Goal: Task Accomplishment & Management: Manage account settings

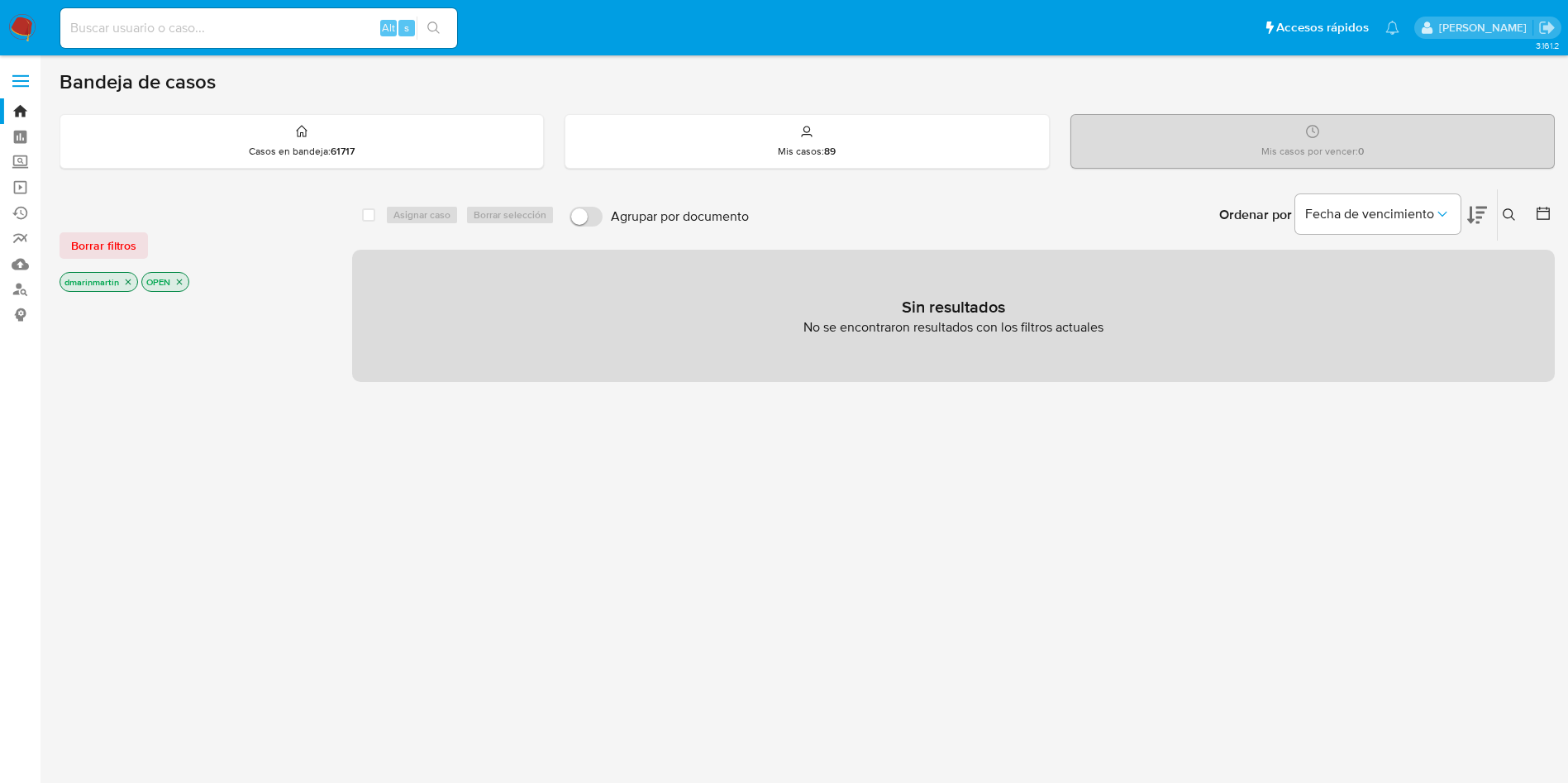
click at [1513, 211] on icon at bounding box center [1510, 215] width 14 height 14
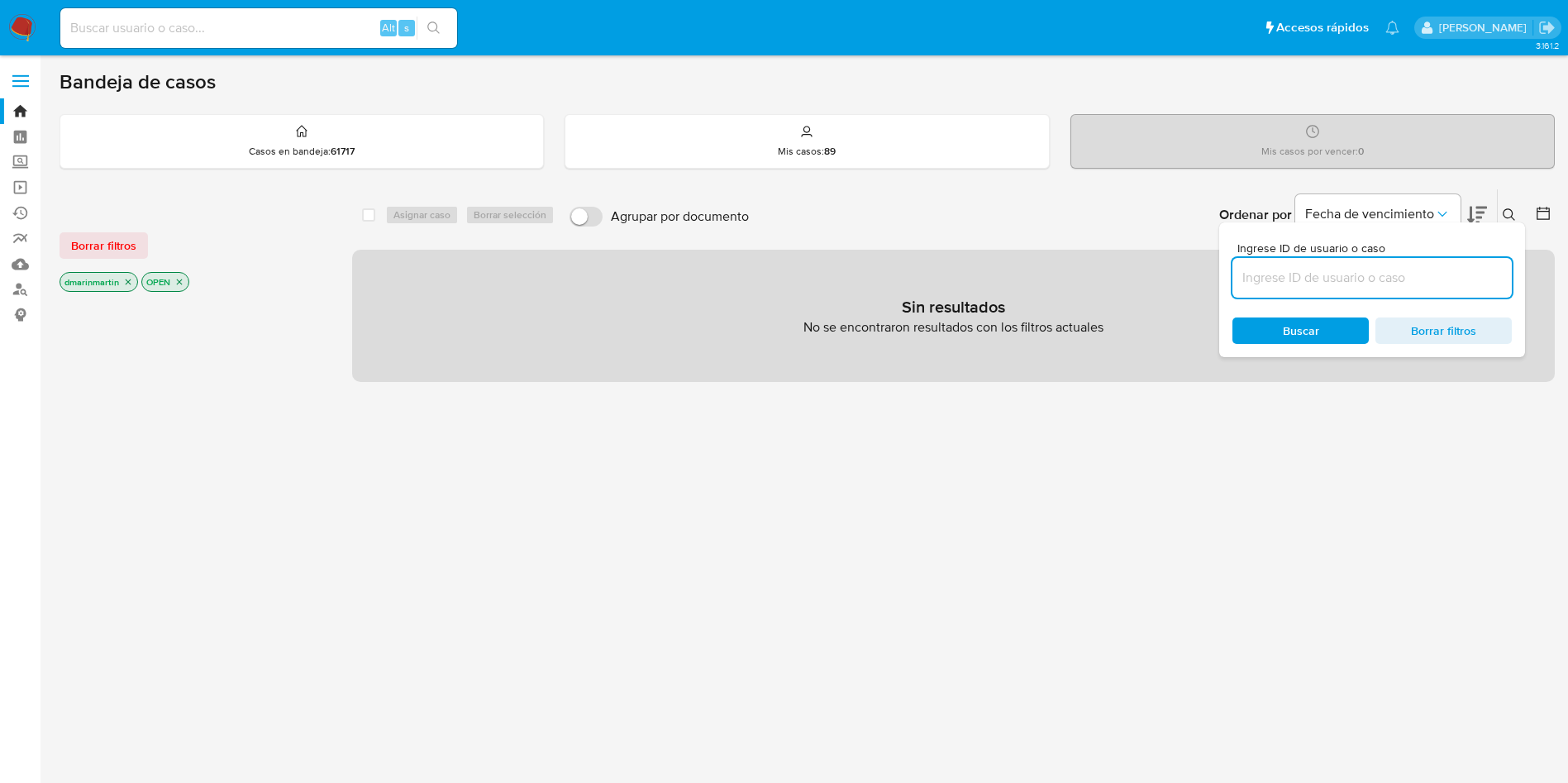
click at [1329, 276] on input at bounding box center [1373, 277] width 280 height 21
type input "nvF7Q42KUUeCKrBdGAfwALwS"
drag, startPoint x: 122, startPoint y: 284, endPoint x: 124, endPoint y: 304, distance: 20.1
click at [124, 291] on div "dmarinmartin" at bounding box center [99, 281] width 78 height 20
click at [125, 283] on icon "close-filter" at bounding box center [128, 282] width 10 height 10
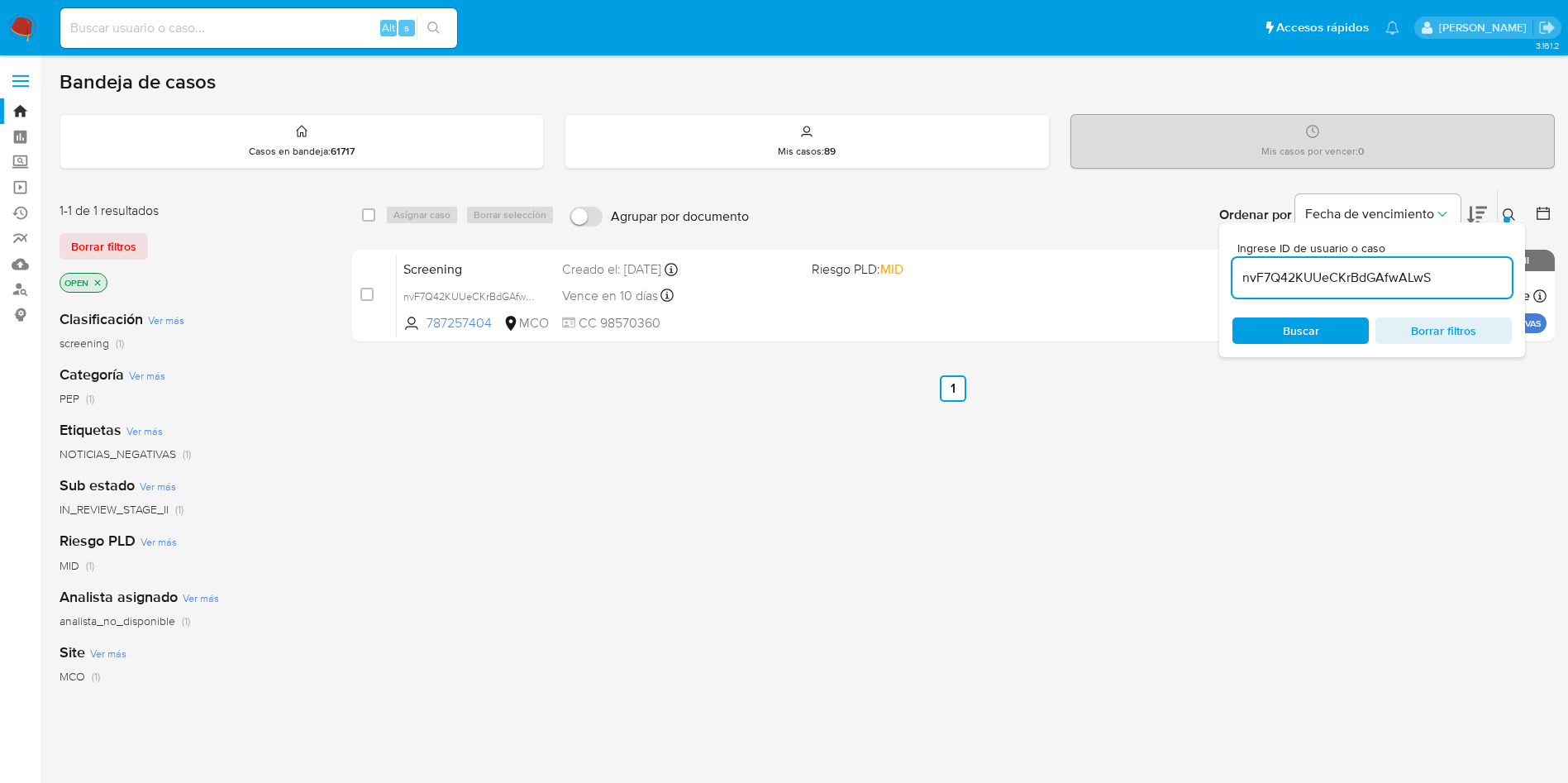
drag, startPoint x: 362, startPoint y: 294, endPoint x: 437, endPoint y: 225, distance: 101.9
click at [367, 291] on input "checkbox" at bounding box center [367, 294] width 14 height 14
checkbox input "true"
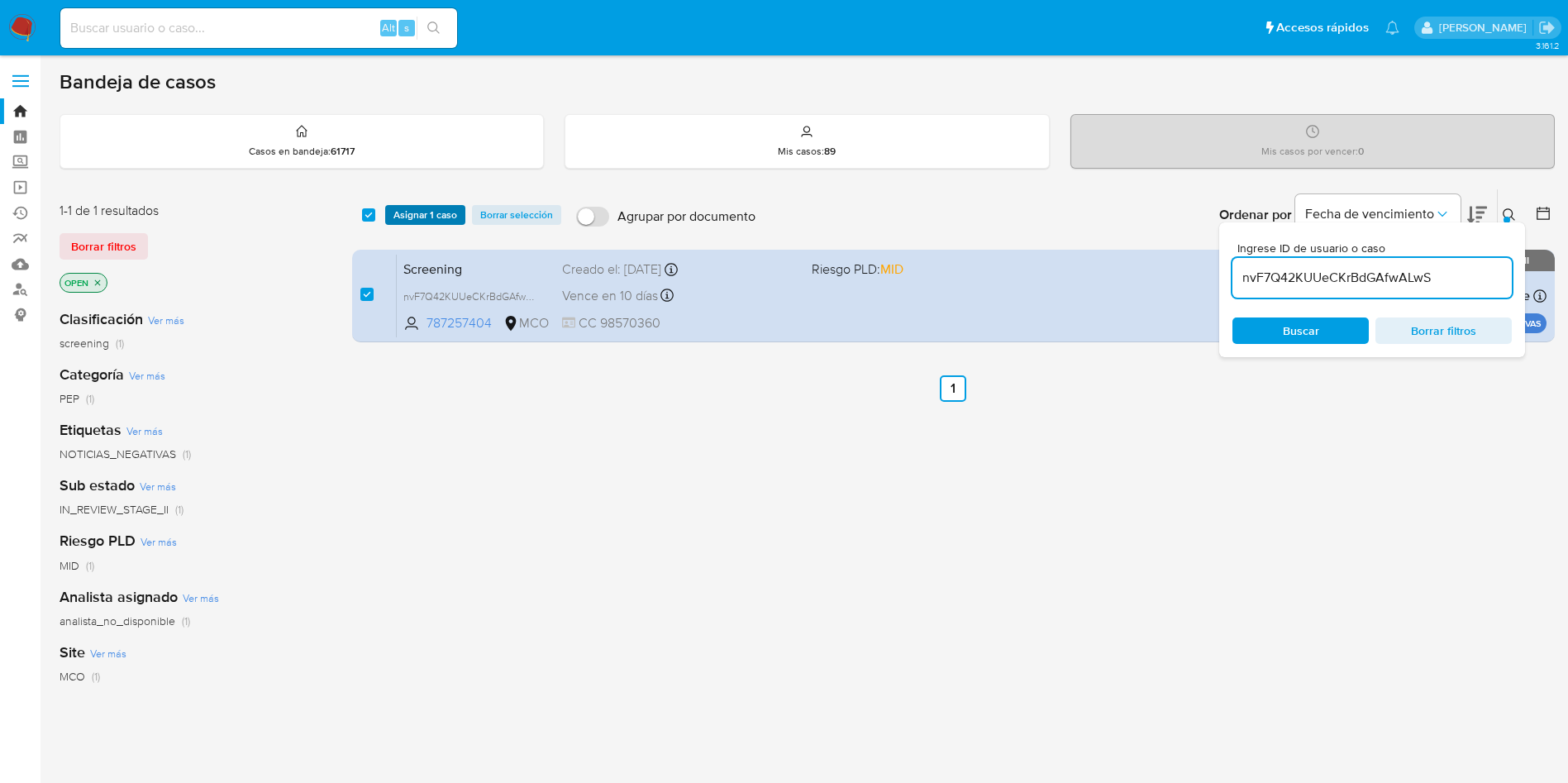
drag, startPoint x: 438, startPoint y: 221, endPoint x: 448, endPoint y: 208, distance: 16.4
click at [443, 214] on span "Asignar 1 caso" at bounding box center [425, 214] width 64 height 16
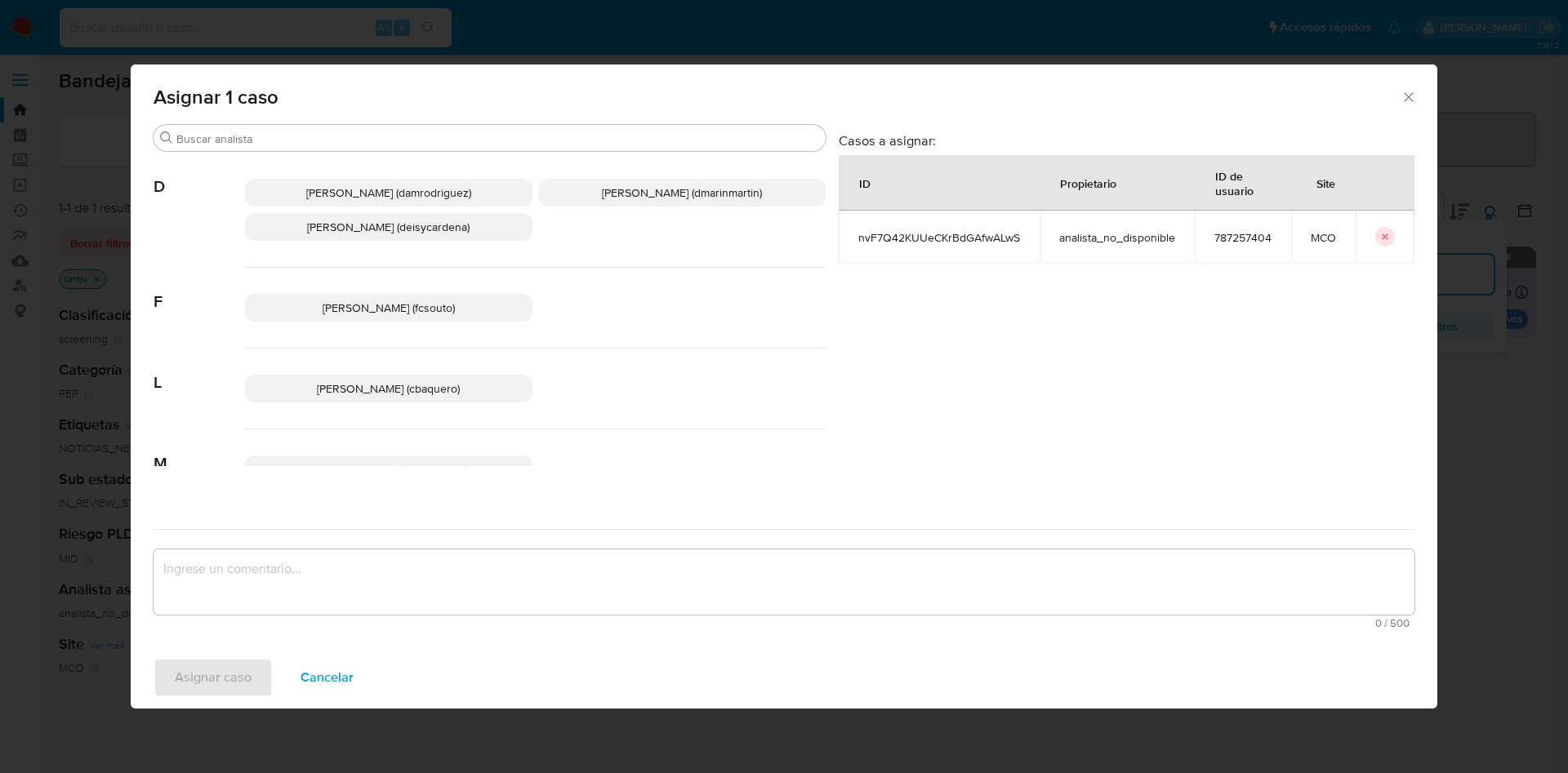
drag, startPoint x: 605, startPoint y: 189, endPoint x: 620, endPoint y: 385, distance: 196.6
click at [608, 195] on span "David Esteban Marin Martinez (dmarinmartin)" at bounding box center [682, 192] width 160 height 16
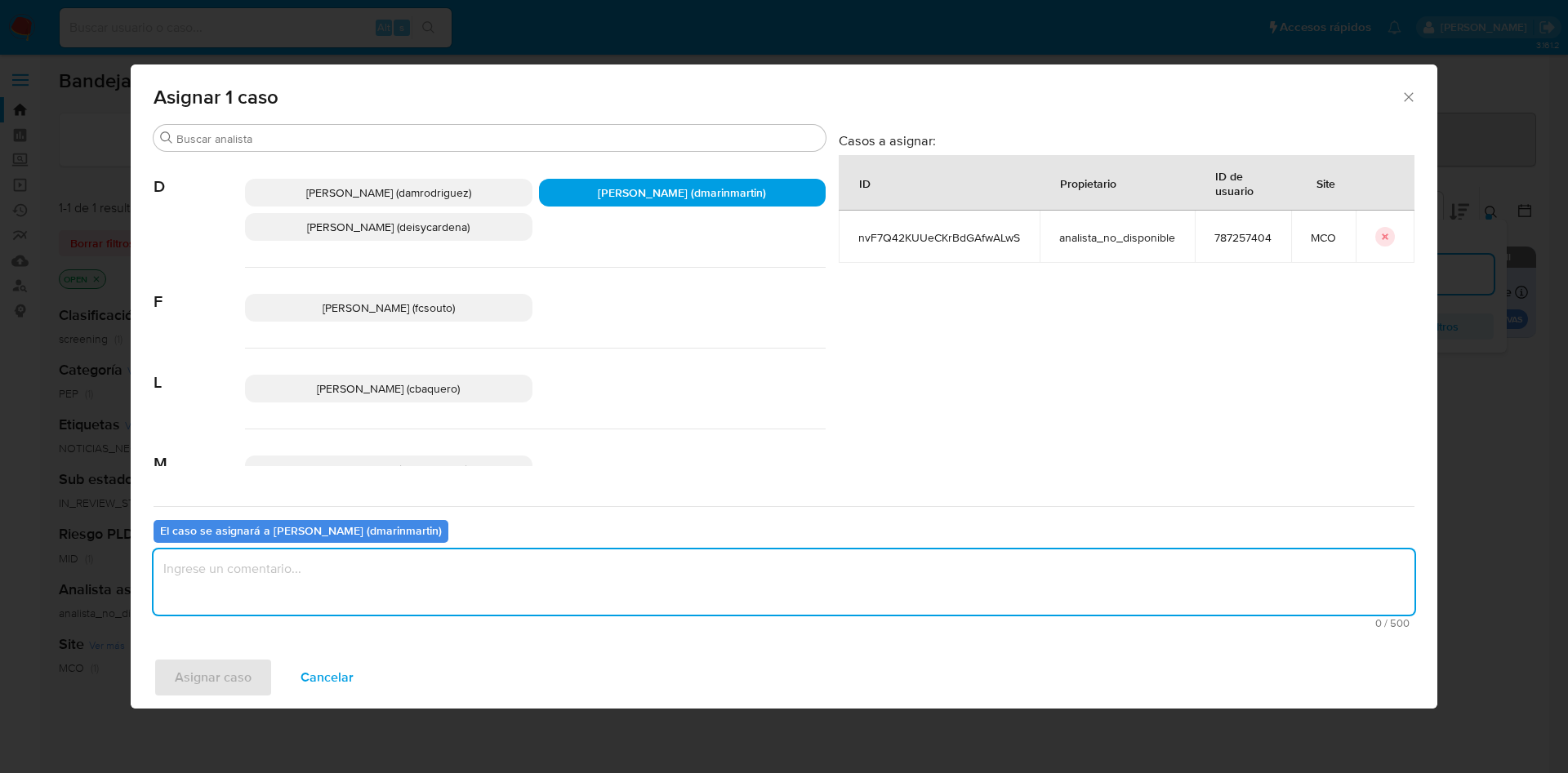
click at [551, 581] on textarea "assign-modal" at bounding box center [783, 583] width 1261 height 66
type textarea "Cierre nvl 2"
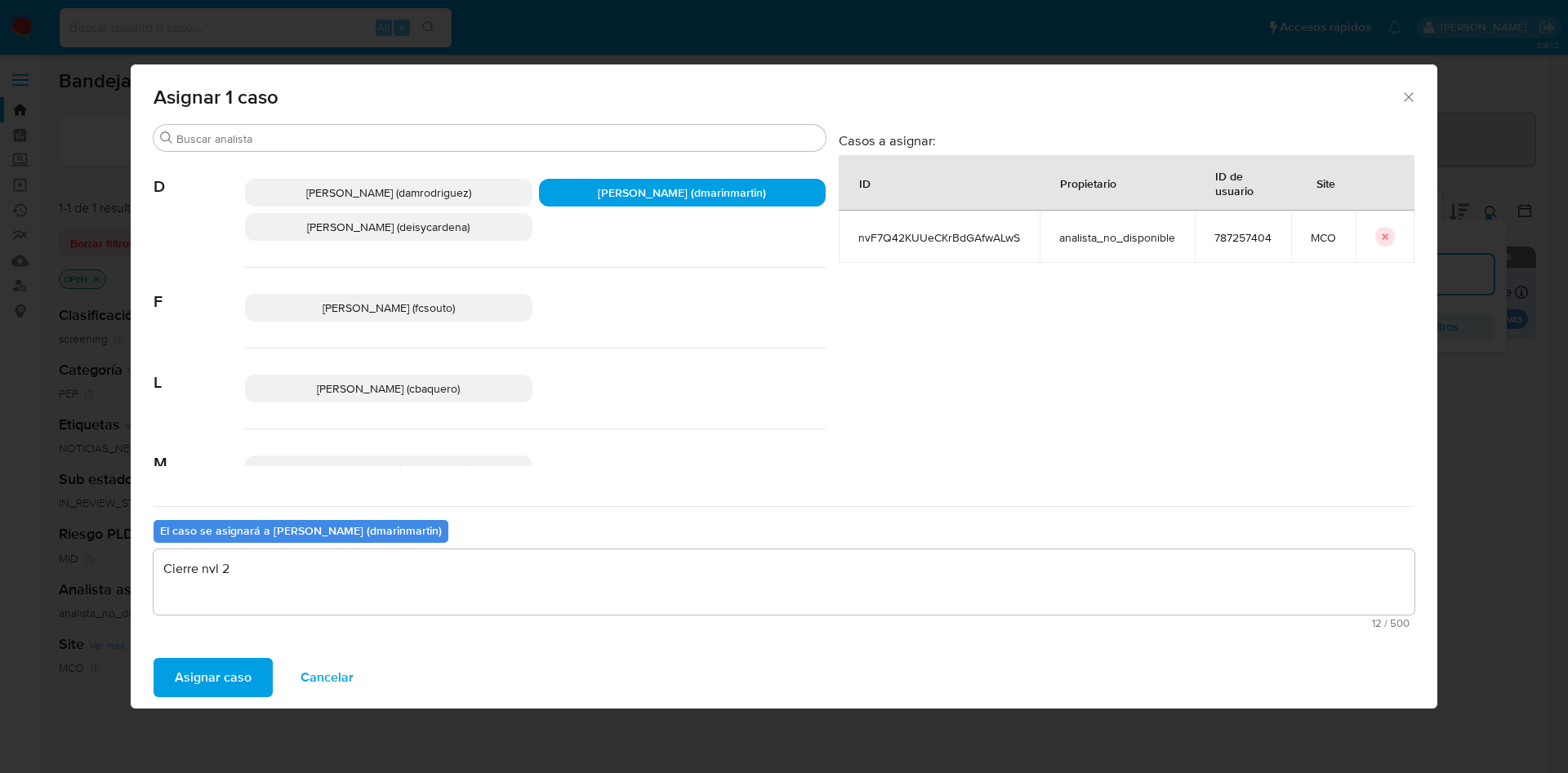
click at [153, 658] on button "Asignar caso" at bounding box center [213, 677] width 120 height 40
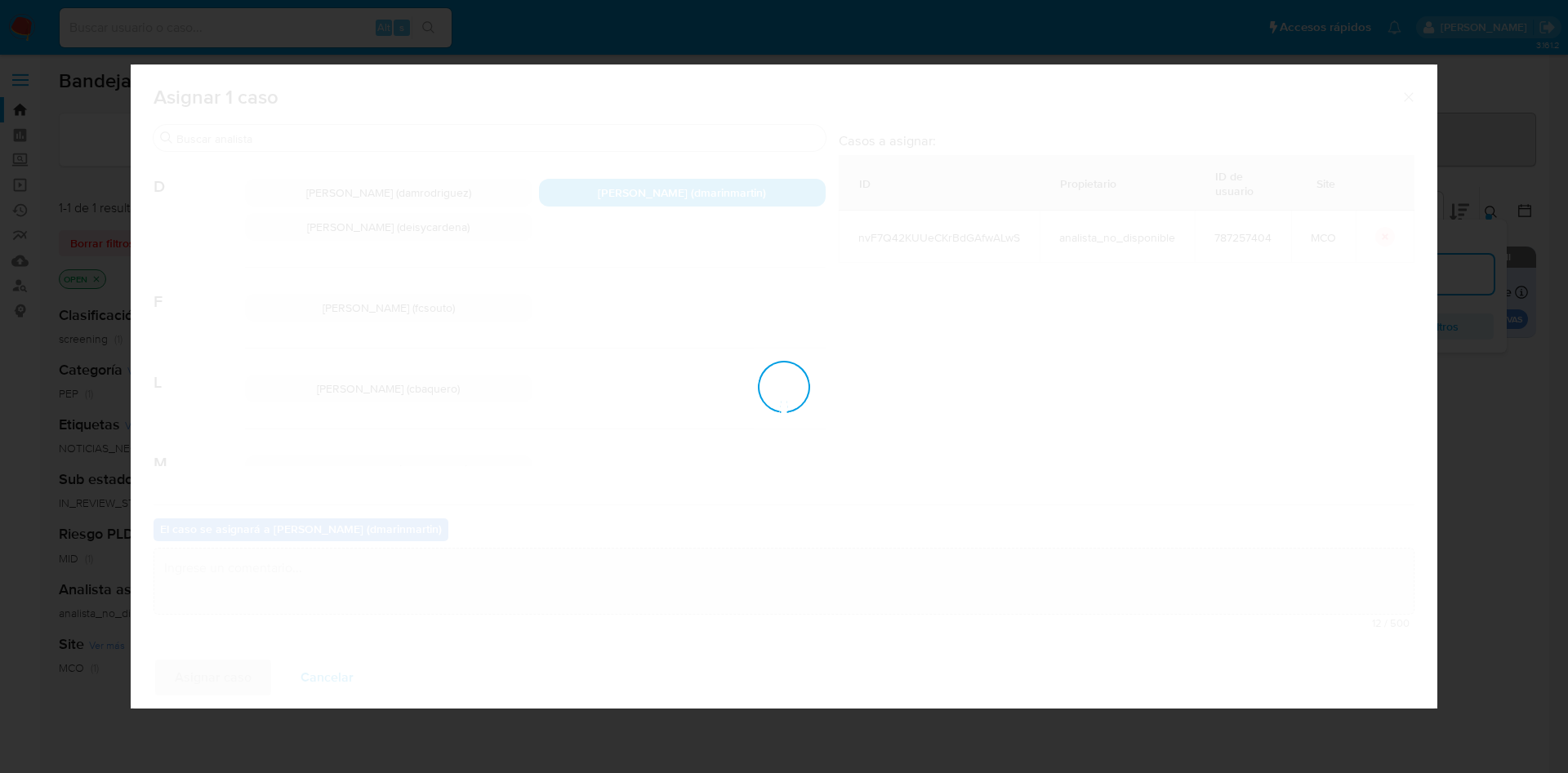
checkbox input "false"
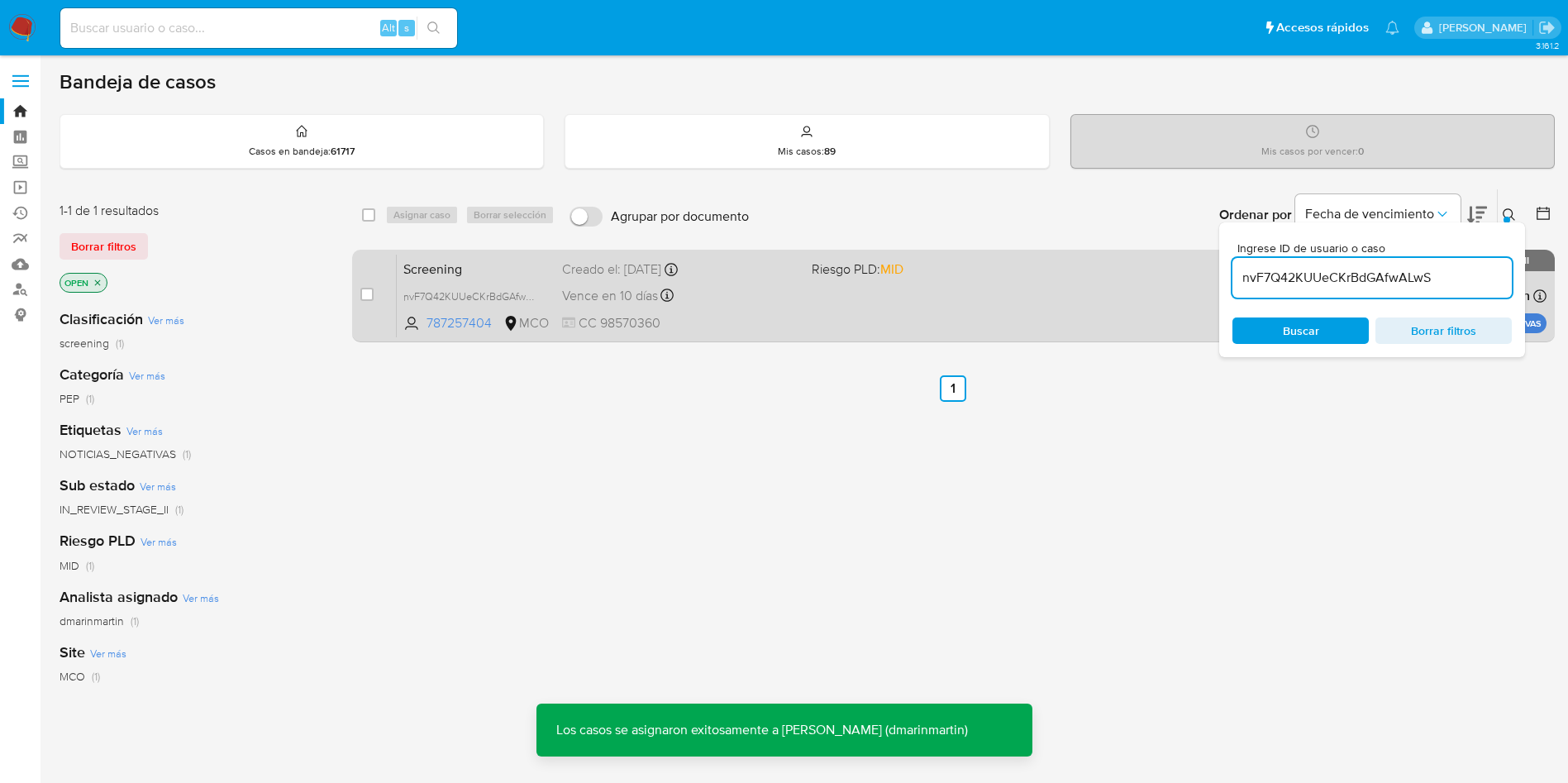
click at [741, 302] on div "Vence en 10 días Vence el 09/10/2025 12:56:42" at bounding box center [680, 296] width 236 height 22
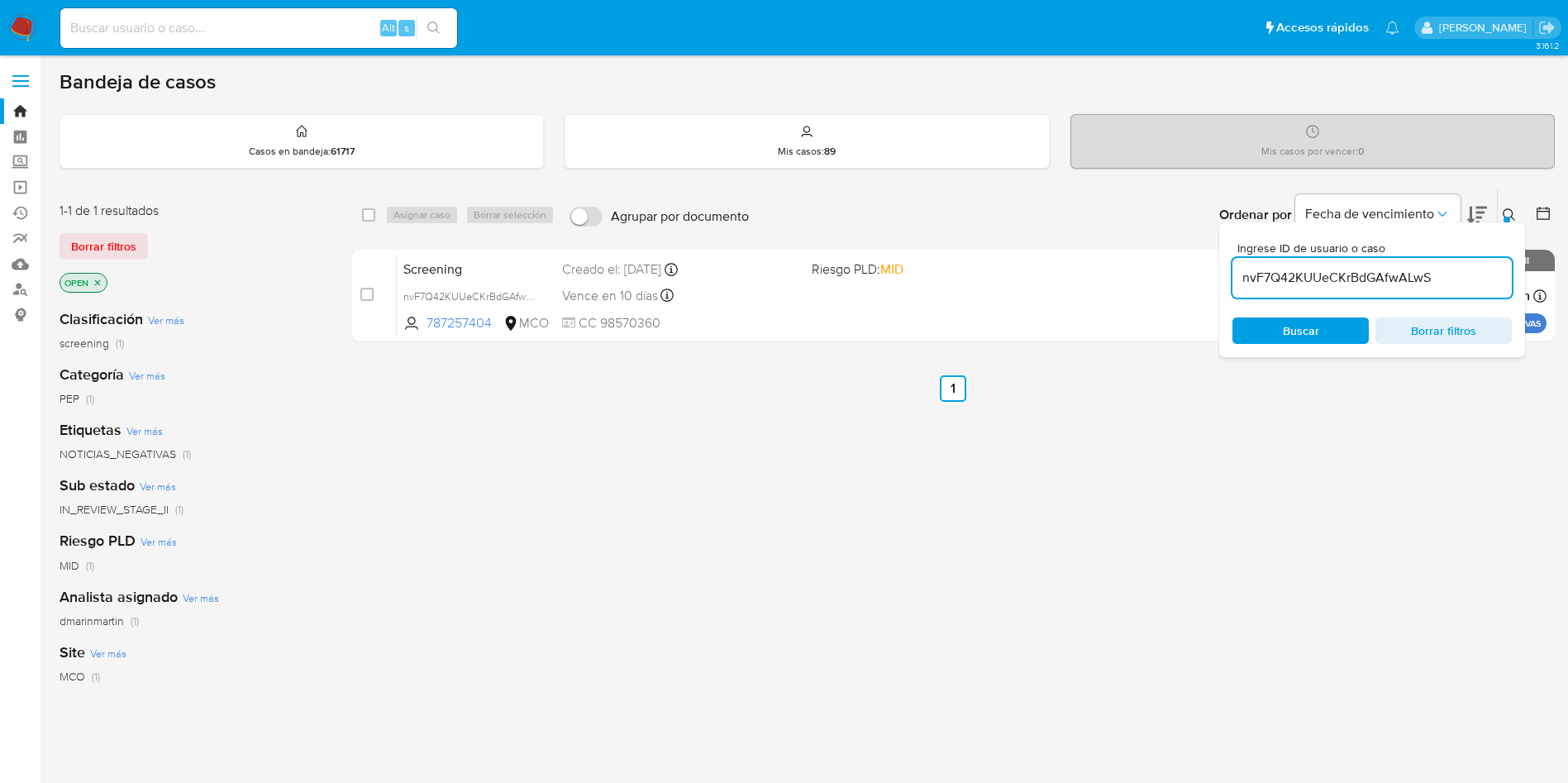
click at [1354, 275] on input "nvF7Q42KUUeCKrBdGAfwALwS" at bounding box center [1373, 277] width 280 height 21
paste input "qHSX1fL89lUJYdVPABGbqIaN"
type input "qHSX1fL89lUJYdVPABGbqIaN"
drag, startPoint x: 369, startPoint y: 293, endPoint x: 456, endPoint y: 193, distance: 132.5
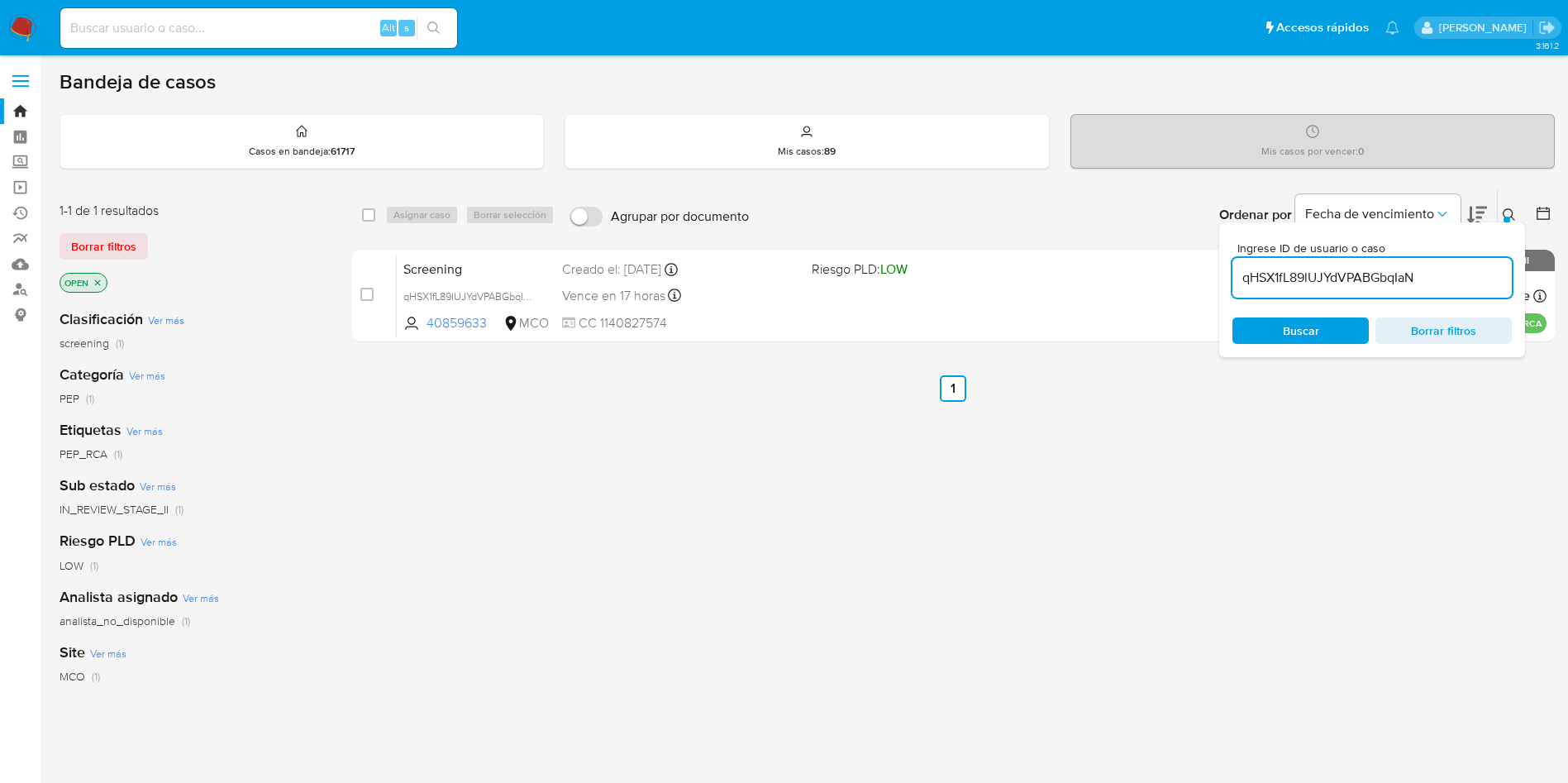
click at [372, 287] on input "checkbox" at bounding box center [367, 294] width 14 height 14
checkbox input "true"
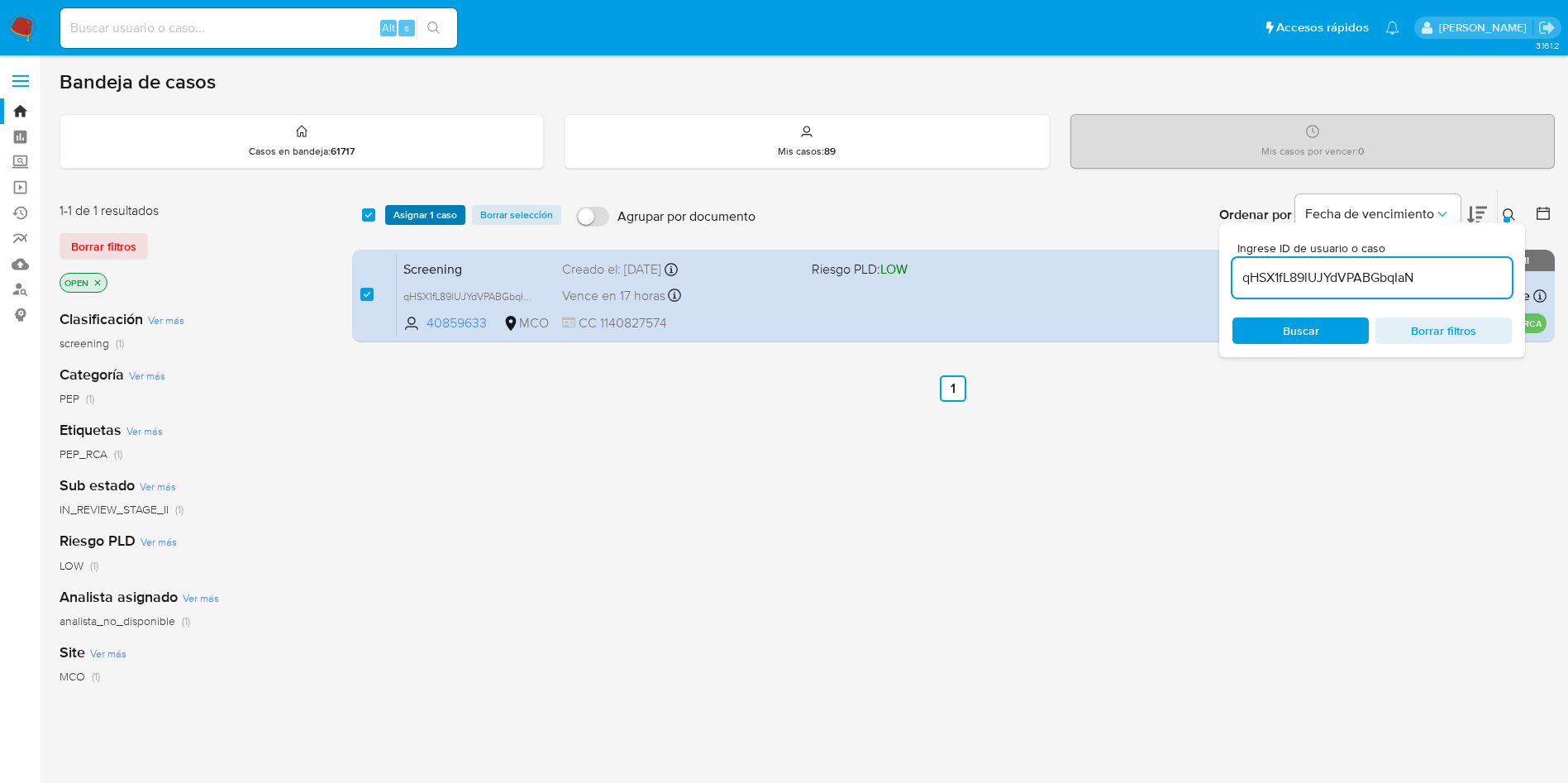
click at [447, 214] on span "Asignar 1 caso" at bounding box center [425, 214] width 64 height 16
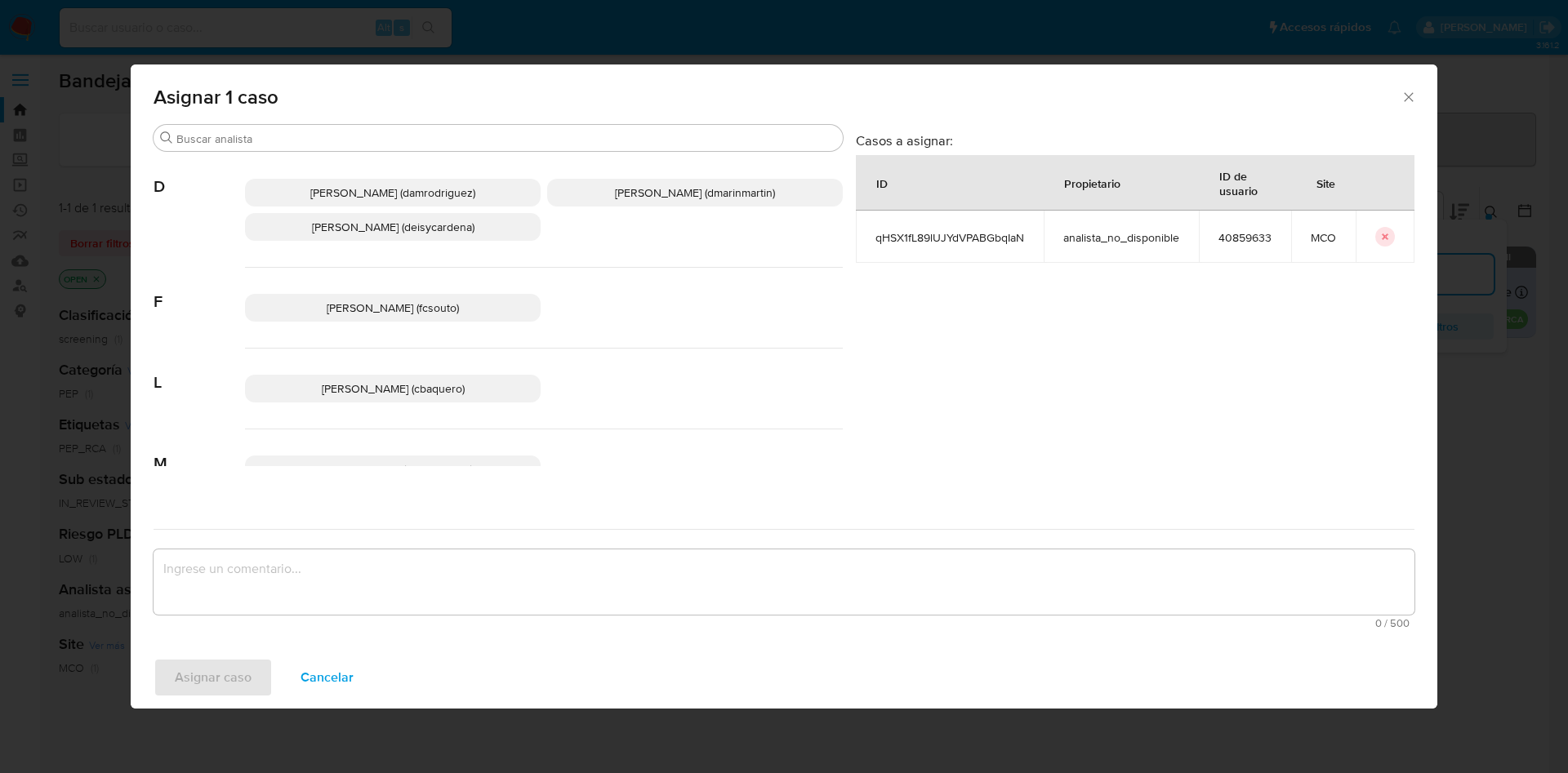
drag, startPoint x: 627, startPoint y: 196, endPoint x: 600, endPoint y: 499, distance: 304.2
click at [627, 200] on span "David Esteban Marin Martinez (dmarinmartin)" at bounding box center [695, 192] width 160 height 16
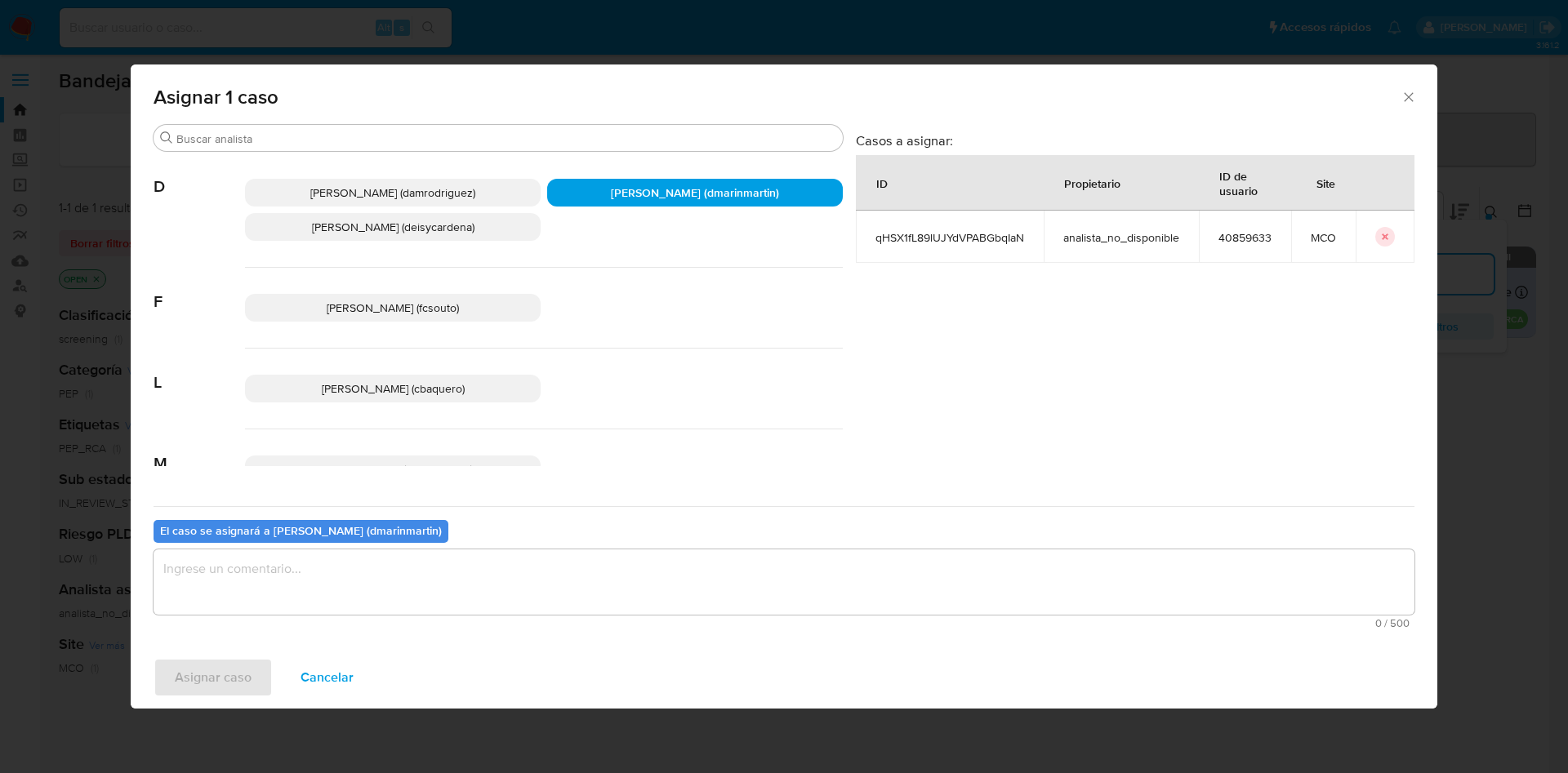
click at [595, 567] on textarea "assign-modal" at bounding box center [783, 583] width 1261 height 66
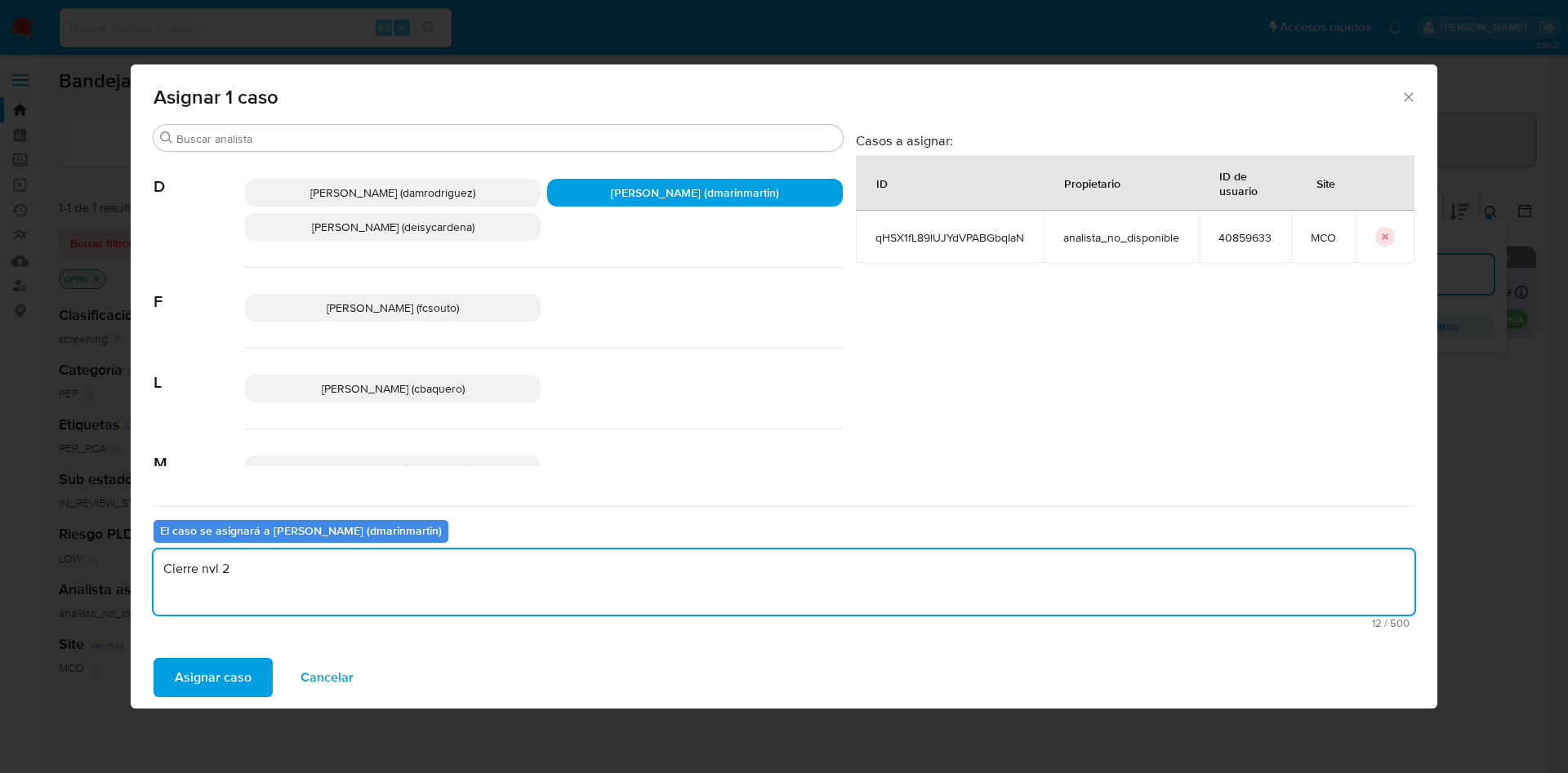
type textarea "Cierre nvl 2"
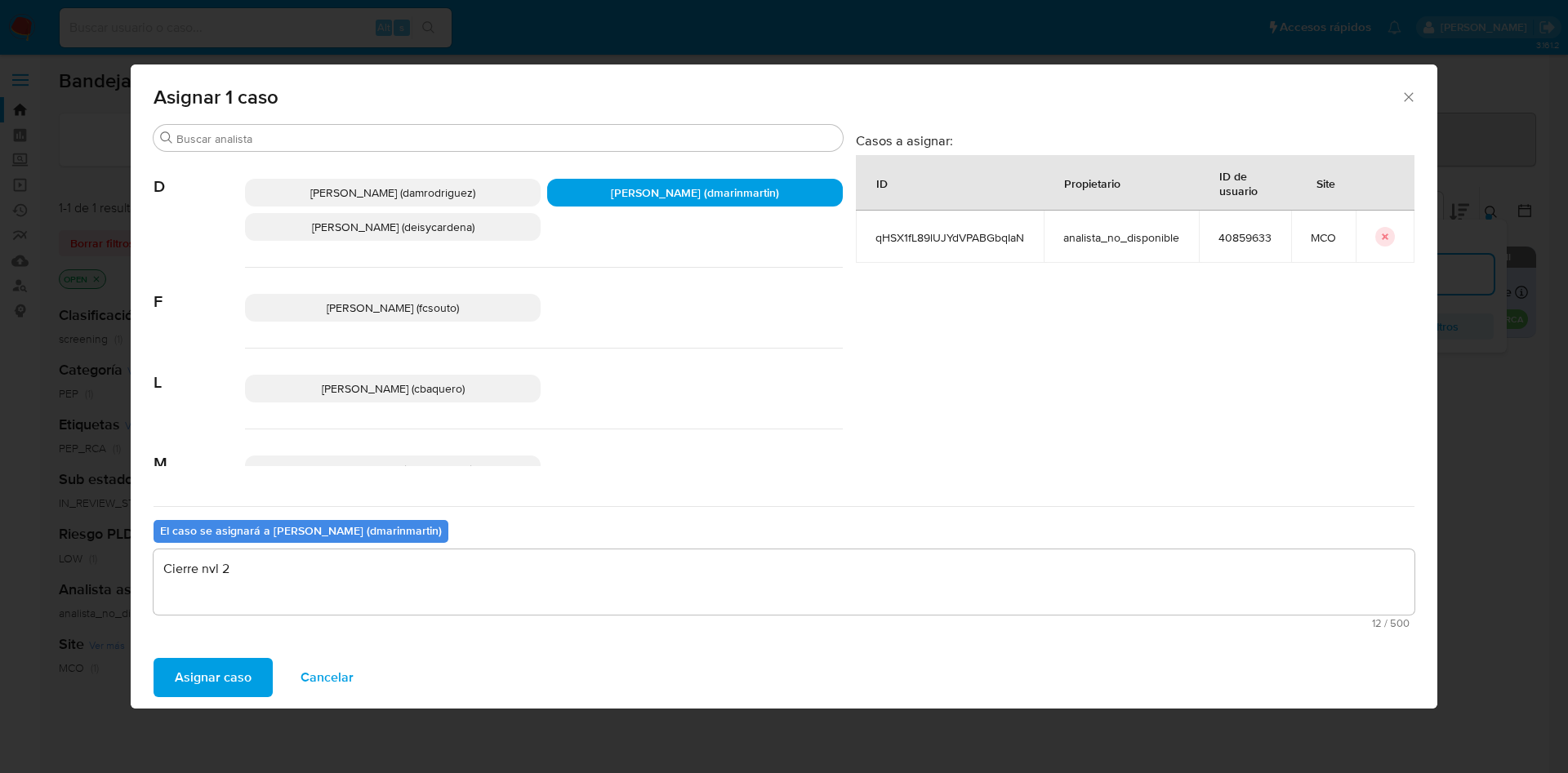
click at [153, 658] on button "Asignar caso" at bounding box center [213, 677] width 120 height 40
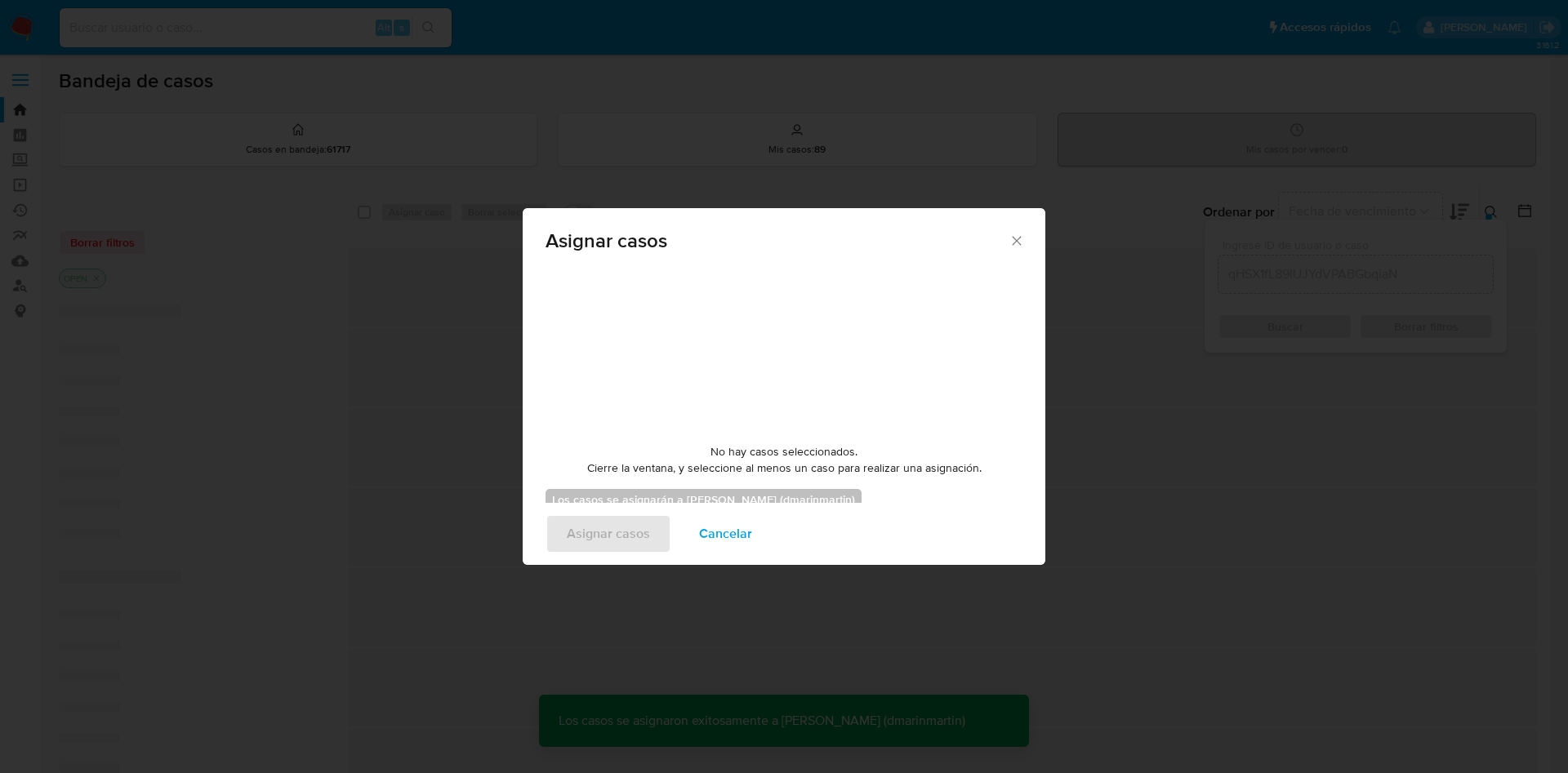
checkbox input "false"
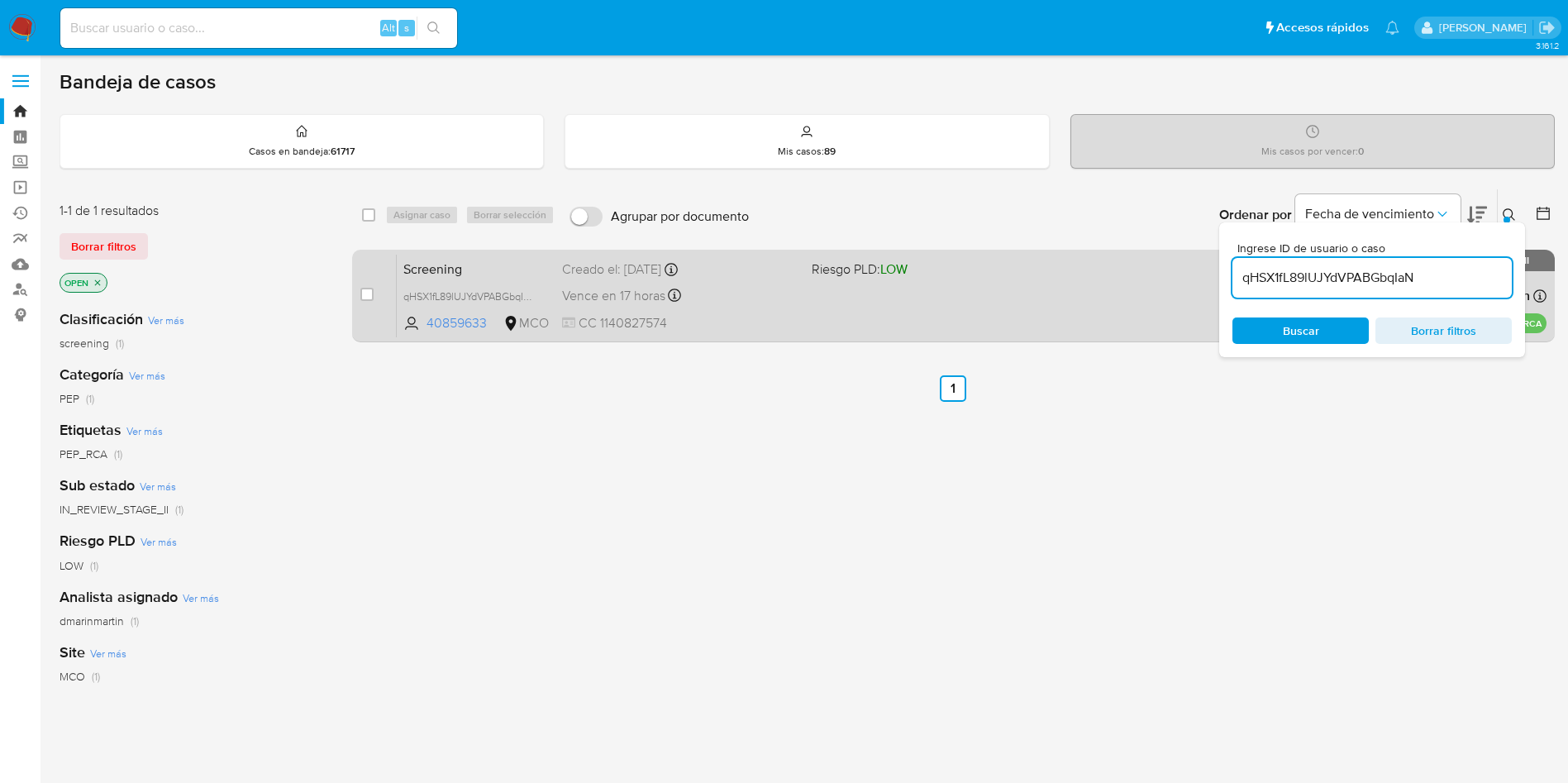
click at [943, 293] on span at bounding box center [929, 295] width 236 height 3
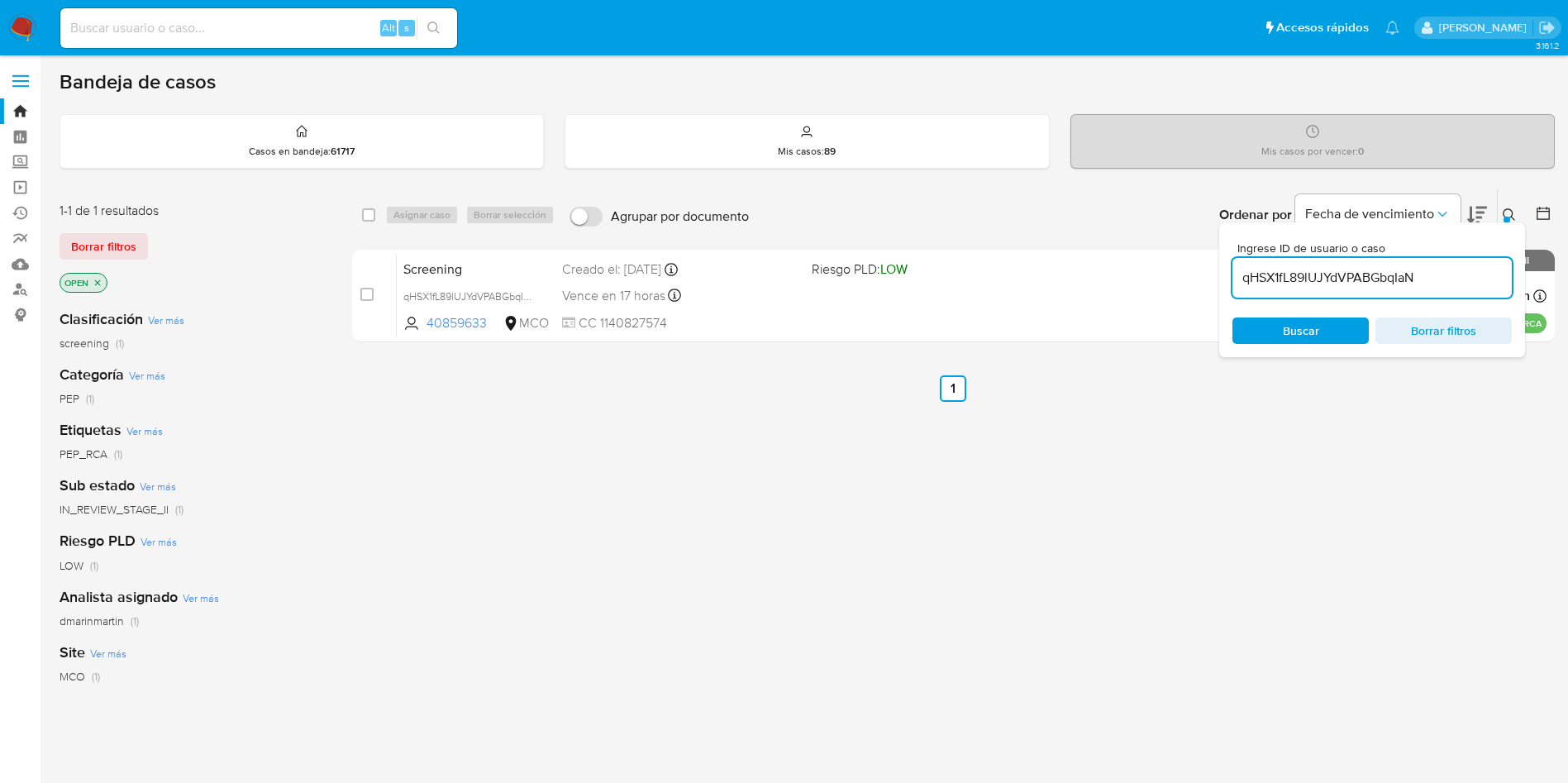
click at [1353, 276] on input "qHSX1fL89lUJYdVPABGbqIaN" at bounding box center [1373, 277] width 280 height 21
paste input "KVNYWEsbgZKUdv49KIUy8n55"
type input "KVNYWEsbgZKUdv49KIUy8n55"
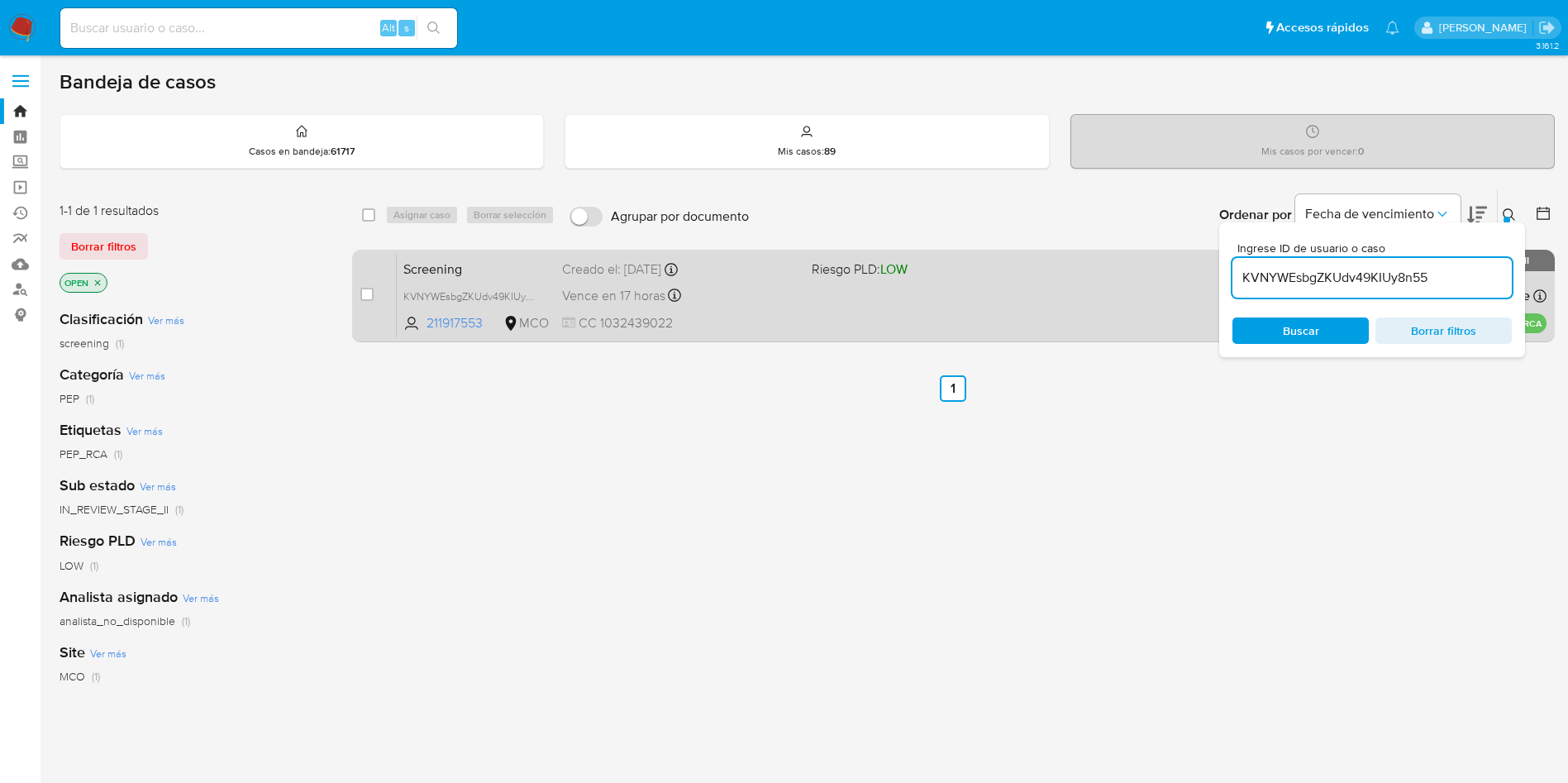
drag, startPoint x: 360, startPoint y: 298, endPoint x: 416, endPoint y: 257, distance: 69.4
click at [362, 298] on input "checkbox" at bounding box center [367, 294] width 14 height 14
checkbox input "true"
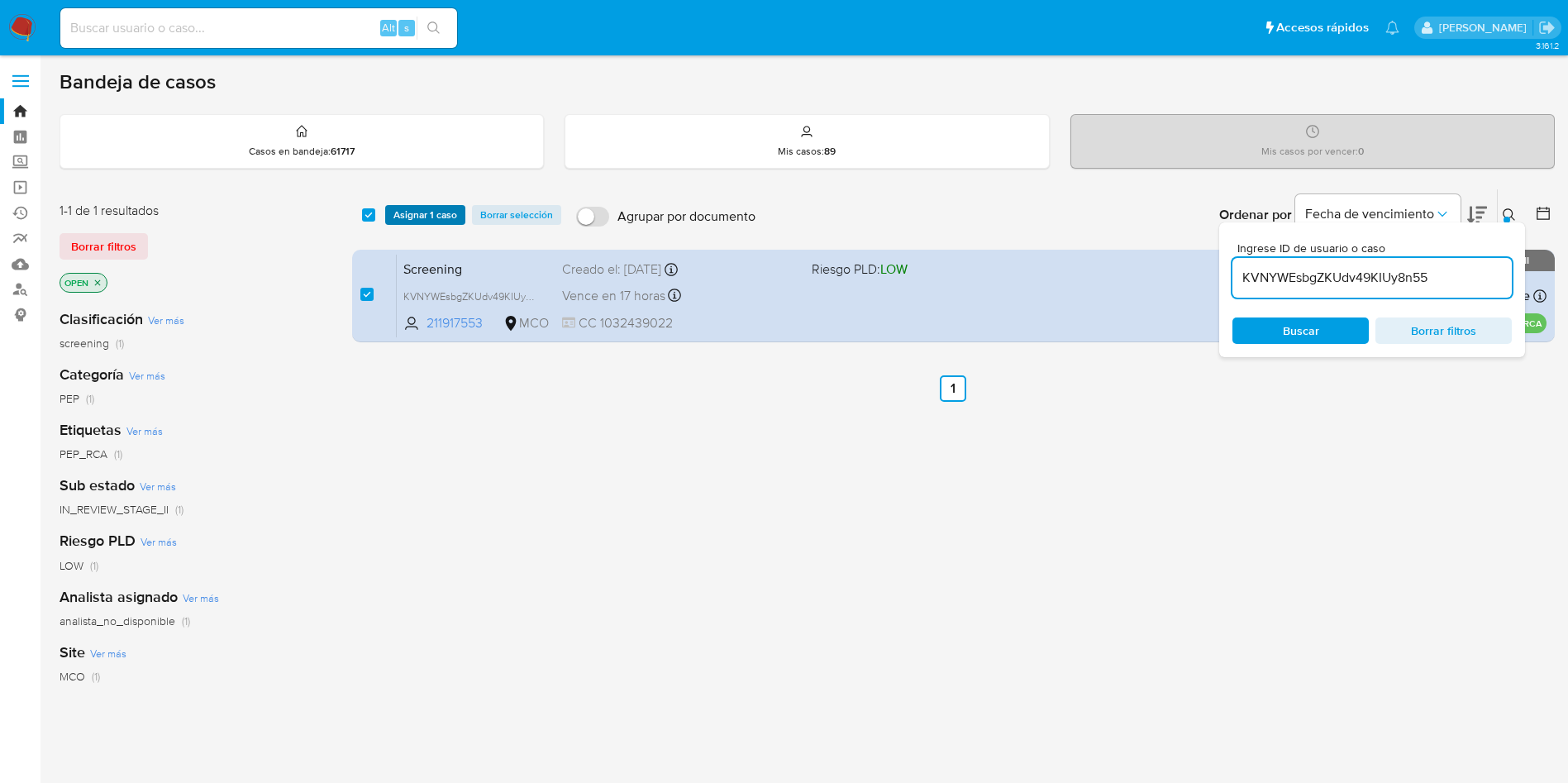
click at [416, 221] on span "Asignar 1 caso" at bounding box center [425, 214] width 64 height 16
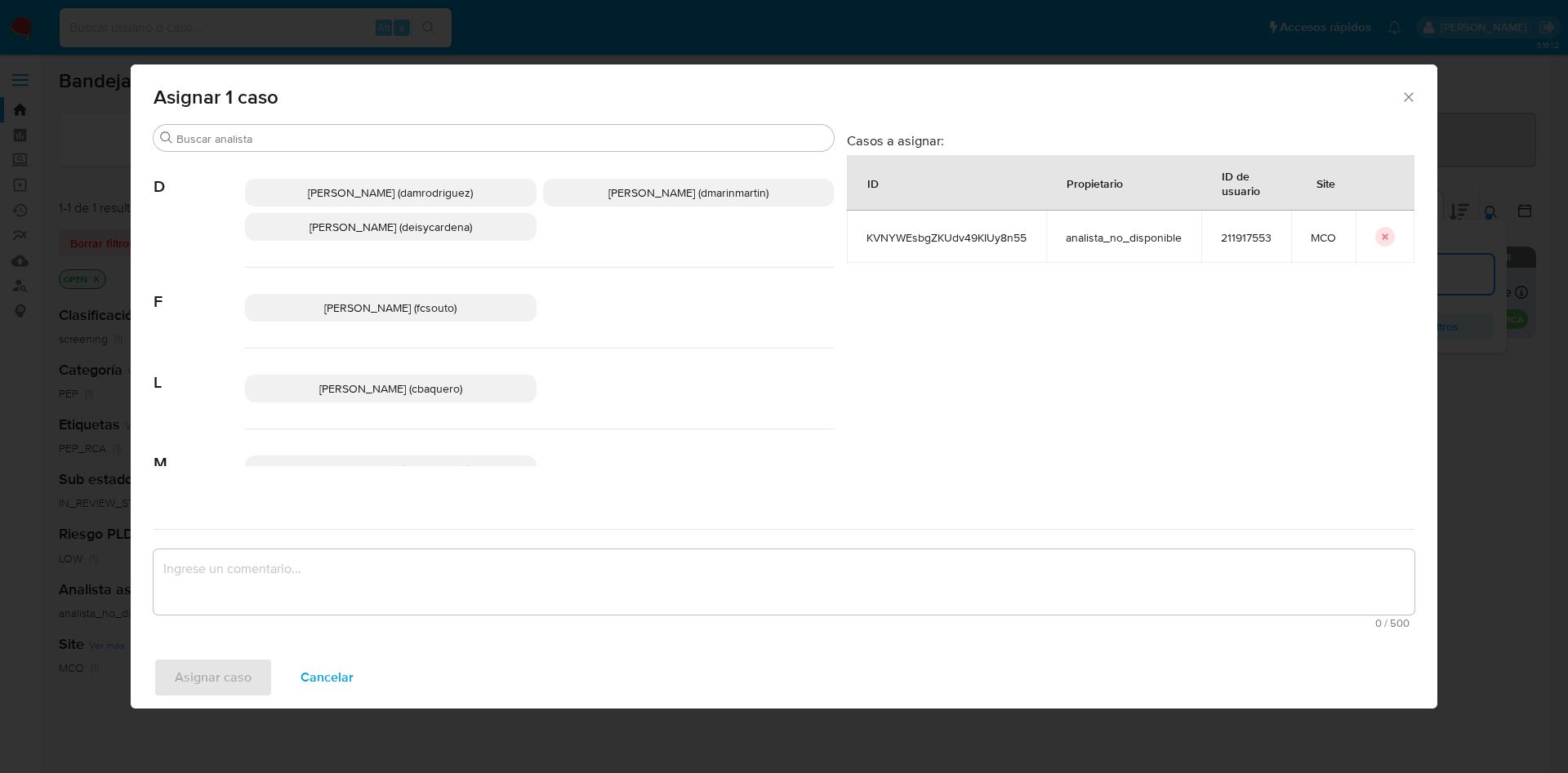
drag, startPoint x: 597, startPoint y: 184, endPoint x: 609, endPoint y: 344, distance: 160.4
click at [608, 188] on span "David Esteban Marin Martinez (dmarinmartin)" at bounding box center [688, 192] width 160 height 16
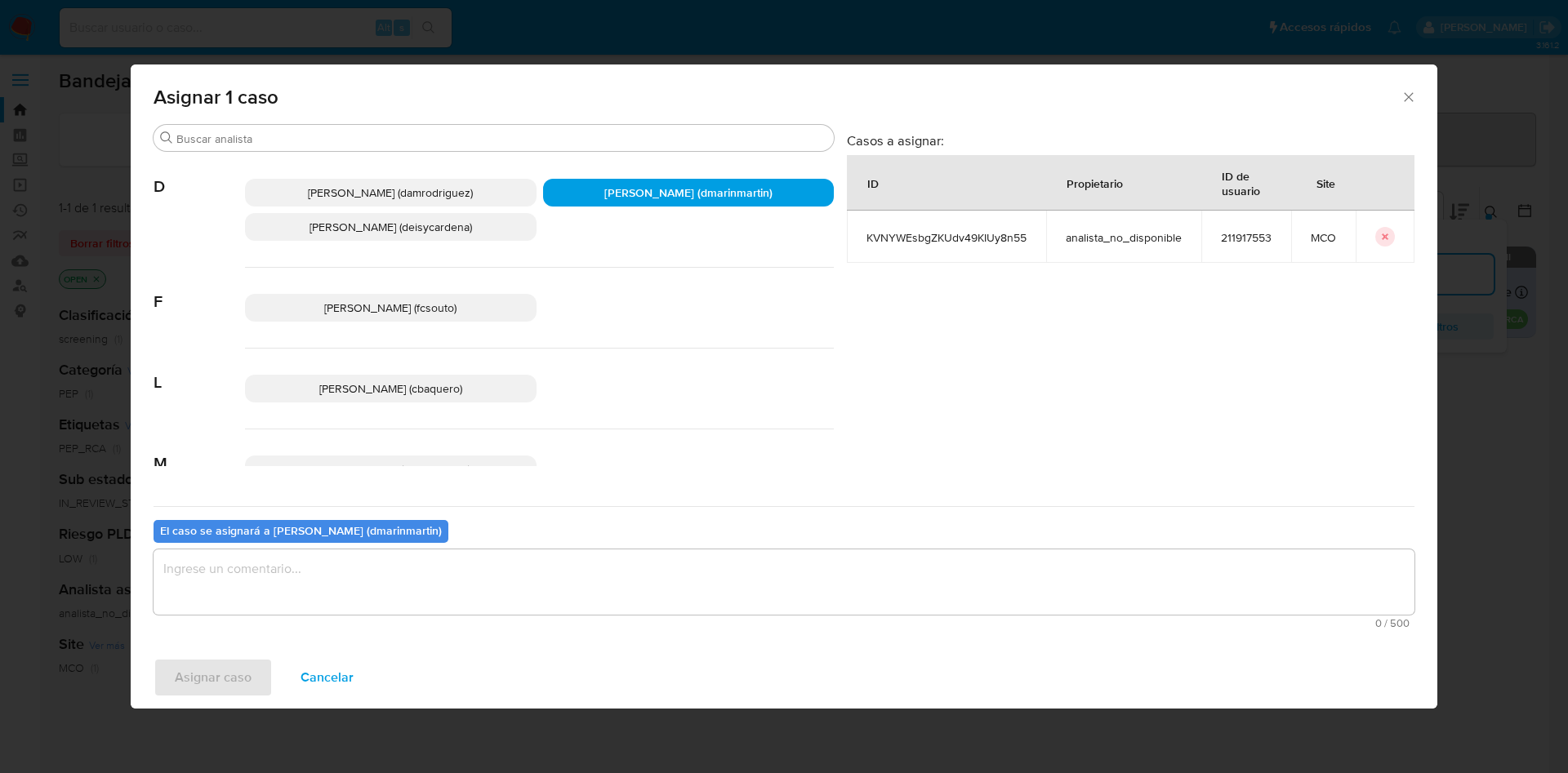
drag, startPoint x: 564, startPoint y: 618, endPoint x: 575, endPoint y: 590, distance: 30.1
click at [564, 620] on span "0 / 500" at bounding box center [783, 623] width 1251 height 11
click at [575, 588] on textarea "assign-modal" at bounding box center [783, 583] width 1261 height 66
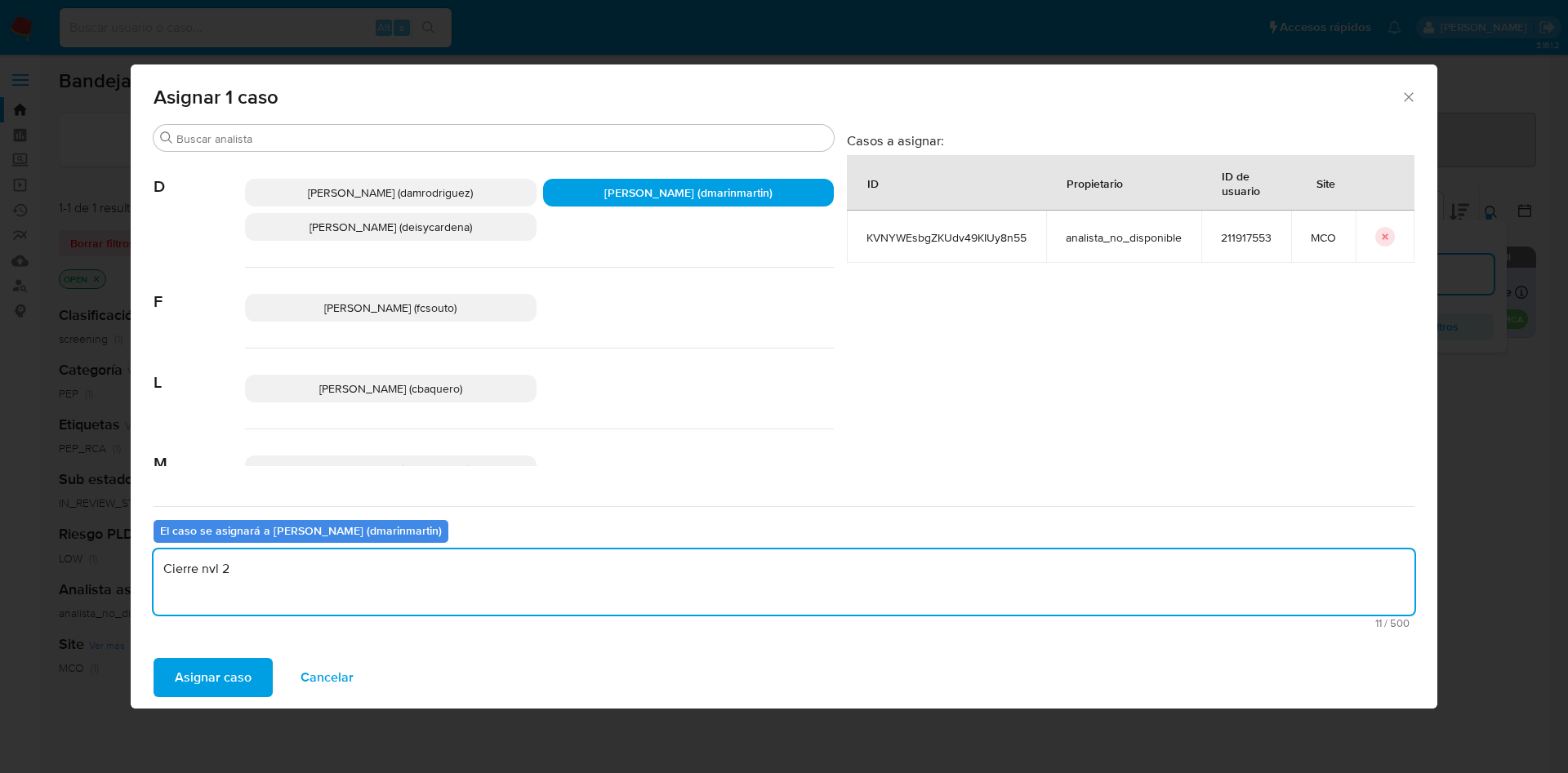
type textarea "Cierre nvl 2"
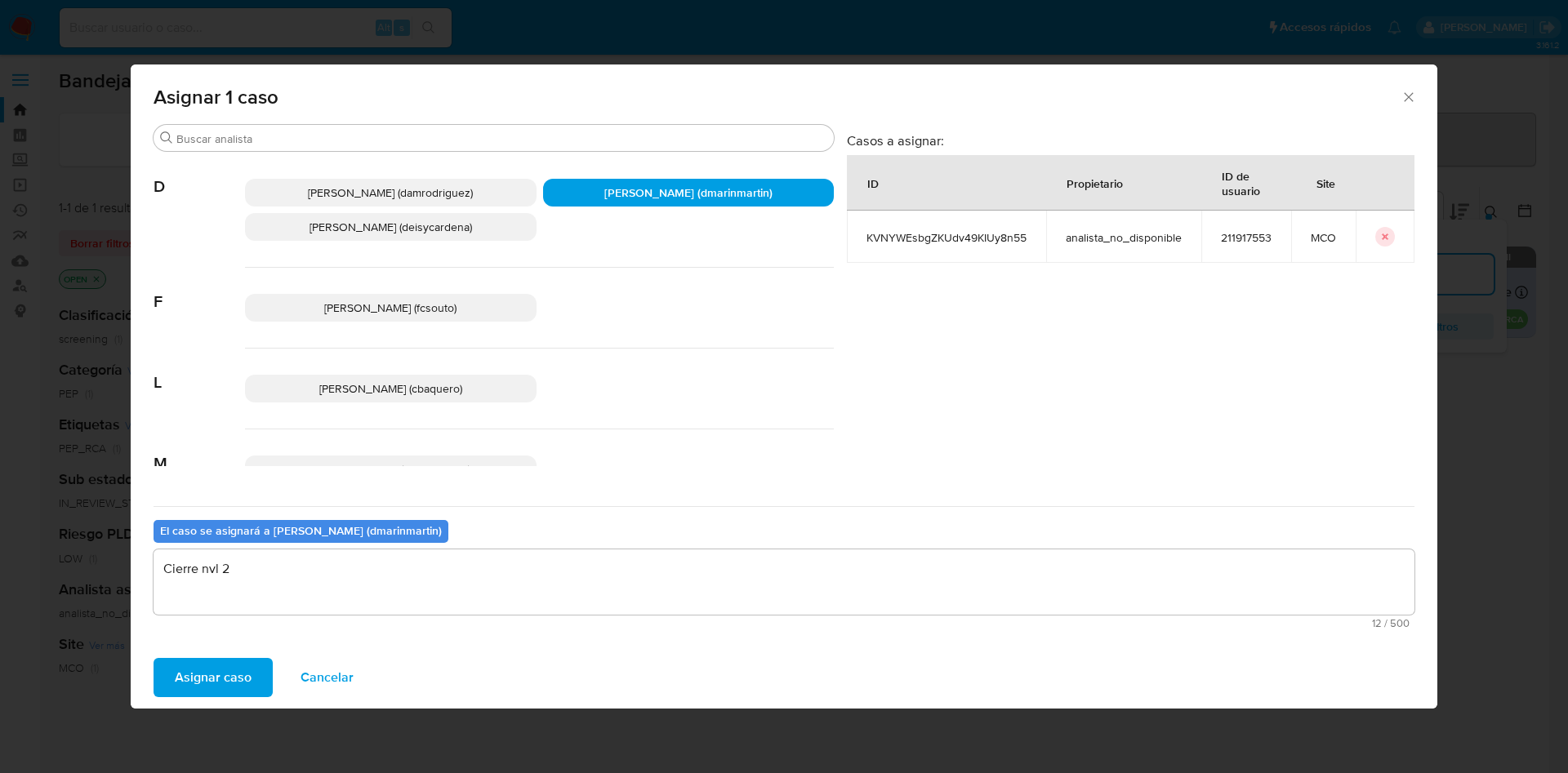
click at [153, 658] on button "Asignar caso" at bounding box center [213, 677] width 120 height 40
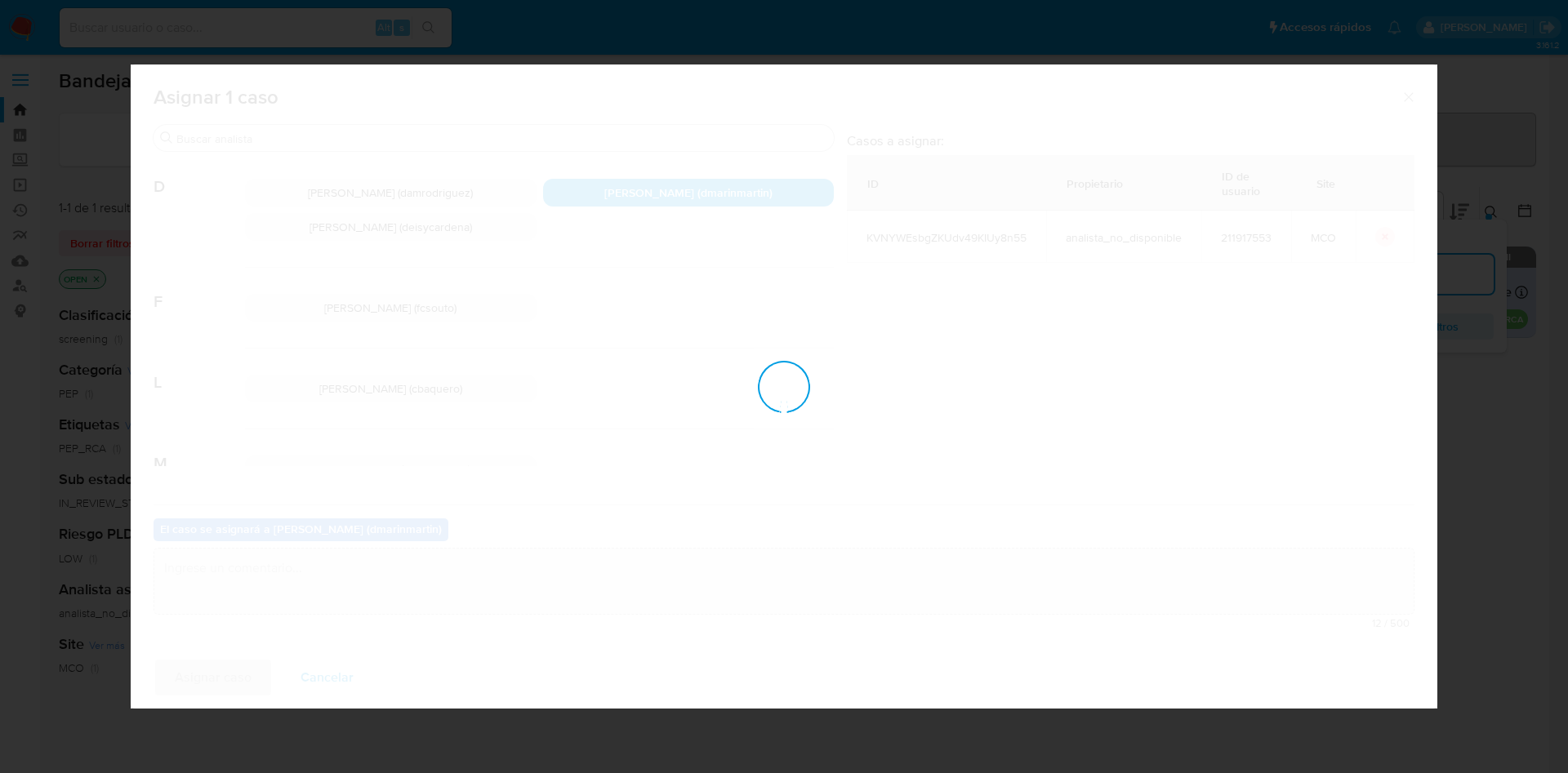
checkbox input "false"
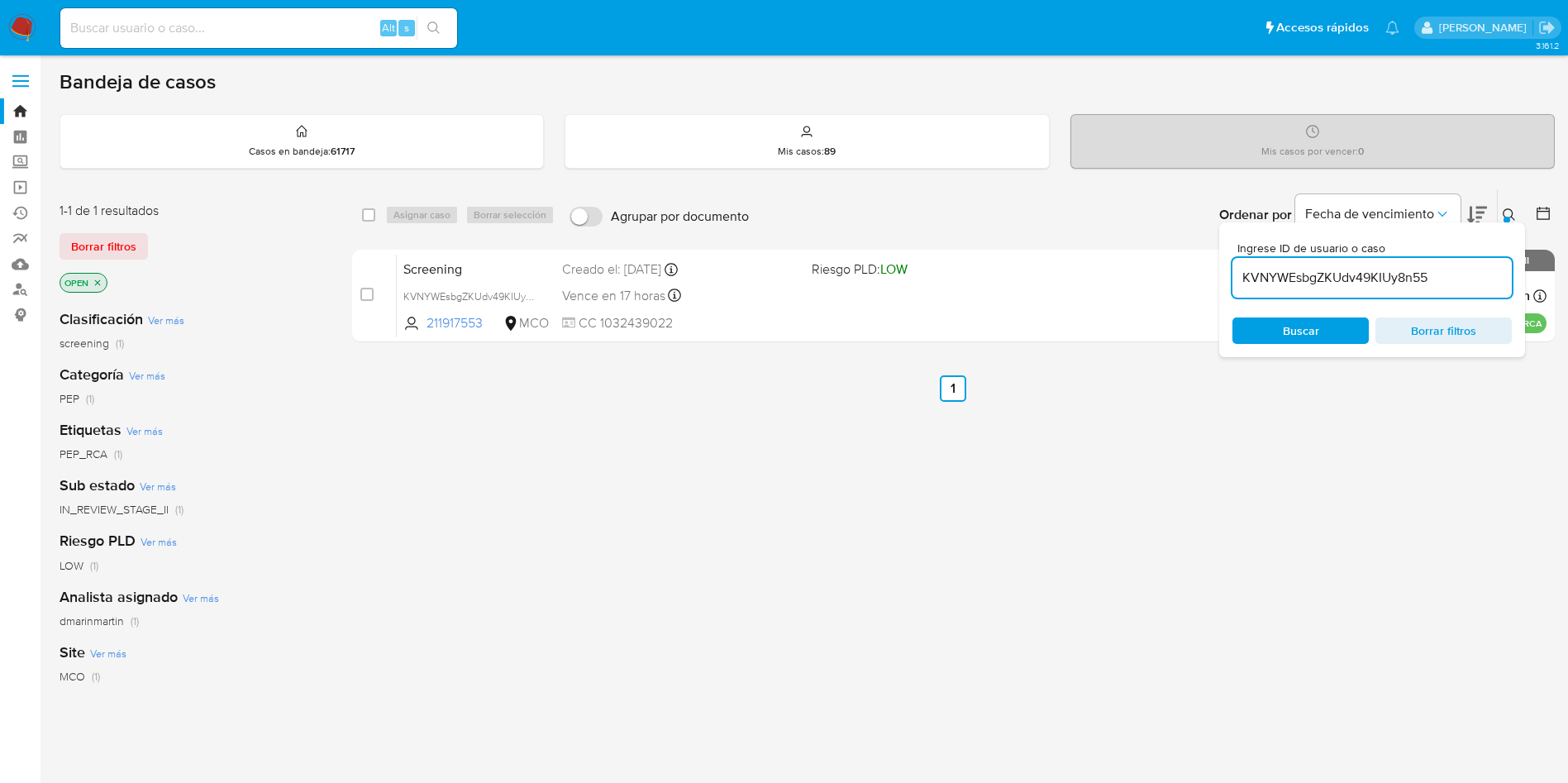
drag, startPoint x: 1000, startPoint y: 15, endPoint x: 408, endPoint y: 506, distance: 769.1
click at [408, 522] on div "select-all-cases-checkbox Asignar caso Borrar selección Agrupar por documento O…" at bounding box center [953, 563] width 1203 height 749
click at [1344, 287] on input "KVNYWEsbgZKUdv49KIUy8n55" at bounding box center [1373, 277] width 280 height 21
paste input "nvF7Q42KUUeCKrBdGAfwALwS"
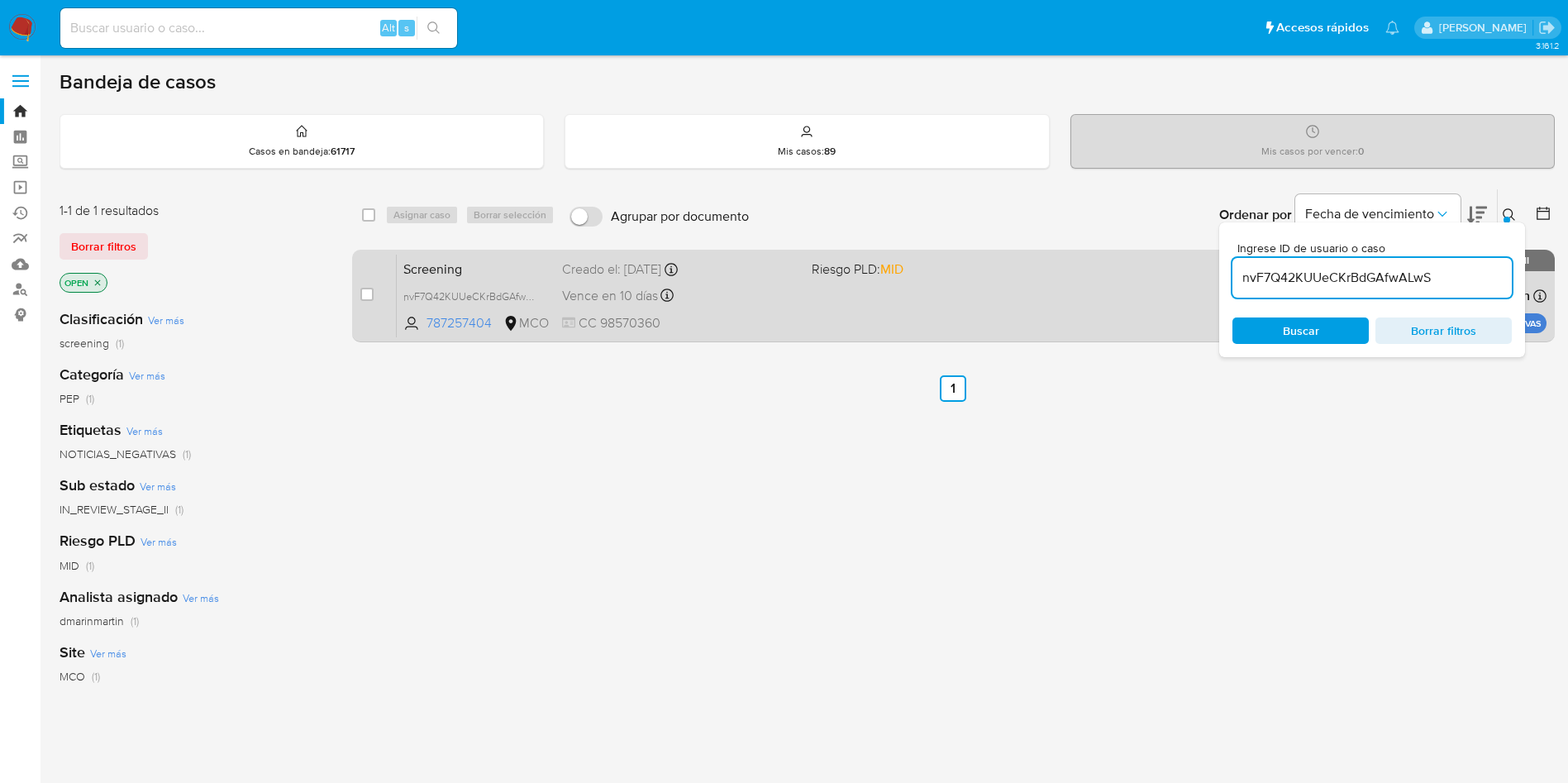
drag, startPoint x: 533, startPoint y: 296, endPoint x: 593, endPoint y: 296, distance: 60.0
click at [535, 297] on span "nvF7Q42KUUeCKrBdGAfwALwS" at bounding box center [477, 294] width 148 height 18
click at [598, 287] on span "Vence en 10 días" at bounding box center [610, 295] width 95 height 18
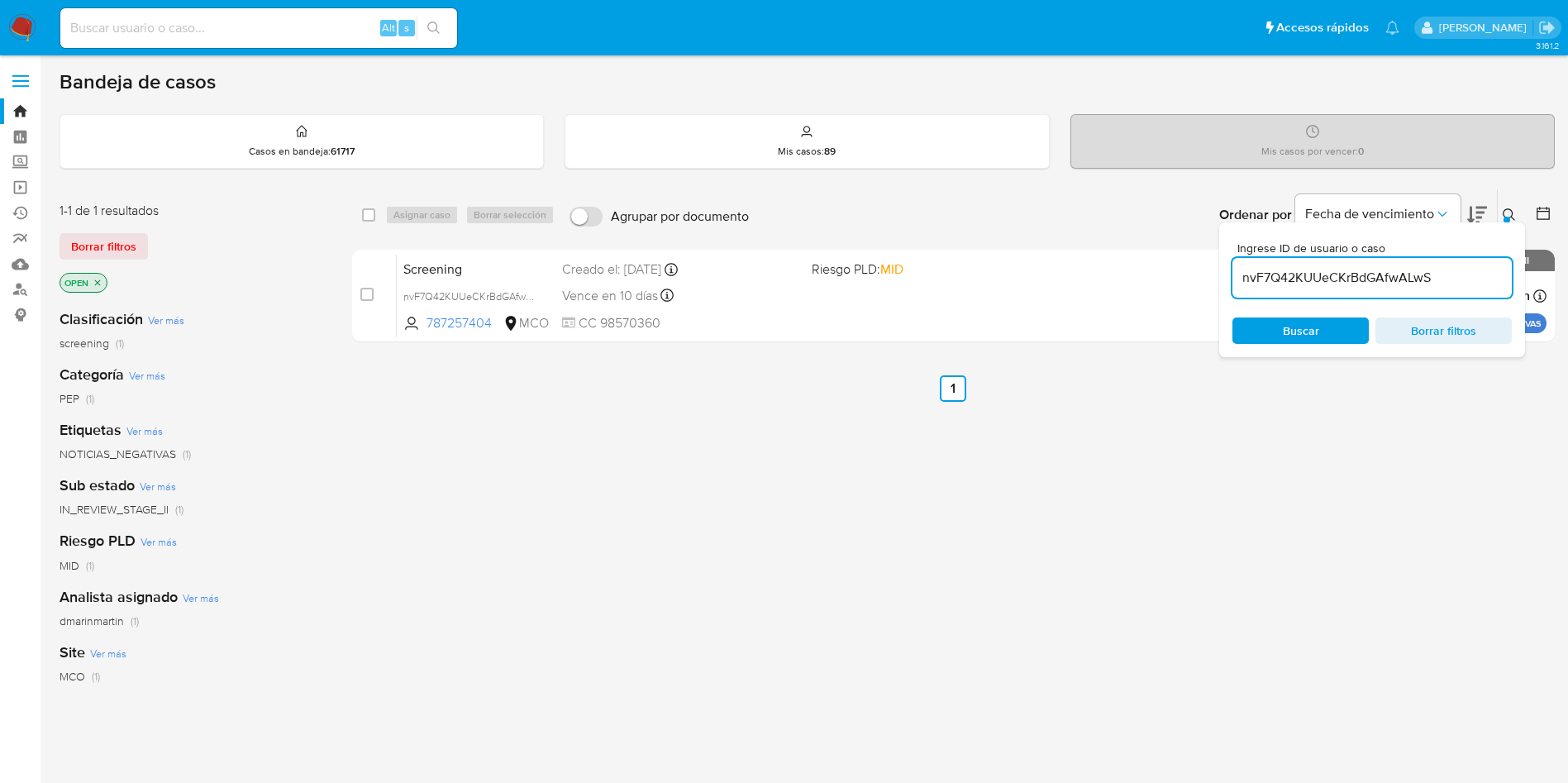
click at [1388, 285] on input "nvF7Q42KUUeCKrBdGAfwALwS" at bounding box center [1373, 277] width 280 height 21
paste input "KVNYWEsbgZKUdv49KIUy8n55"
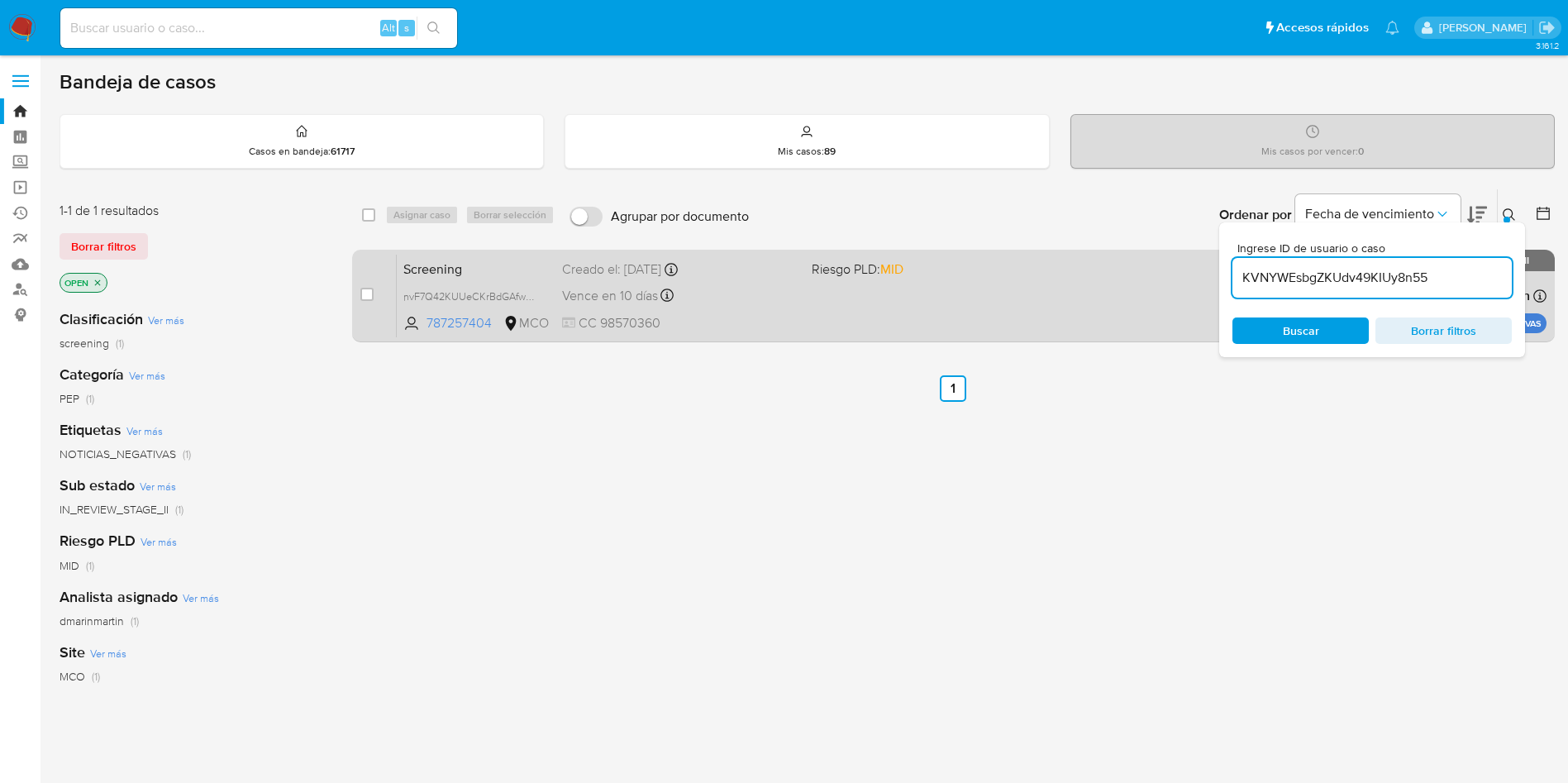
type input "KVNYWEsbgZKUdv49KIUy8n55"
click at [367, 293] on input "checkbox" at bounding box center [367, 294] width 14 height 14
checkbox input "true"
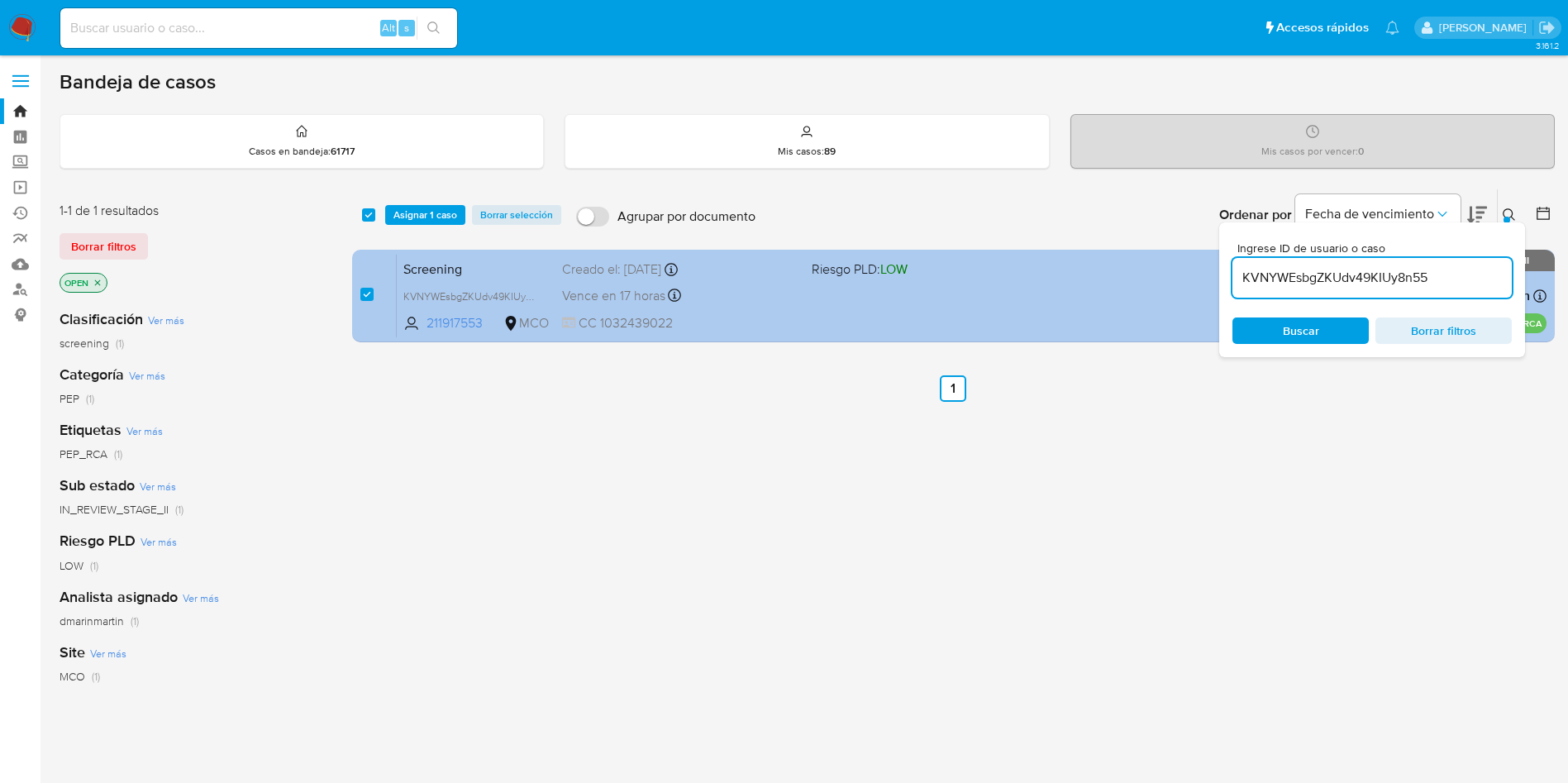
click at [703, 282] on div "Screening KVNYWEsbgZKUdv49KIUy8n55 211917553 MCO Riesgo PLD: LOW Creado el: 31/…" at bounding box center [971, 296] width 1150 height 84
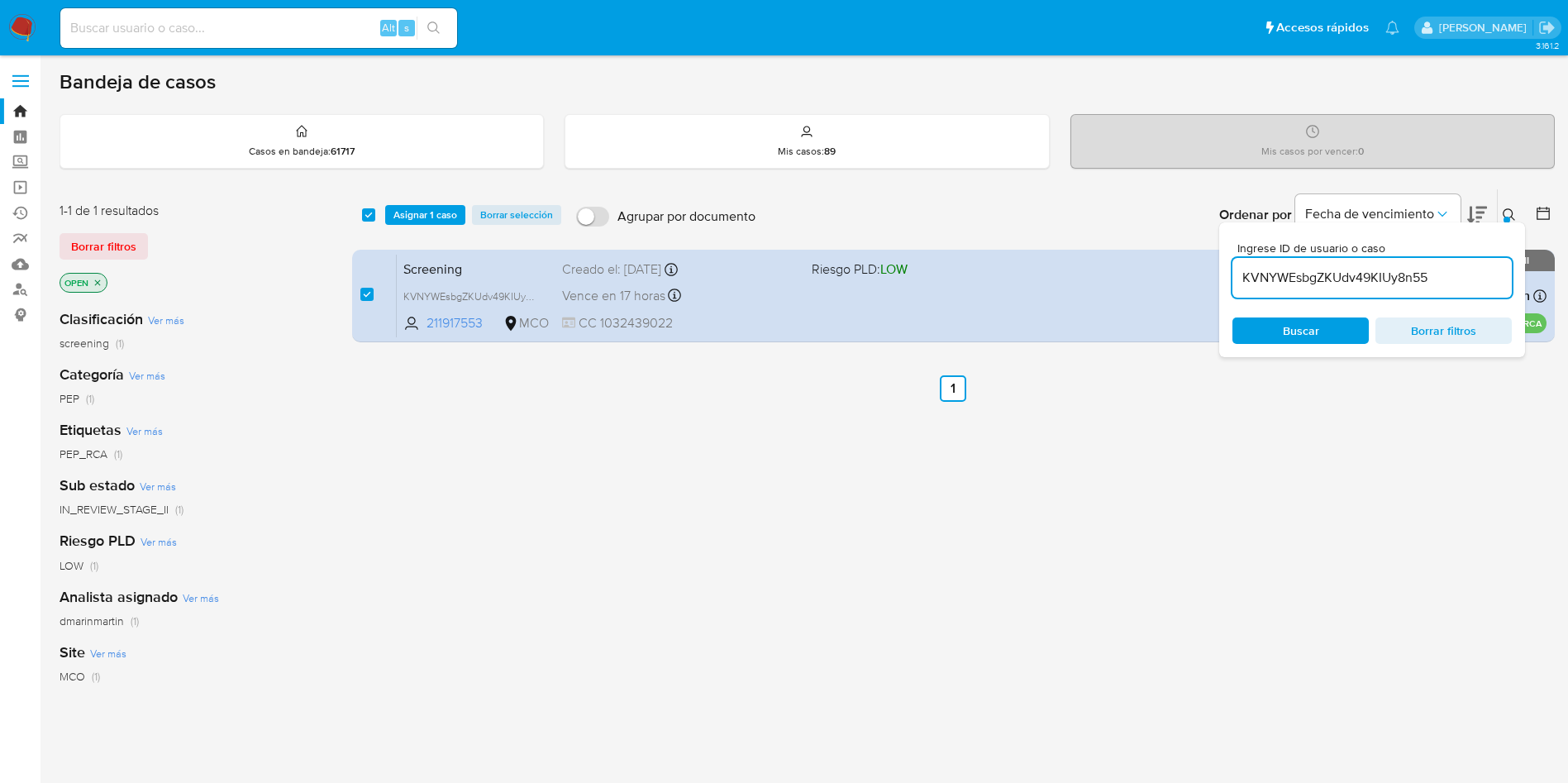
click at [1381, 271] on input "KVNYWEsbgZKUdv49KIUy8n55" at bounding box center [1373, 277] width 280 height 21
paste input "VX1jANgaRZ5TFTdPOjEOm010"
type input "VX1jANgaRZ5TFTdPOjEOm010"
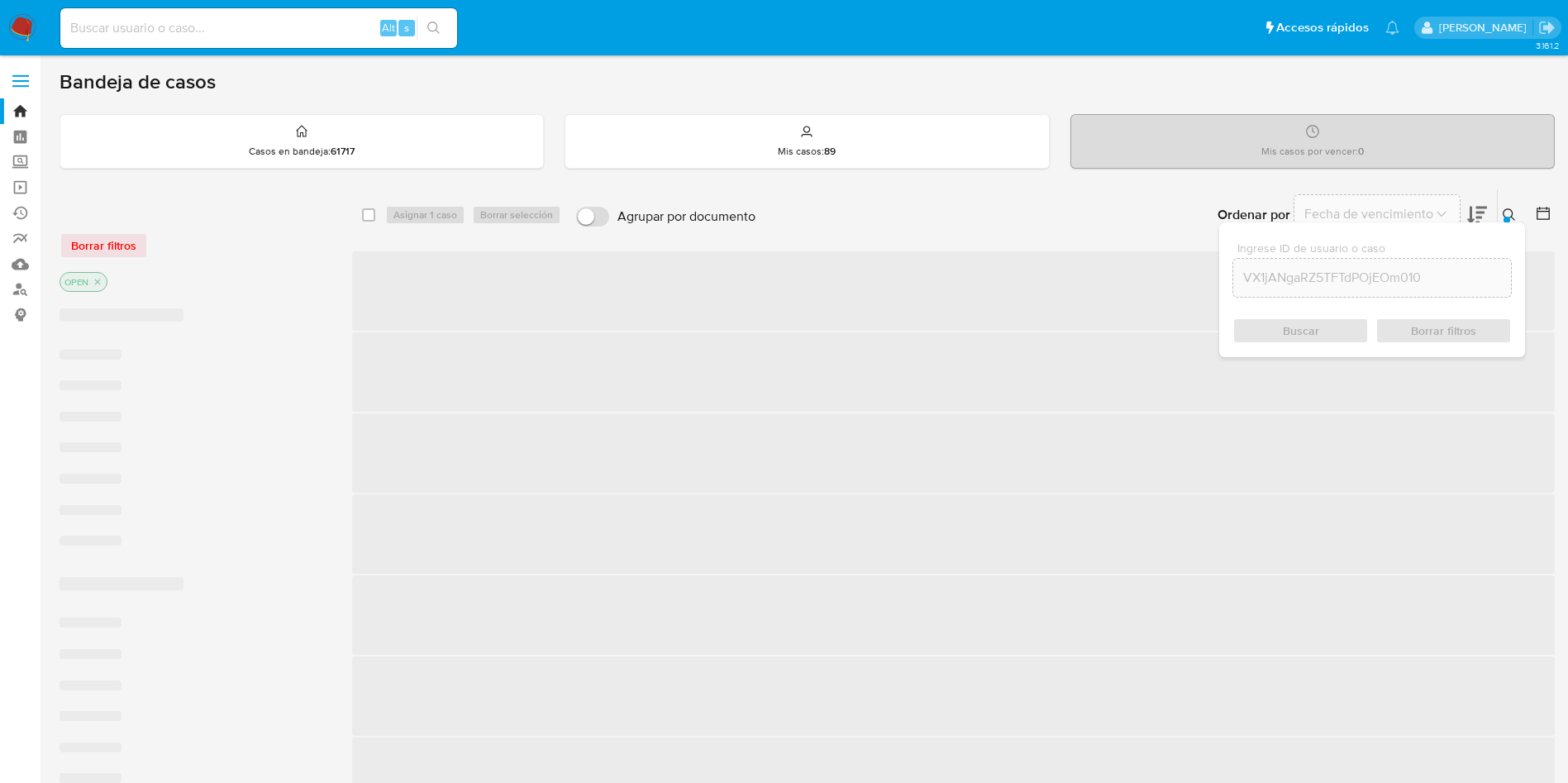
checkbox input "false"
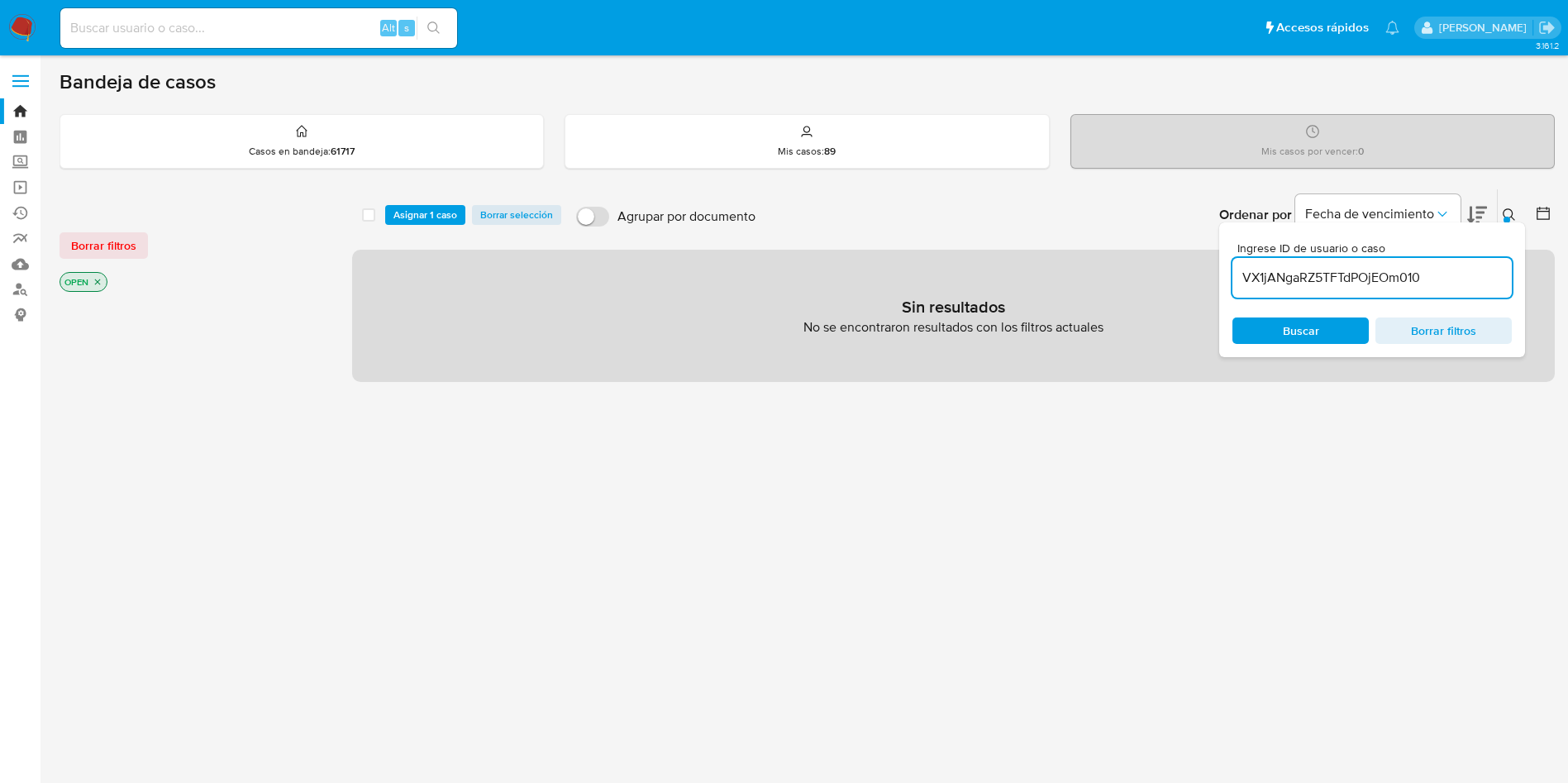
drag, startPoint x: 1318, startPoint y: 337, endPoint x: 1251, endPoint y: 358, distance: 70.2
click at [1316, 337] on span "Buscar" at bounding box center [1301, 330] width 37 height 26
click at [99, 285] on icon "close-filter" at bounding box center [98, 282] width 10 height 10
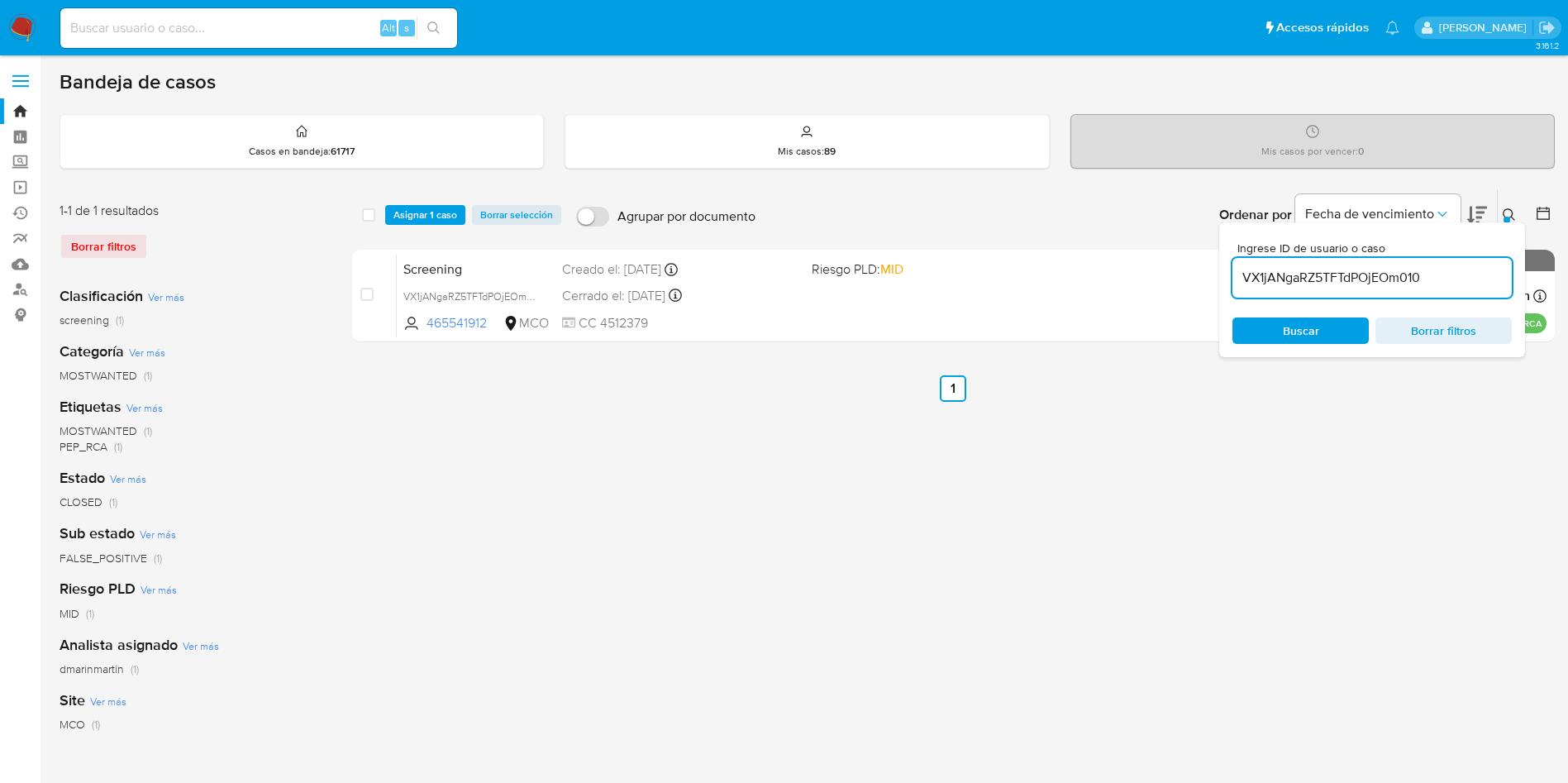
click at [1504, 206] on button at bounding box center [1512, 214] width 27 height 20
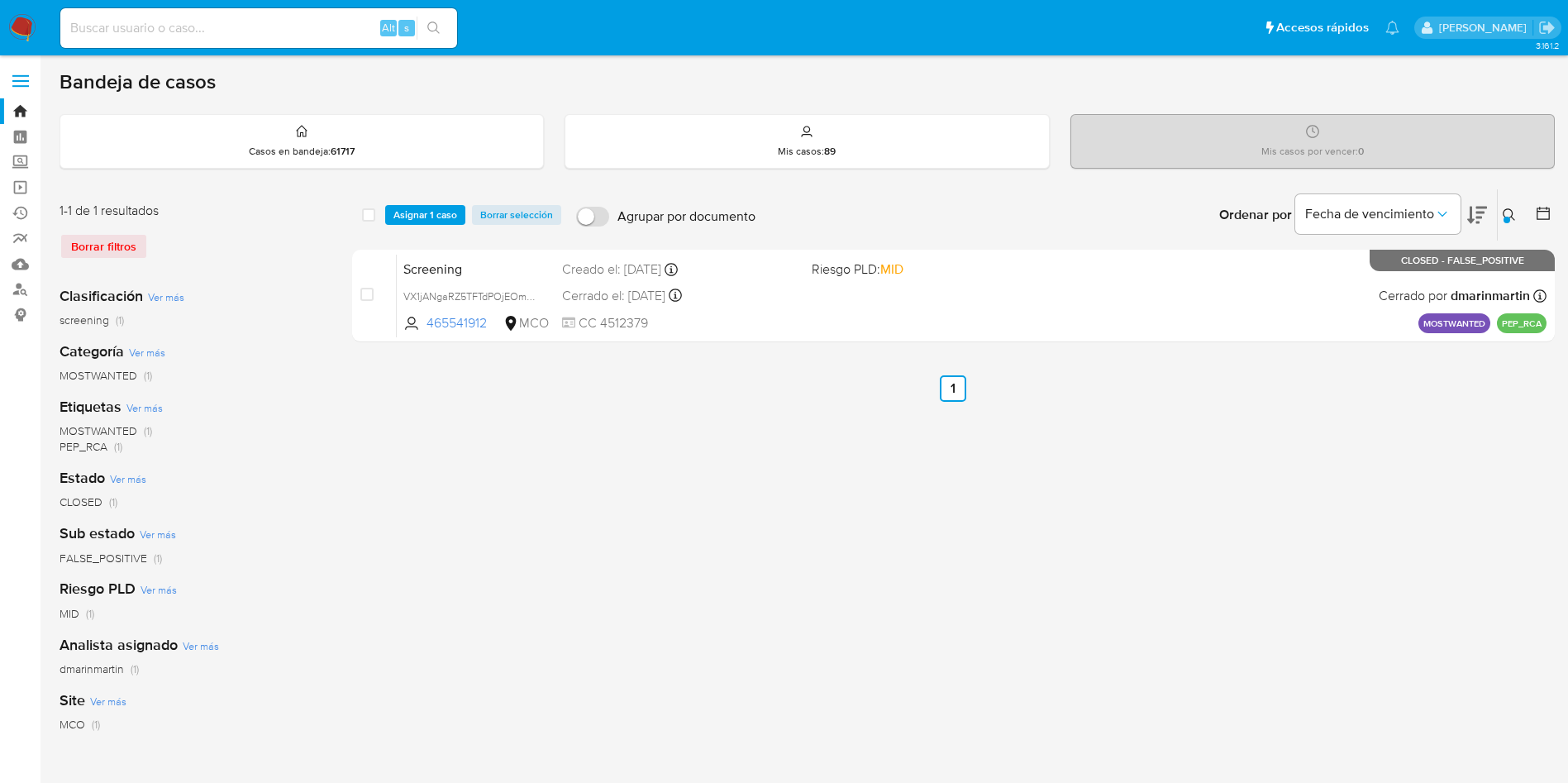
click at [1508, 215] on icon at bounding box center [1510, 215] width 14 height 14
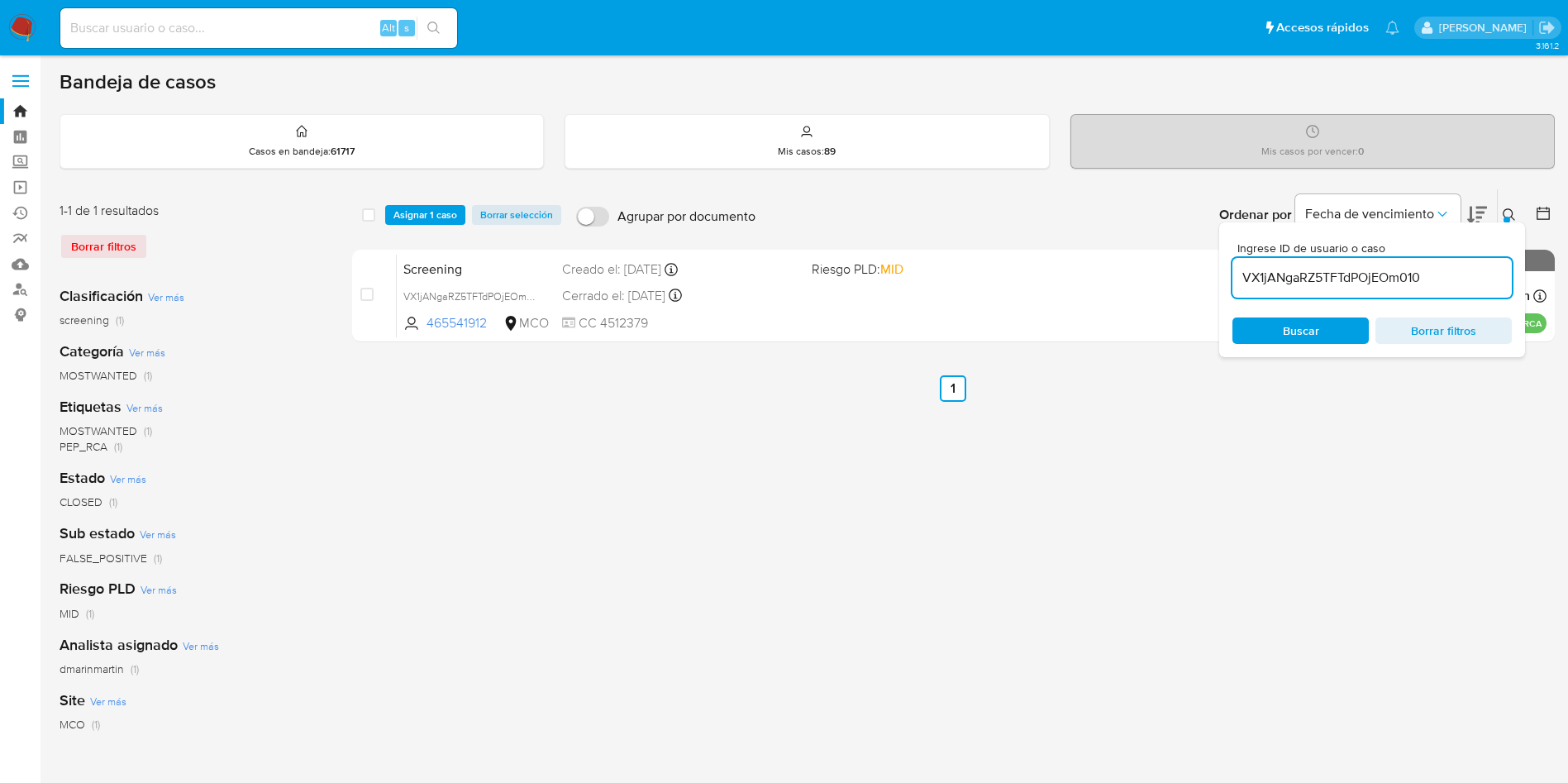
click at [1312, 277] on input "VX1jANgaRZ5TFTdPOjEOm010" at bounding box center [1373, 277] width 280 height 21
type input "6u7cNPKKf0kmYKiz6JP9p6Yh"
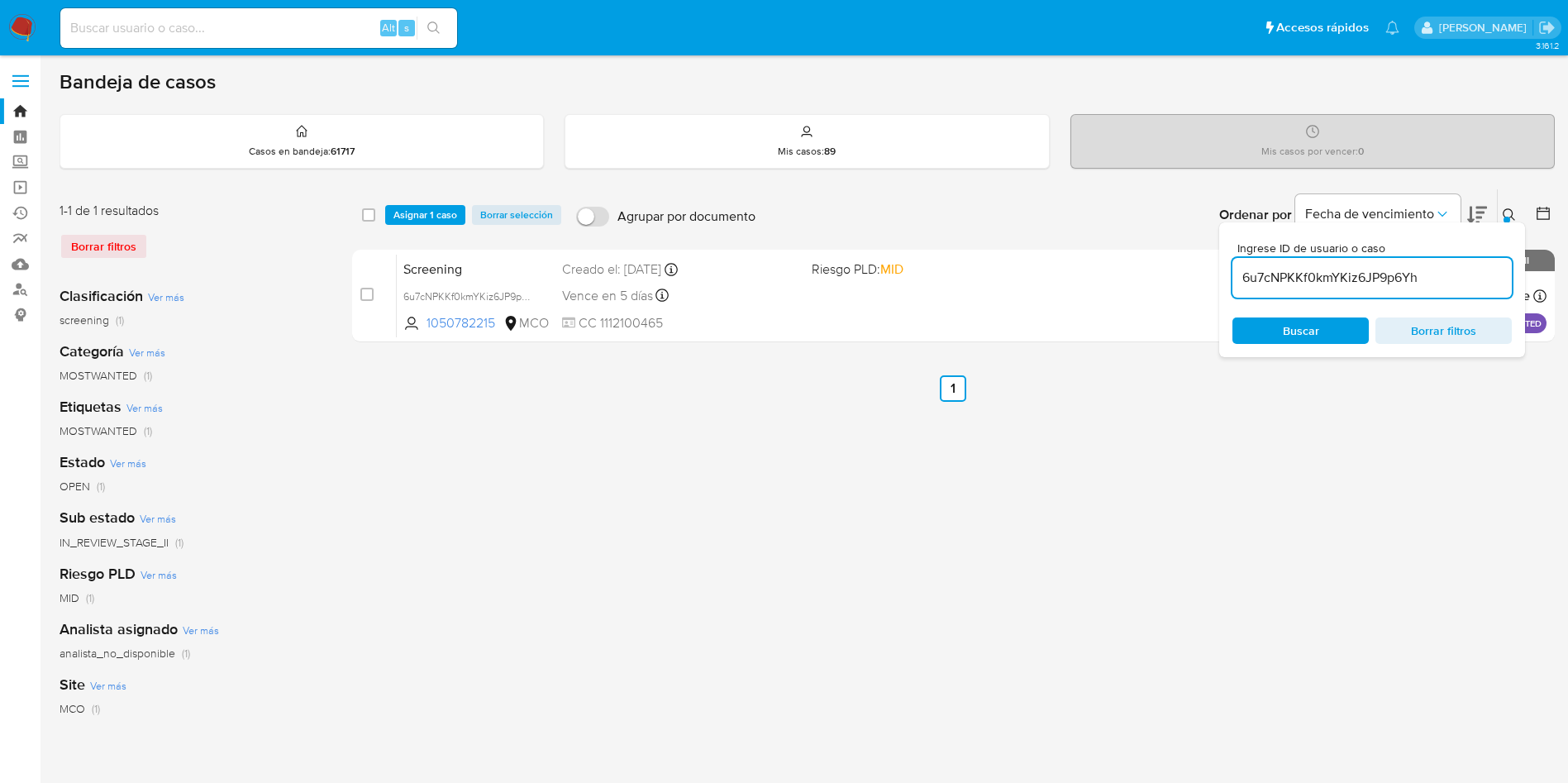
click at [1504, 200] on div "Ingrese ID de usuario o caso 6u7cNPKKf0kmYKiz6JP9p6Yh Buscar Borrar filtros" at bounding box center [1511, 215] width 28 height 51
click at [1507, 224] on div "Ingrese ID de usuario o caso 6u7cNPKKf0kmYKiz6JP9p6Yh Buscar Borrar filtros" at bounding box center [1372, 290] width 306 height 135
click at [1507, 217] on div at bounding box center [1507, 220] width 7 height 7
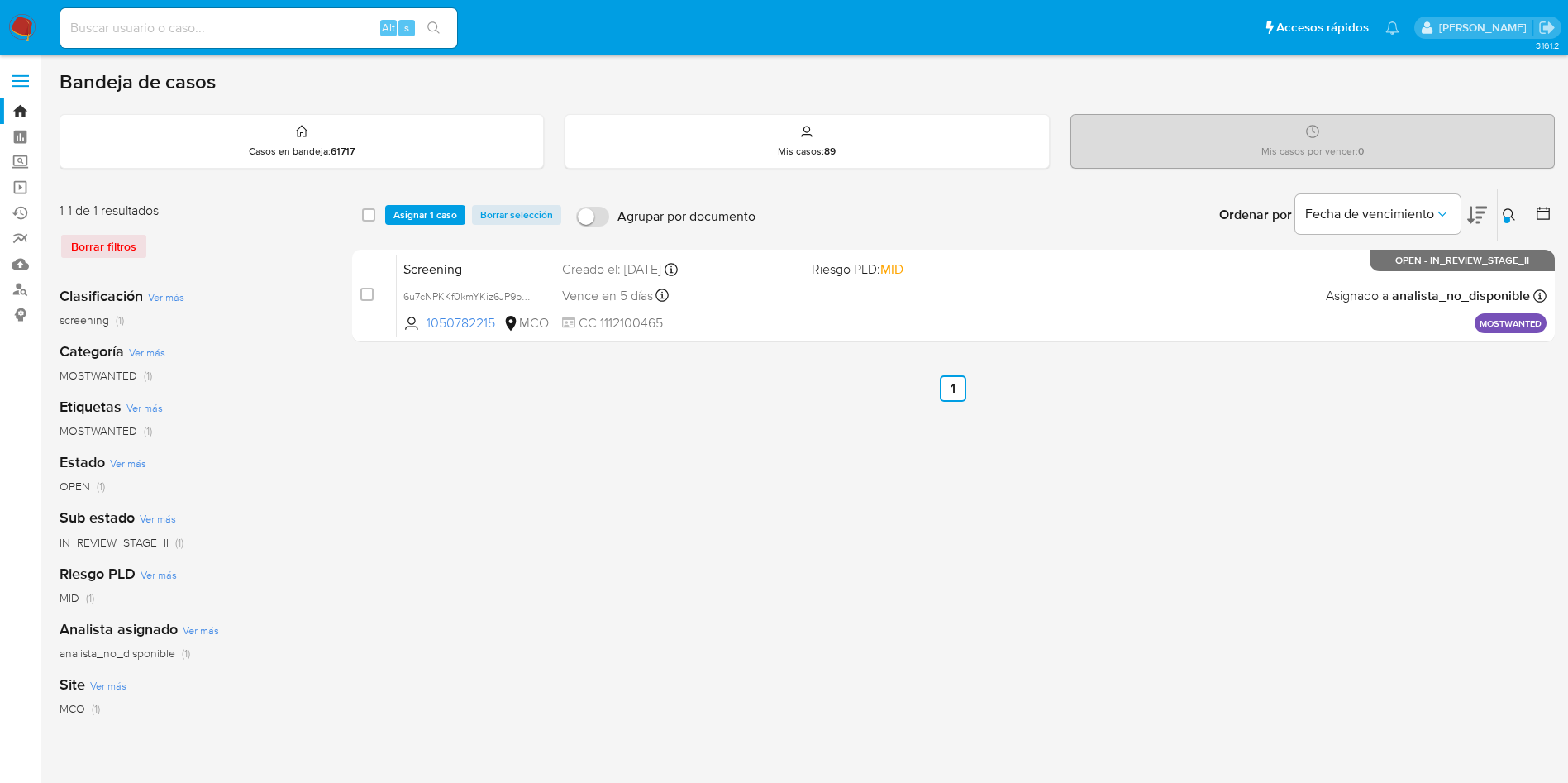
drag, startPoint x: 363, startPoint y: 293, endPoint x: 434, endPoint y: 236, distance: 91.0
click at [372, 286] on div "case-item-checkbox" at bounding box center [367, 293] width 14 height 16
click at [448, 206] on span "Asignar 1 caso" at bounding box center [425, 214] width 64 height 16
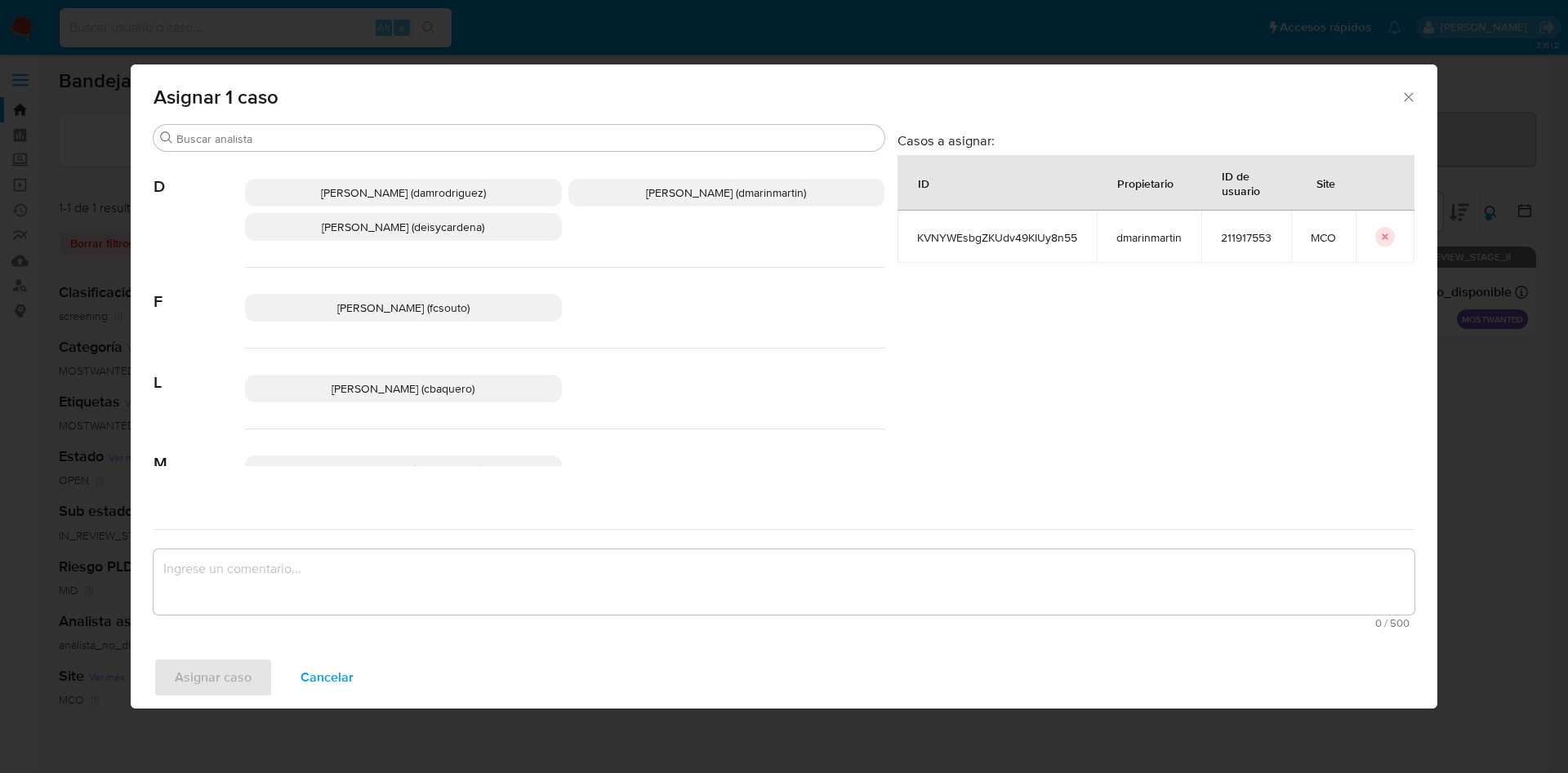
click at [646, 193] on span "David Esteban Marin Martinez (dmarinmartin)" at bounding box center [726, 192] width 160 height 16
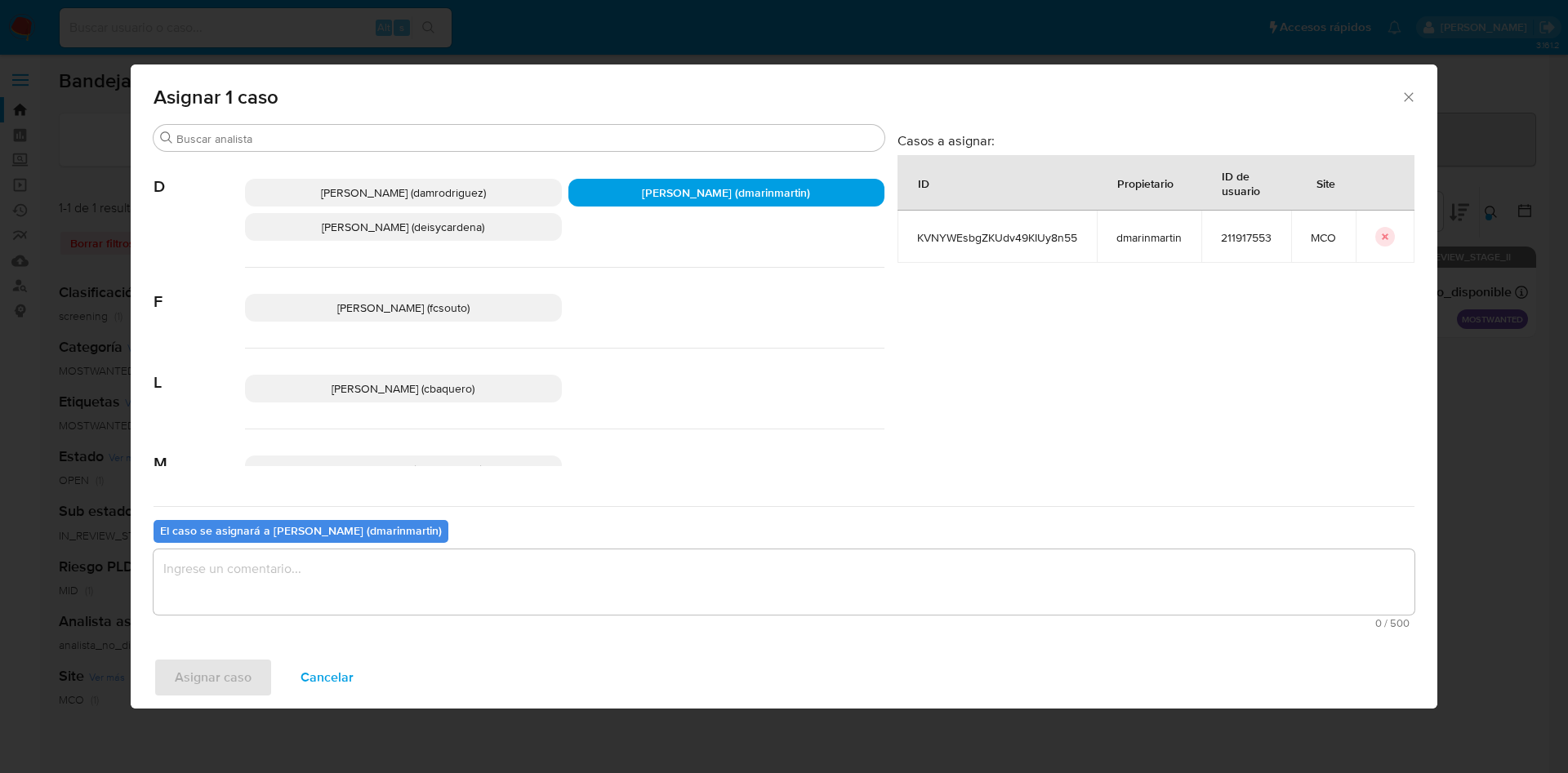
click at [454, 578] on textarea "assign-modal" at bounding box center [783, 583] width 1261 height 66
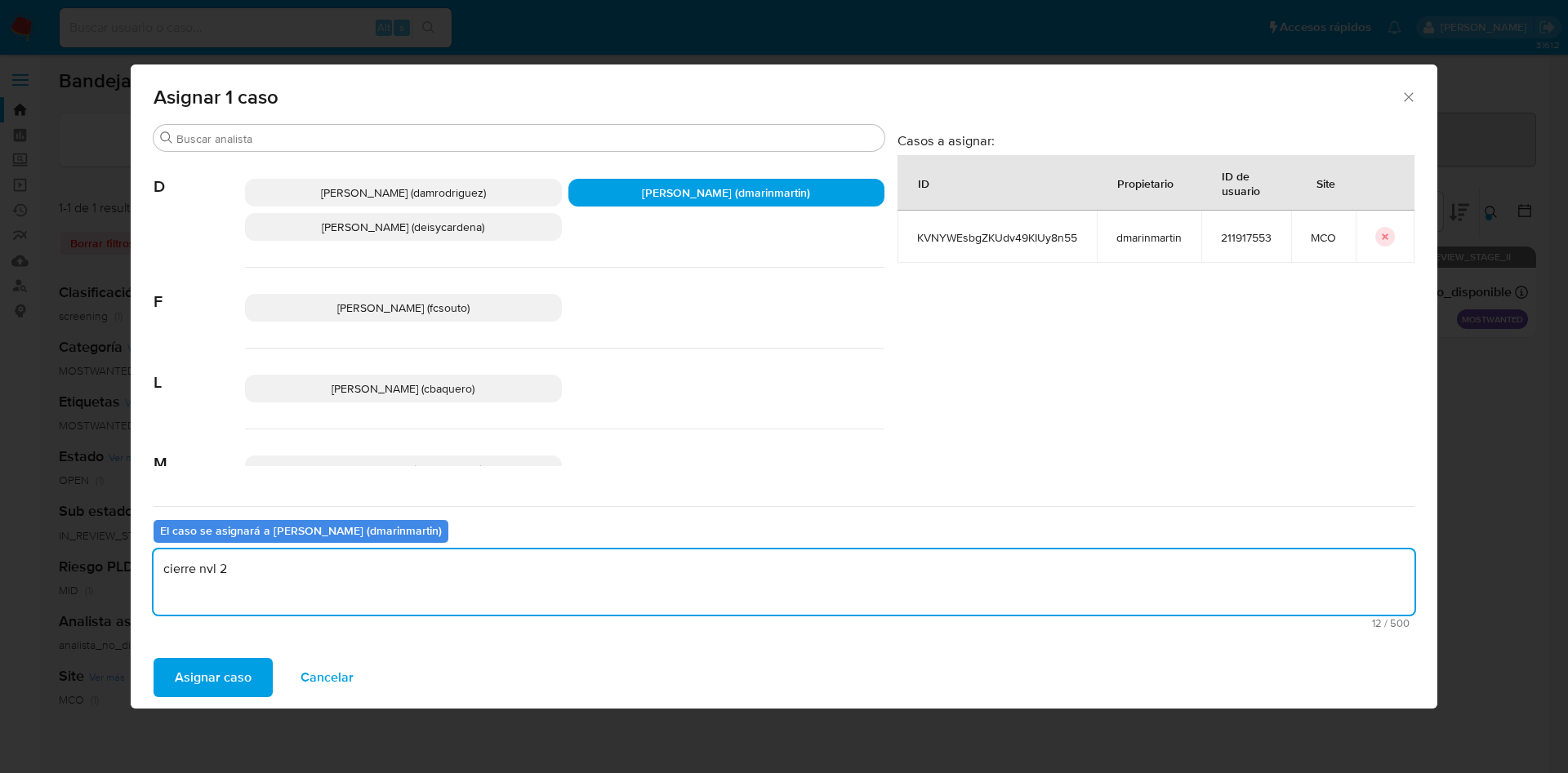
type textarea "cierre nvl 2"
click at [153, 658] on button "Asignar caso" at bounding box center [213, 677] width 120 height 40
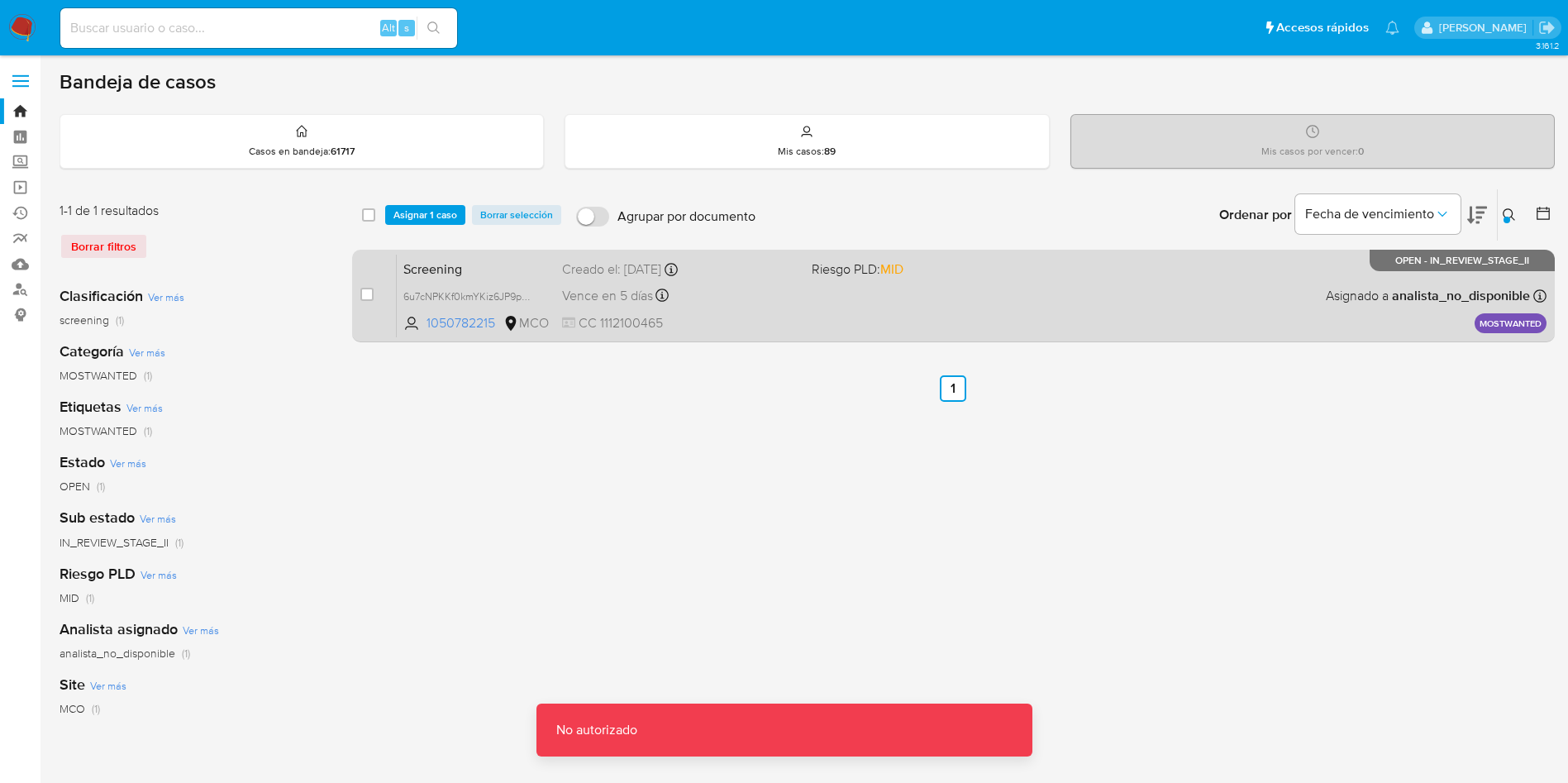
drag, startPoint x: 367, startPoint y: 293, endPoint x: 380, endPoint y: 276, distance: 21.4
click at [367, 294] on input "checkbox" at bounding box center [367, 294] width 14 height 14
checkbox input "true"
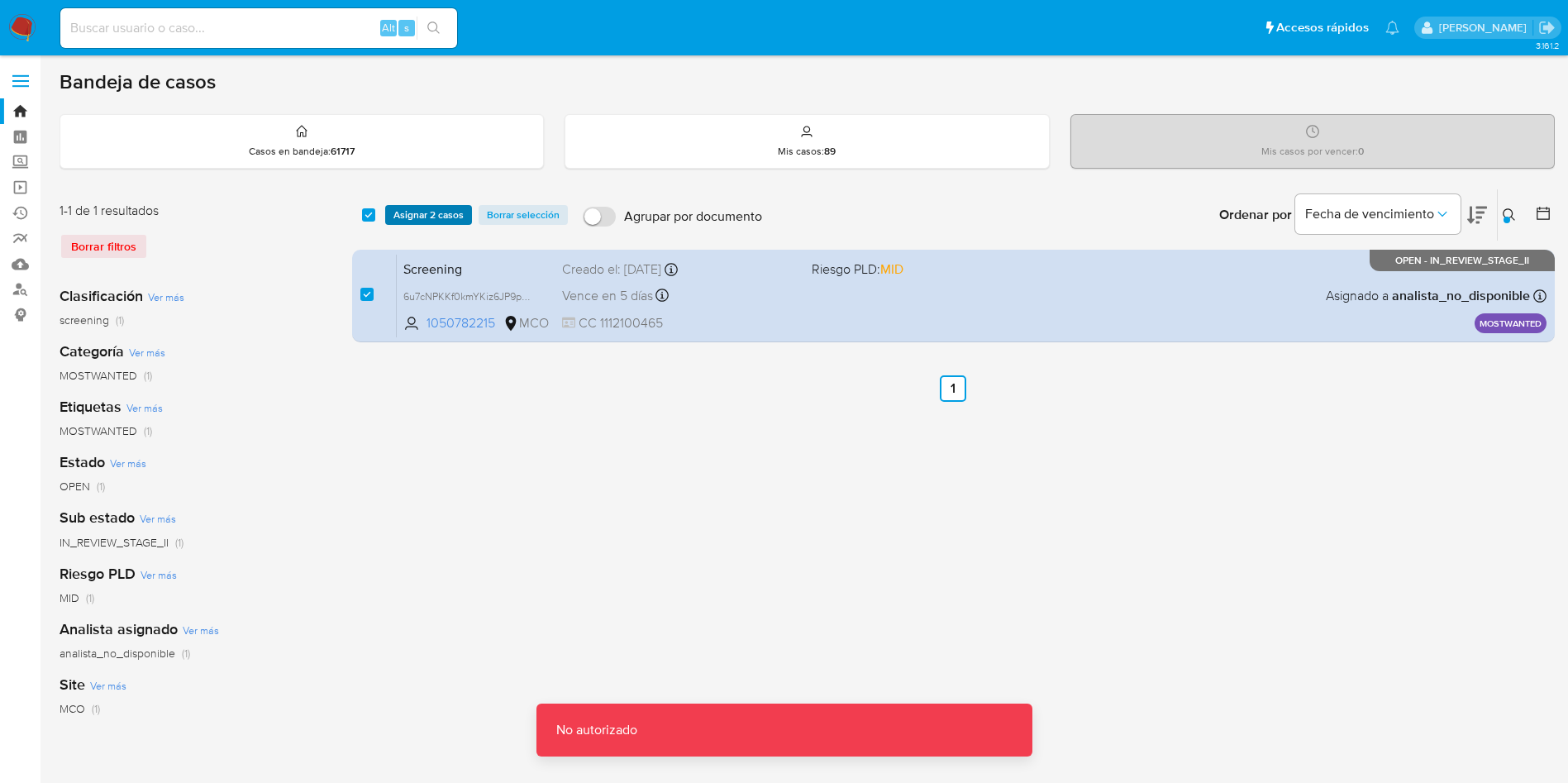
click at [427, 212] on span "Asignar 2 casos" at bounding box center [429, 214] width 70 height 16
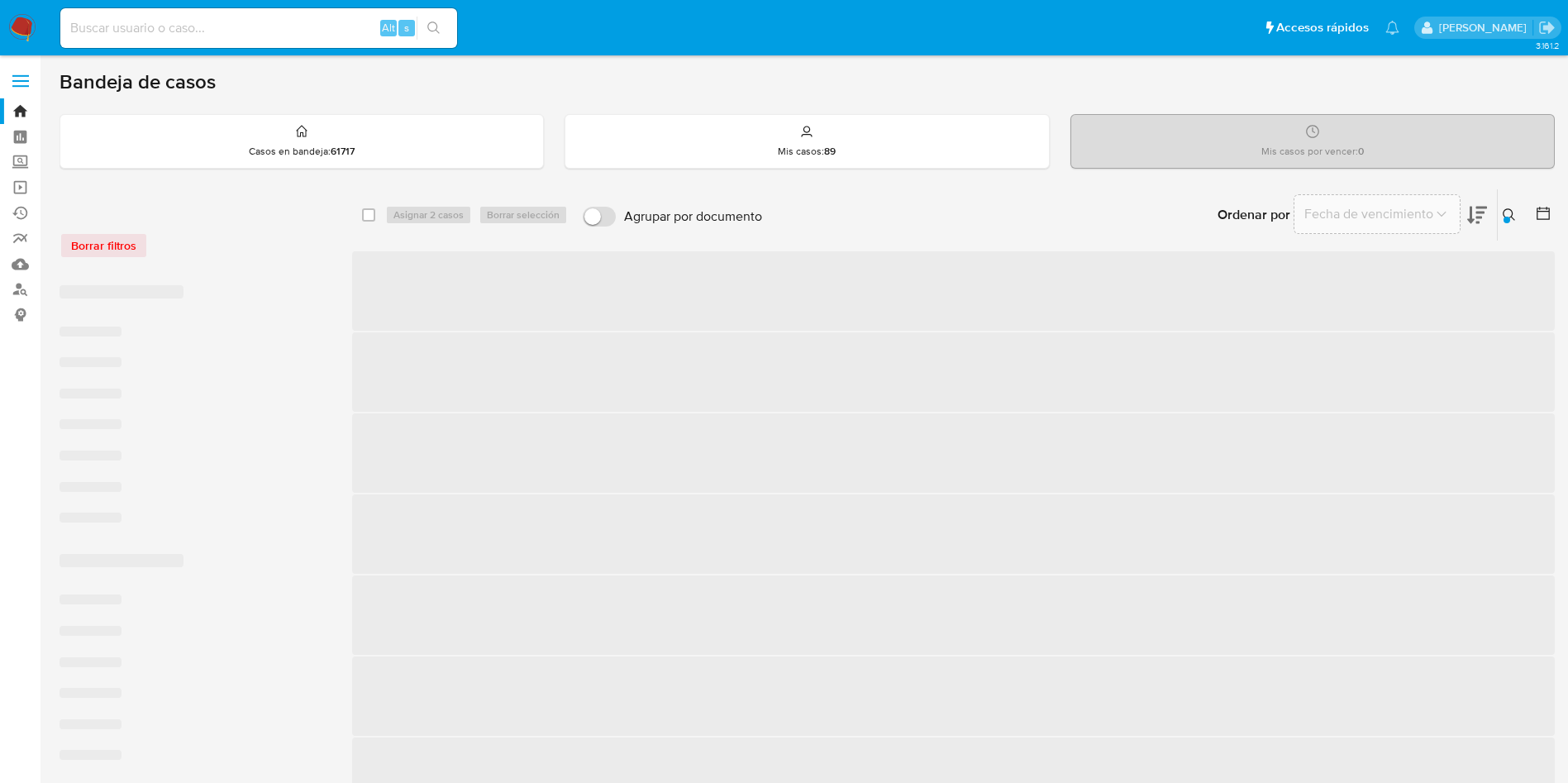
checkbox input "false"
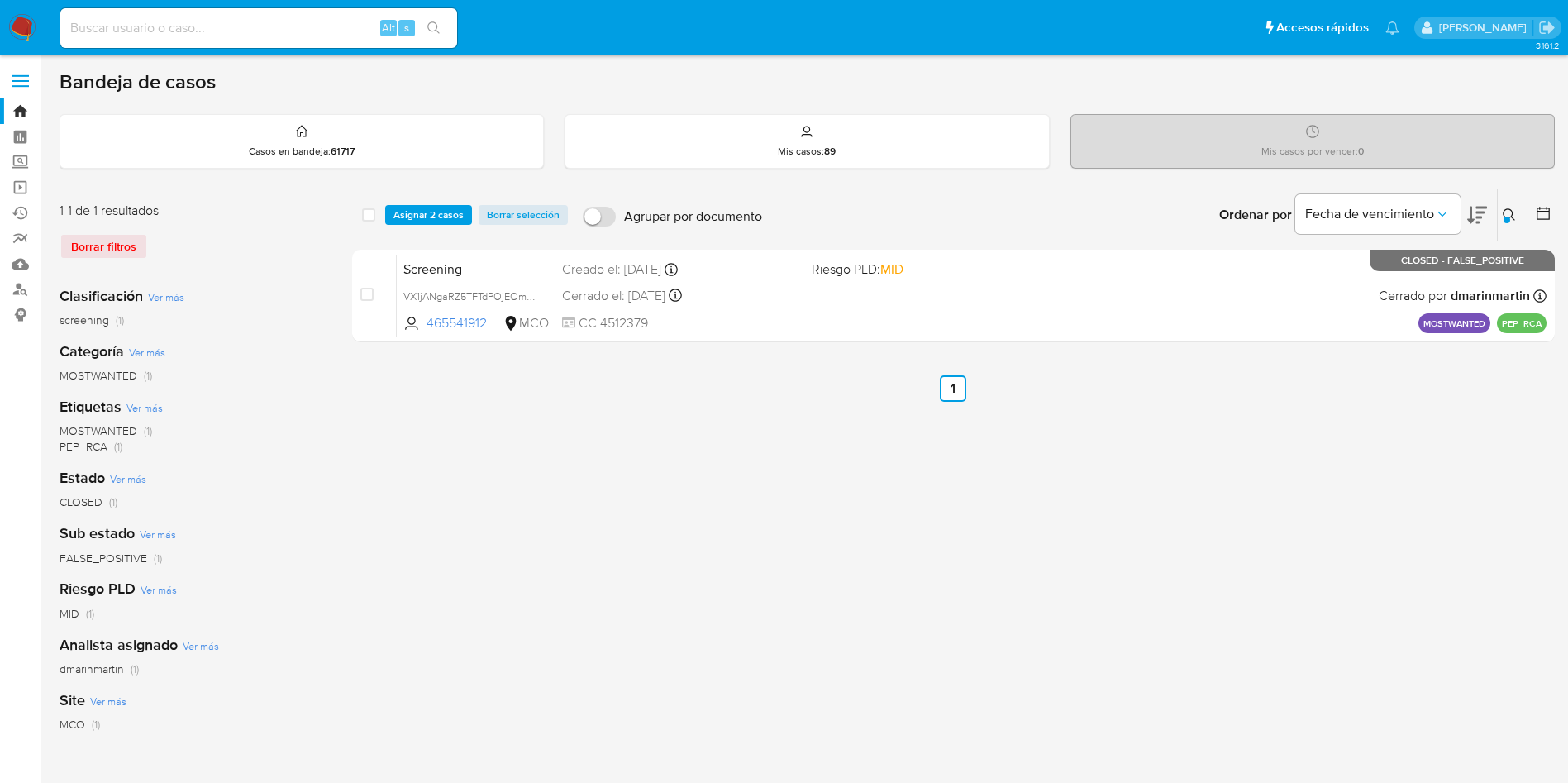
click at [508, 210] on span "Borrar selección" at bounding box center [523, 214] width 72 height 16
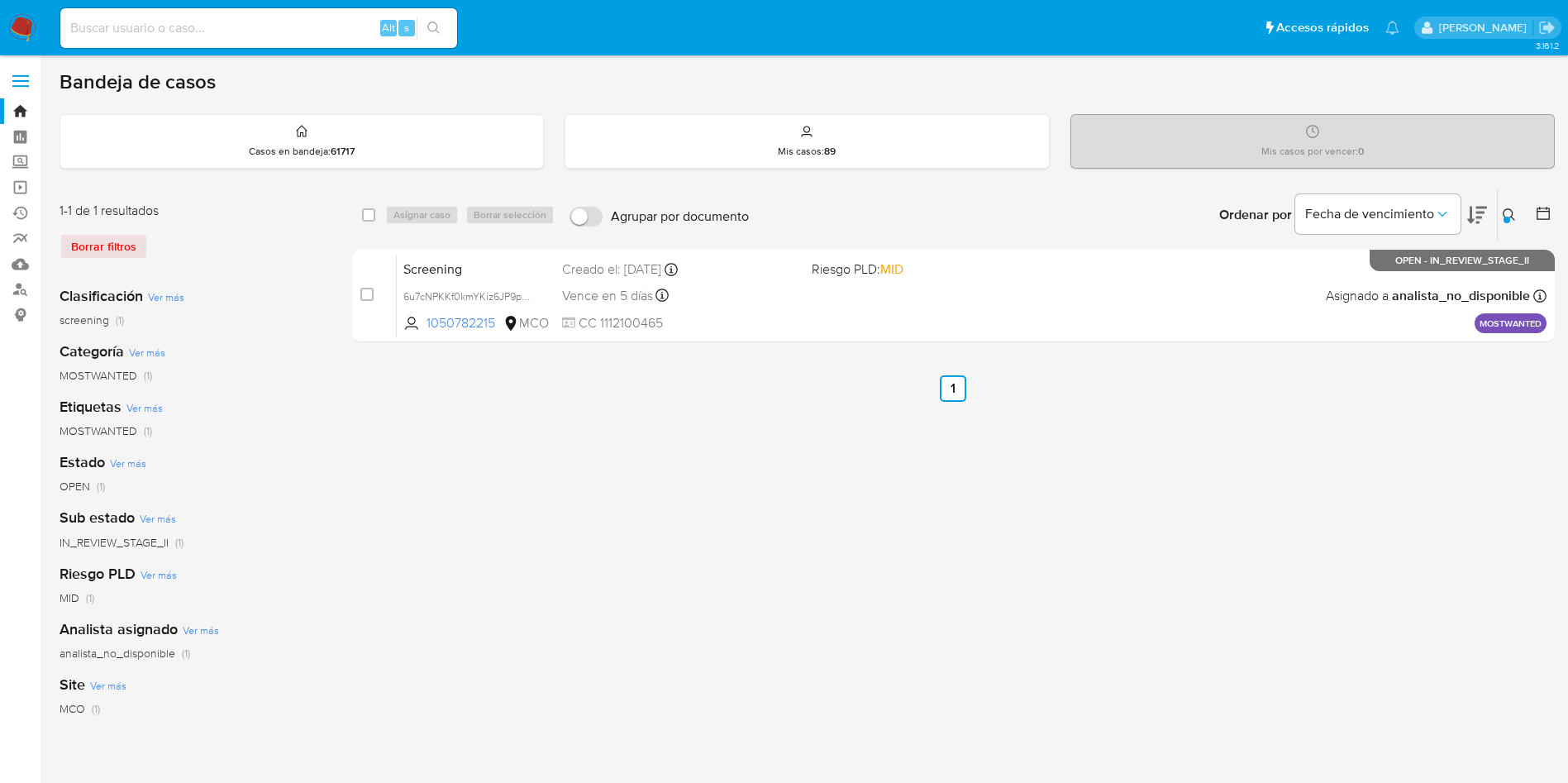
drag, startPoint x: 367, startPoint y: 298, endPoint x: 410, endPoint y: 230, distance: 80.5
click at [372, 288] on input "checkbox" at bounding box center [367, 294] width 14 height 14
checkbox input "true"
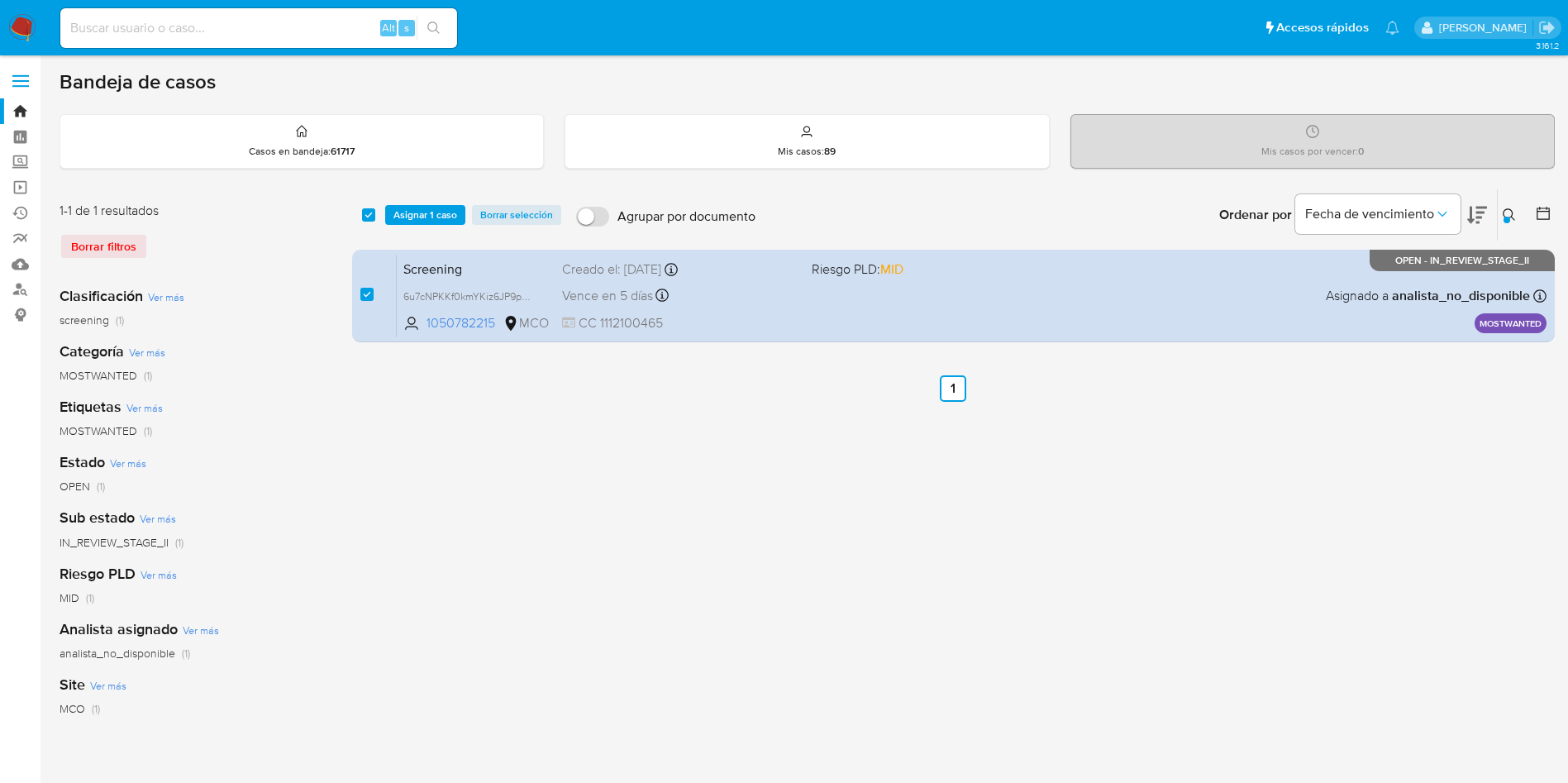
click at [430, 191] on div "select-all-cases-checkbox Asignar 1 caso Borrar selección Agrupar por documento…" at bounding box center [953, 215] width 1203 height 51
click at [430, 214] on span "Asignar 1 caso" at bounding box center [425, 214] width 64 height 16
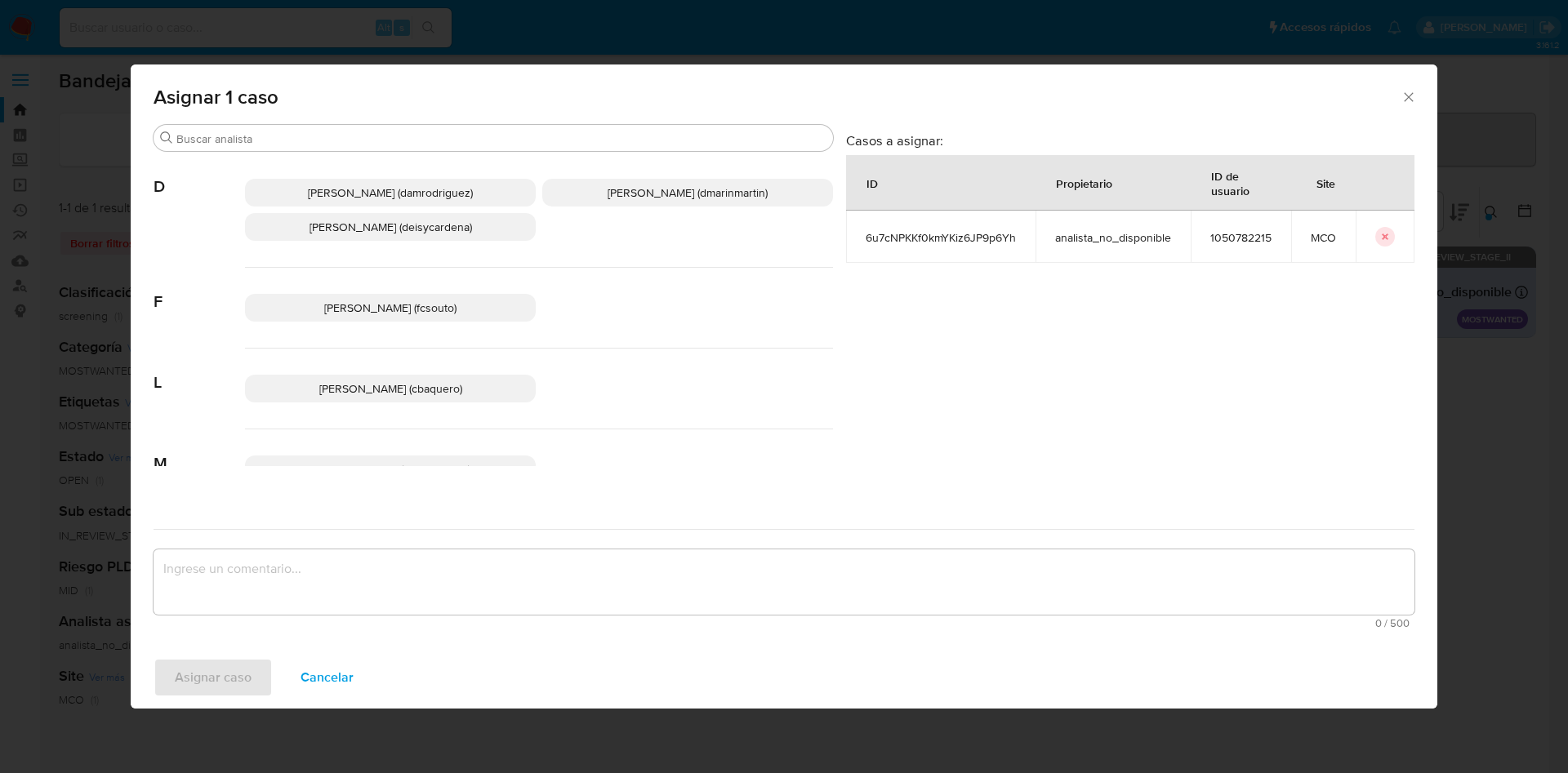
drag, startPoint x: 665, startPoint y: 193, endPoint x: 598, endPoint y: 537, distance: 350.5
click at [665, 199] on span "David Esteban Marin Martinez (dmarinmartin)" at bounding box center [687, 192] width 160 height 16
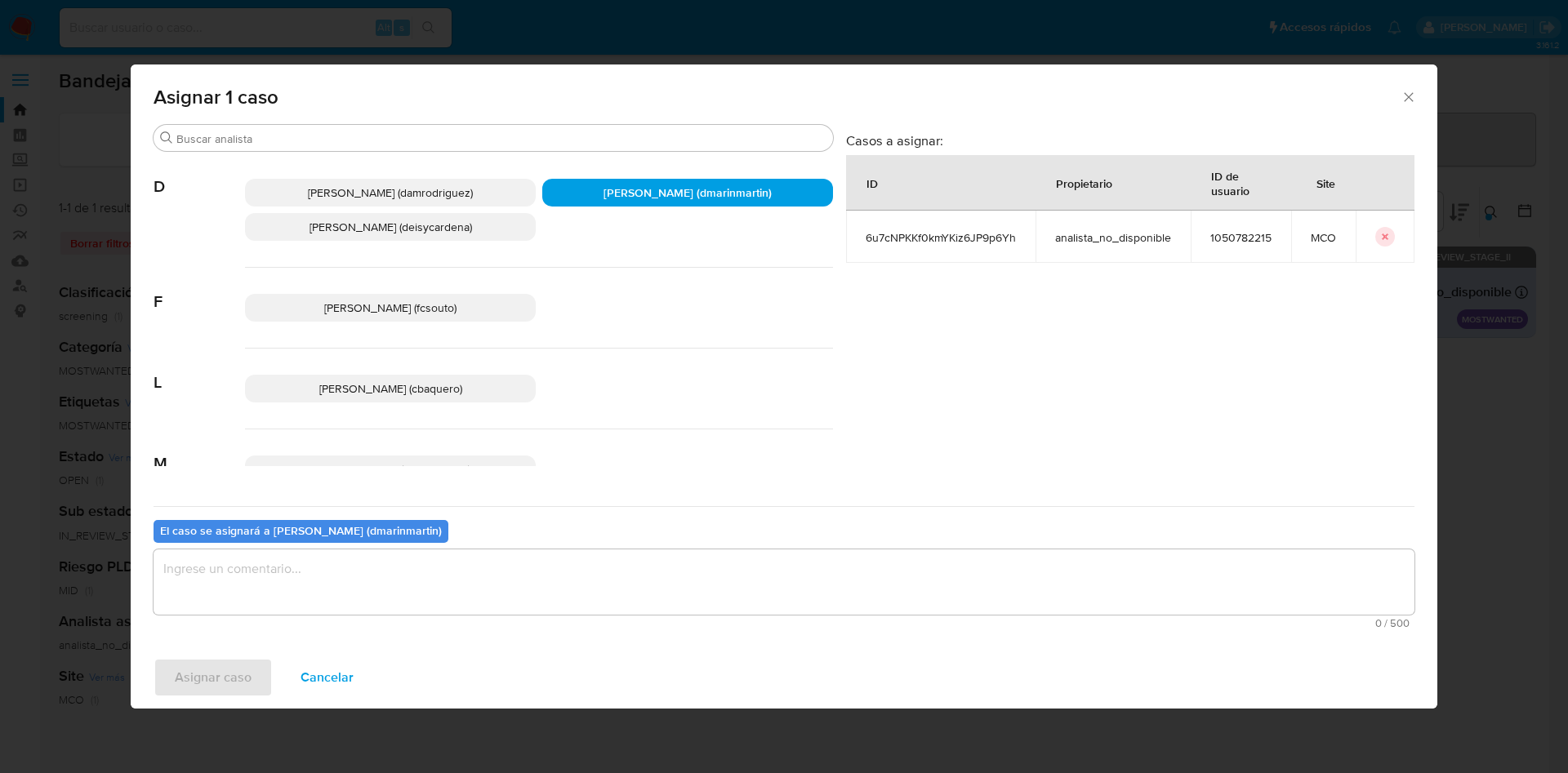
click at [599, 588] on textarea "assign-modal" at bounding box center [783, 583] width 1261 height 66
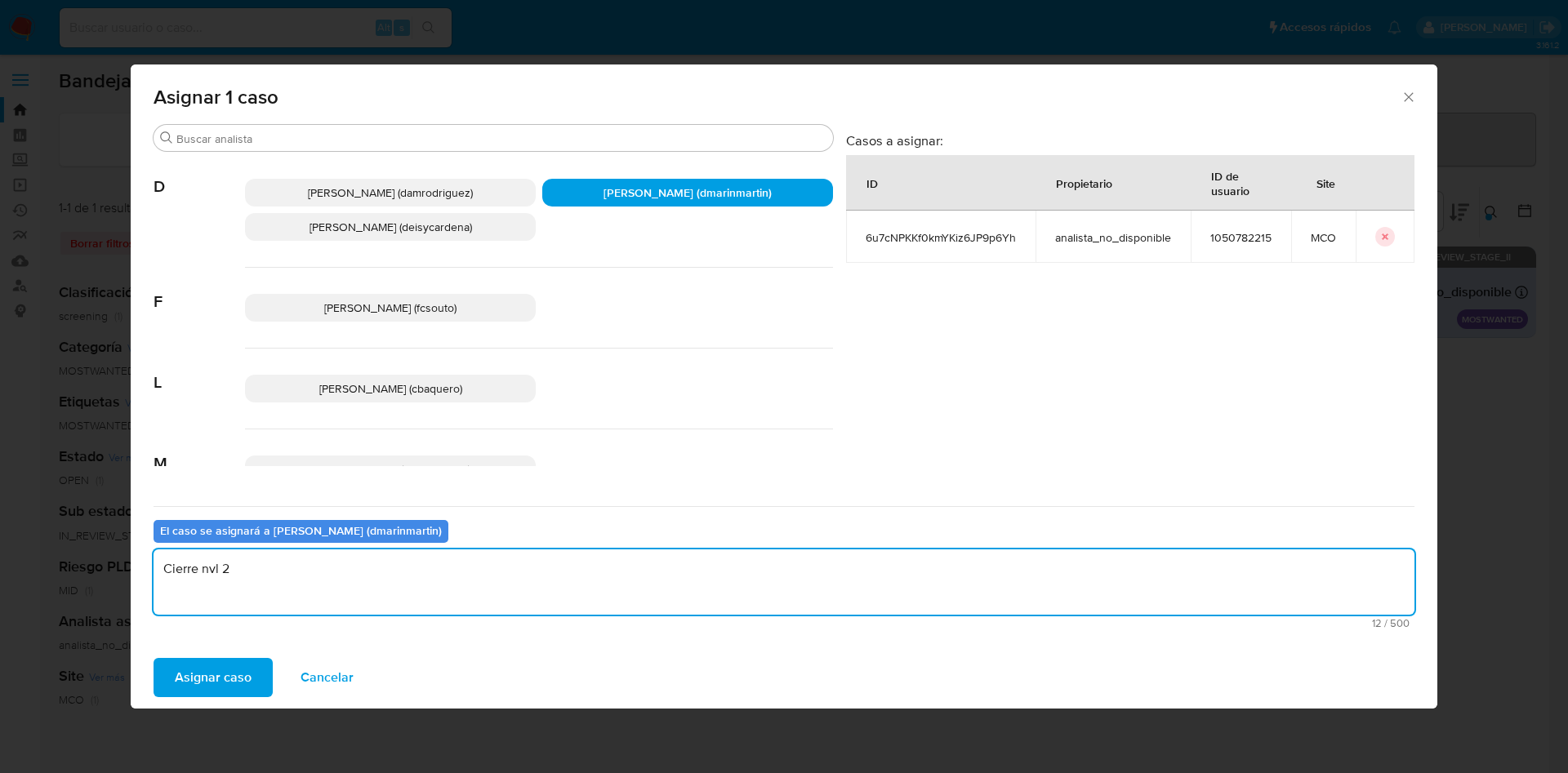
type textarea "Cierre nvl 2"
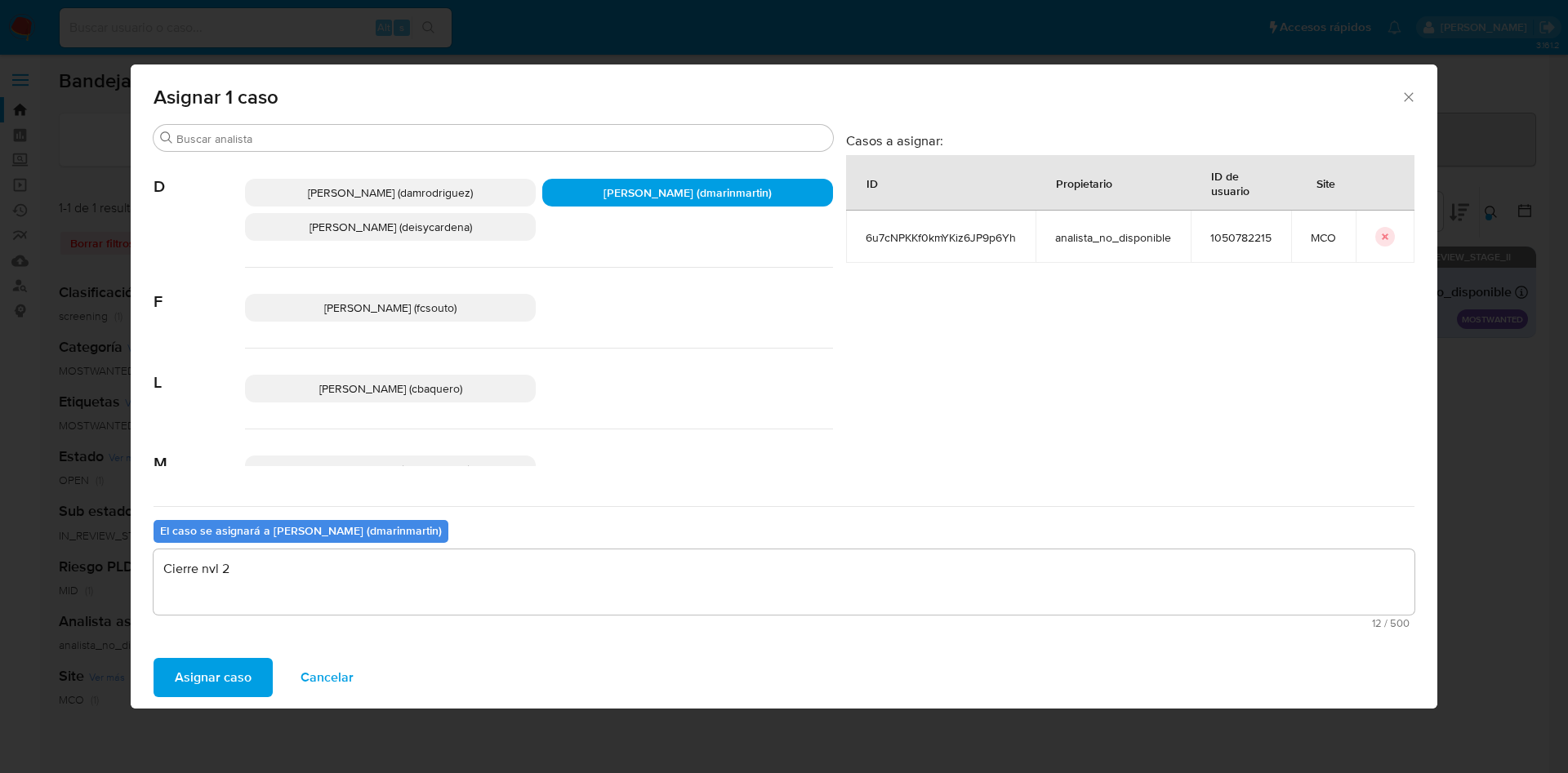
click at [153, 658] on button "Asignar caso" at bounding box center [213, 677] width 120 height 40
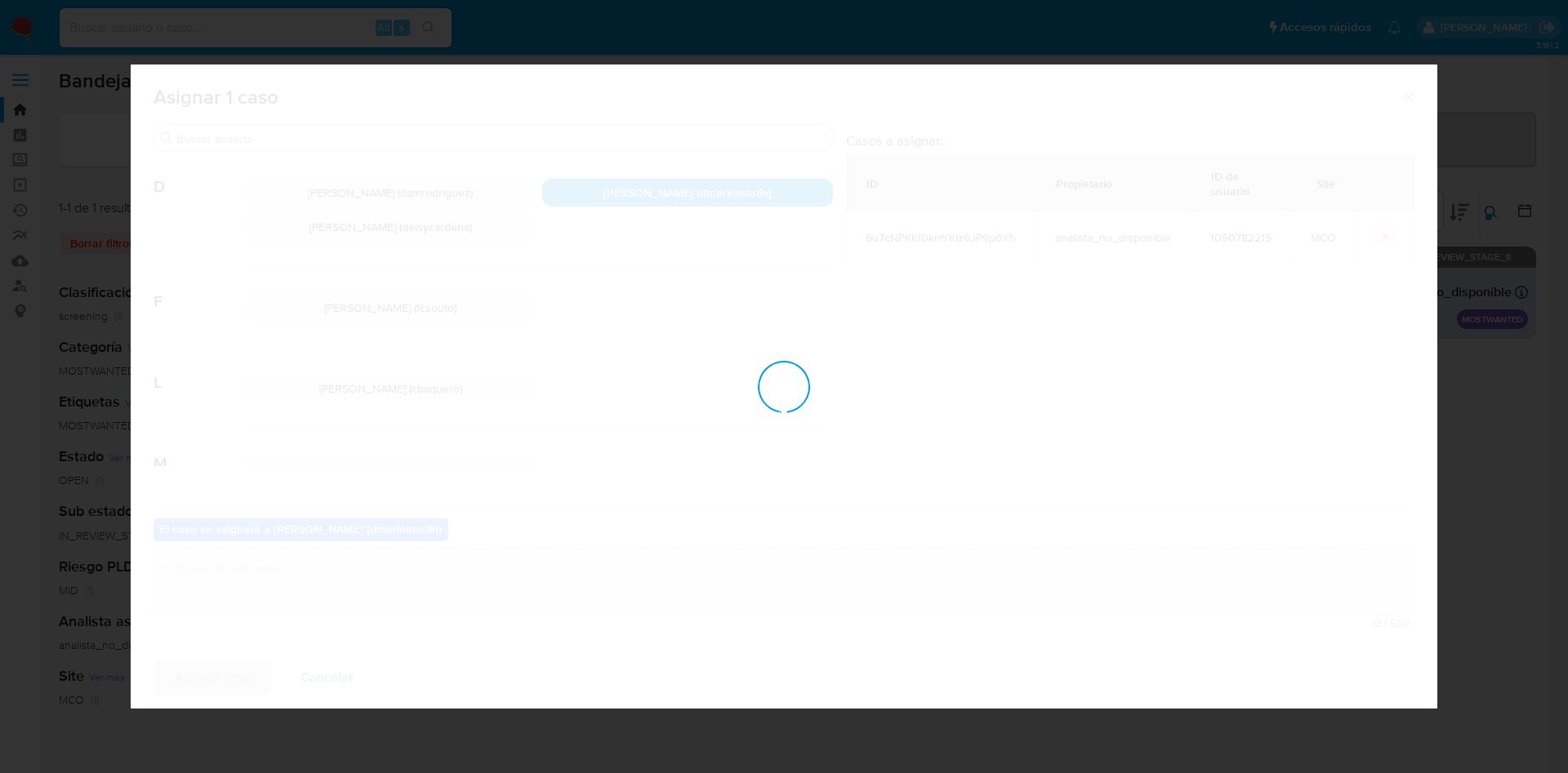
checkbox input "false"
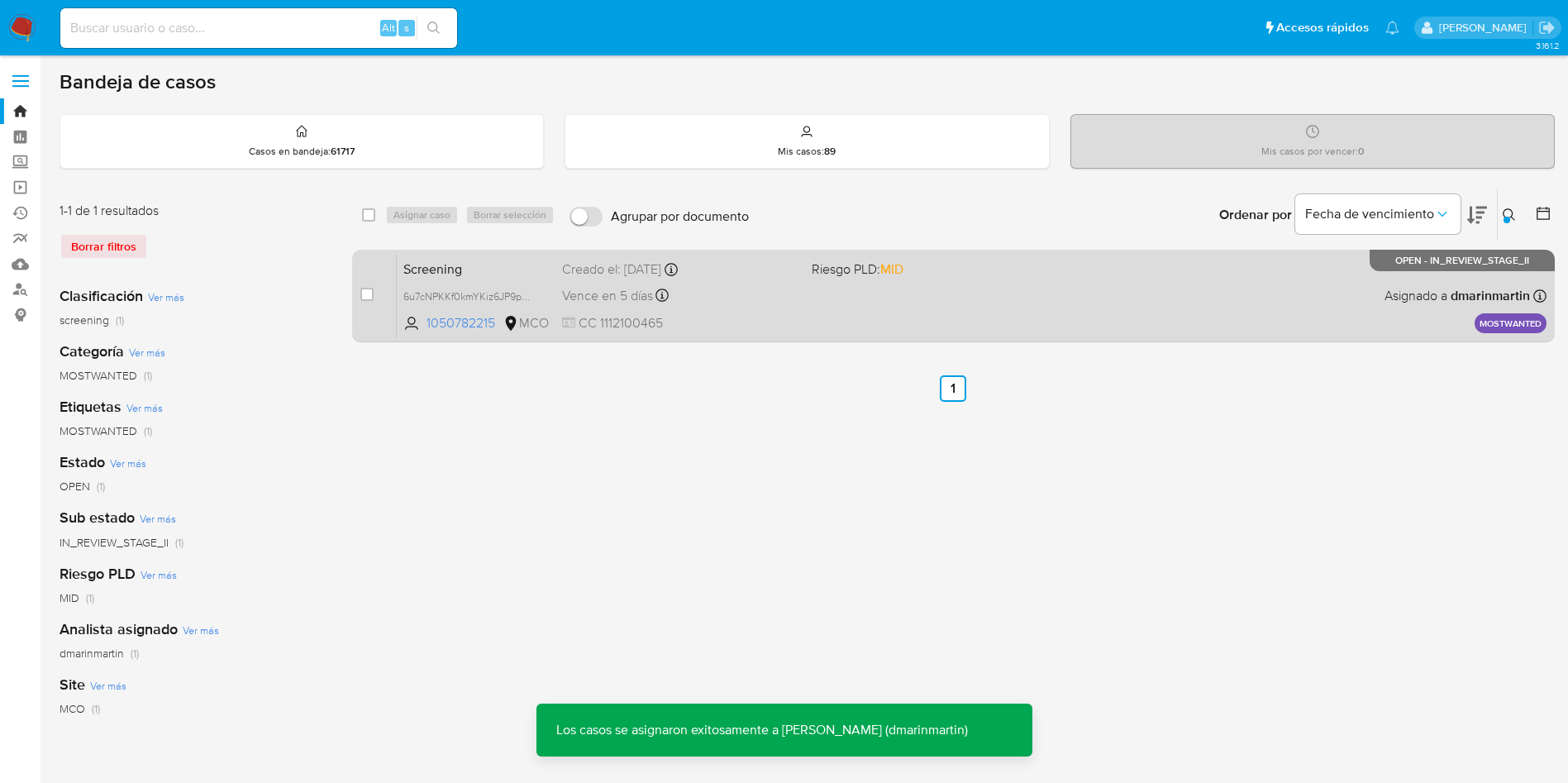
click at [757, 287] on div "Vence en 5 días Vence el 04/10/2025 05:06:03" at bounding box center [680, 296] width 236 height 22
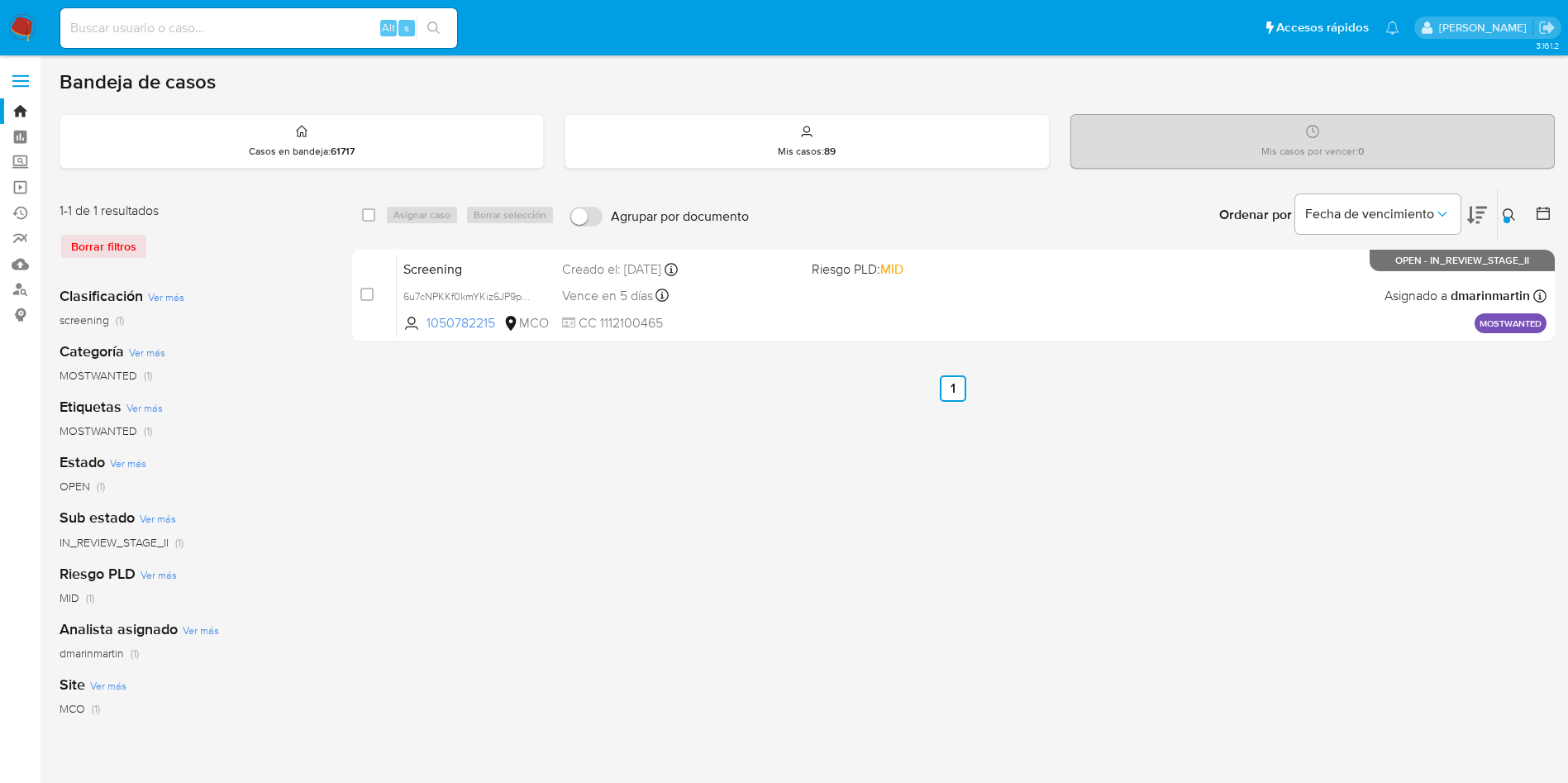
click at [1507, 214] on icon at bounding box center [1510, 215] width 14 height 14
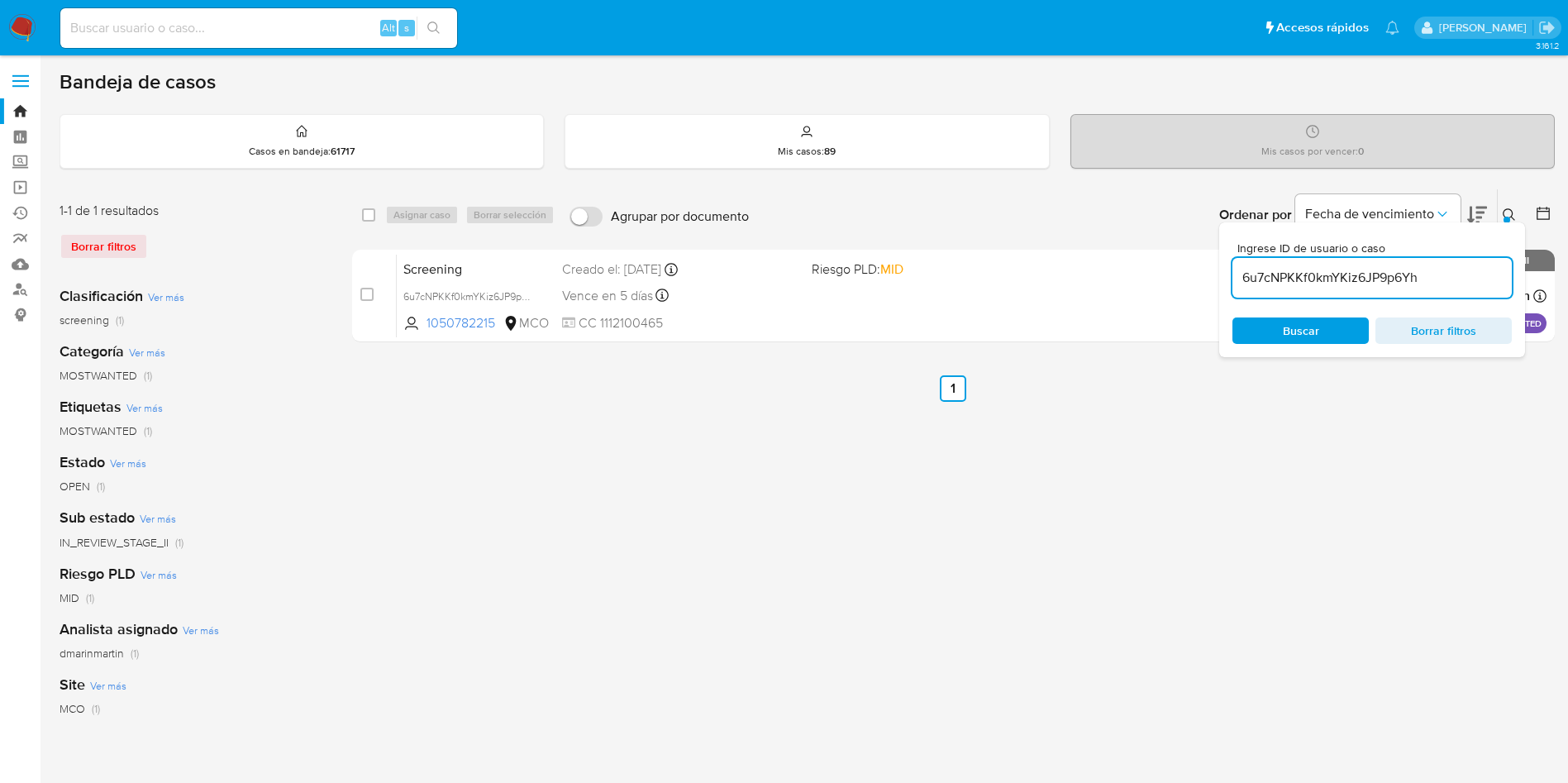
click at [1347, 289] on div "6u7cNPKKf0kmYKiz6JP9p6Yh" at bounding box center [1373, 278] width 280 height 40
click at [1347, 281] on input "6u7cNPKKf0kmYKiz6JP9p6Yh" at bounding box center [1373, 277] width 280 height 21
paste input "KVNYWEsbgZKUdv49KIUy8n55"
drag, startPoint x: 1504, startPoint y: 436, endPoint x: 1496, endPoint y: 269, distance: 167.2
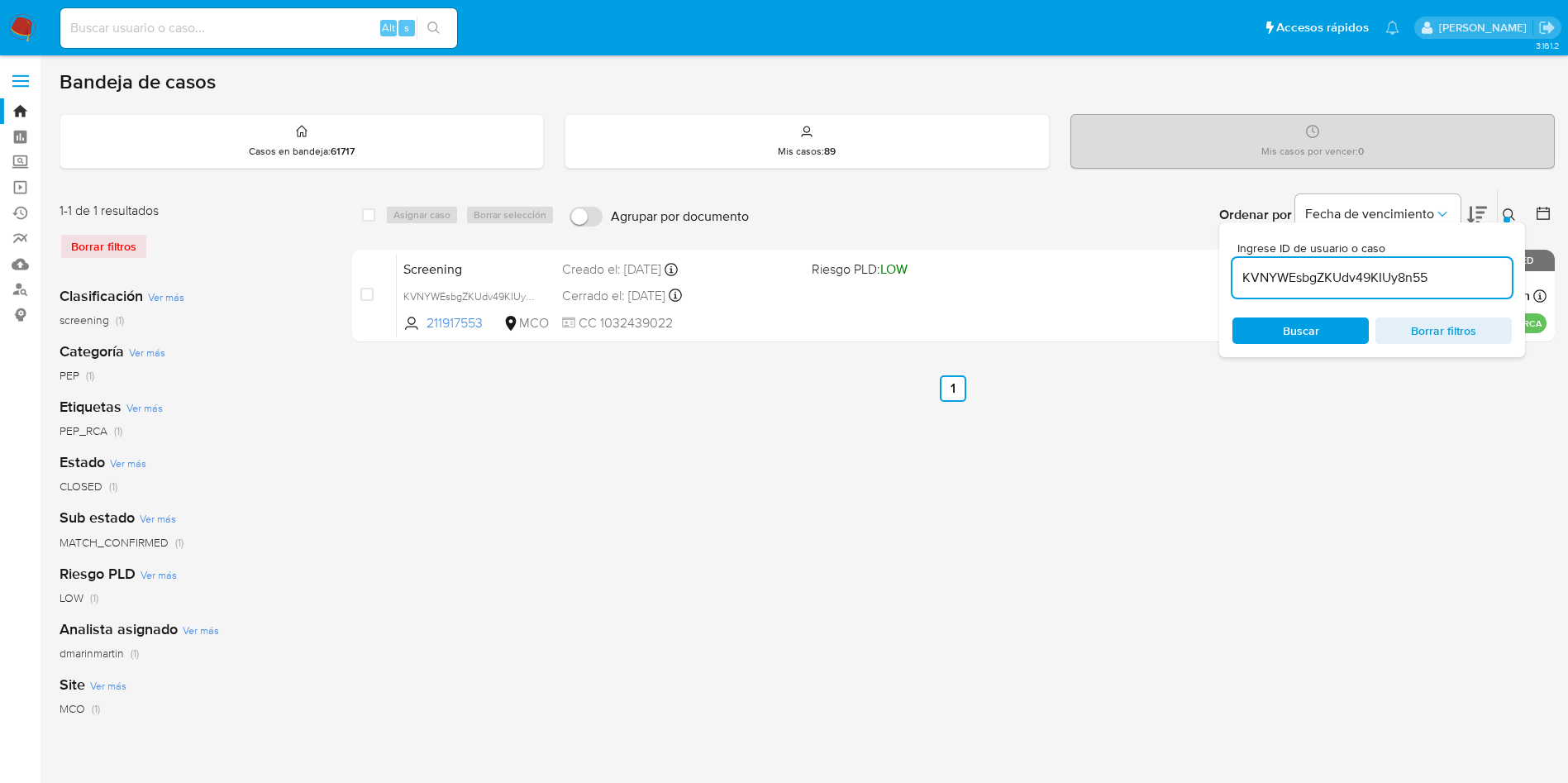
click at [1503, 402] on div "select-all-cases-checkbox Asignar caso Borrar selección Agrupar por documento O…" at bounding box center [953, 551] width 1203 height 726
drag, startPoint x: 1505, startPoint y: 224, endPoint x: 1509, endPoint y: 216, distance: 8.9
click at [1506, 224] on div "Ingrese ID de usuario o caso KVNYWEsbgZKUdv49KIUy8n55 Buscar Borrar filtros" at bounding box center [1372, 290] width 306 height 135
click at [1509, 216] on icon at bounding box center [1510, 215] width 14 height 14
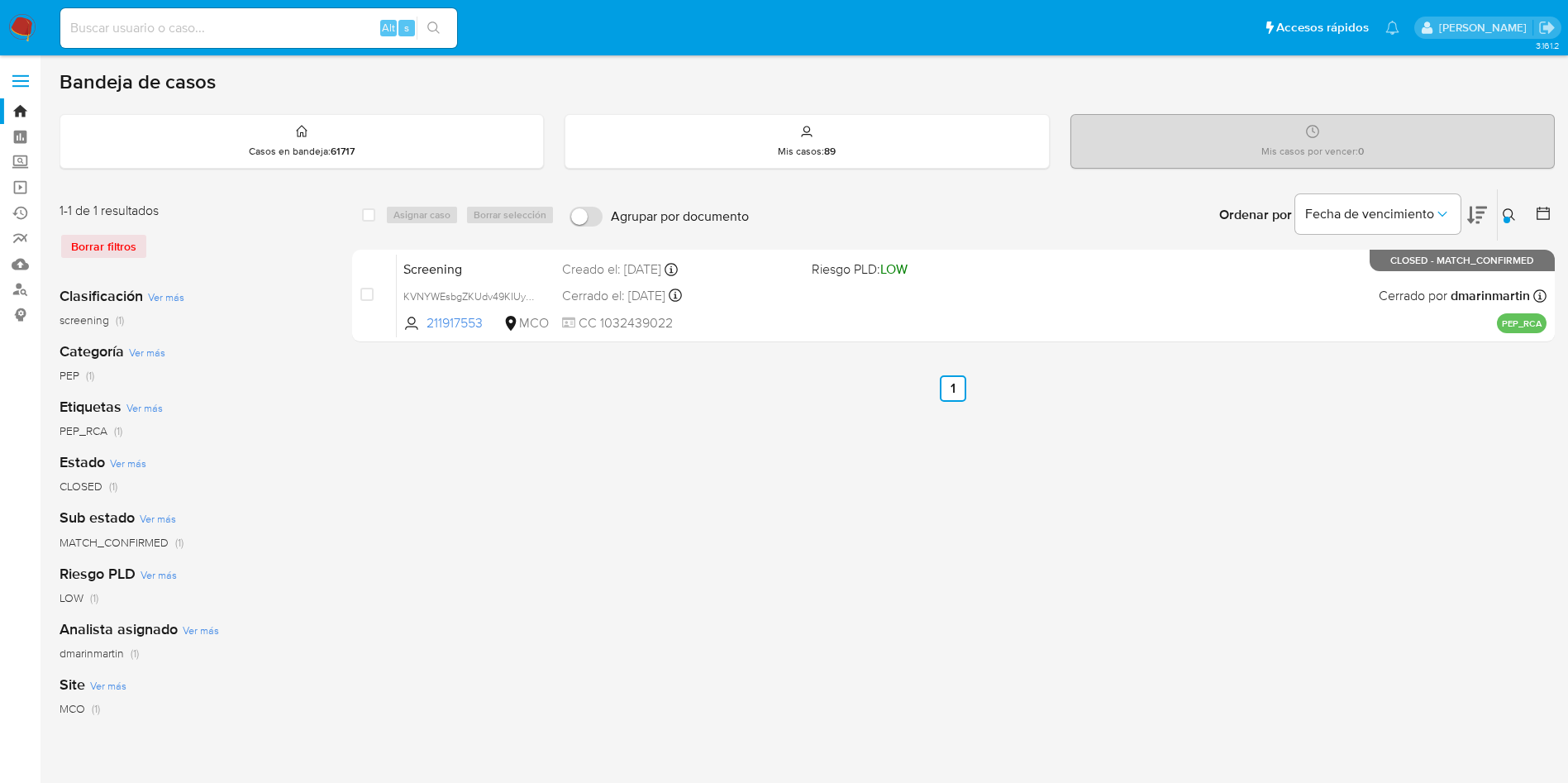
click at [1515, 202] on div "Ingrese ID de usuario o caso KVNYWEsbgZKUdv49KIUy8n55 Buscar Borrar filtros" at bounding box center [1511, 215] width 28 height 51
drag, startPoint x: 1515, startPoint y: 219, endPoint x: 1444, endPoint y: 244, distance: 75.3
click at [1515, 220] on icon at bounding box center [1510, 215] width 14 height 14
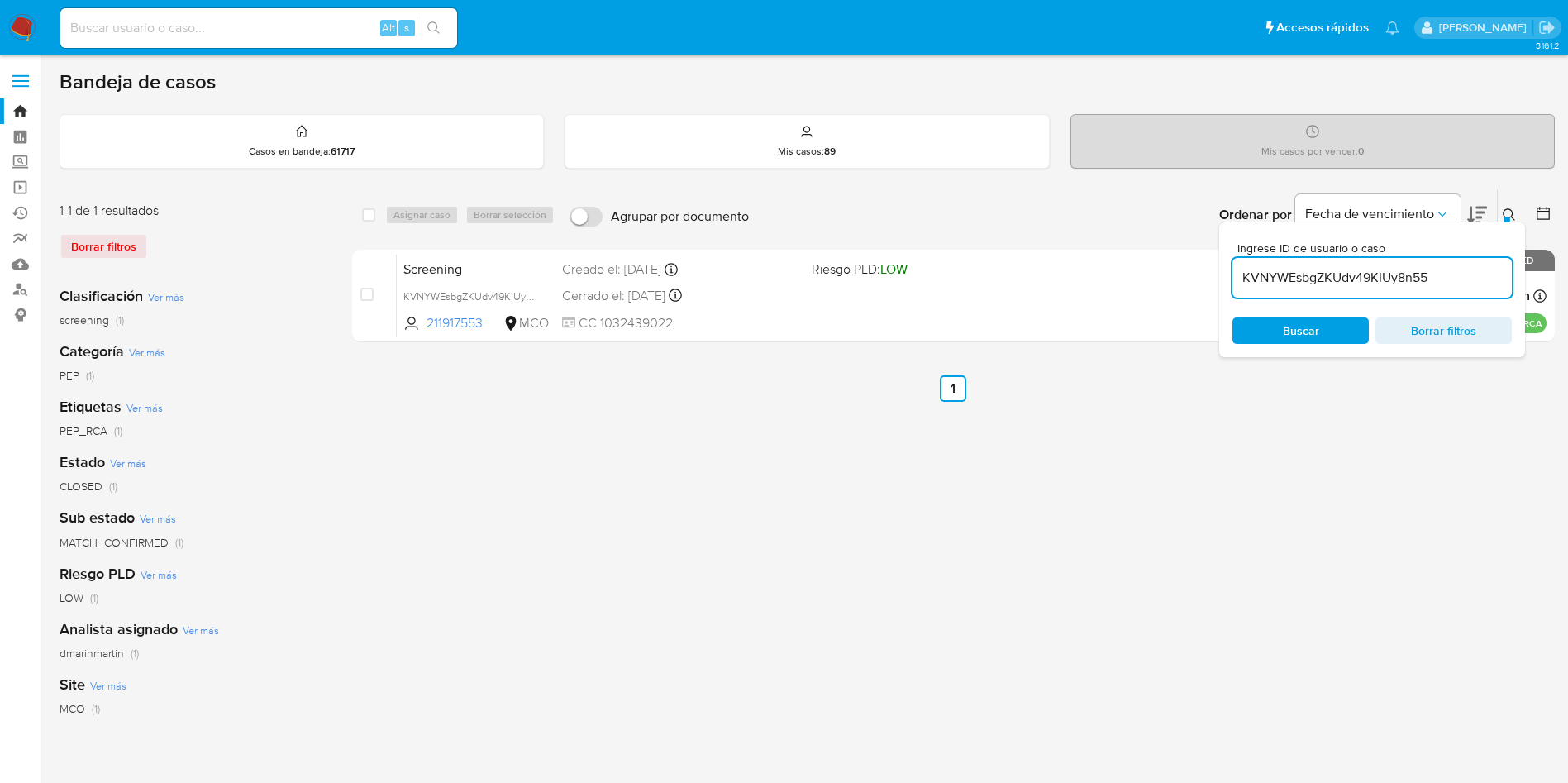
click at [1317, 287] on input "KVNYWEsbgZKUdv49KIUy8n55" at bounding box center [1373, 277] width 280 height 21
type input "OgFGiG1HfHkmO2jkZDNOuNvH"
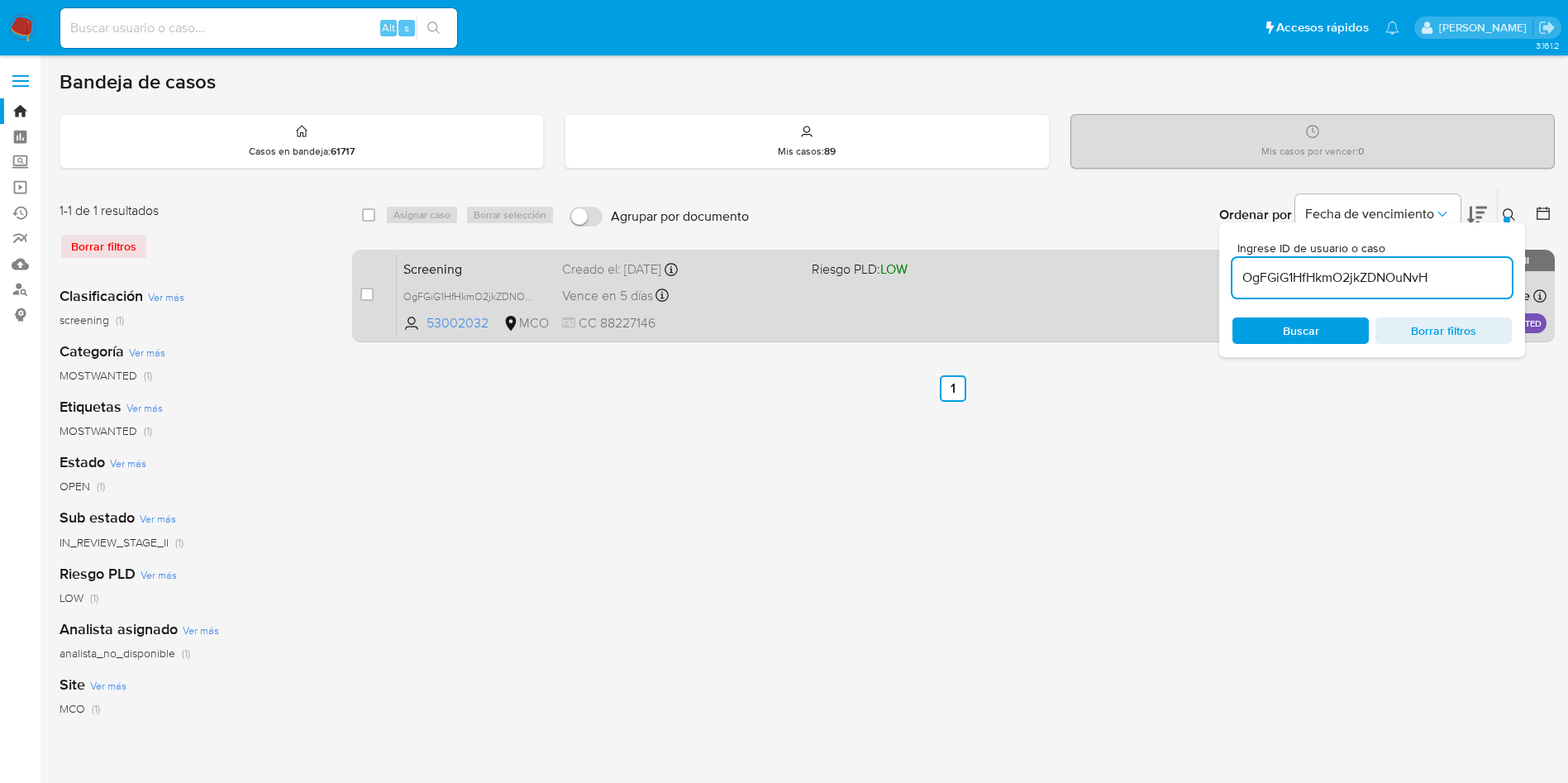
drag, startPoint x: 364, startPoint y: 297, endPoint x: 394, endPoint y: 290, distance: 30.8
click at [367, 296] on input "checkbox" at bounding box center [367, 294] width 14 height 14
checkbox input "true"
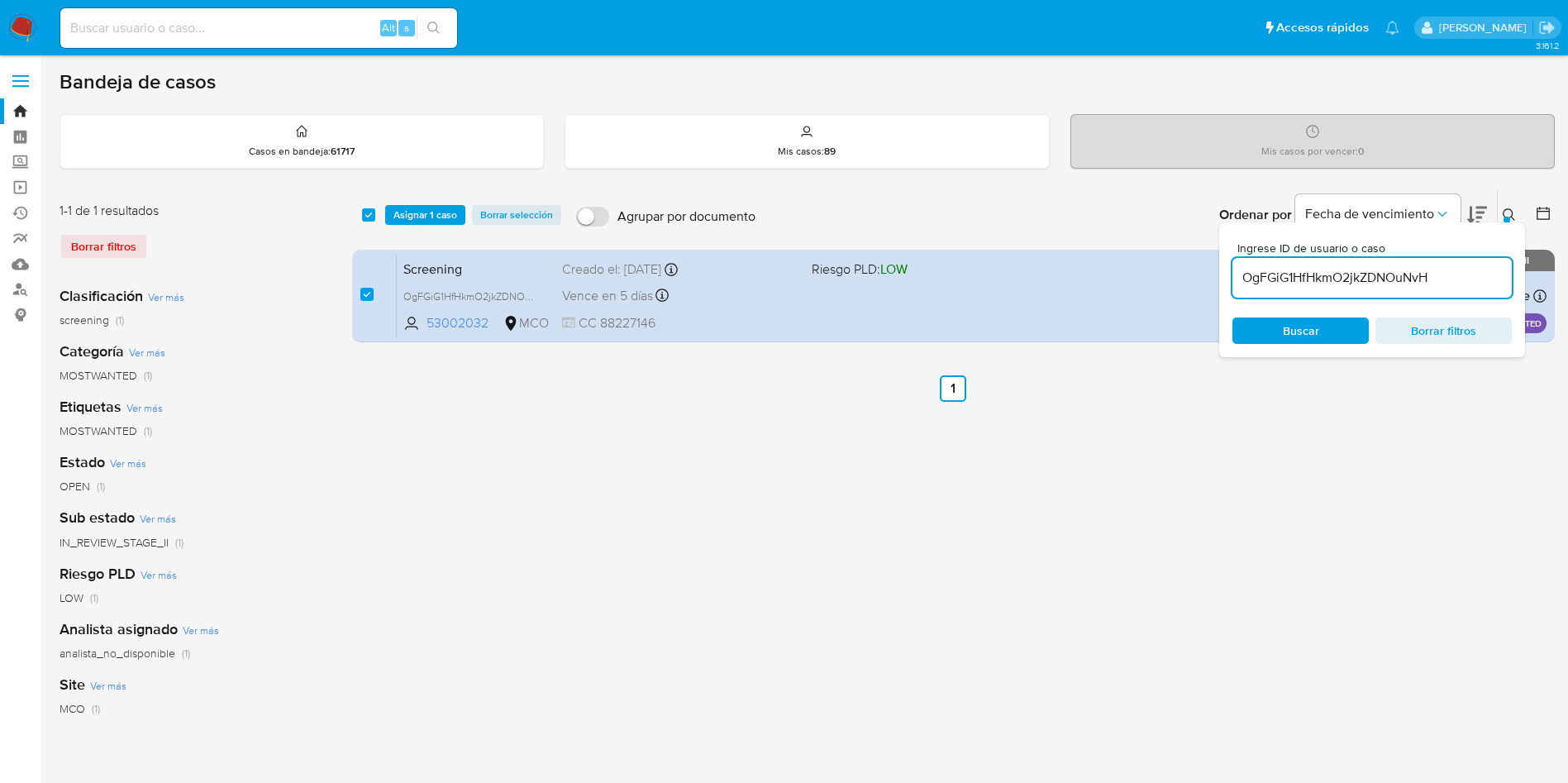
click at [420, 246] on div "select-all-cases-checkbox Asignar 1 caso Borrar selección Agrupar por documento…" at bounding box center [953, 269] width 1203 height 160
click at [434, 222] on span "Asignar 1 caso" at bounding box center [425, 214] width 64 height 16
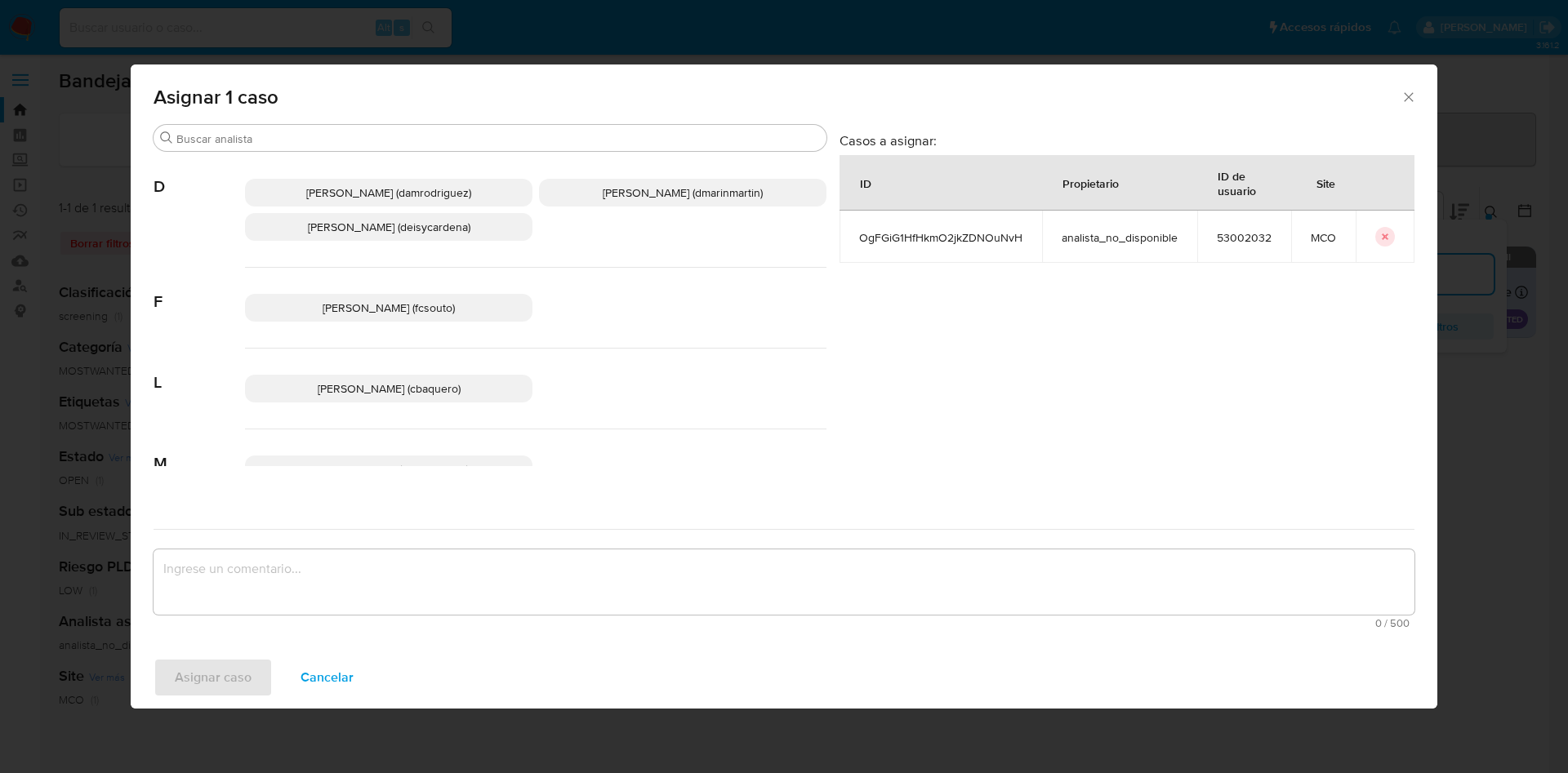
drag, startPoint x: 685, startPoint y: 176, endPoint x: 584, endPoint y: 410, distance: 254.9
click at [683, 189] on div "Damian Rodriguez (damrodriguez) David Esteban Marin Martinez (dmarinmartin) Dei…" at bounding box center [536, 210] width 581 height 115
drag, startPoint x: 691, startPoint y: 173, endPoint x: 690, endPoint y: 189, distance: 16.0
click at [691, 177] on div "Damian Rodriguez (damrodriguez) David Esteban Marin Martinez (dmarinmartin) Dei…" at bounding box center [536, 210] width 581 height 115
drag, startPoint x: 690, startPoint y: 189, endPoint x: 659, endPoint y: 312, distance: 126.8
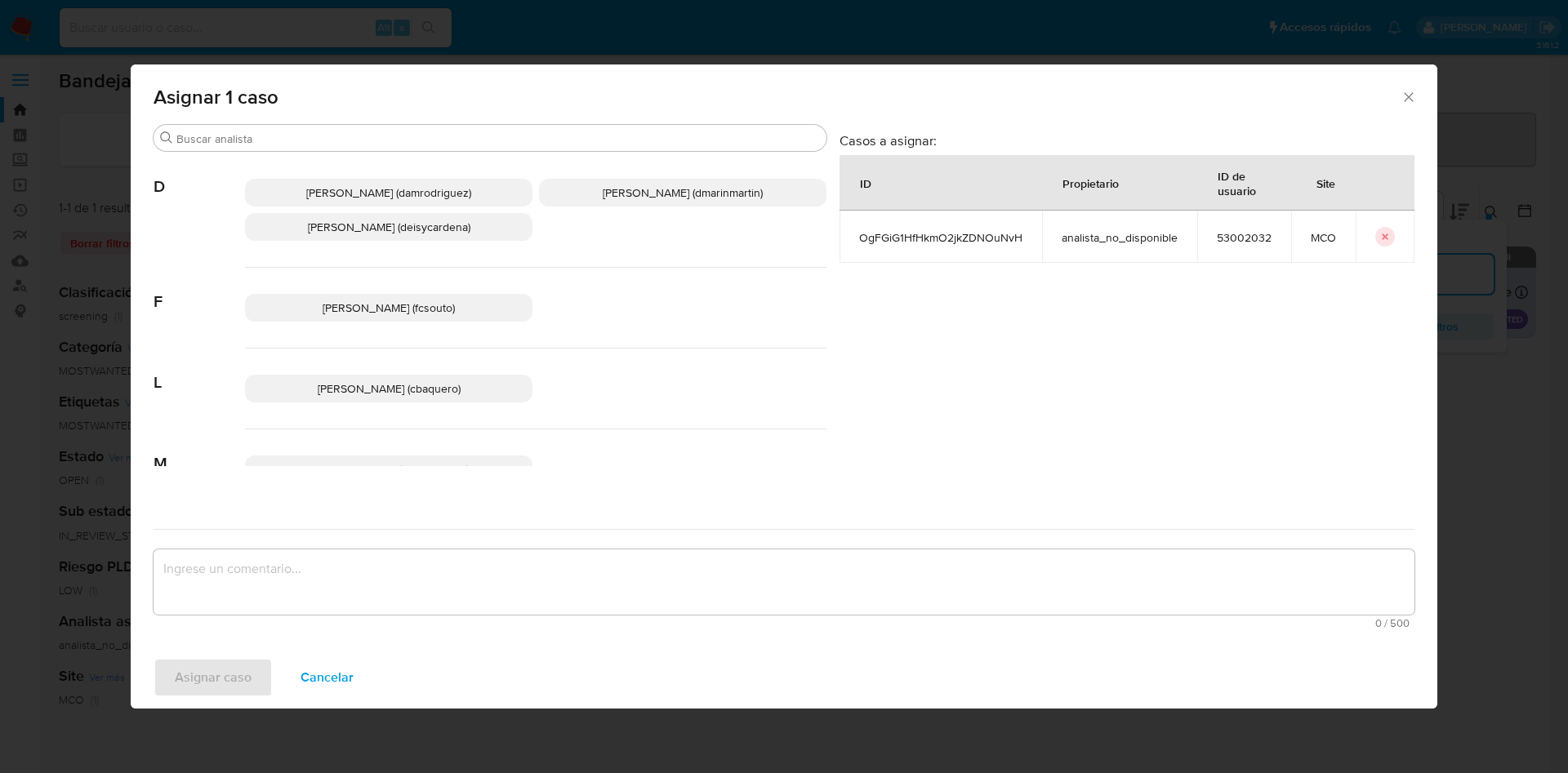
click at [690, 191] on span "David Esteban Marin Martinez (dmarinmartin)" at bounding box center [683, 192] width 160 height 16
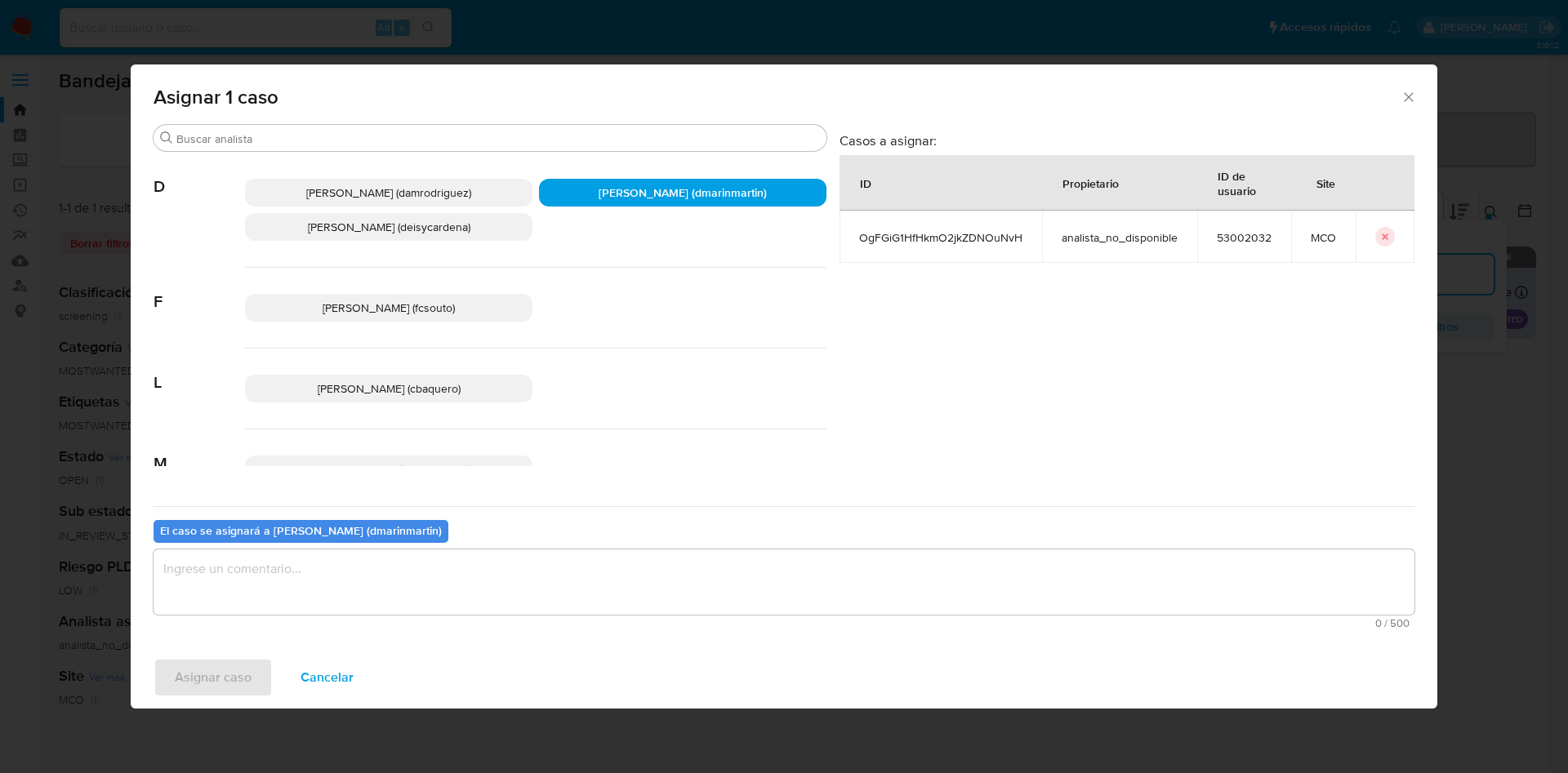
drag, startPoint x: 596, startPoint y: 557, endPoint x: 605, endPoint y: 557, distance: 9.0
click at [598, 559] on textarea "assign-modal" at bounding box center [783, 583] width 1261 height 66
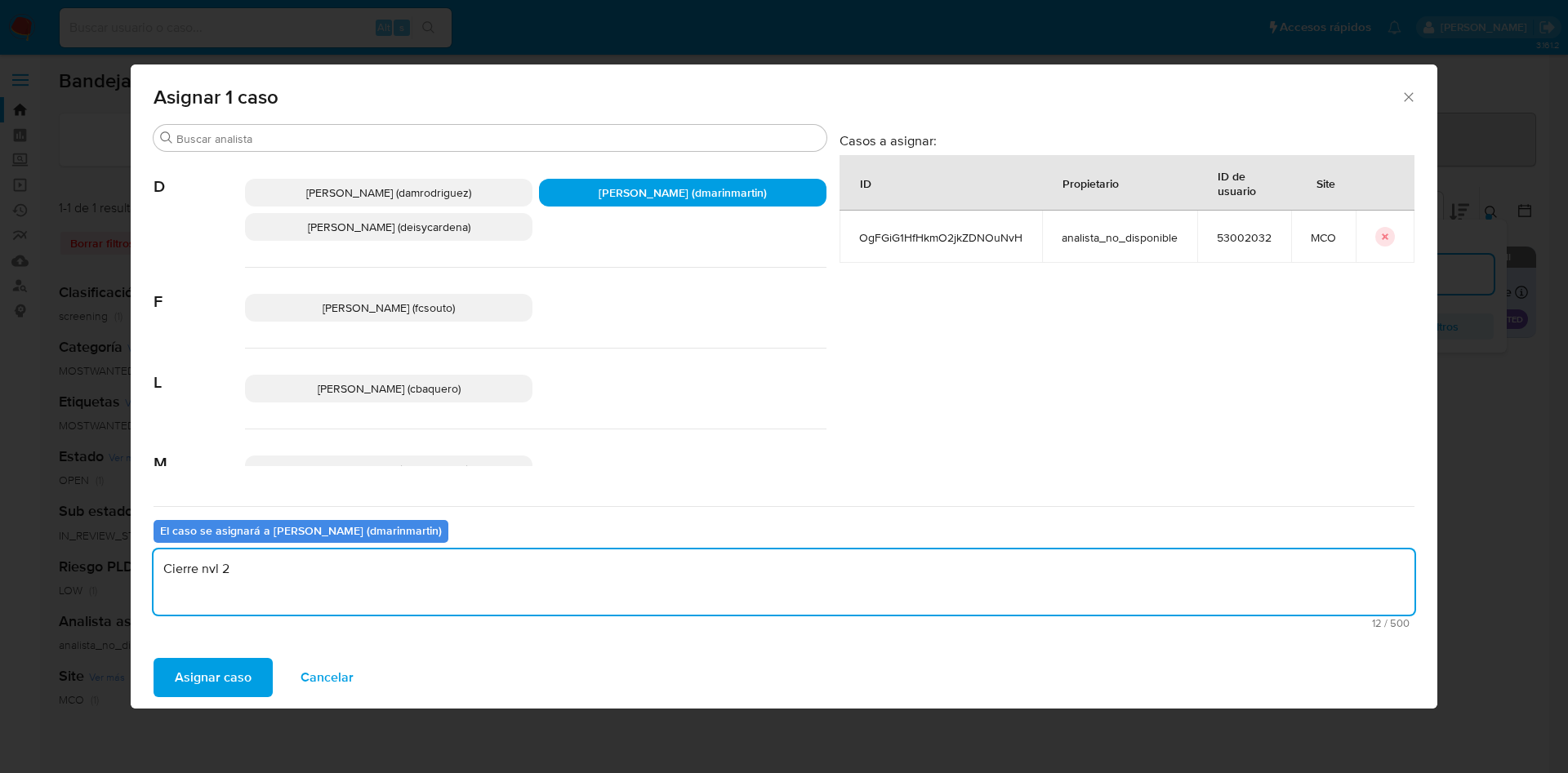
type textarea "Cierre nvl 2"
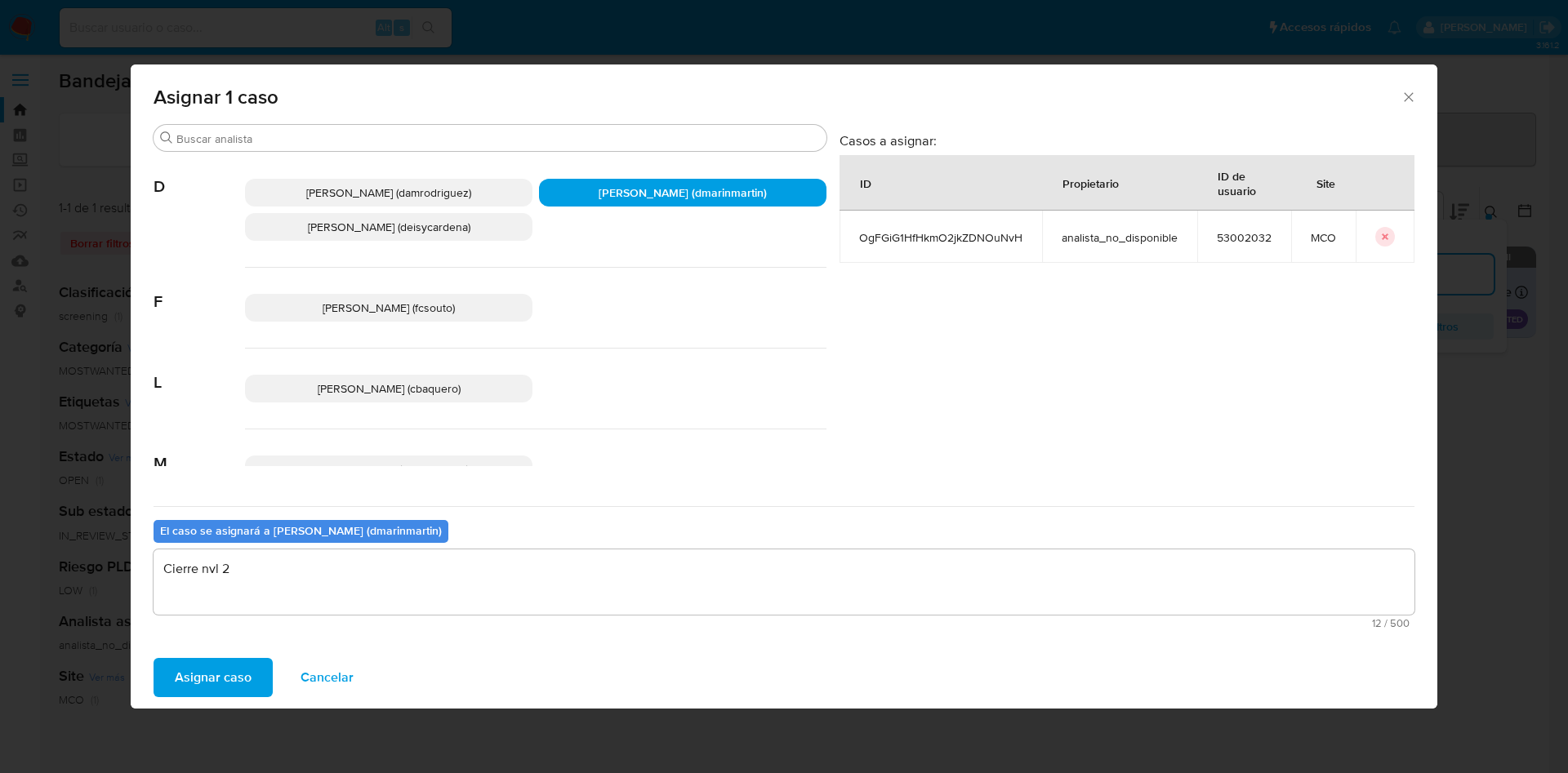
click at [153, 658] on button "Asignar caso" at bounding box center [213, 677] width 120 height 40
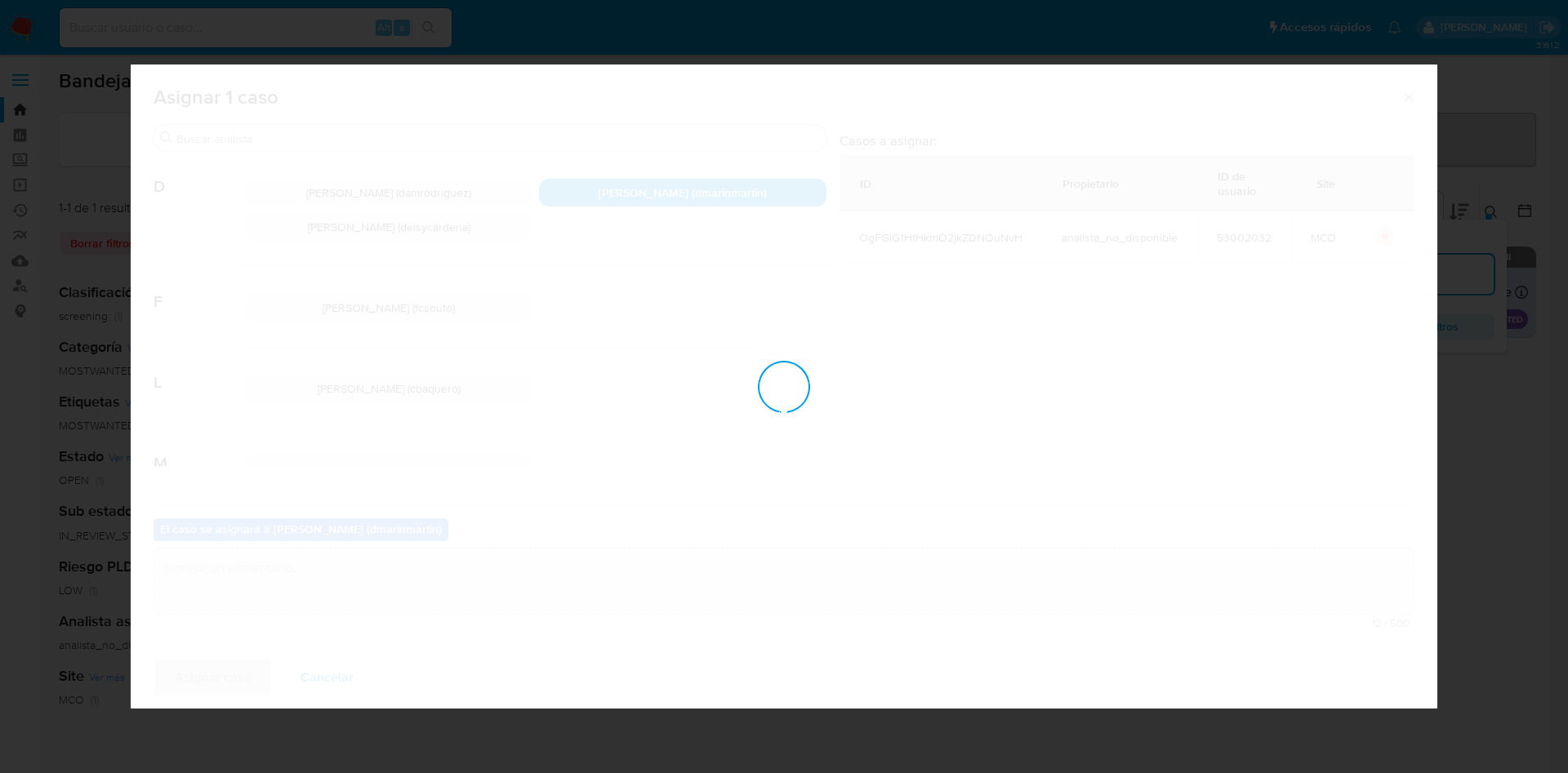
checkbox input "false"
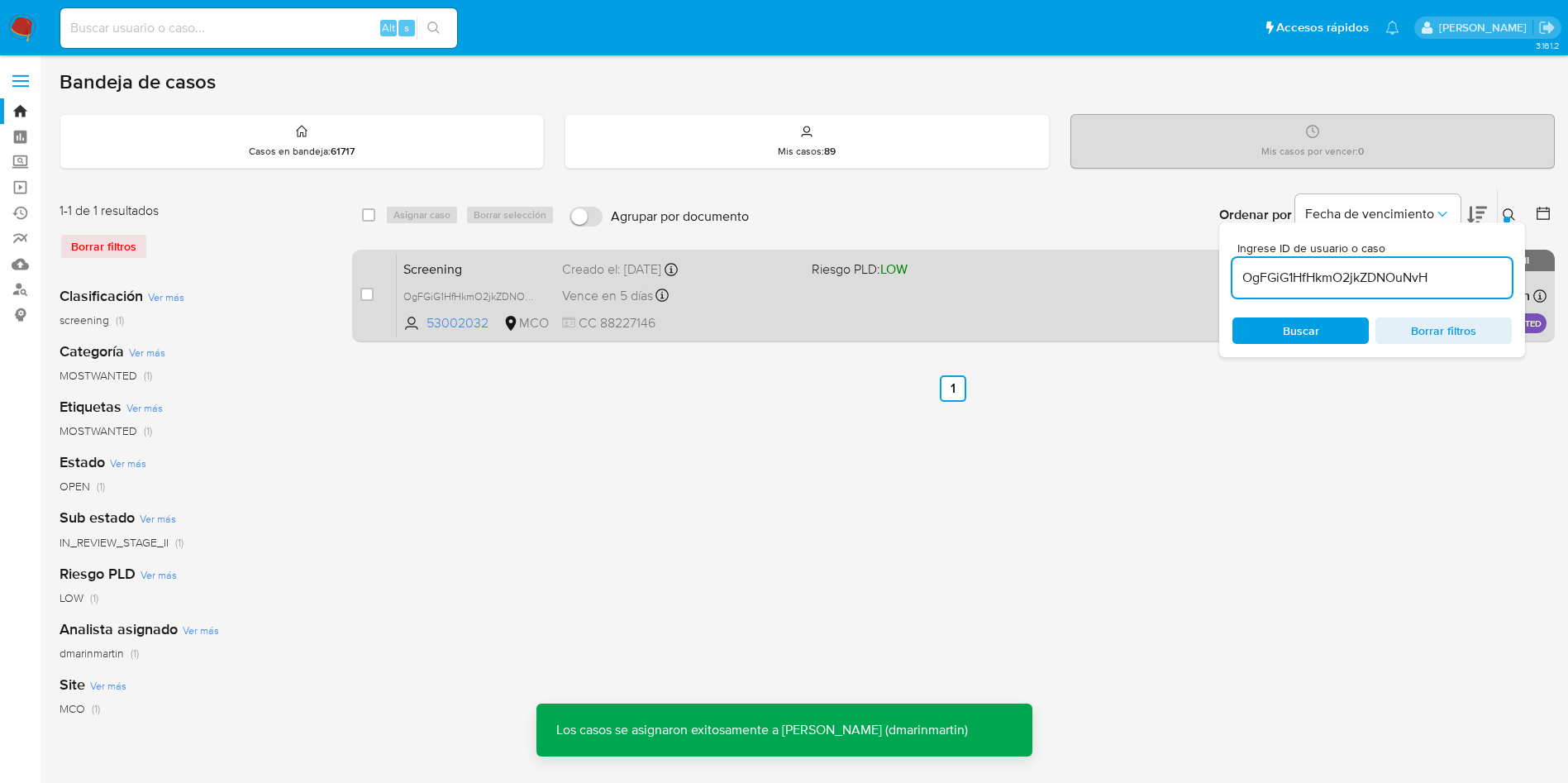
click at [778, 294] on div "Vence en 5 días Vence el 04/10/2025 05:05:59" at bounding box center [680, 296] width 236 height 22
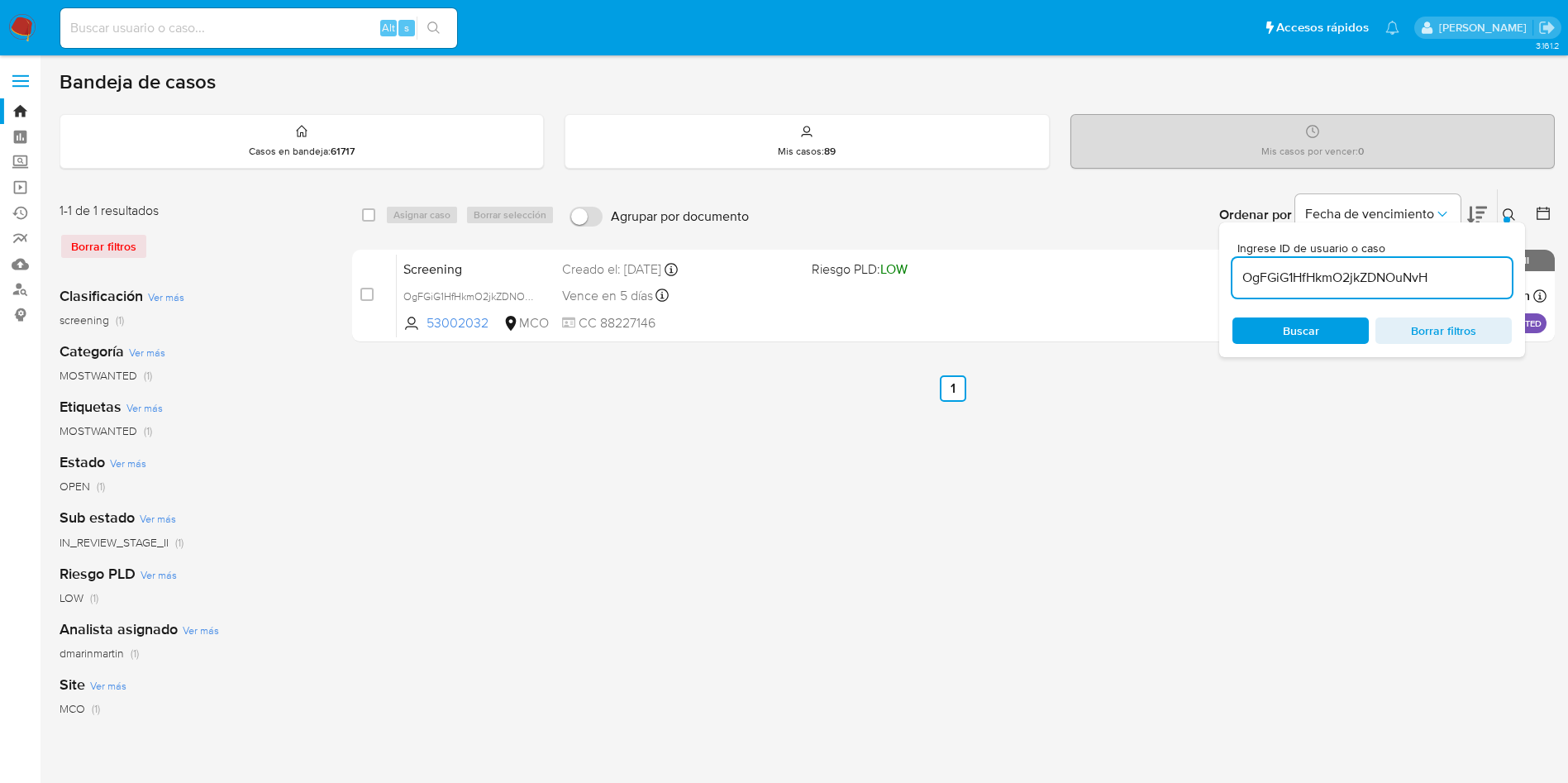
drag, startPoint x: 807, startPoint y: 495, endPoint x: 812, endPoint y: 376, distance: 119.1
click at [807, 491] on div "select-all-cases-checkbox Asignar caso Borrar selección Agrupar por documento O…" at bounding box center [953, 551] width 1203 height 726
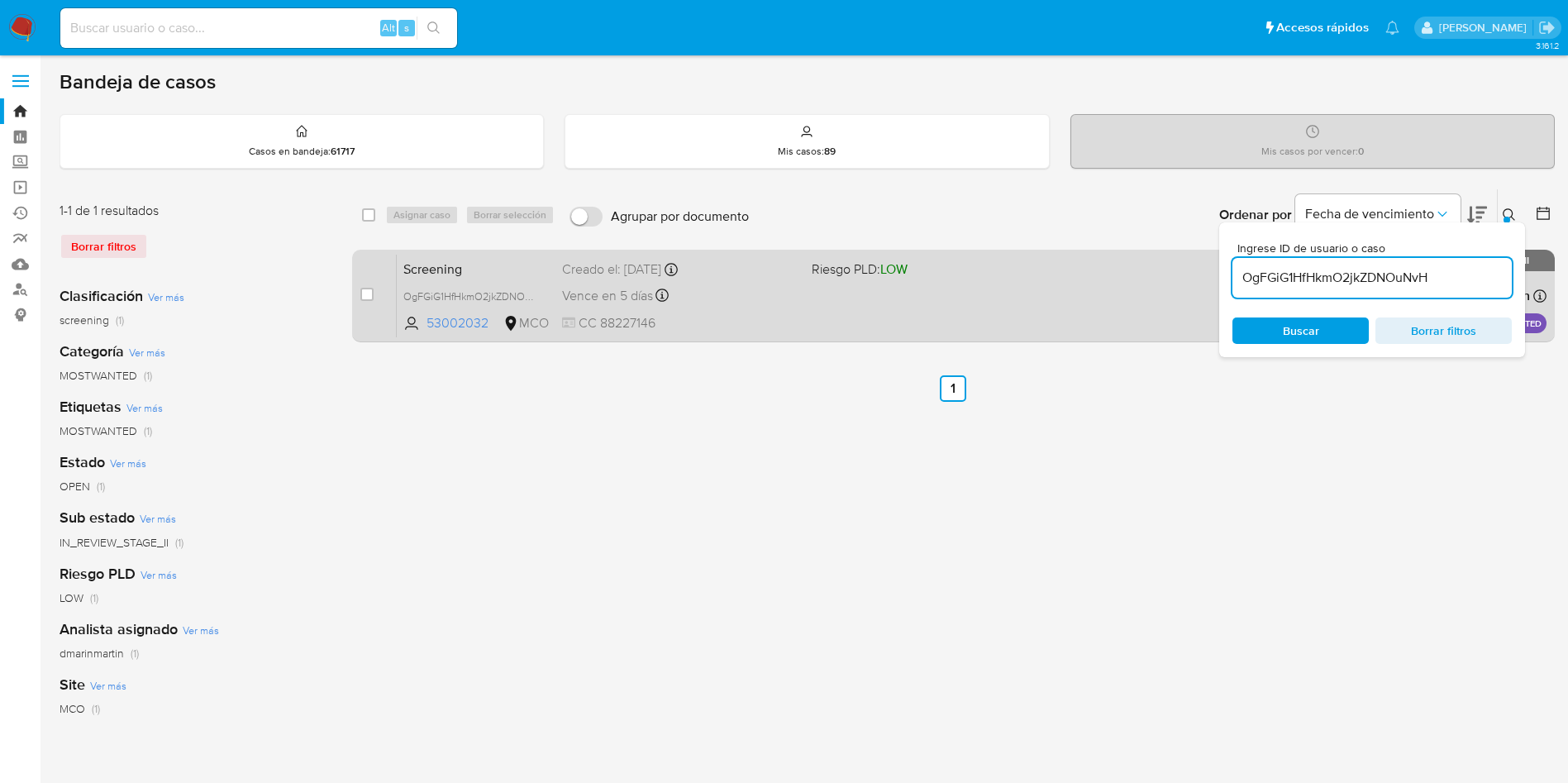
click at [860, 281] on div "Screening OgFGiG1HfHkmO2jkZDNOuNvH 53002032 MCO Riesgo PLD: LOW Creado el: 04/0…" at bounding box center [971, 296] width 1150 height 84
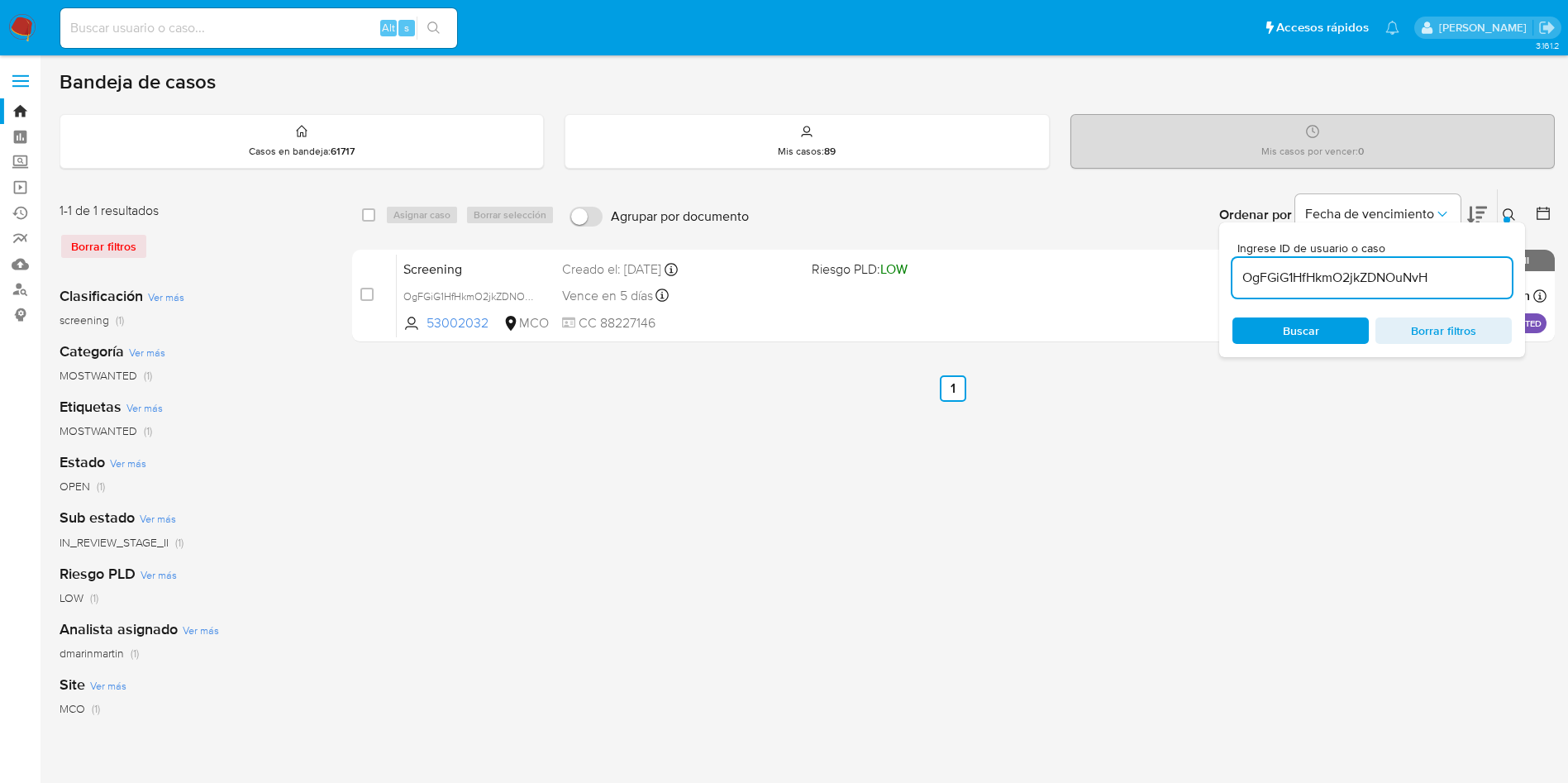
click at [1408, 276] on input "OgFGiG1HfHkmO2jkZDNOuNvH" at bounding box center [1373, 277] width 280 height 21
paste input "YjyuCBilb0H1MoSjDawP2FSl"
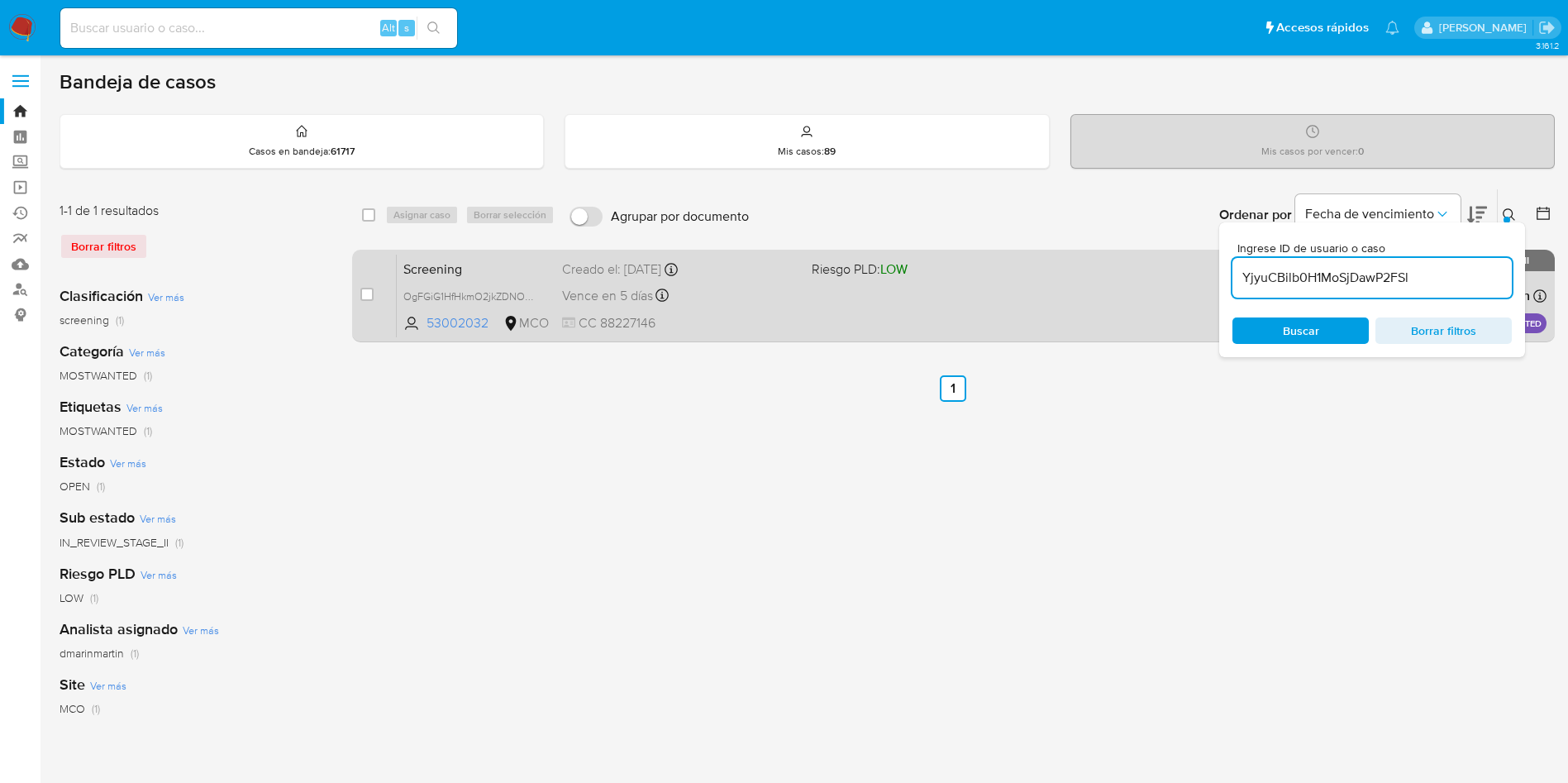
type input "YjyuCBilb0H1MoSjDawP2FSl"
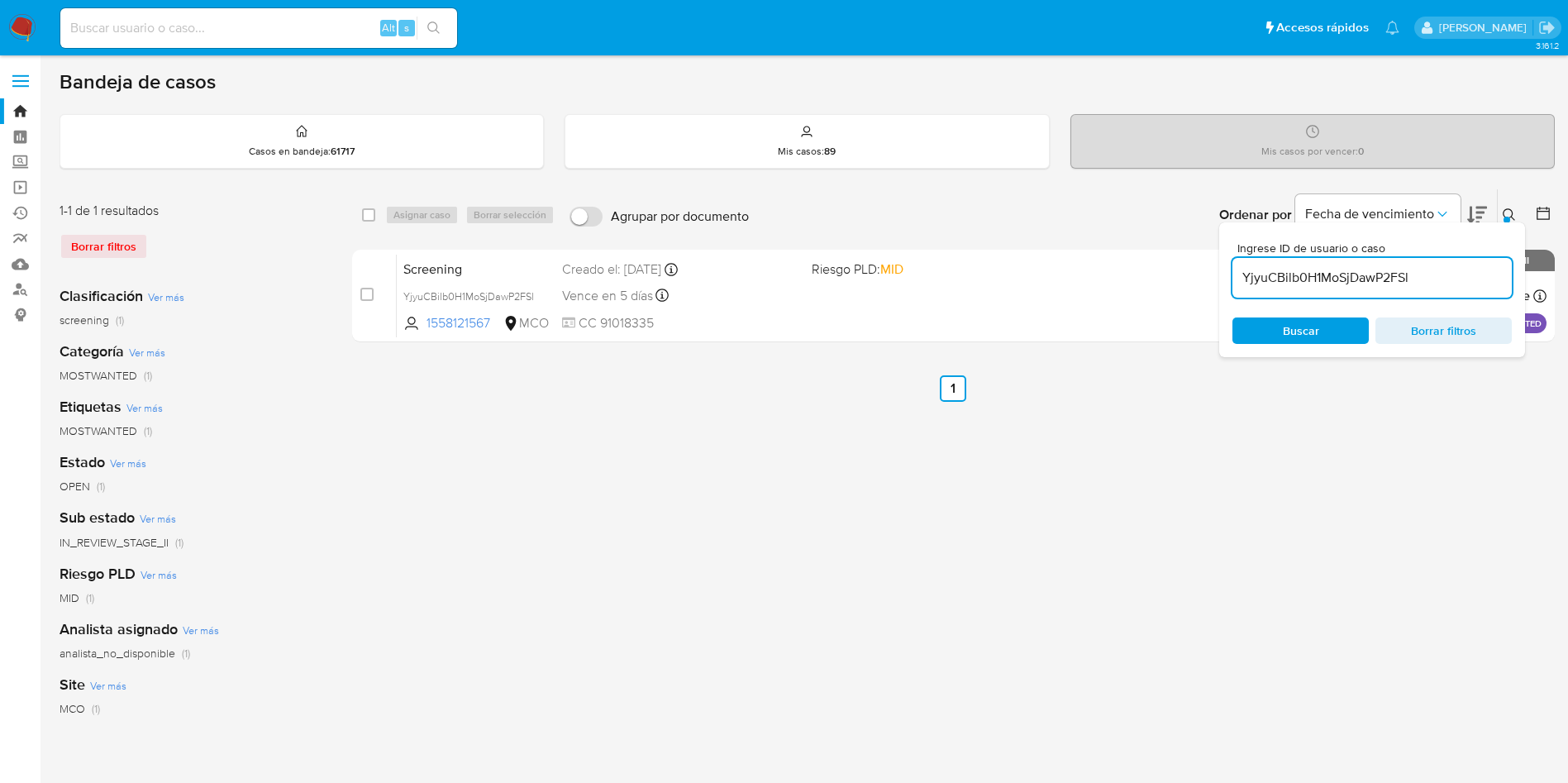
drag, startPoint x: 365, startPoint y: 291, endPoint x: 423, endPoint y: 229, distance: 84.9
click at [374, 278] on div "case-item-checkbox No es posible asignar el caso" at bounding box center [379, 296] width 37 height 84
click at [431, 211] on div "Asignar caso Borrar selección" at bounding box center [473, 214] width 176 height 20
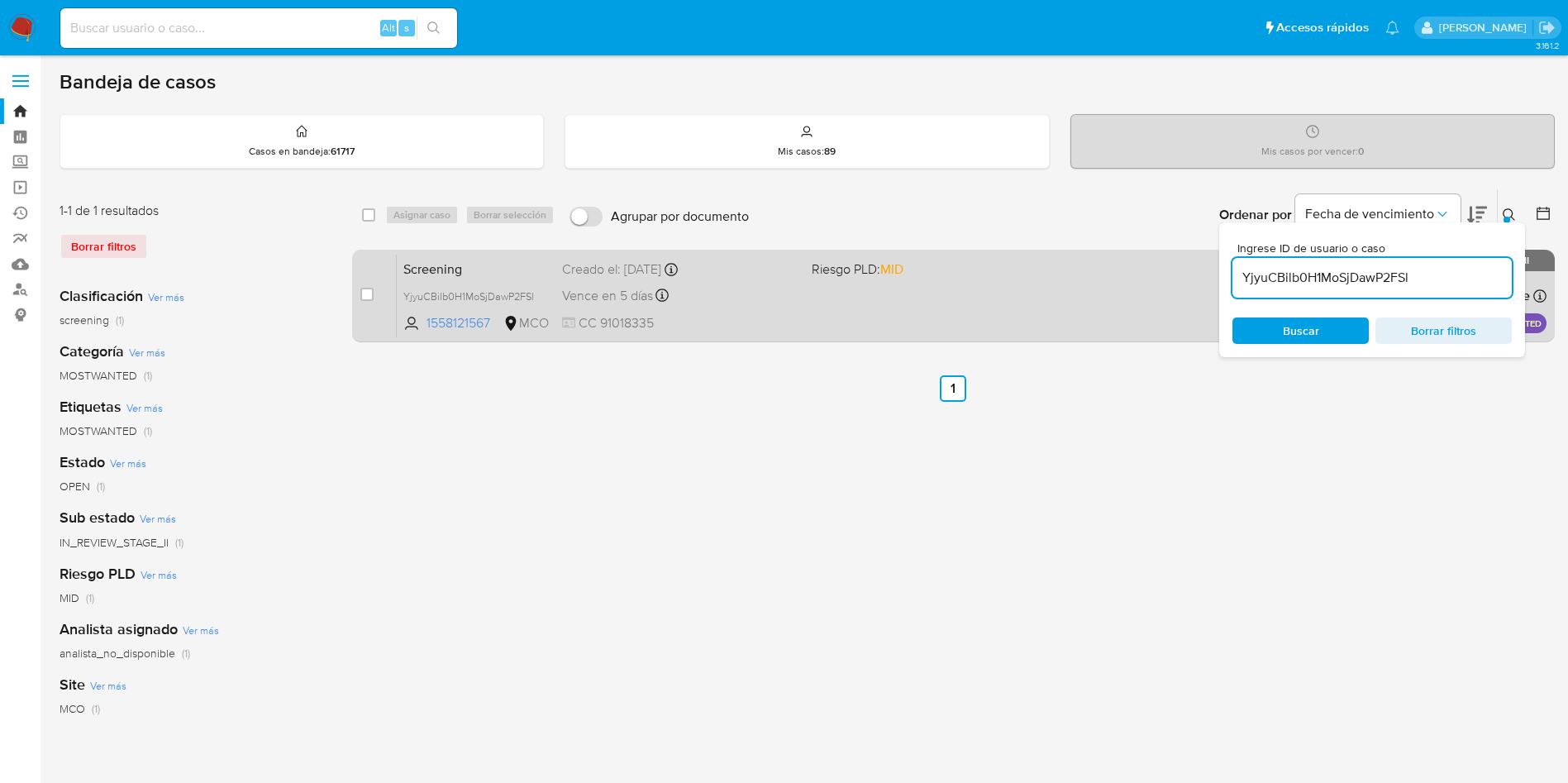
drag, startPoint x: 363, startPoint y: 299, endPoint x: 395, endPoint y: 257, distance: 52.8
click at [365, 297] on input "checkbox" at bounding box center [367, 294] width 14 height 14
checkbox input "true"
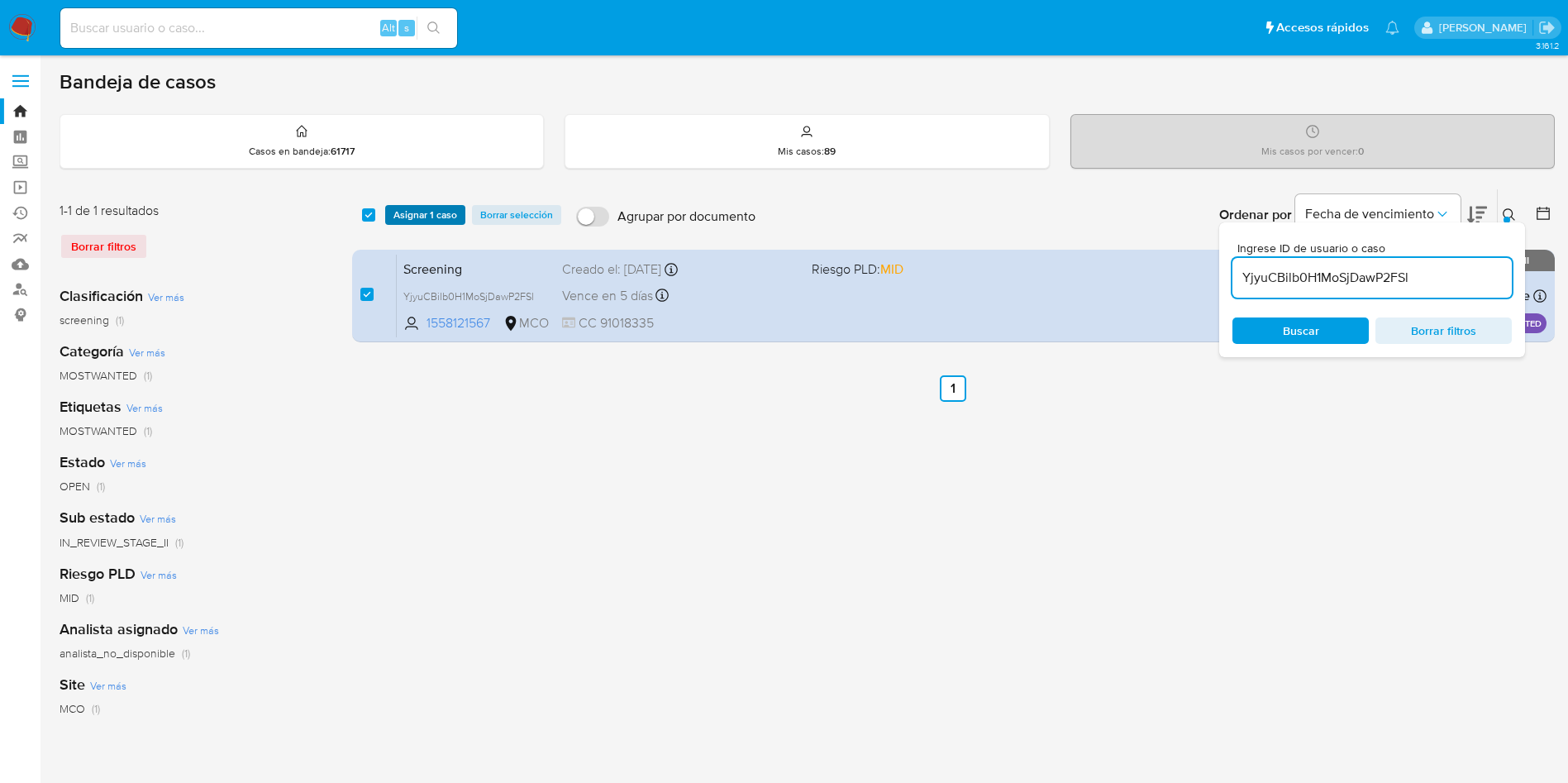
click at [415, 212] on span "Asignar 1 caso" at bounding box center [425, 214] width 64 height 16
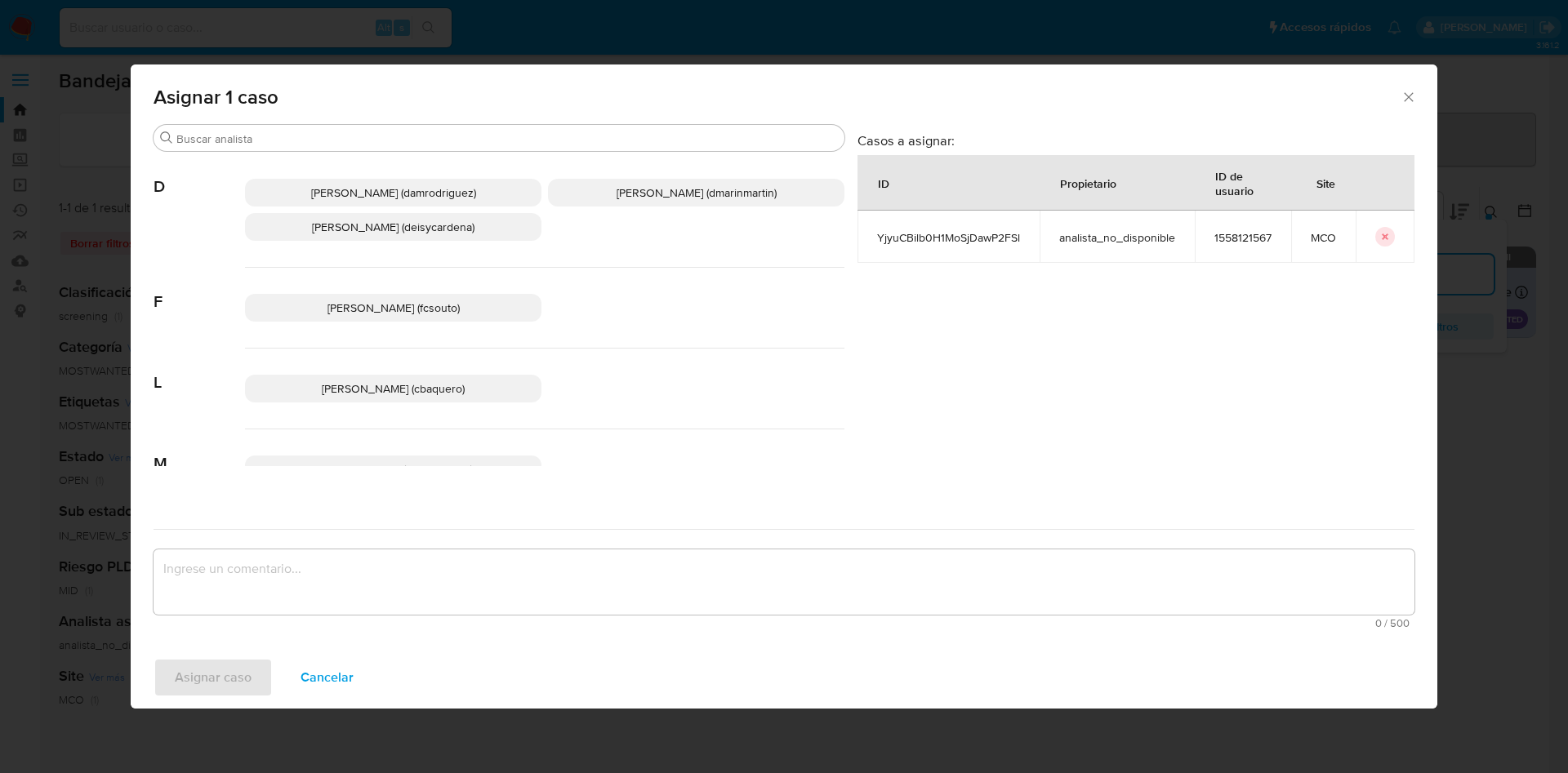
drag, startPoint x: 726, startPoint y: 196, endPoint x: 679, endPoint y: 346, distance: 157.2
click at [725, 198] on span "David Esteban Marin Martinez (dmarinmartin)" at bounding box center [696, 192] width 160 height 16
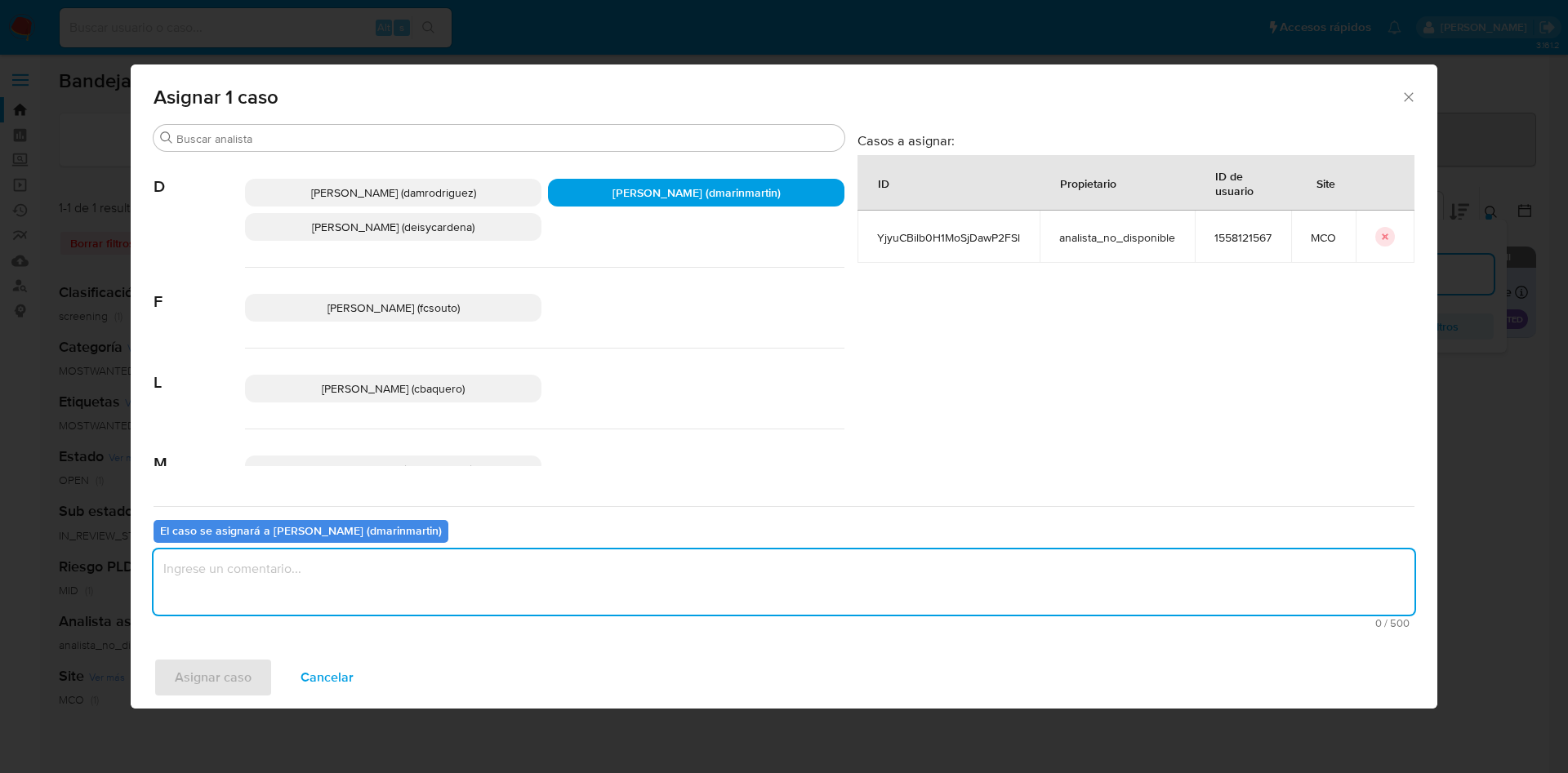
click at [645, 571] on textarea "assign-modal" at bounding box center [783, 583] width 1261 height 66
type textarea "Cierre nvl 2"
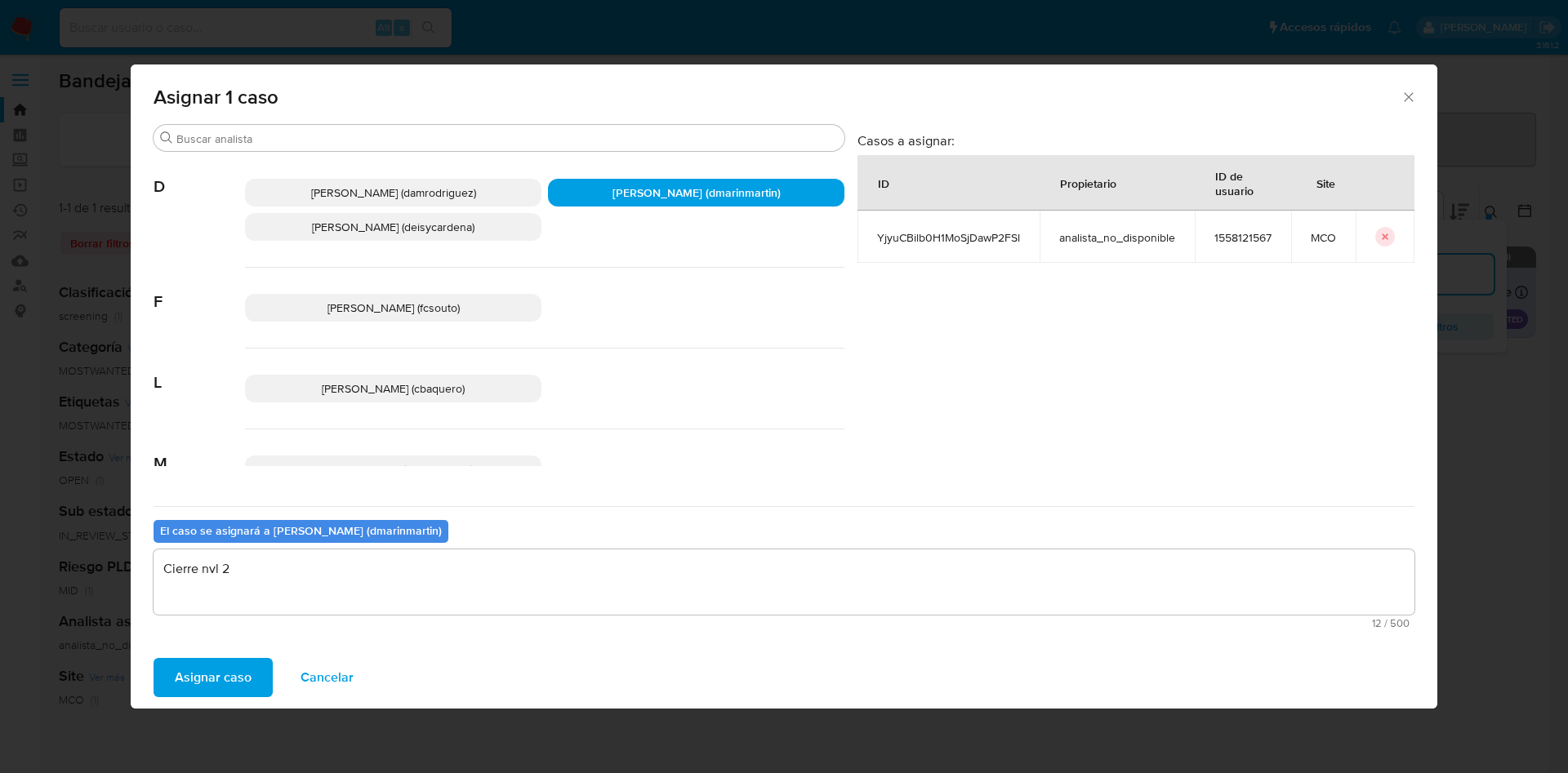
click at [153, 658] on button "Asignar caso" at bounding box center [213, 677] width 120 height 40
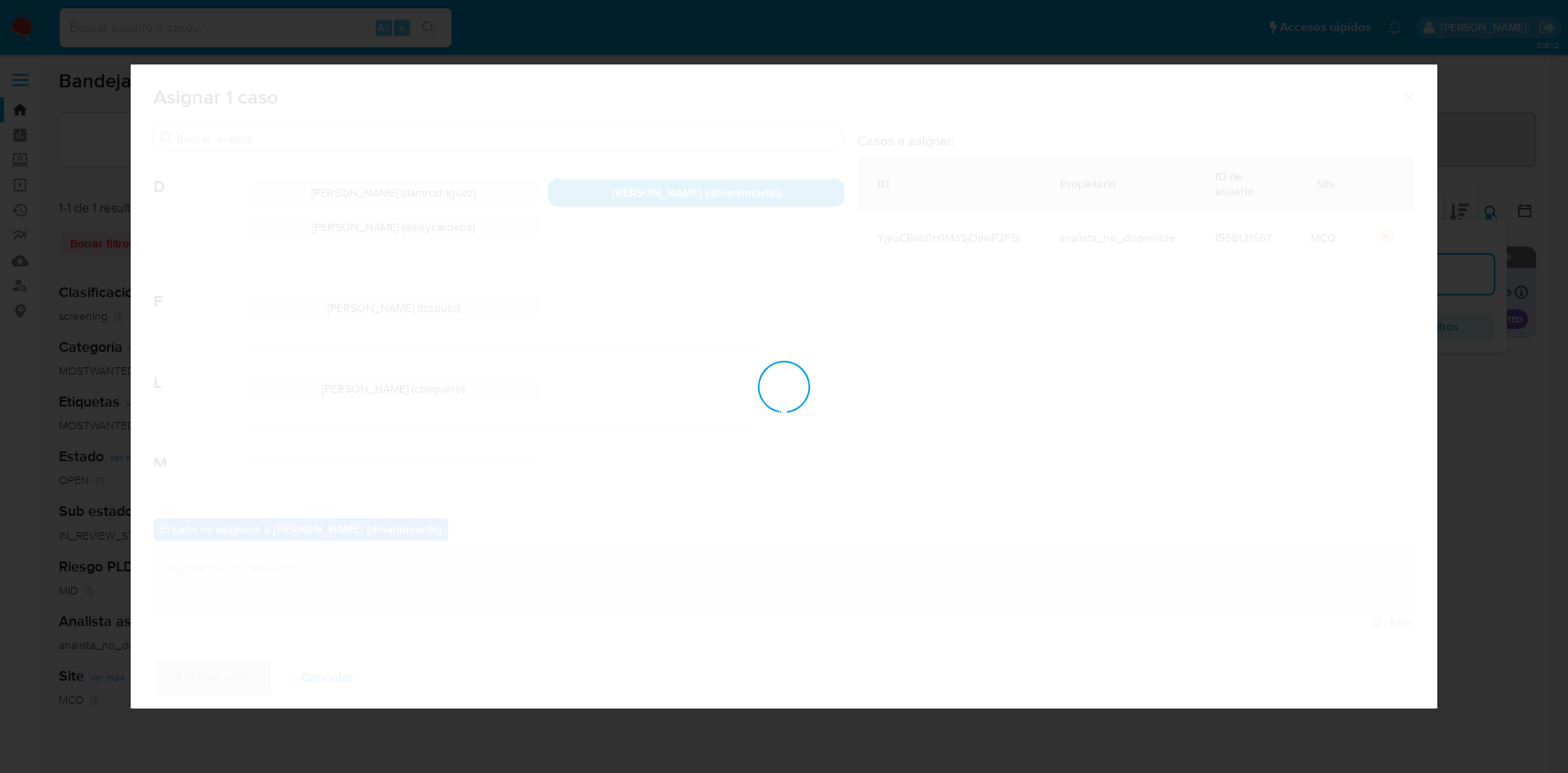
checkbox input "false"
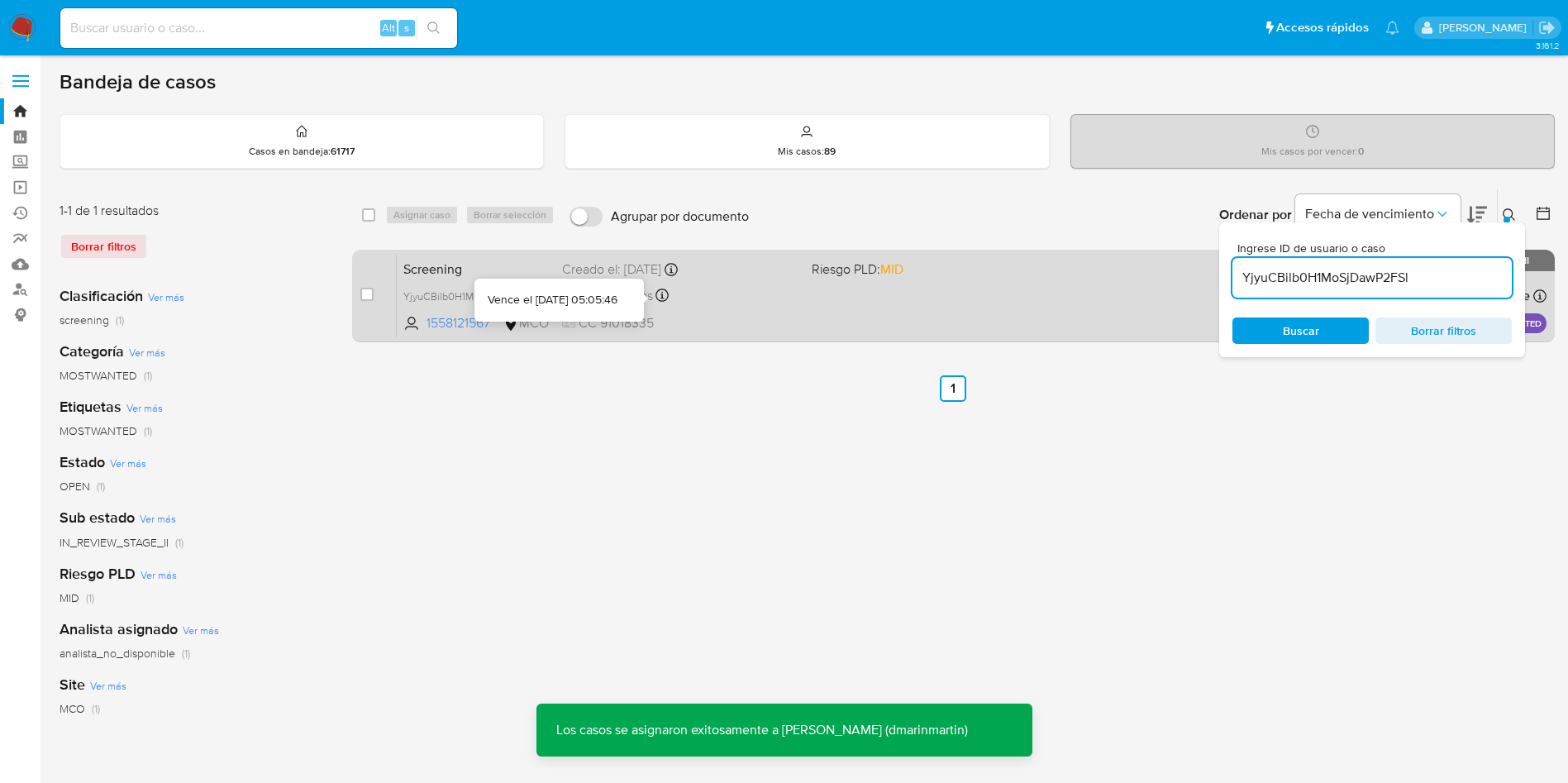
click at [676, 296] on div "Vence en 5 días Vence el 04/10/2025 05:05:46" at bounding box center [680, 296] width 236 height 22
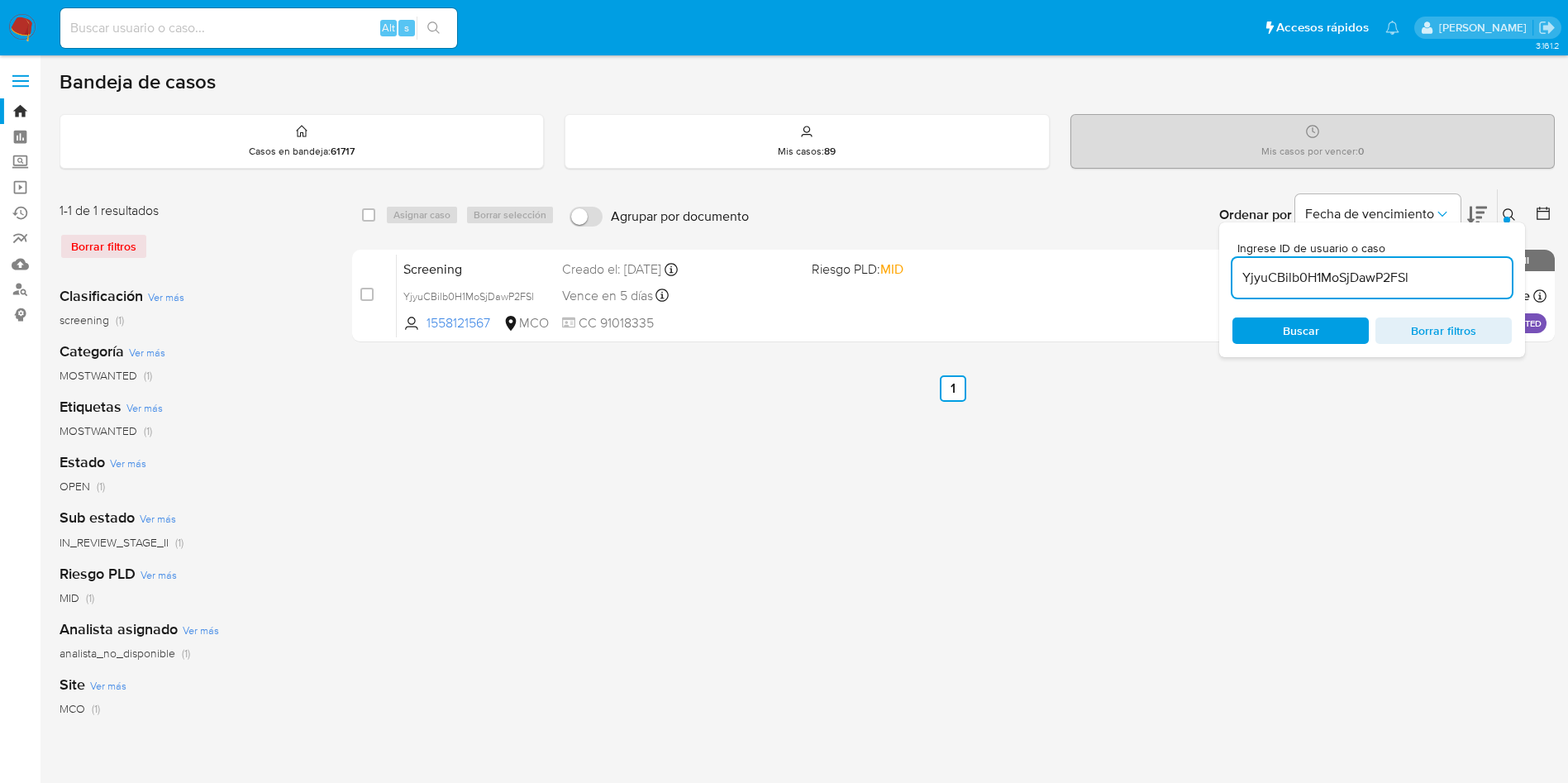
click at [1357, 277] on input "YjyuCBilb0H1MoSjDawP2FSl" at bounding box center [1373, 277] width 280 height 21
paste input "OgFGiG1HfHkmO2jkZDNOuNvH"
type input "OgFGiG1HfHkmO2jkZDNOuNvH"
click at [1507, 219] on div at bounding box center [1507, 220] width 7 height 7
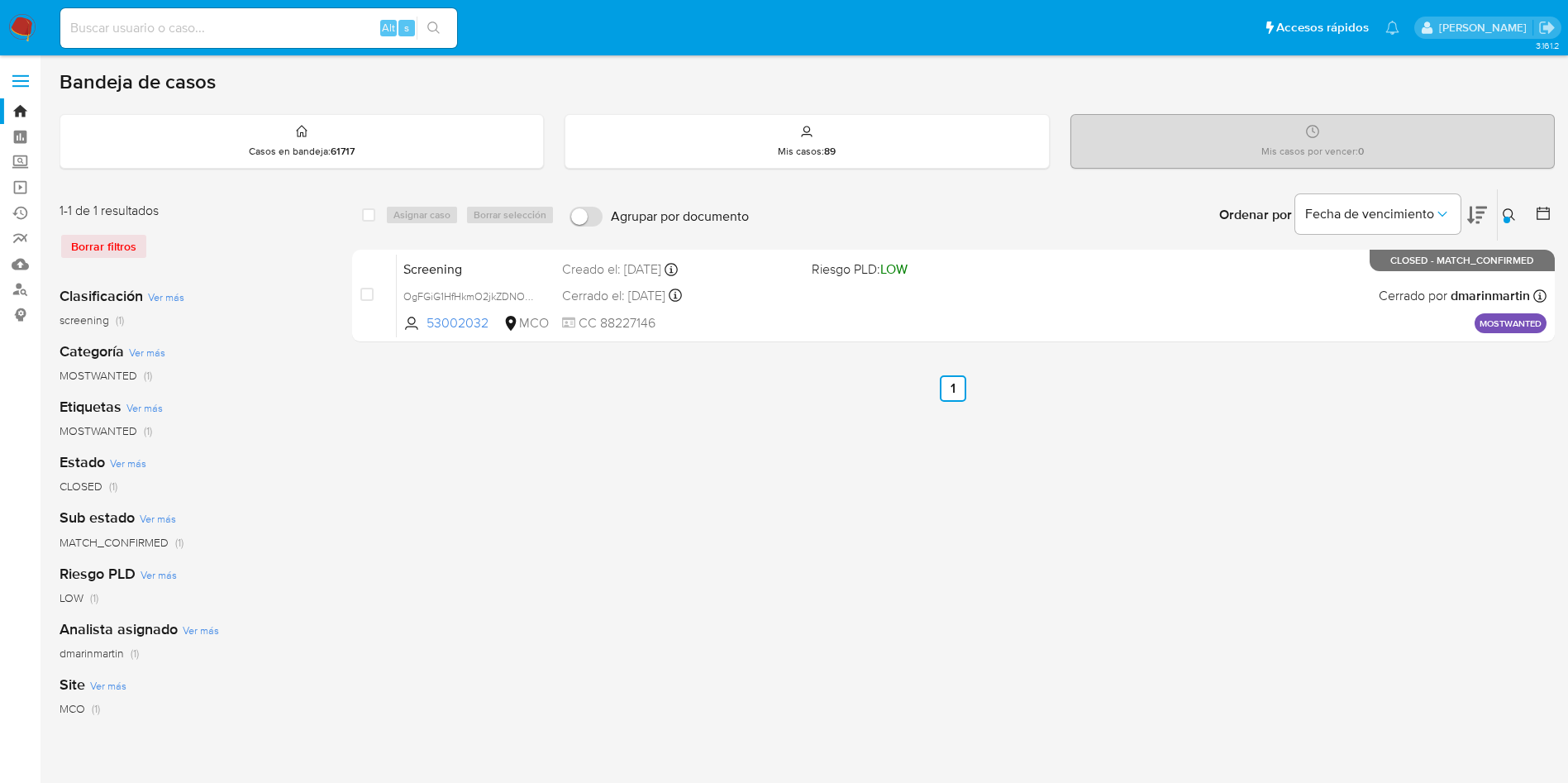
click at [734, 457] on div "select-all-cases-checkbox Asignar caso Borrar selección Agrupar por documento O…" at bounding box center [953, 551] width 1203 height 726
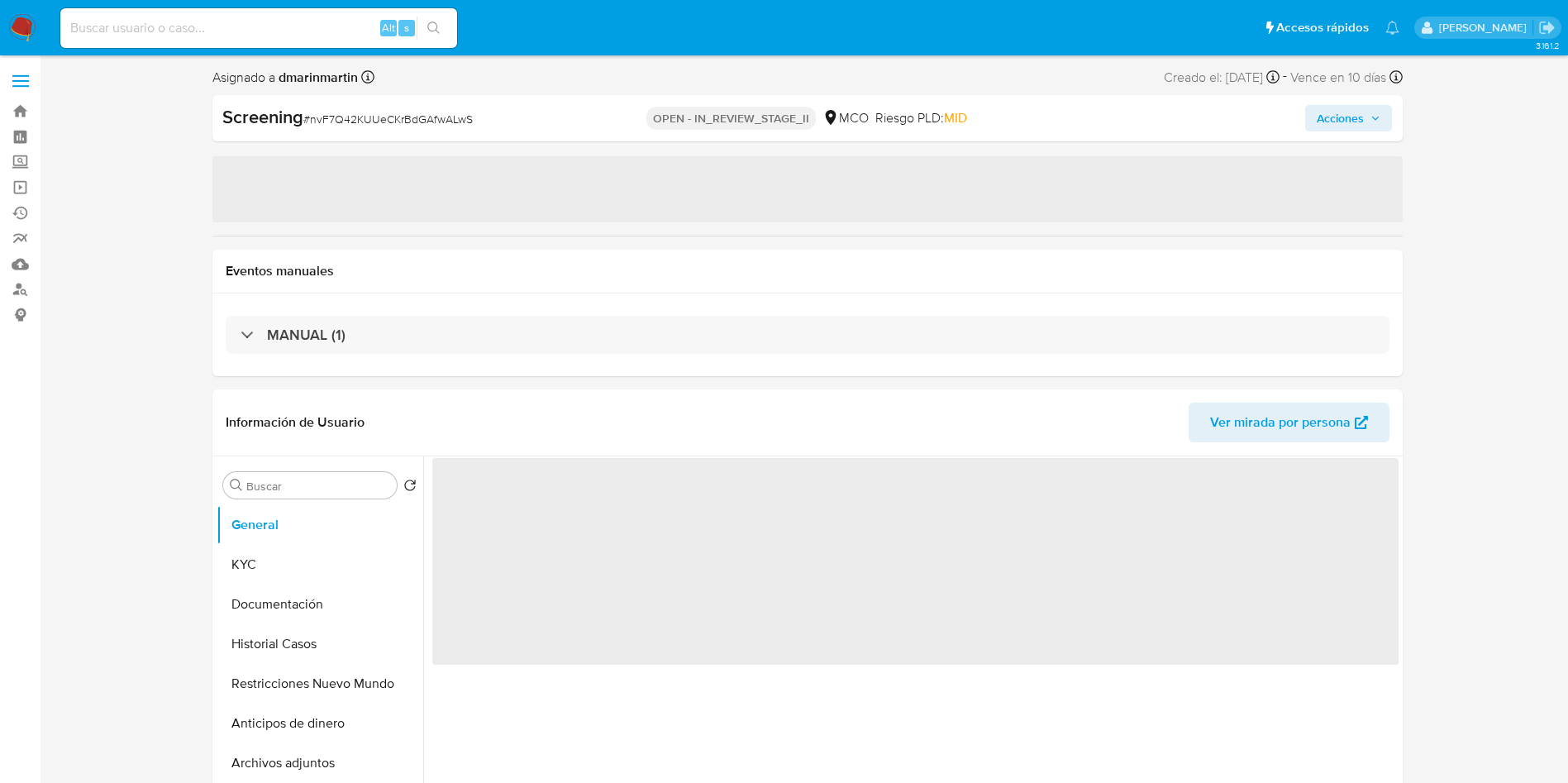
select select "10"
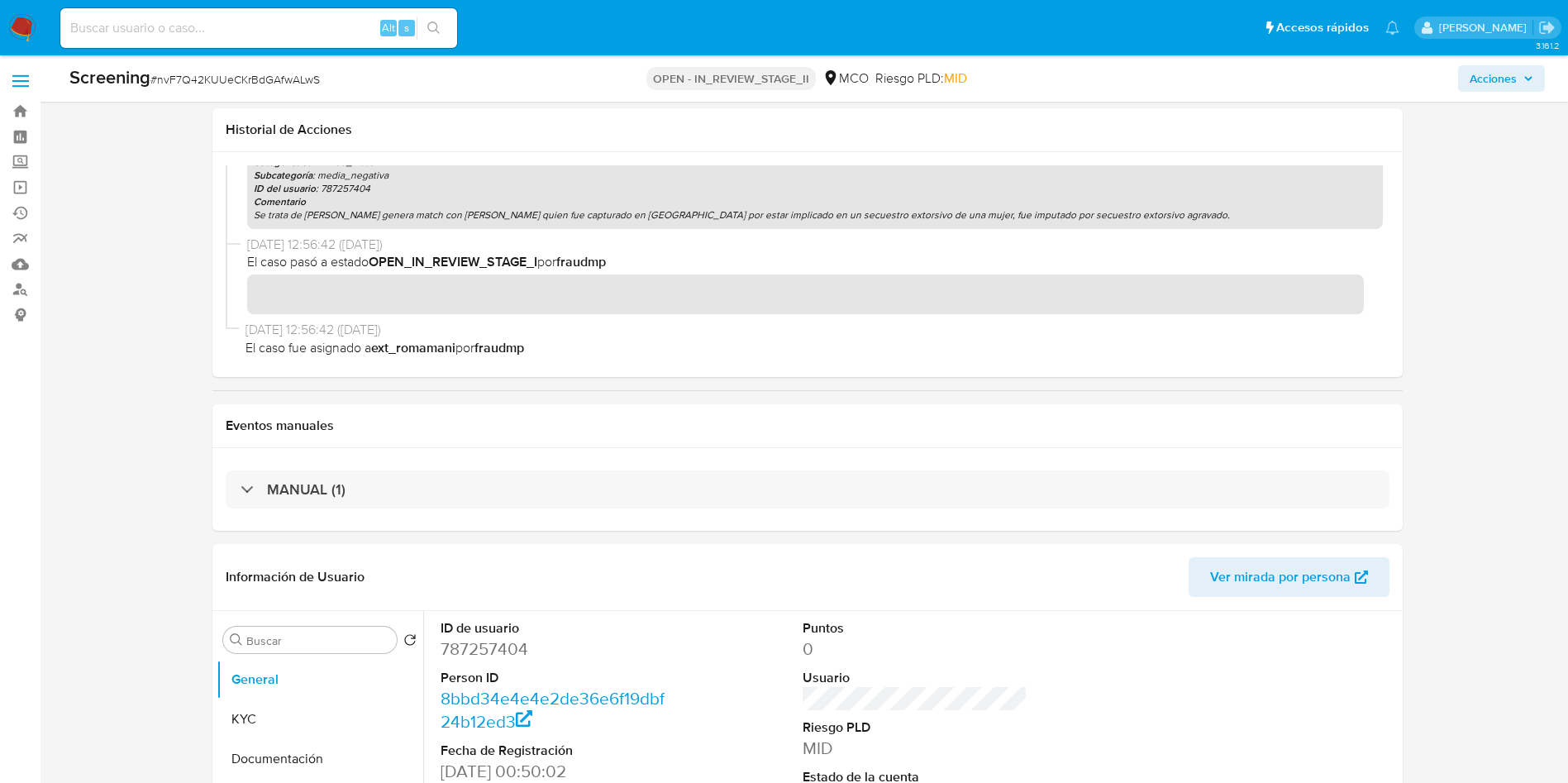
scroll to position [496, 0]
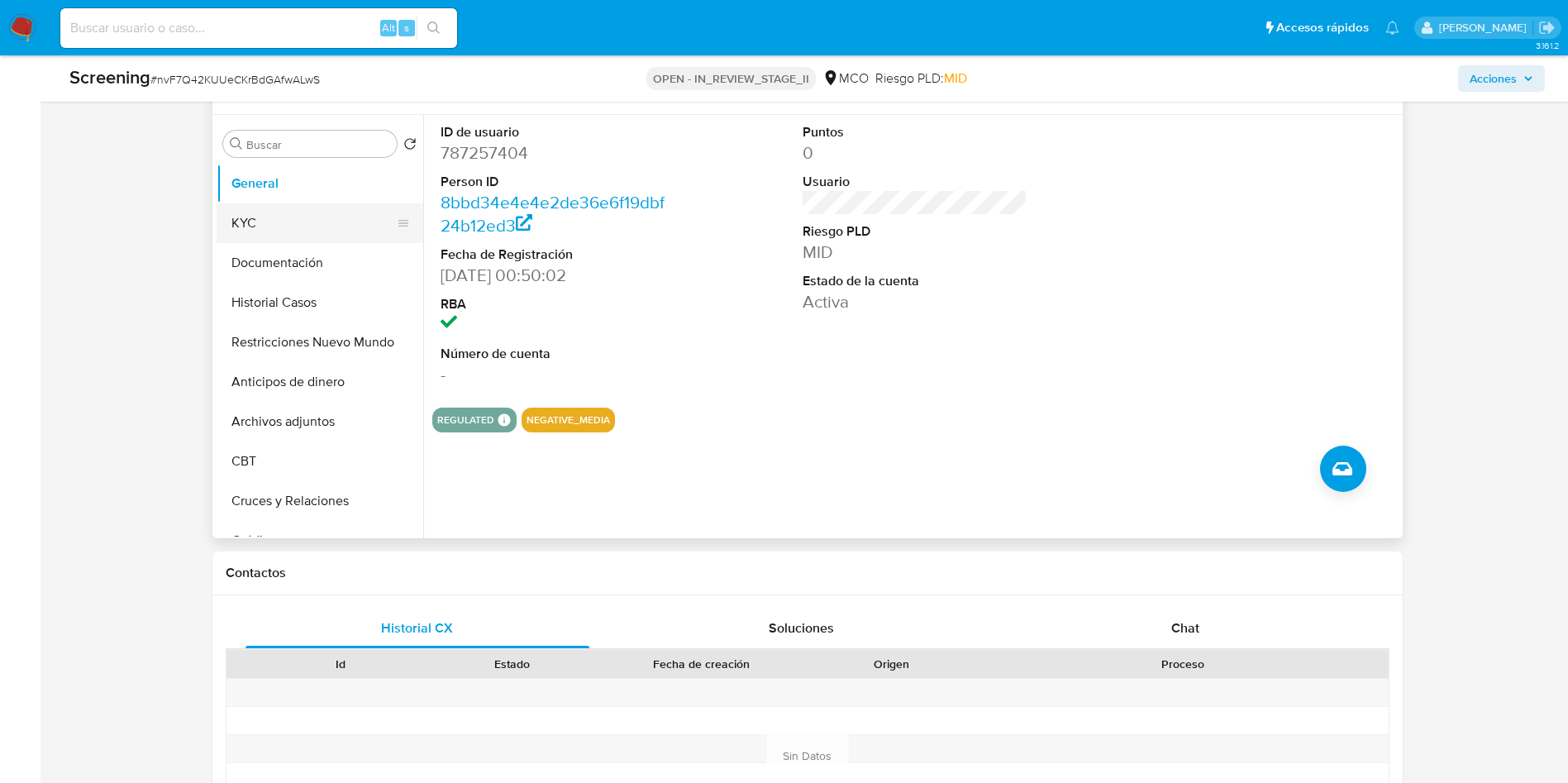
click at [295, 223] on button "KYC" at bounding box center [313, 223] width 194 height 40
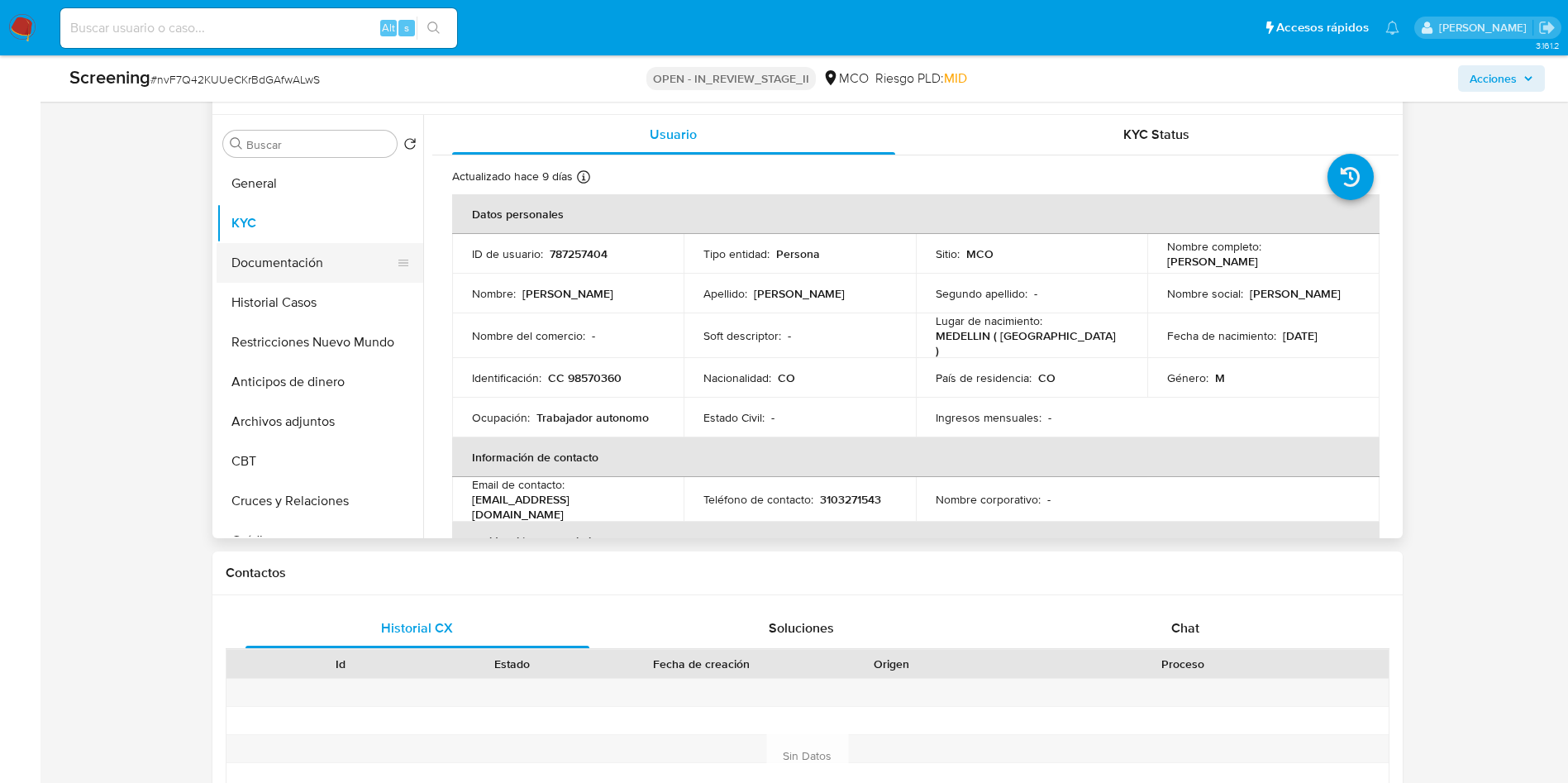
click at [276, 268] on button "Documentación" at bounding box center [313, 263] width 194 height 40
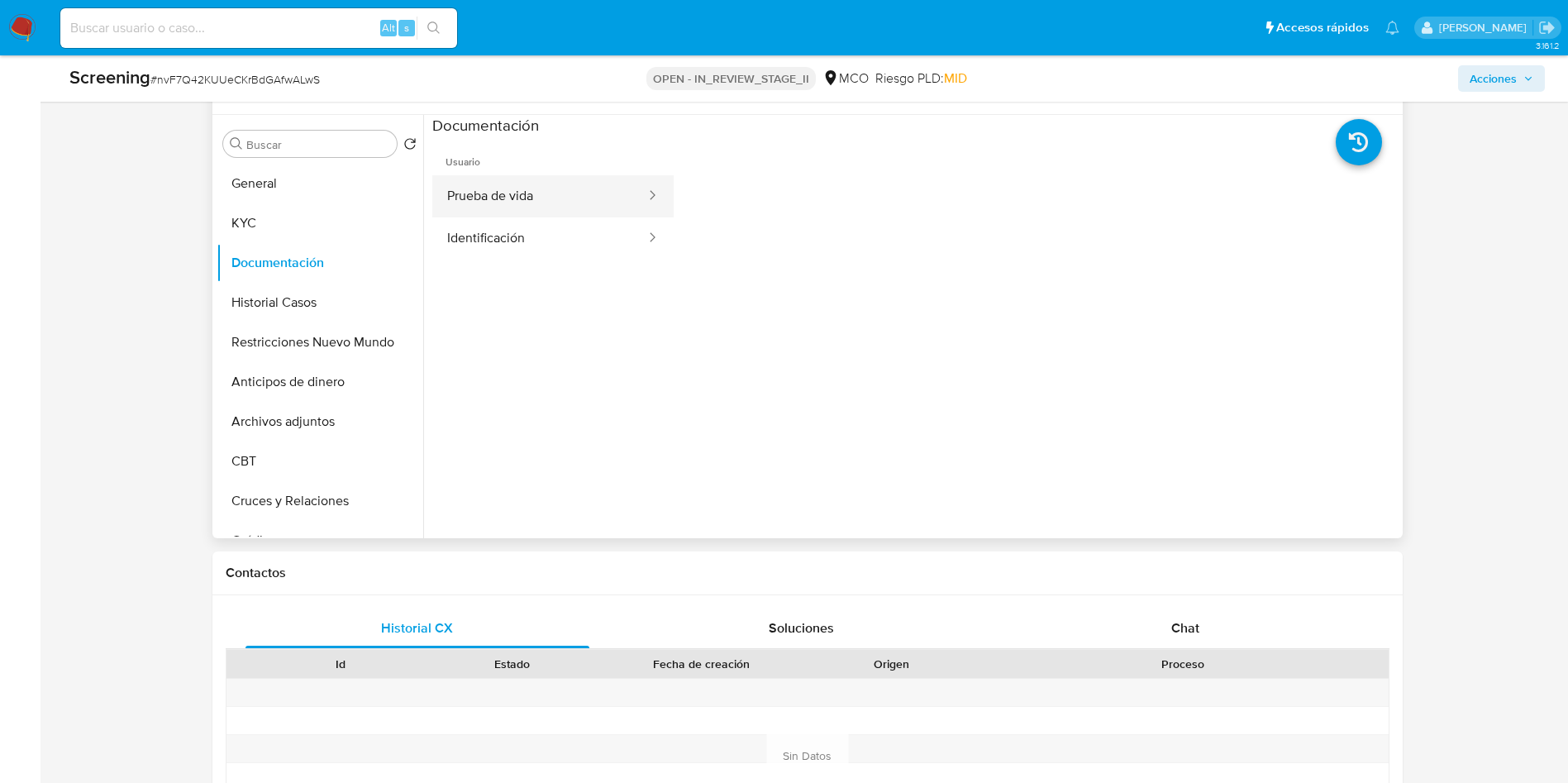
click at [587, 197] on button "Prueba de vida" at bounding box center [540, 196] width 215 height 42
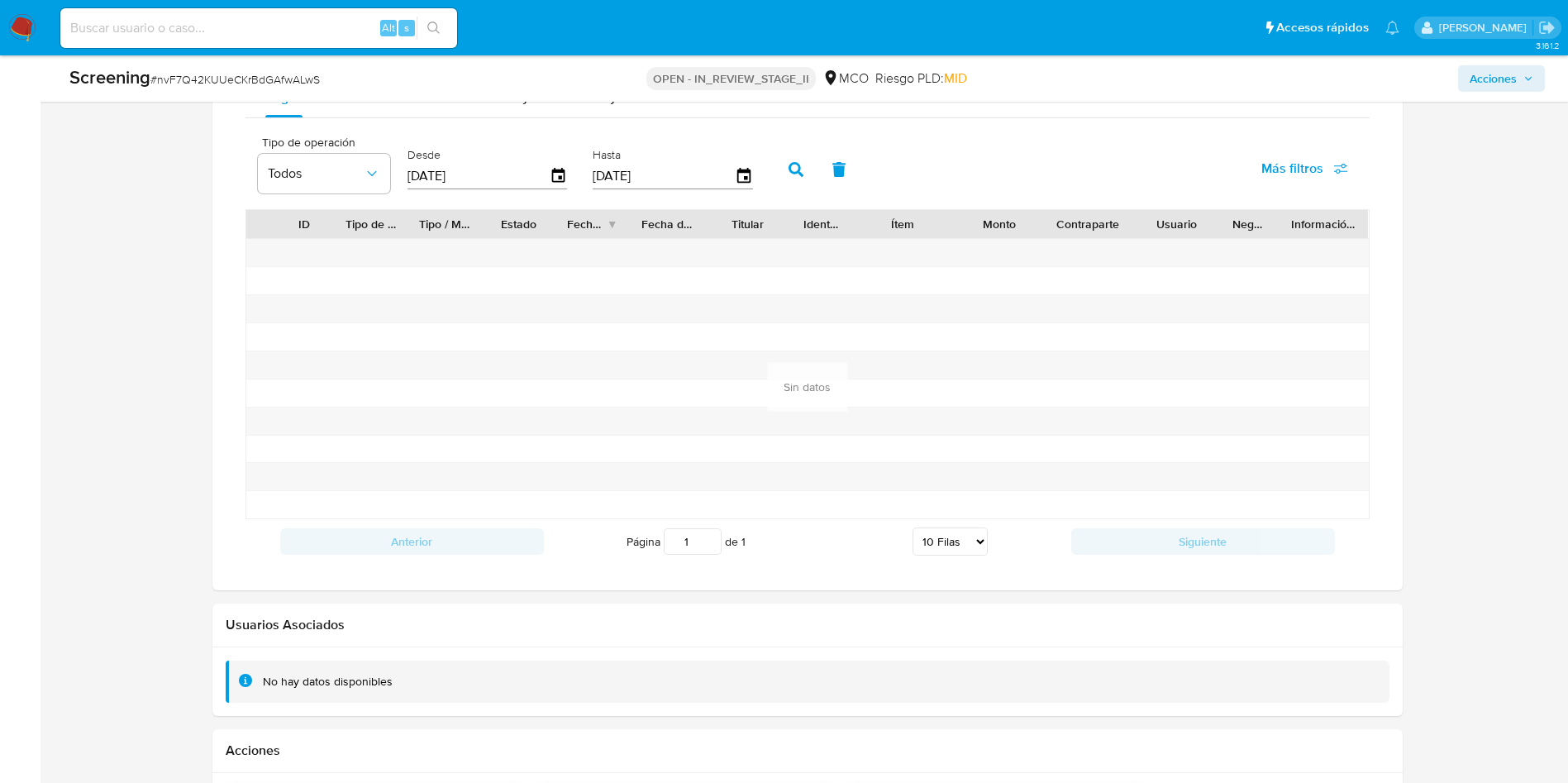
scroll to position [1116, 0]
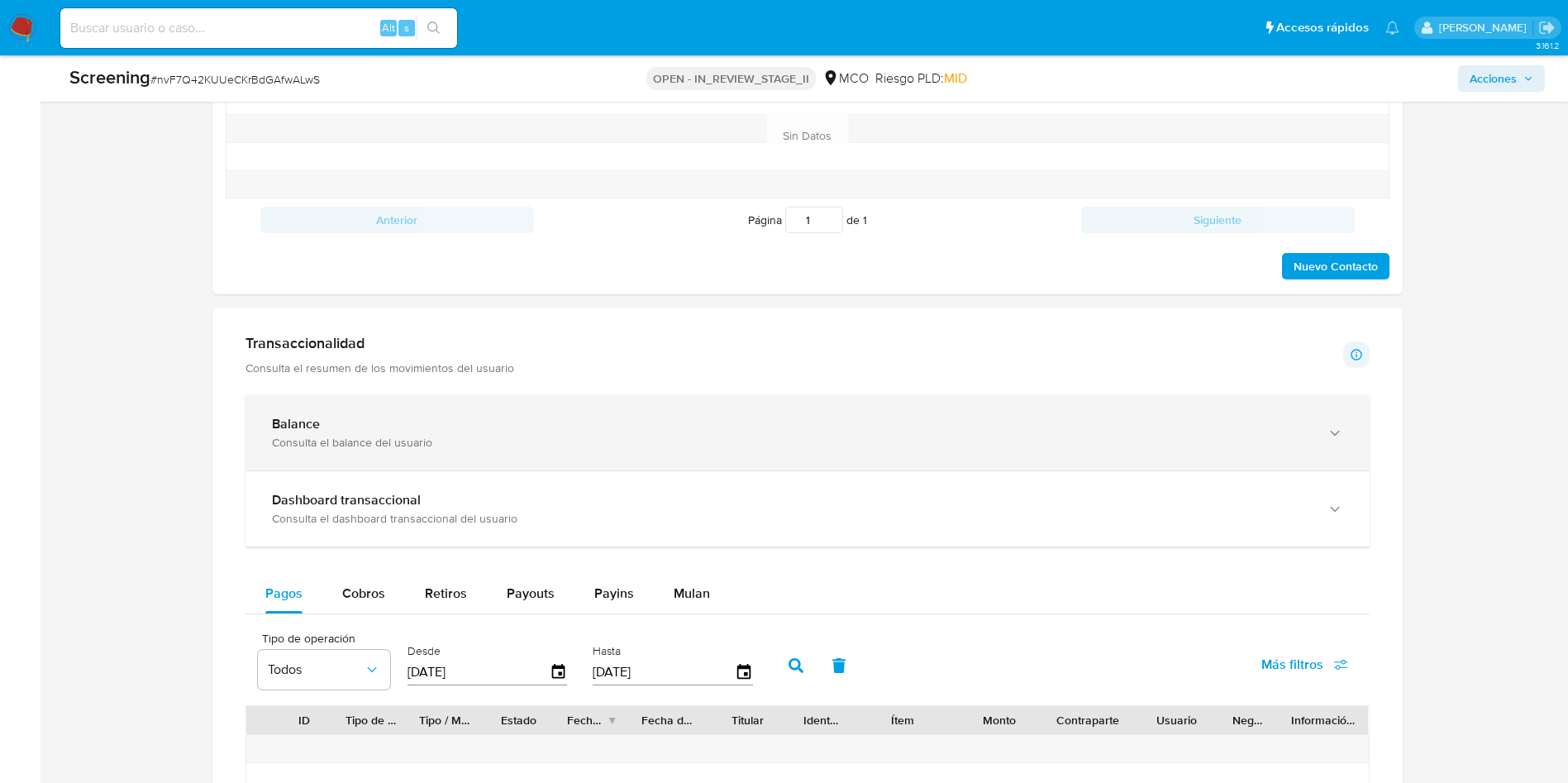
click at [441, 410] on div "Balance Consulta el balance del usuario" at bounding box center [807, 432] width 1125 height 75
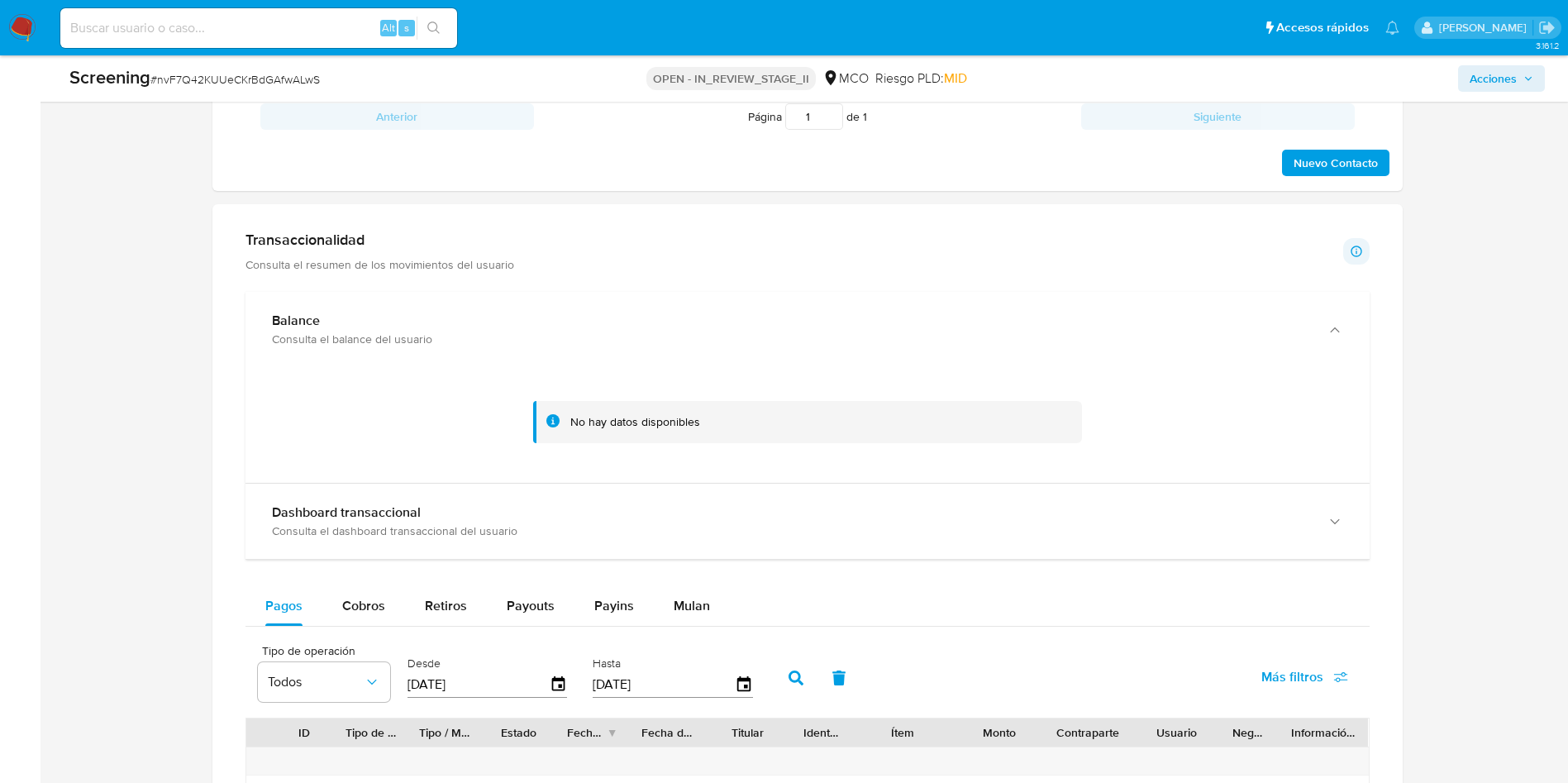
scroll to position [1365, 0]
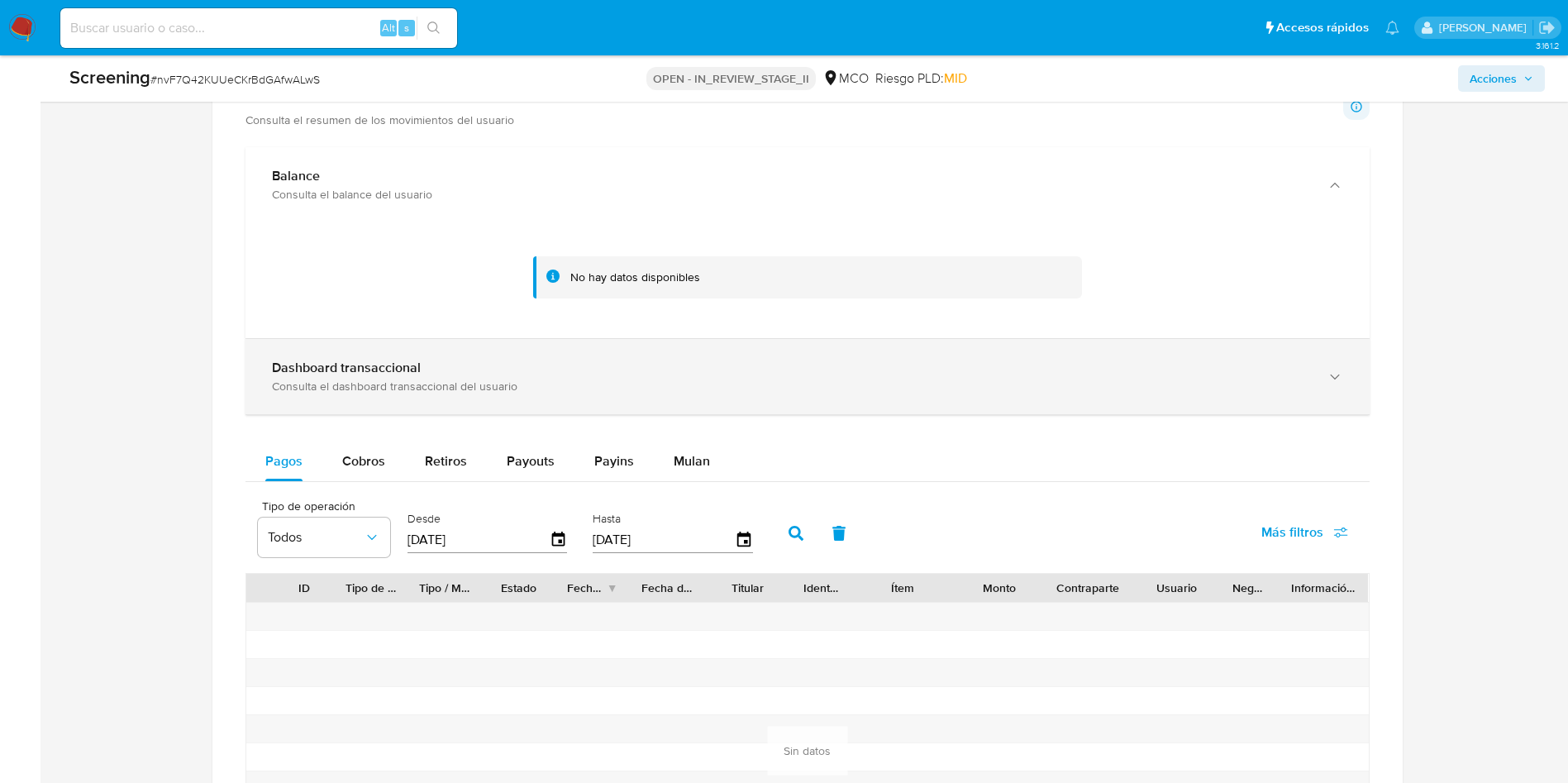
click at [533, 389] on div "Consulta el dashboard transaccional del usuario" at bounding box center [791, 386] width 1039 height 14
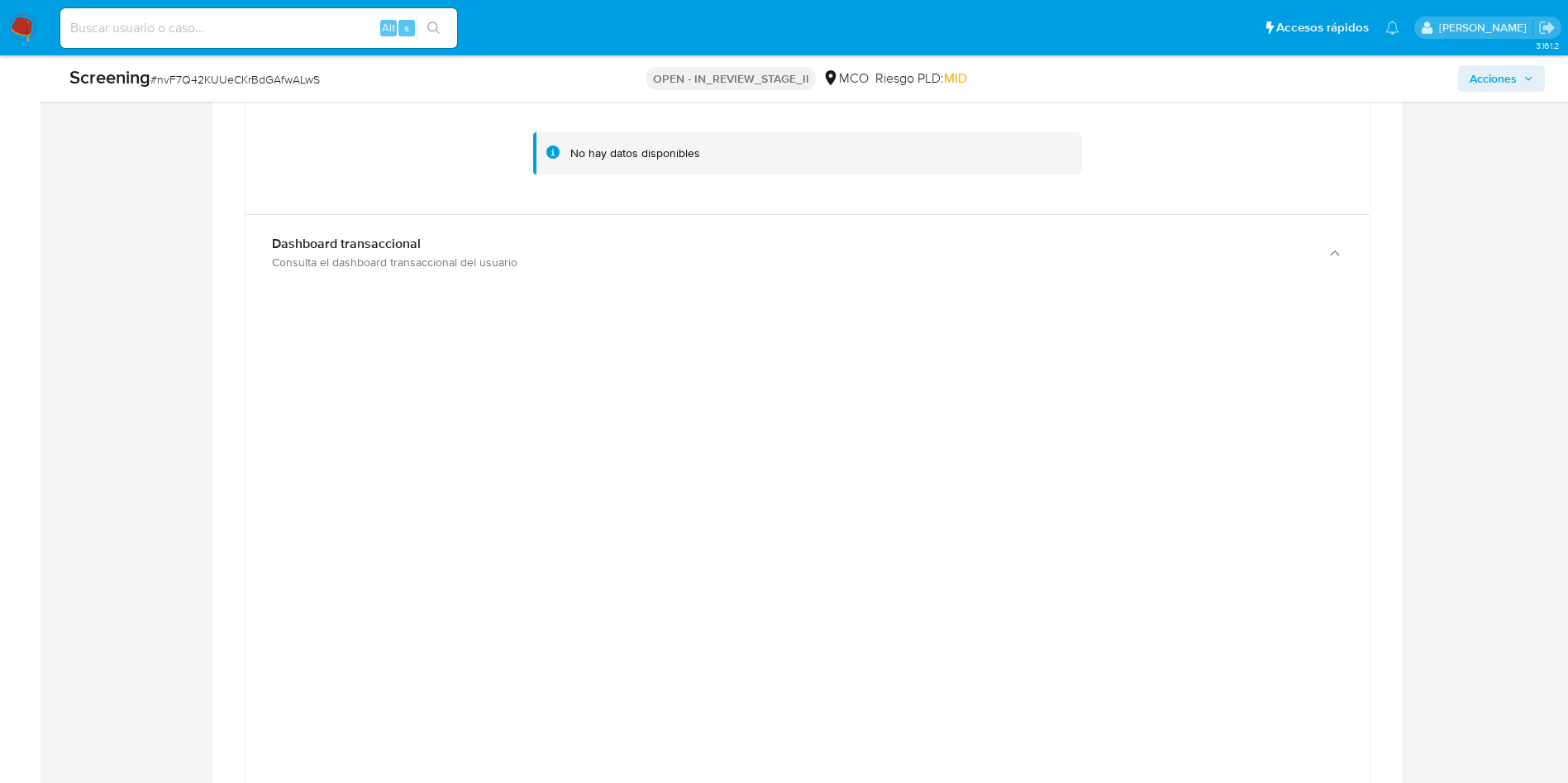
scroll to position [1613, 0]
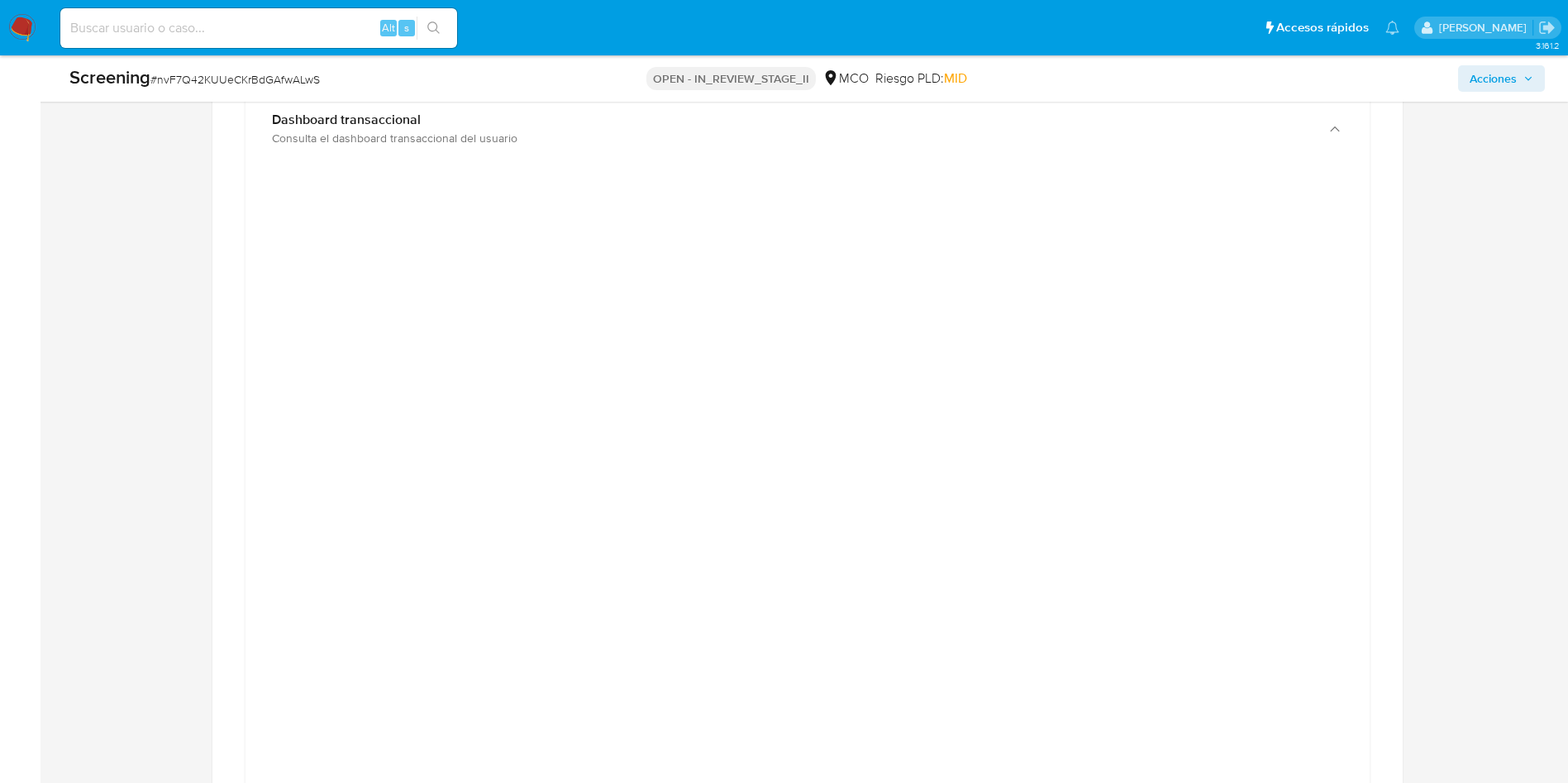
drag, startPoint x: 234, startPoint y: 470, endPoint x: 252, endPoint y: 485, distance: 23.4
click at [235, 469] on div "Transaccionalidad Consulta el resumen de los movimientos del usuario Informació…" at bounding box center [807, 647] width 1164 height 1645
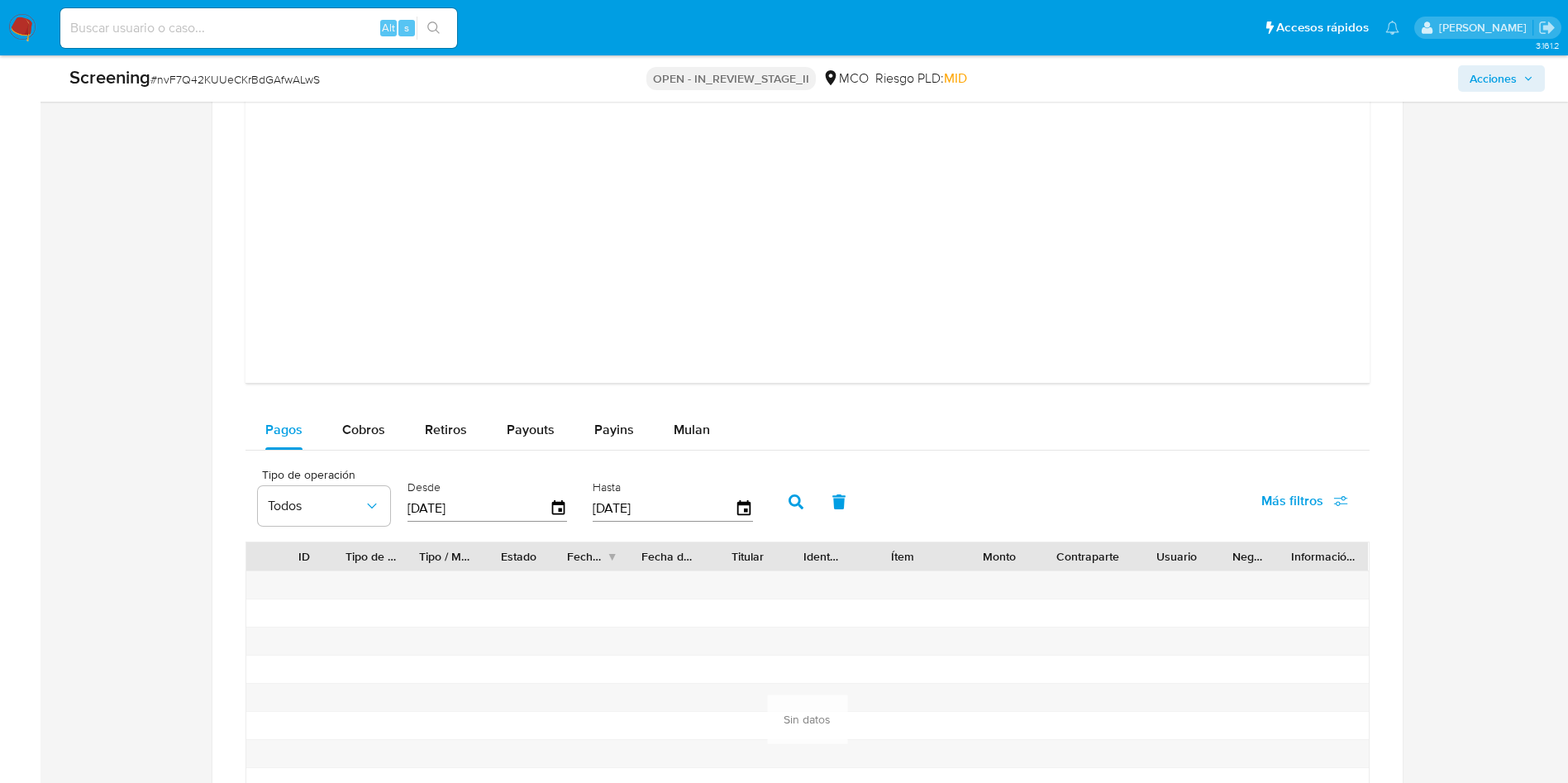
scroll to position [2357, 0]
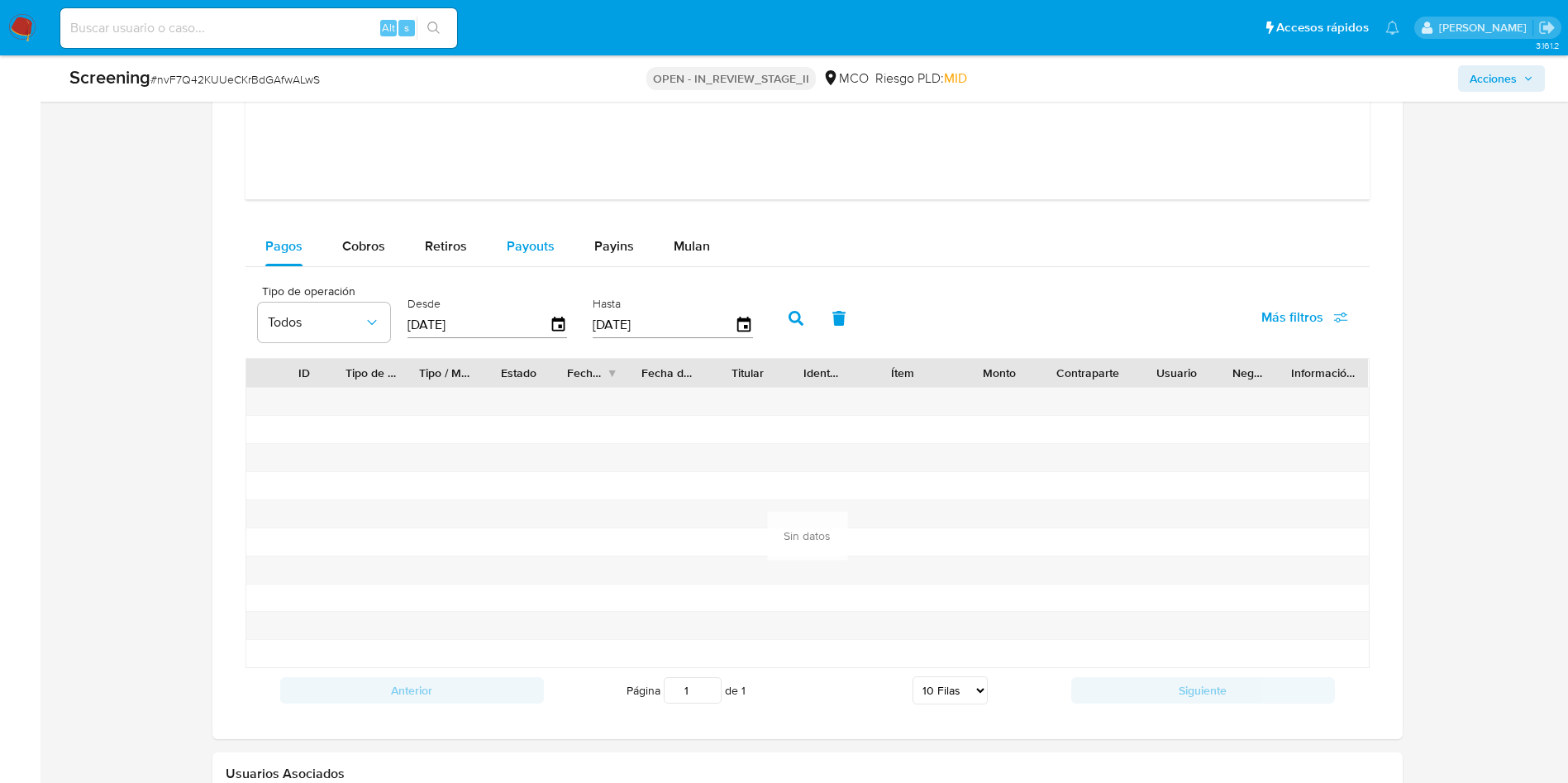
drag, startPoint x: 347, startPoint y: 242, endPoint x: 496, endPoint y: 262, distance: 150.3
click at [360, 250] on span "Cobros" at bounding box center [363, 246] width 43 height 19
select select "10"
drag, startPoint x: 449, startPoint y: 249, endPoint x: 487, endPoint y: 245, distance: 38.2
click at [455, 249] on span "Retiros" at bounding box center [445, 246] width 42 height 19
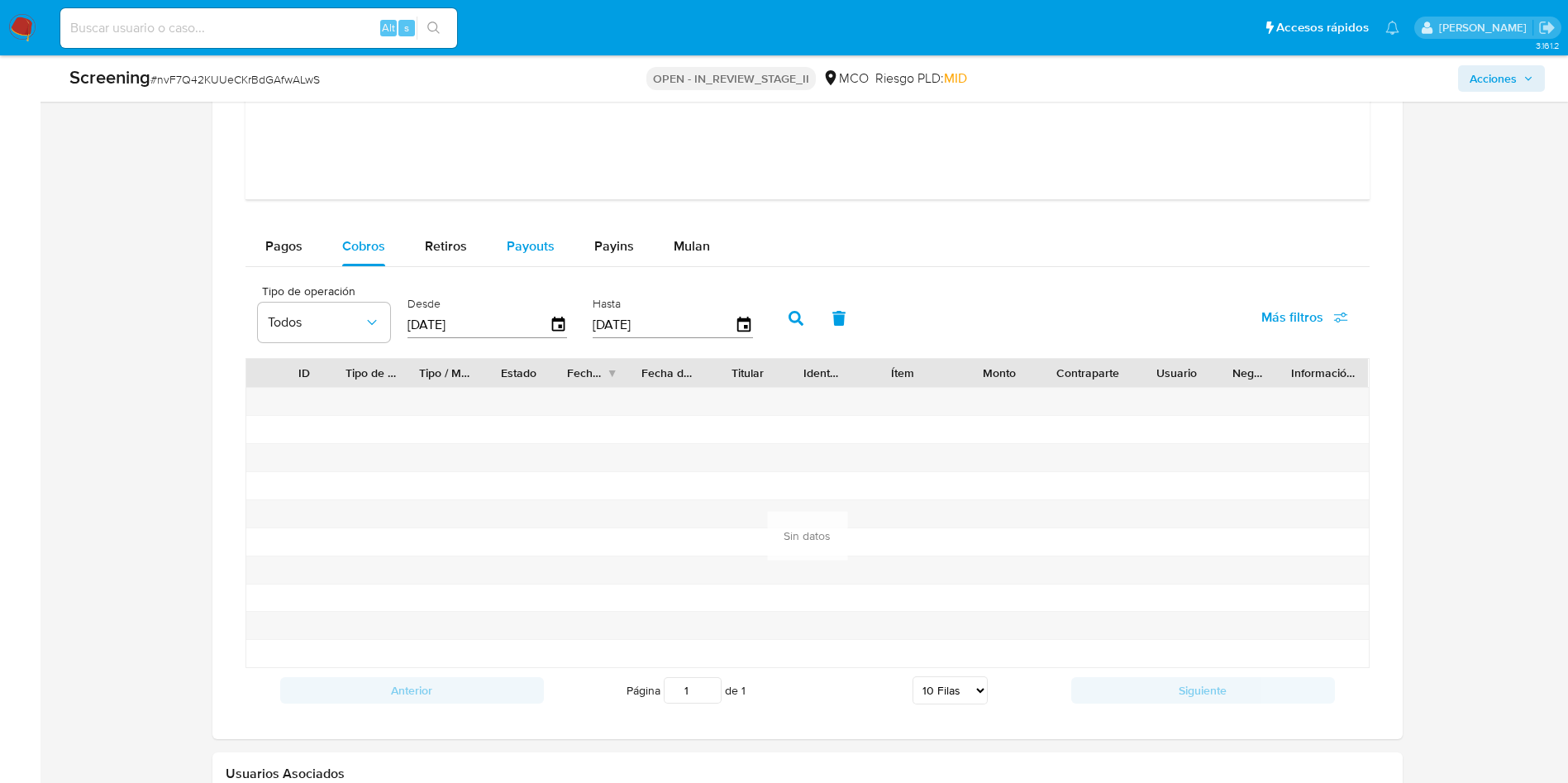
select select "10"
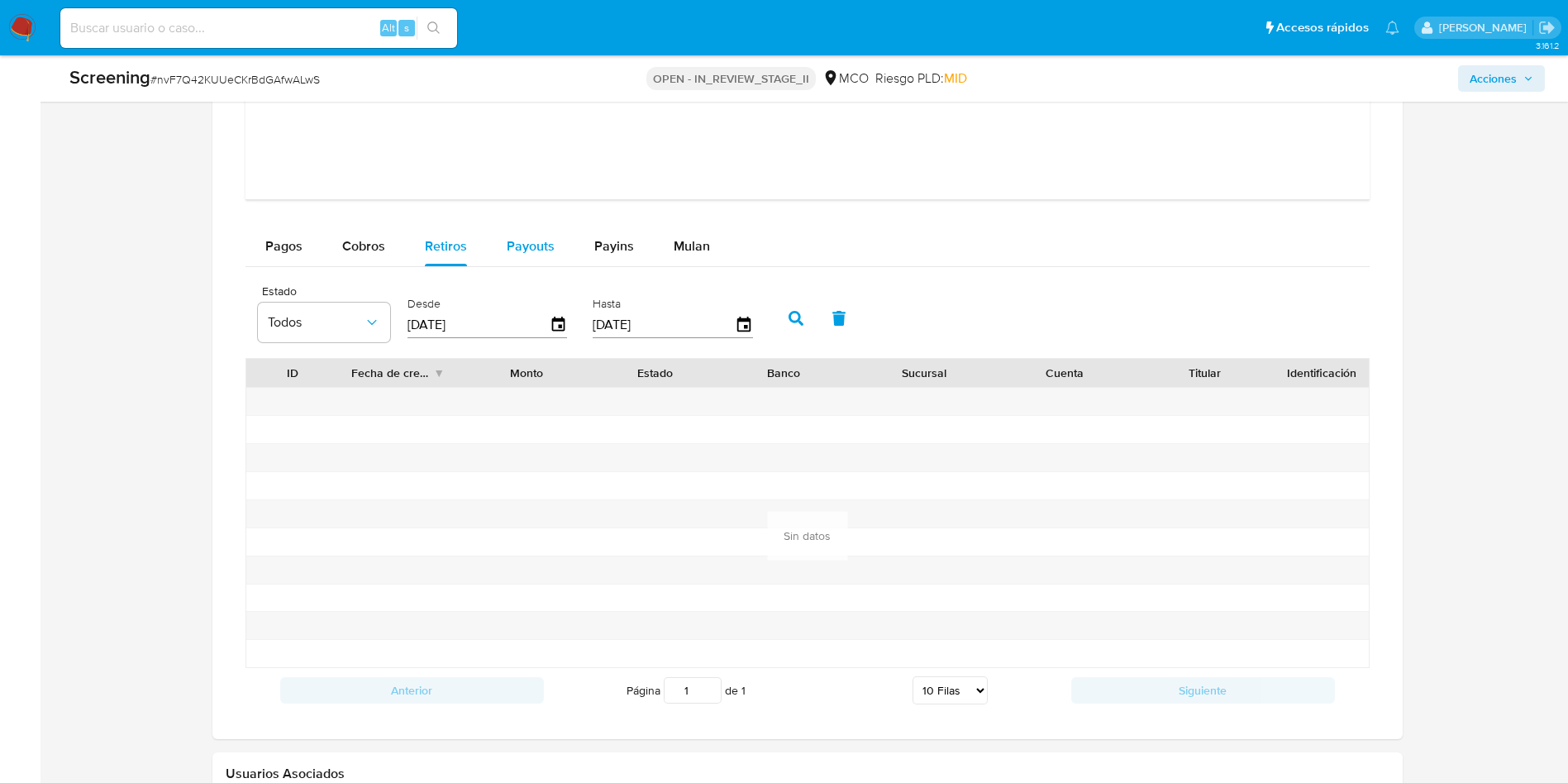
click at [528, 255] on span "Payouts" at bounding box center [530, 246] width 48 height 19
select select "10"
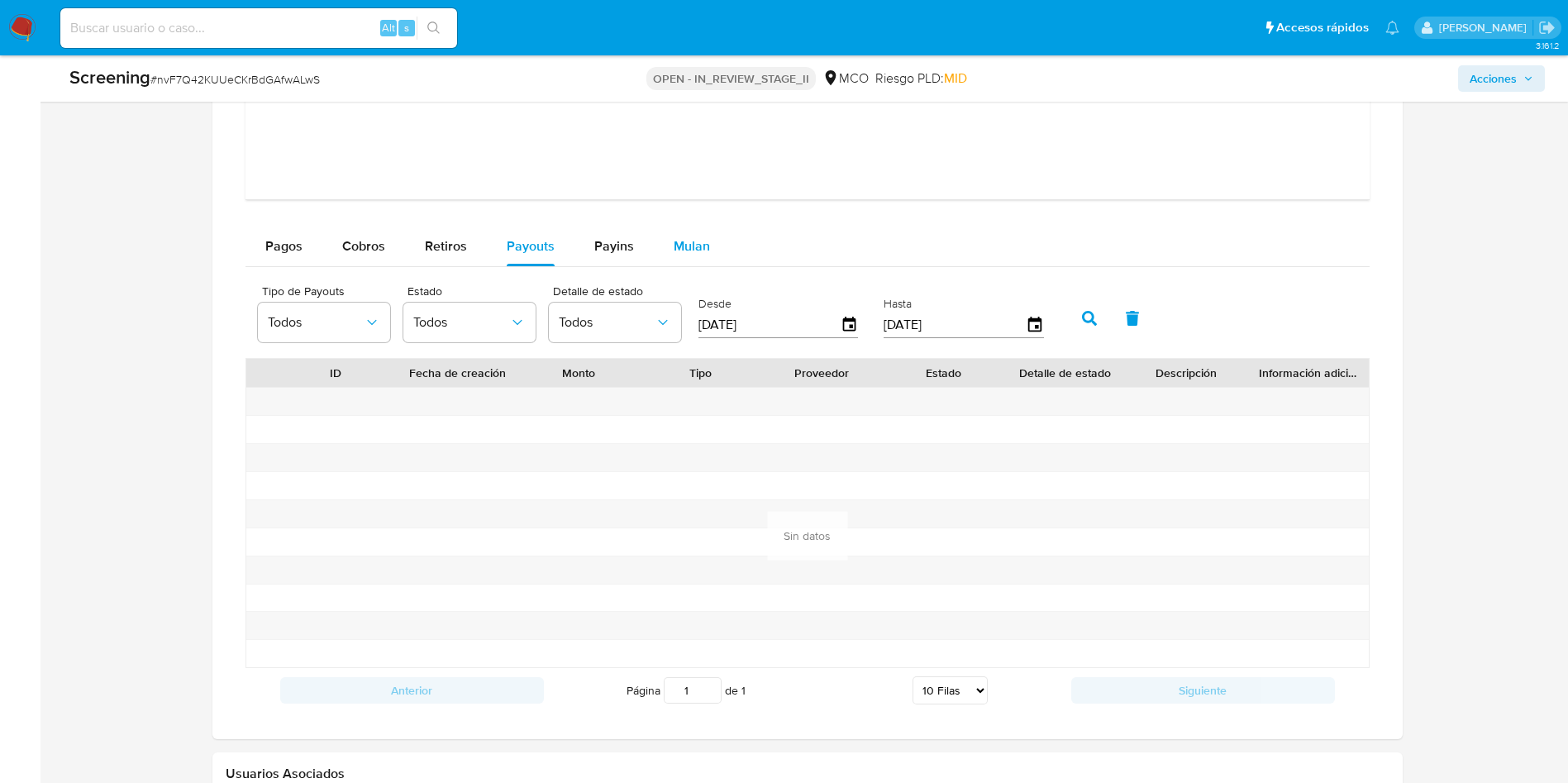
drag, startPoint x: 606, startPoint y: 249, endPoint x: 712, endPoint y: 249, distance: 106.0
click at [609, 249] on span "Payins" at bounding box center [614, 246] width 40 height 19
select select "10"
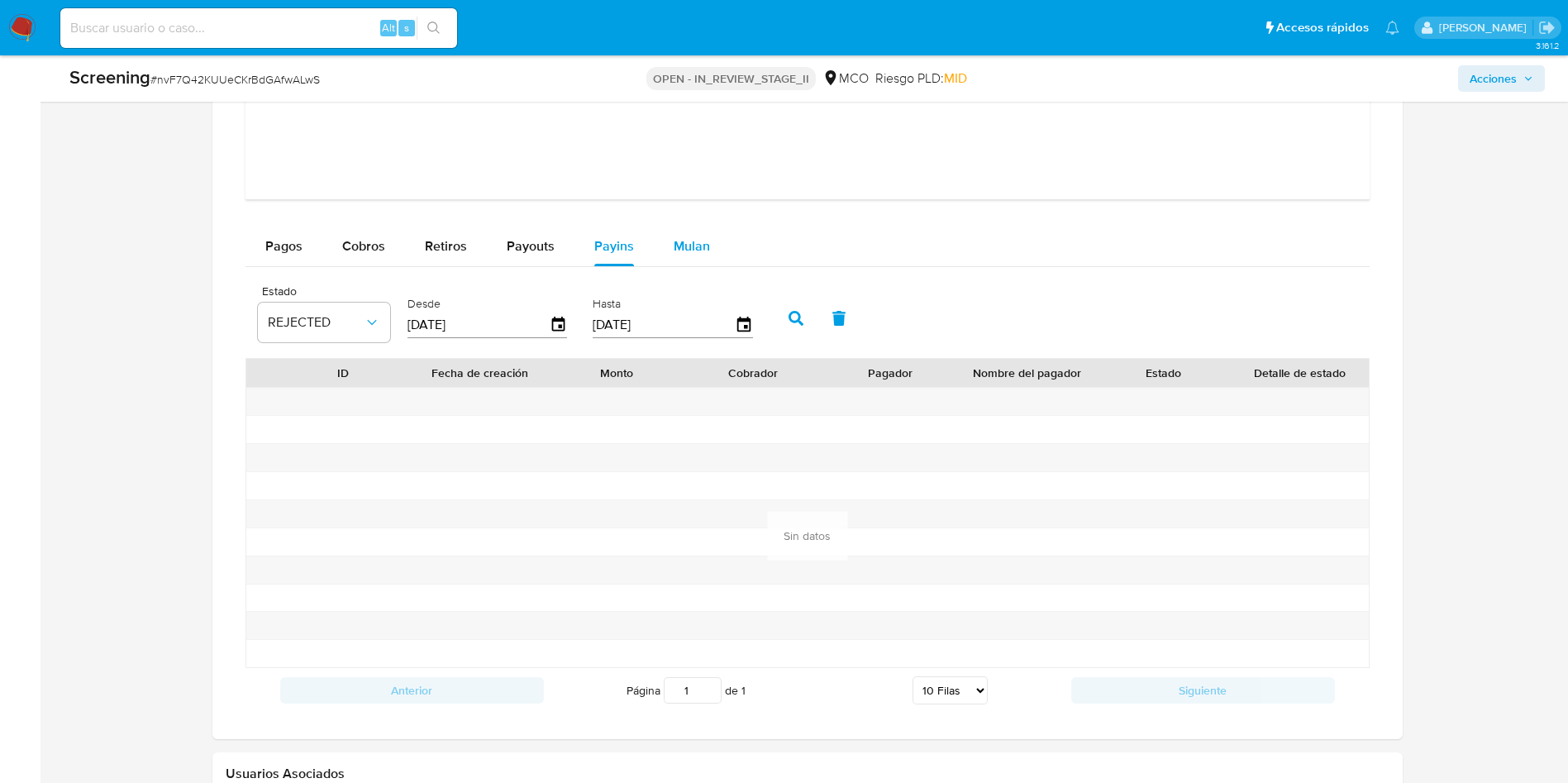
click at [711, 249] on button "Mulan" at bounding box center [691, 246] width 76 height 40
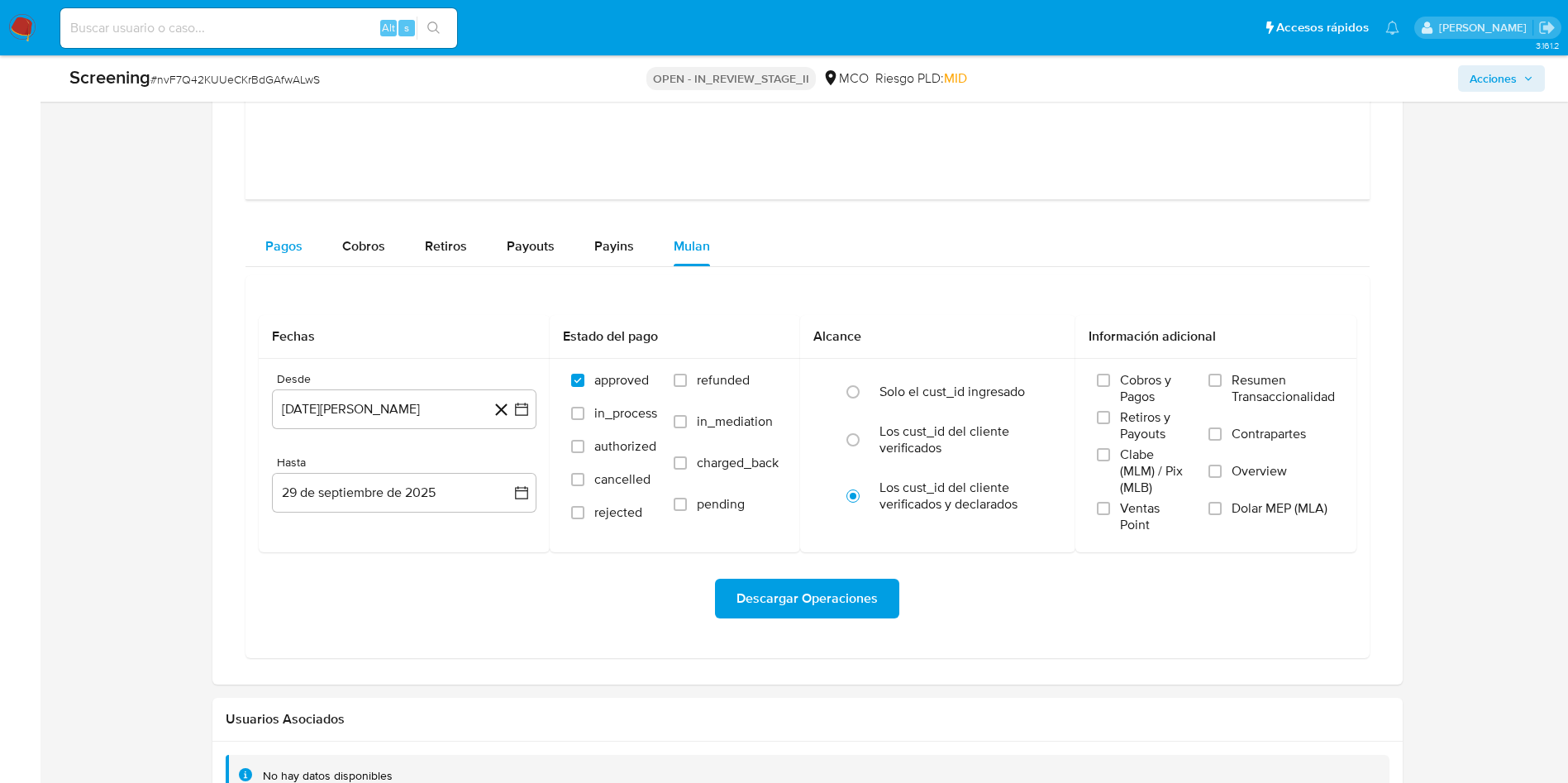
click at [302, 235] on button "Pagos" at bounding box center [284, 246] width 77 height 40
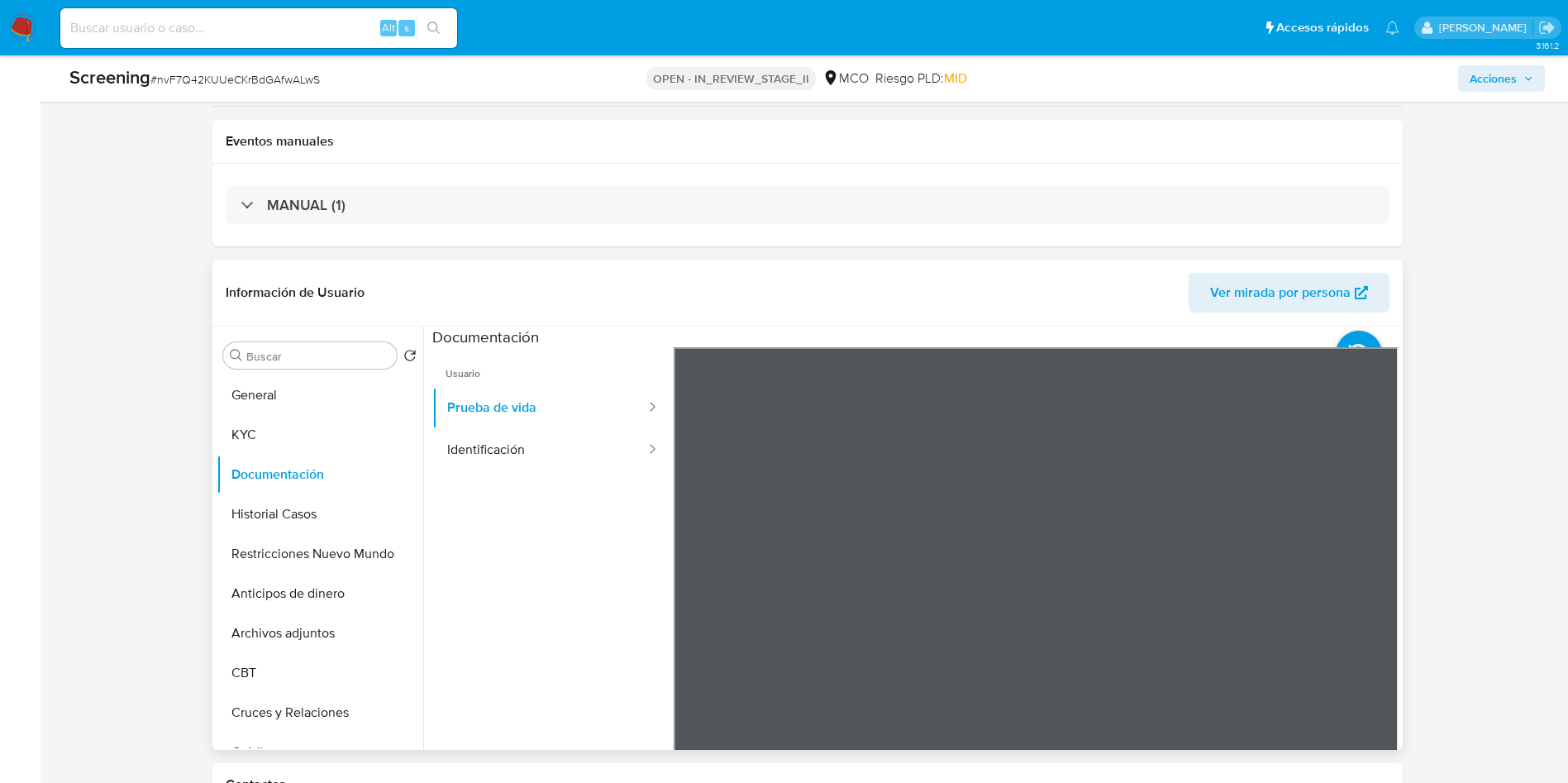
scroll to position [496, 0]
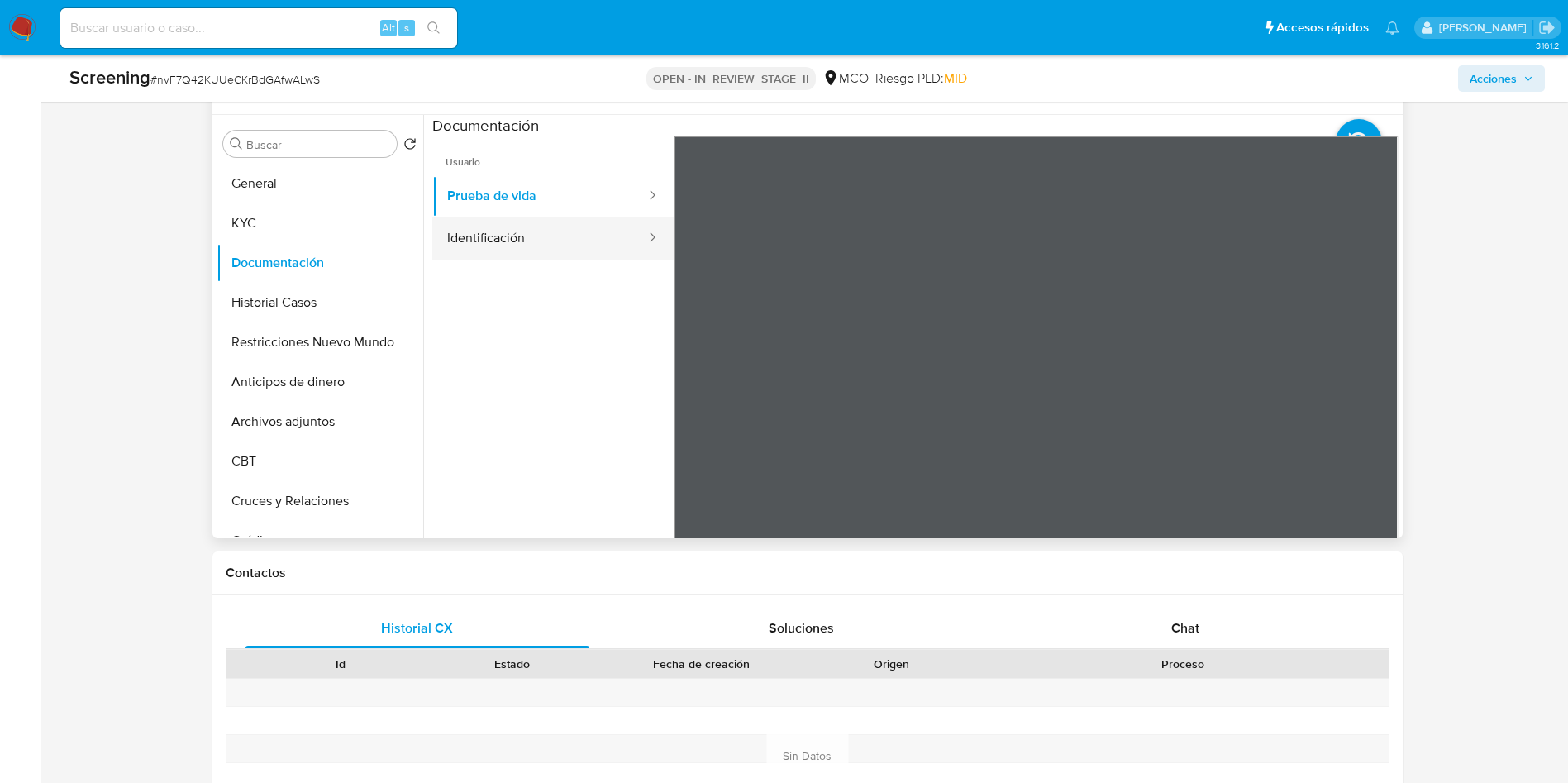
click at [582, 235] on button "Identificación" at bounding box center [540, 238] width 215 height 42
click at [570, 207] on button "Prueba de vida" at bounding box center [540, 196] width 215 height 42
click at [1357, 133] on icon at bounding box center [1359, 142] width 46 height 46
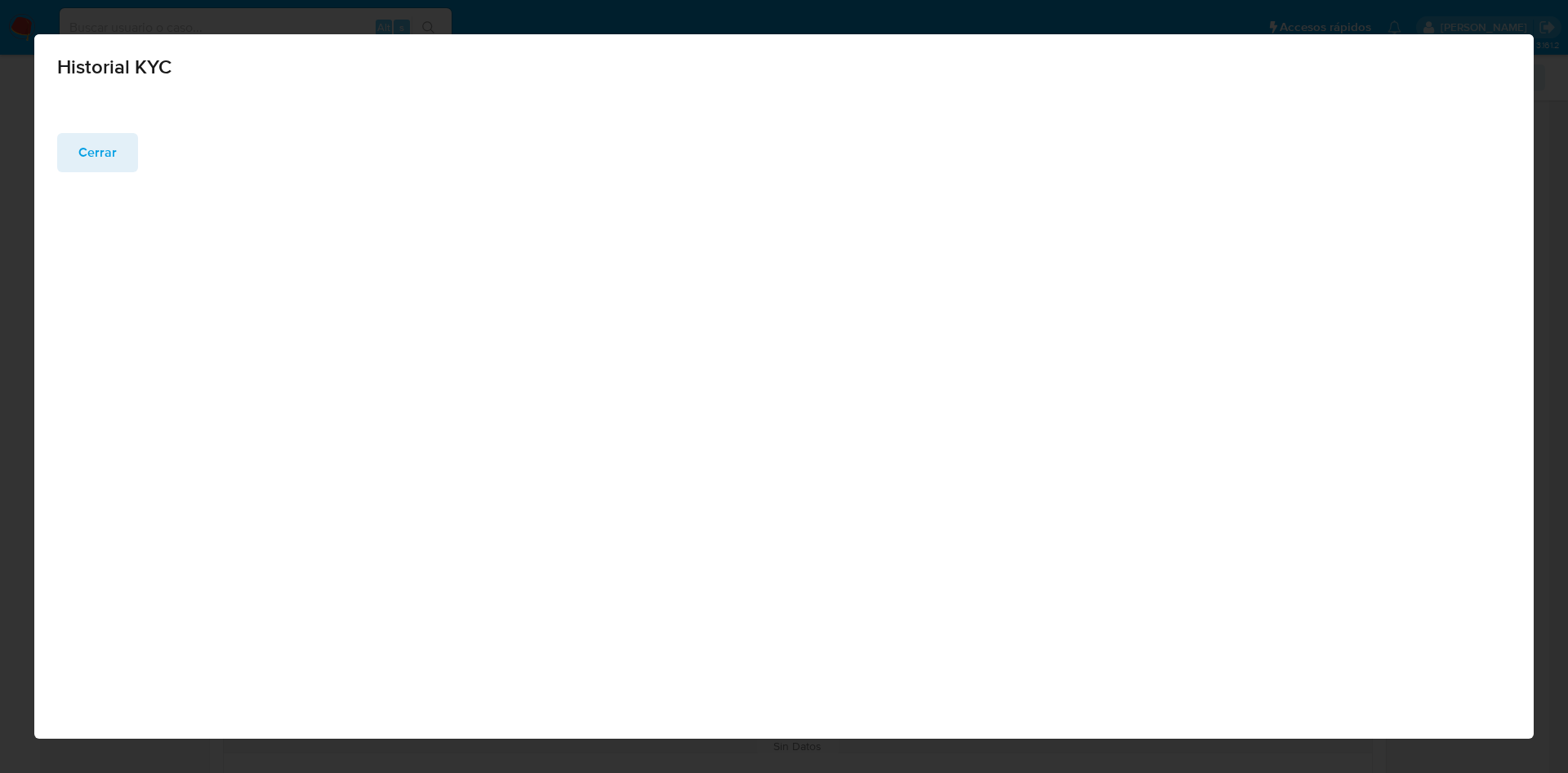
click at [76, 165] on button "Cerrar" at bounding box center [98, 152] width 81 height 40
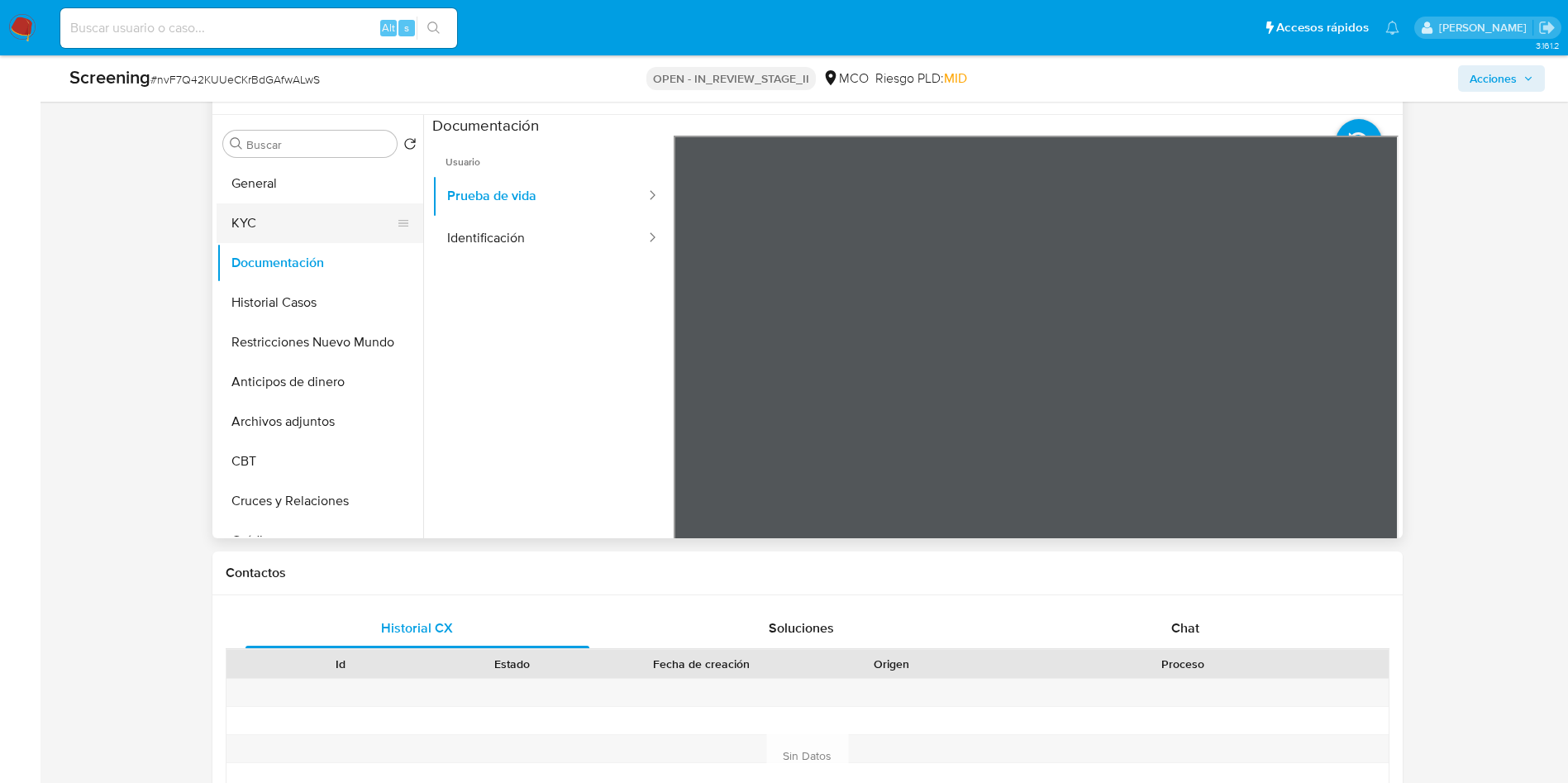
click at [304, 212] on button "KYC" at bounding box center [313, 223] width 194 height 40
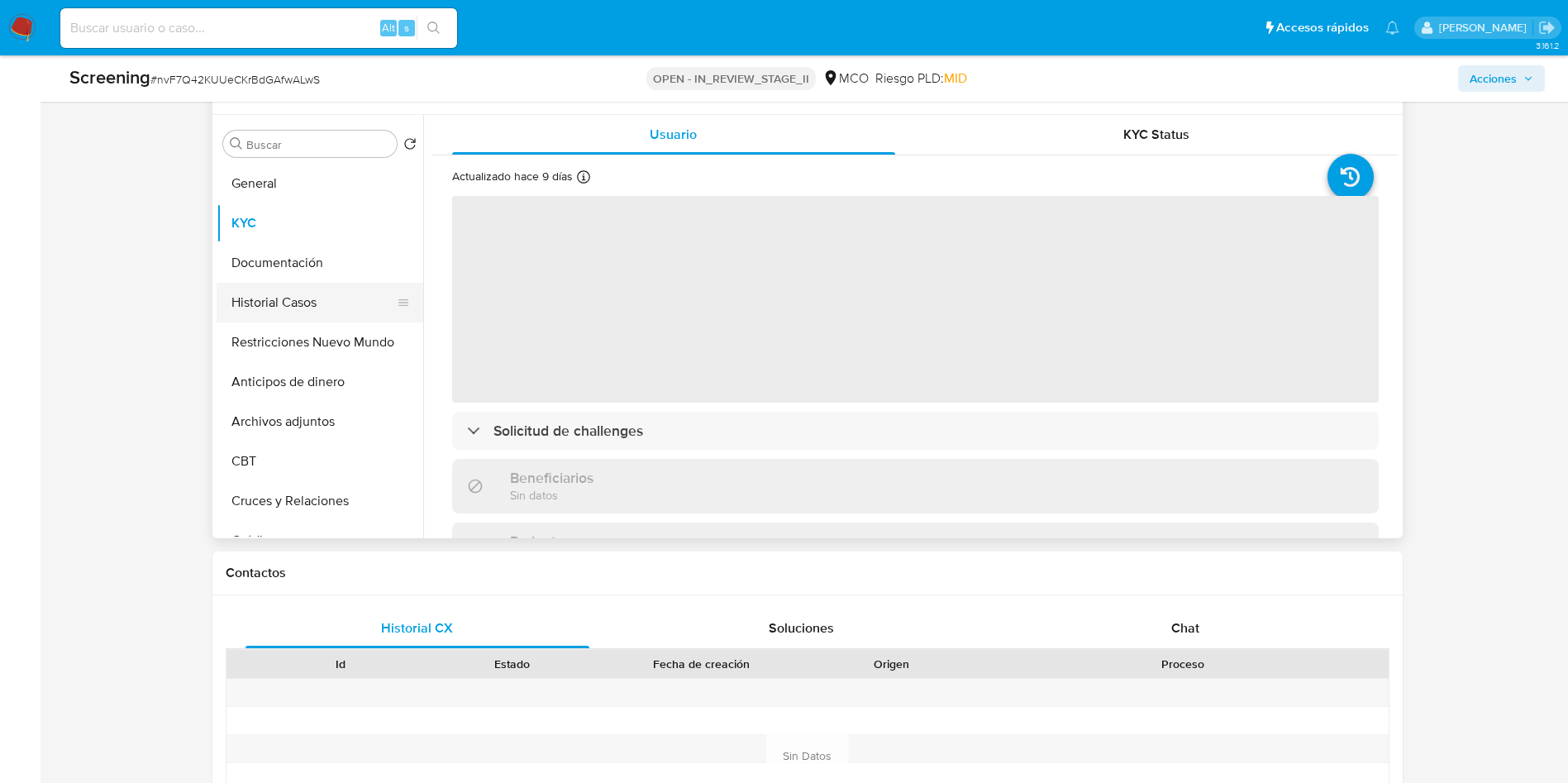
click at [280, 295] on button "Historial Casos" at bounding box center [313, 303] width 194 height 40
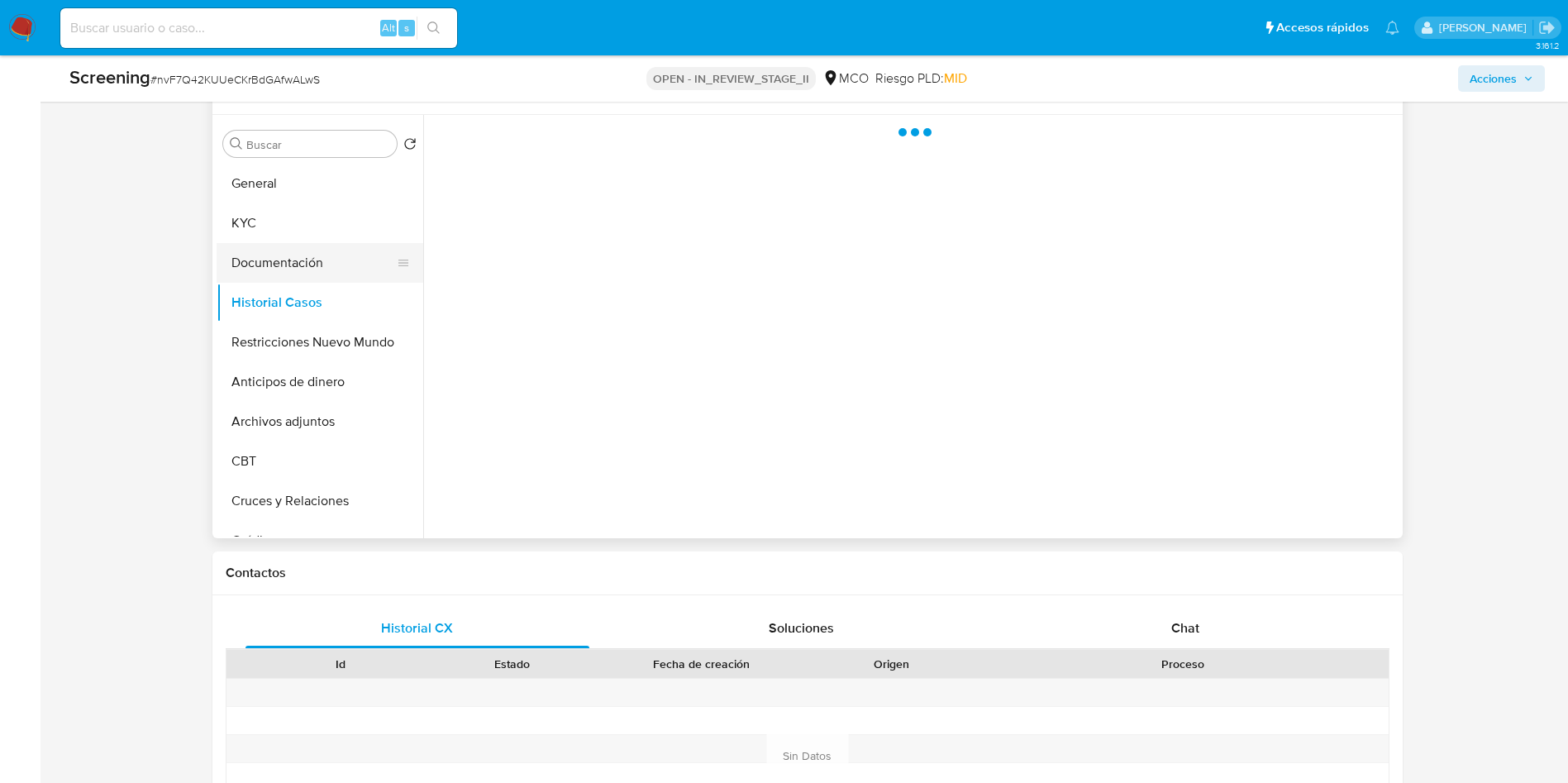
click at [295, 258] on button "Documentación" at bounding box center [313, 263] width 194 height 40
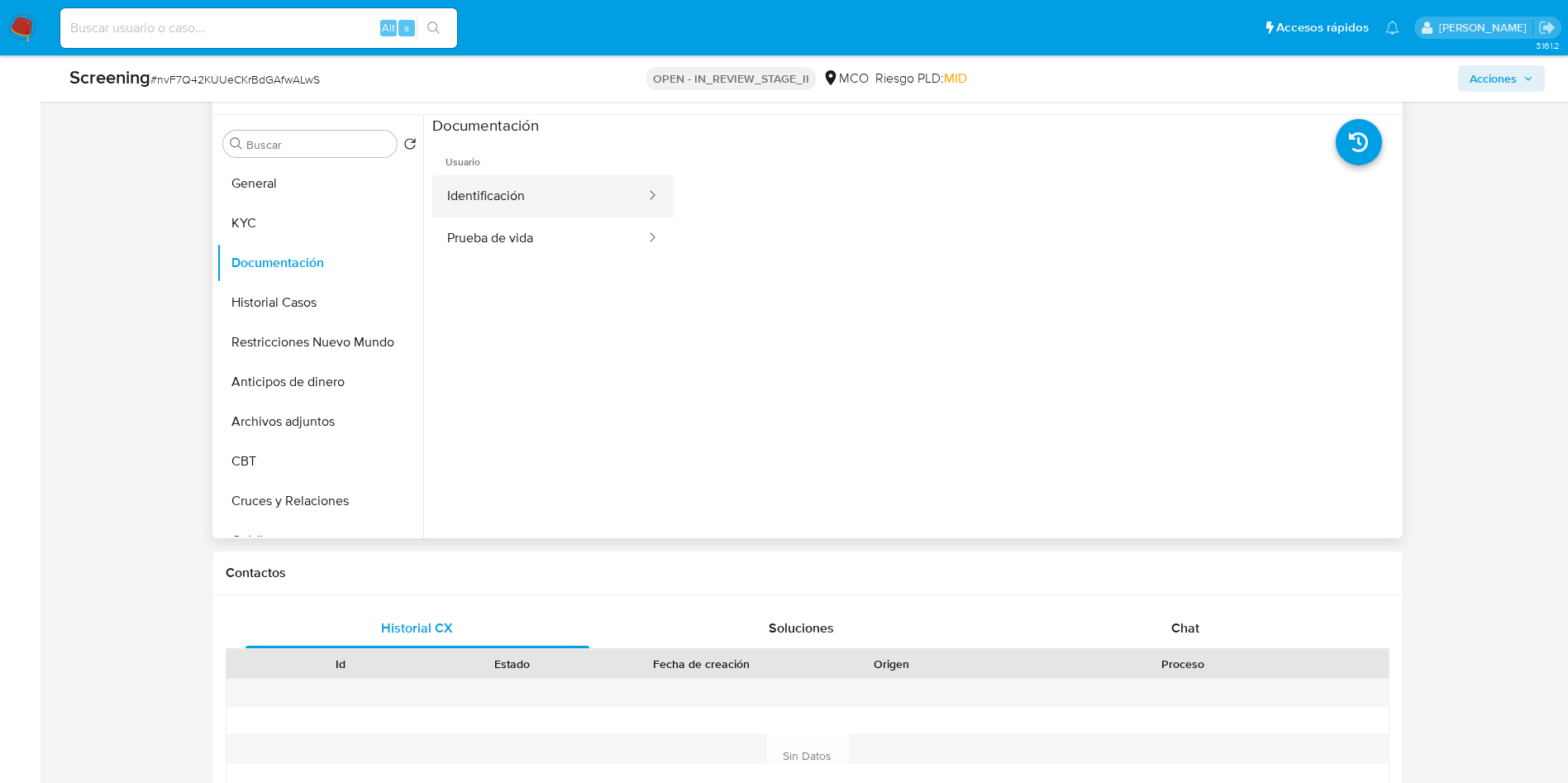
click at [578, 202] on button "Identificación" at bounding box center [540, 196] width 215 height 42
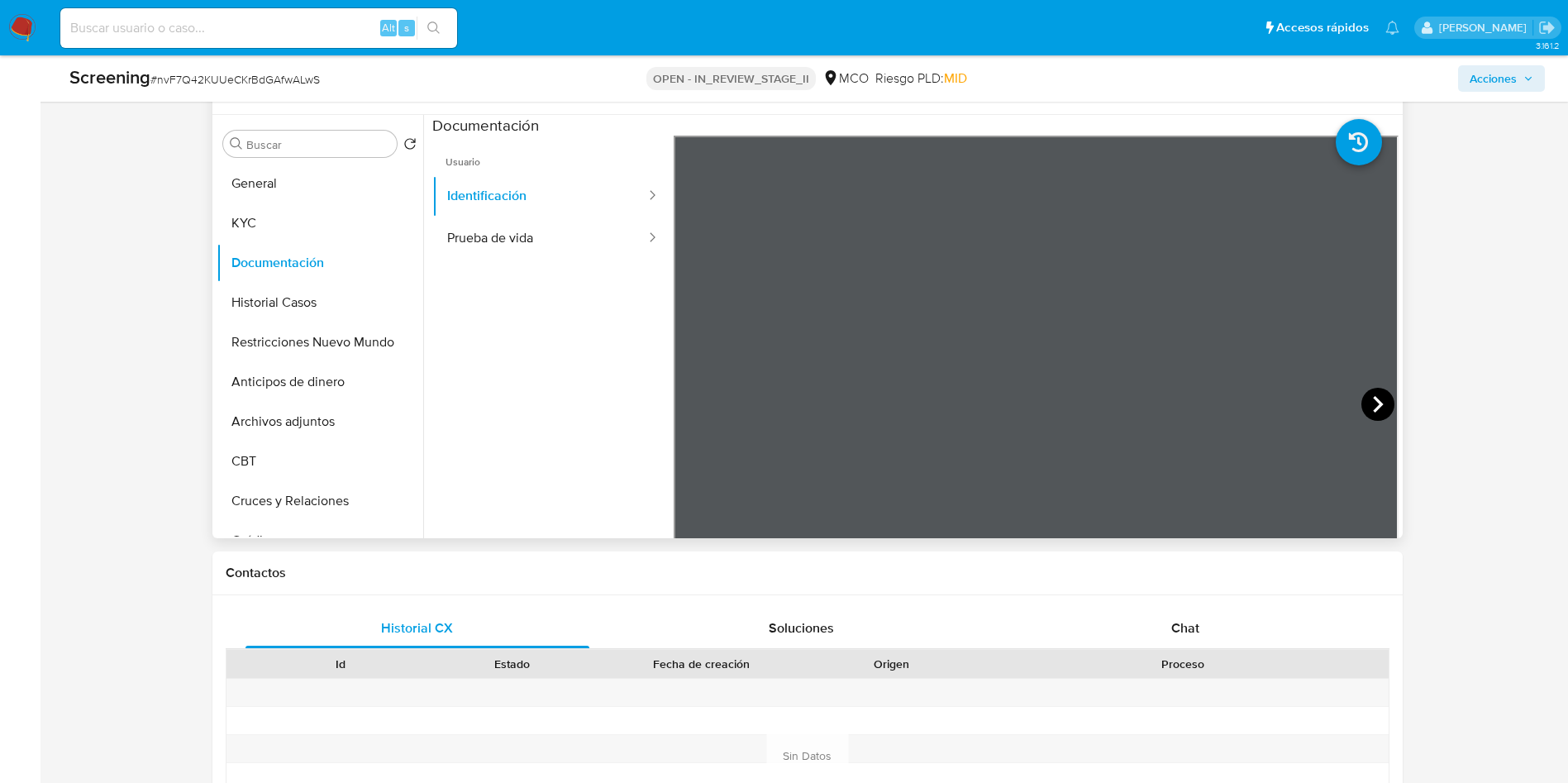
click at [1368, 390] on div at bounding box center [1036, 407] width 725 height 542
click at [1367, 397] on icon at bounding box center [1378, 404] width 33 height 33
click at [443, 243] on button "Prueba de vida" at bounding box center [540, 238] width 215 height 42
drag, startPoint x: 537, startPoint y: 203, endPoint x: 618, endPoint y: 229, distance: 85.1
click at [553, 208] on button "Identificación" at bounding box center [540, 196] width 215 height 42
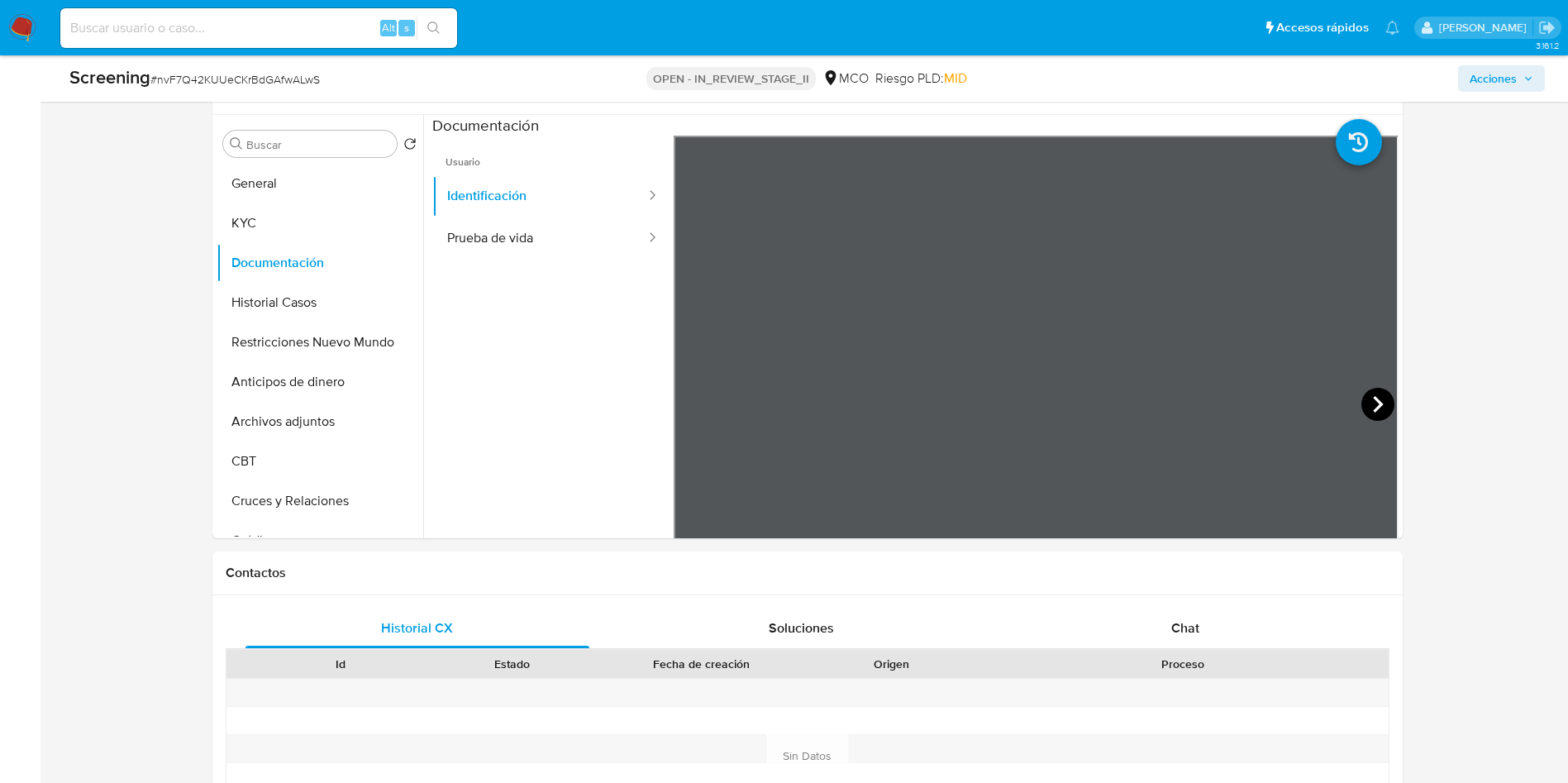
click at [1363, 394] on icon at bounding box center [1378, 404] width 33 height 33
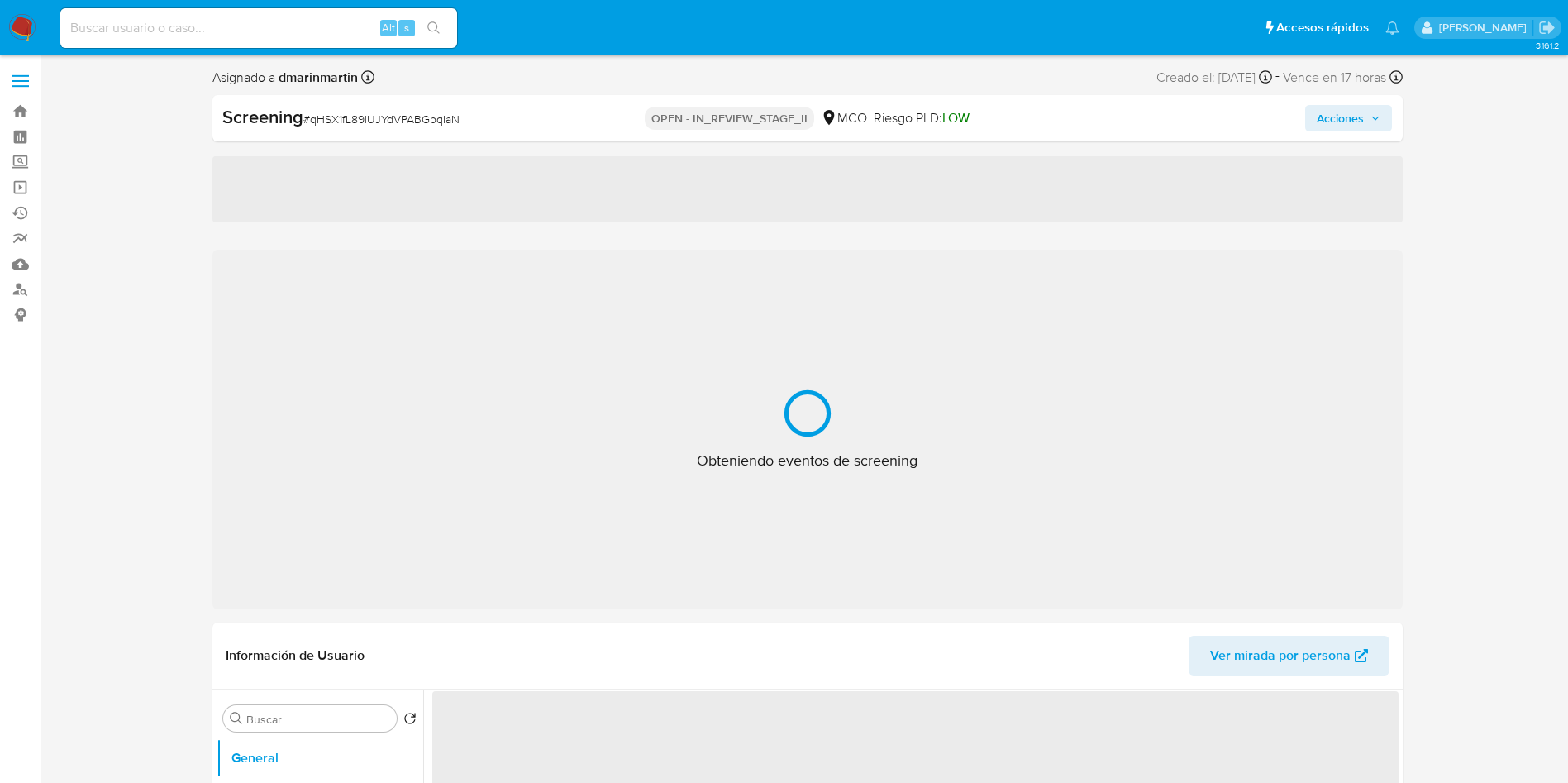
select select "10"
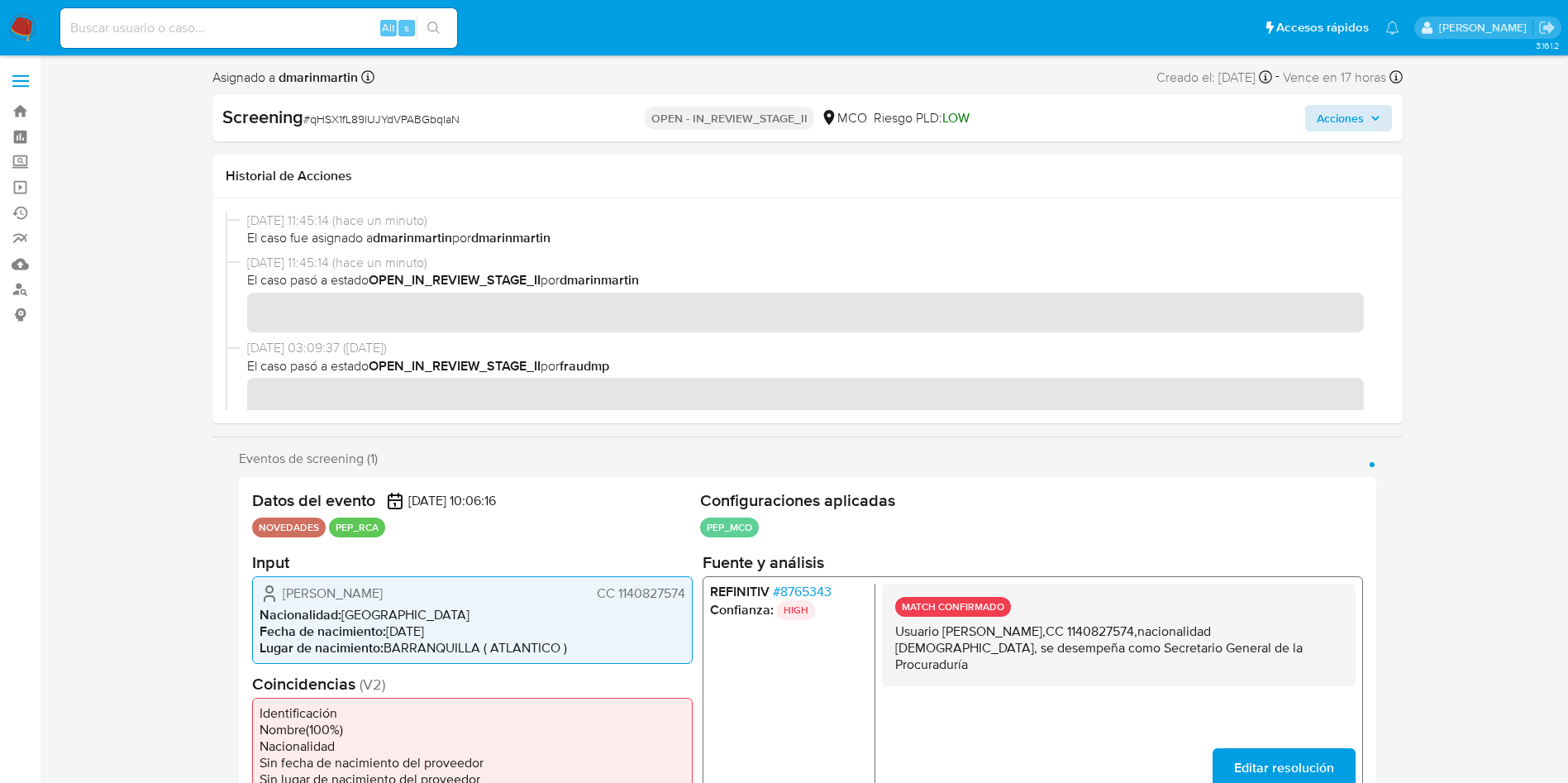
drag, startPoint x: 1376, startPoint y: 103, endPoint x: 1374, endPoint y: 120, distance: 17.1
click at [1376, 105] on div "Screening # qHSX1fL89lUJYdVPABGbqIaN OPEN - IN_REVIEW_STAGE_II MCO Riesgo PLD: …" at bounding box center [807, 119] width 1190 height 46
drag, startPoint x: 1380, startPoint y: 101, endPoint x: 1370, endPoint y: 125, distance: 26.0
click at [1379, 102] on div "Screening # qHSX1fL89lUJYdVPABGbqIaN OPEN - IN_REVIEW_STAGE_II MCO Riesgo PLD: …" at bounding box center [807, 119] width 1190 height 46
click at [1368, 130] on button "Acciones" at bounding box center [1349, 118] width 87 height 26
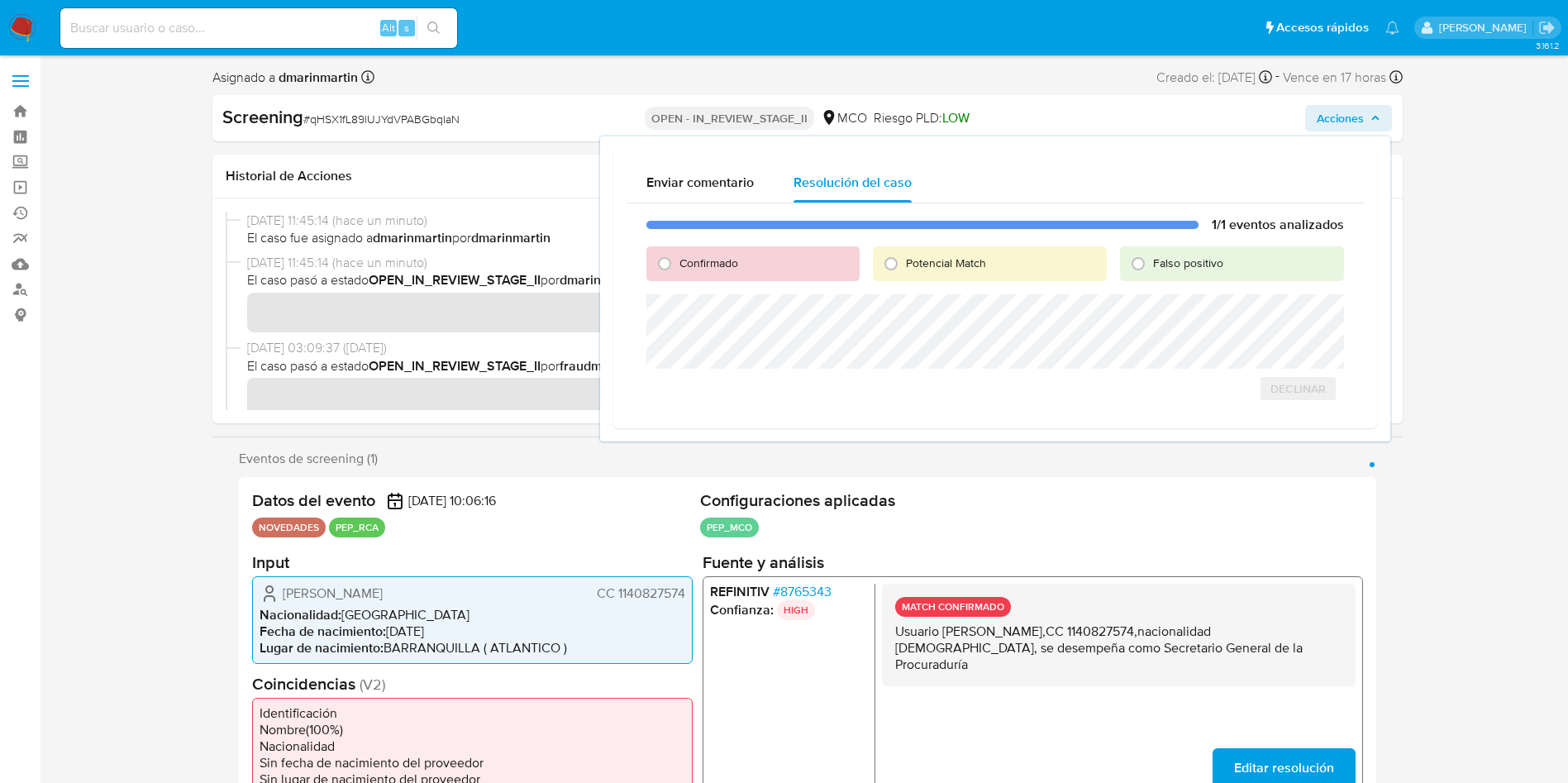
click at [728, 270] on span "Confirmado" at bounding box center [709, 263] width 59 height 16
click at [678, 270] on input "Confirmado" at bounding box center [664, 264] width 26 height 26
radio input "true"
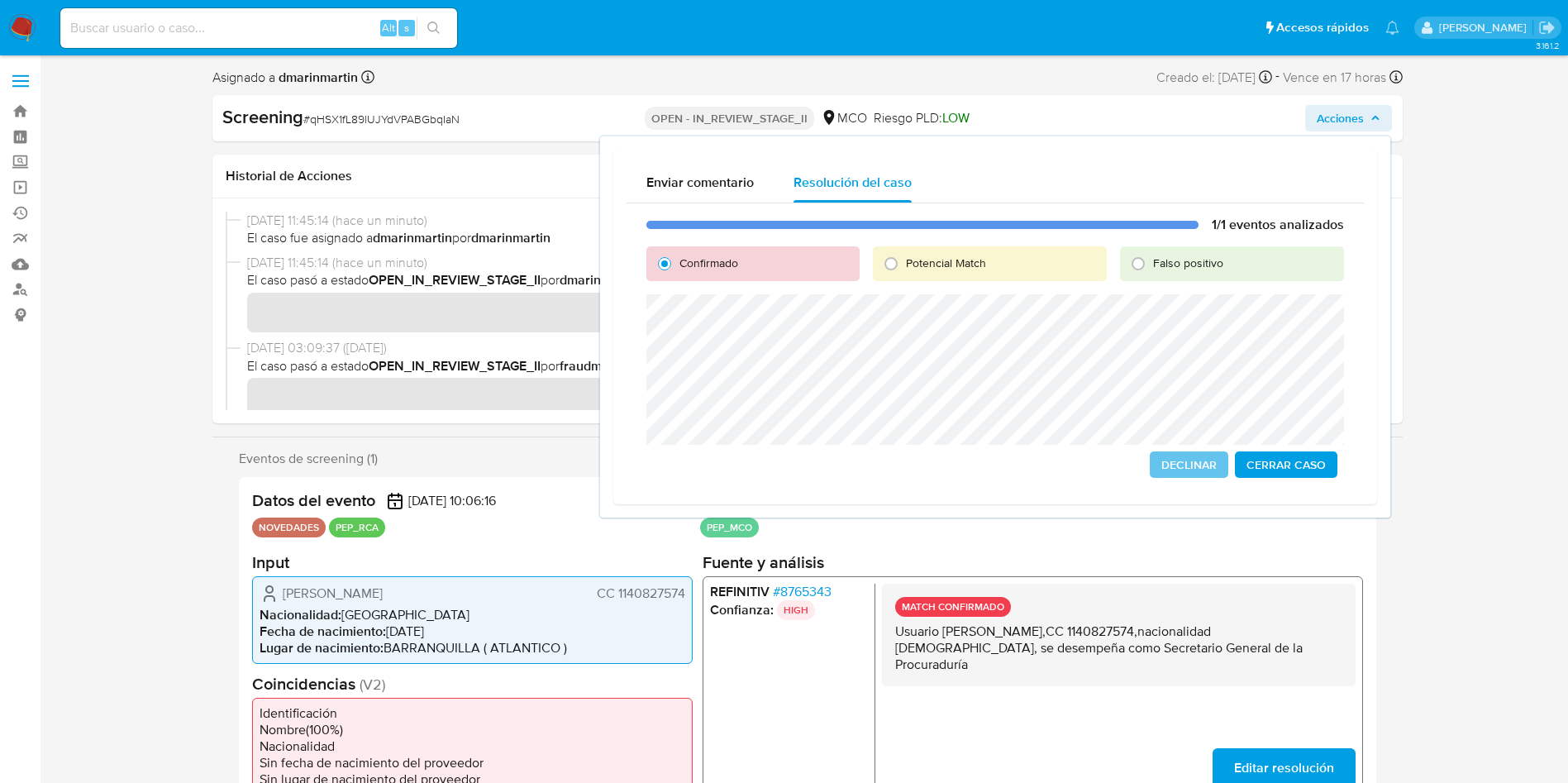
click at [1276, 465] on span "Cerrar Caso" at bounding box center [1286, 464] width 79 height 23
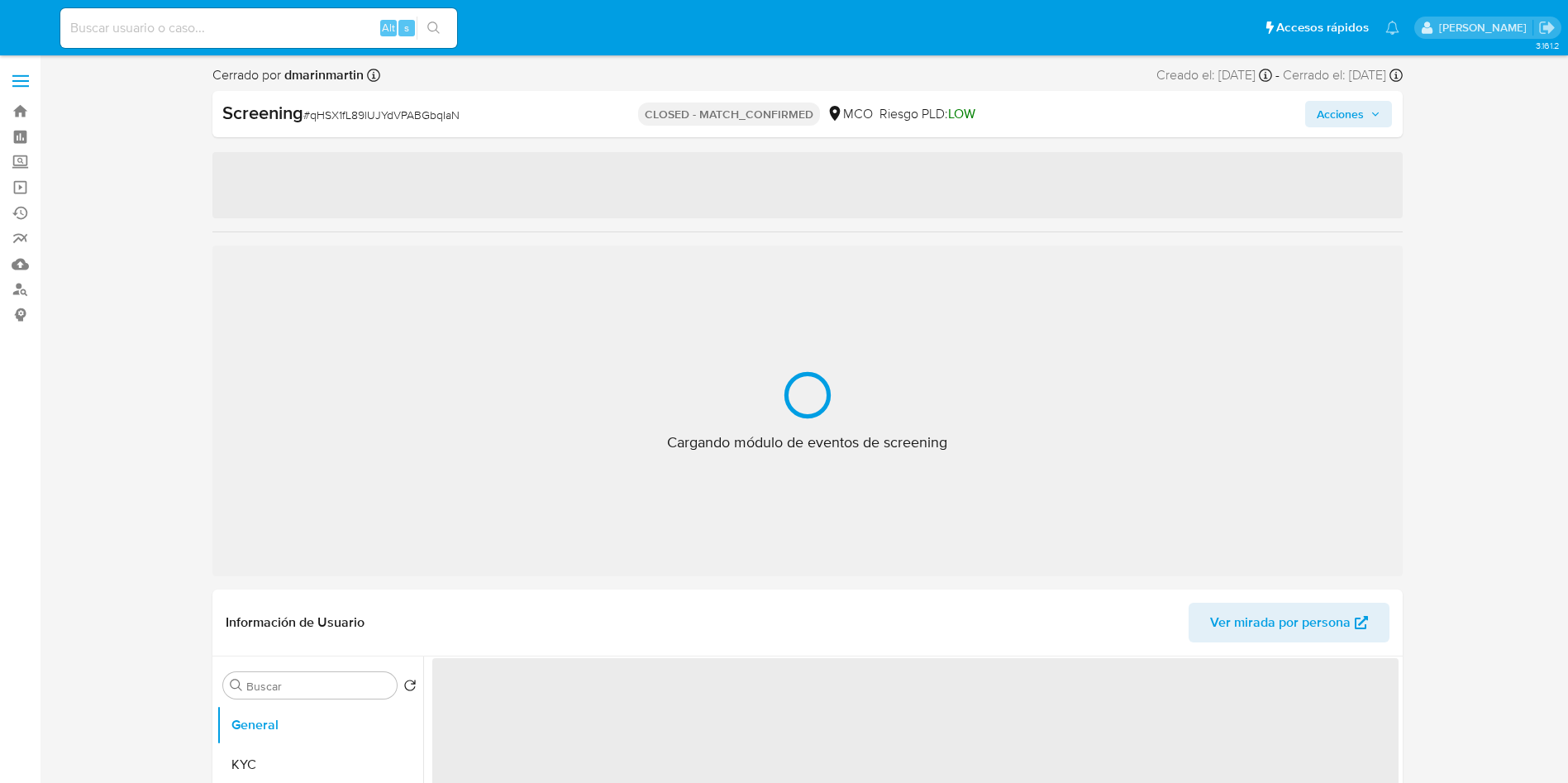
select select "10"
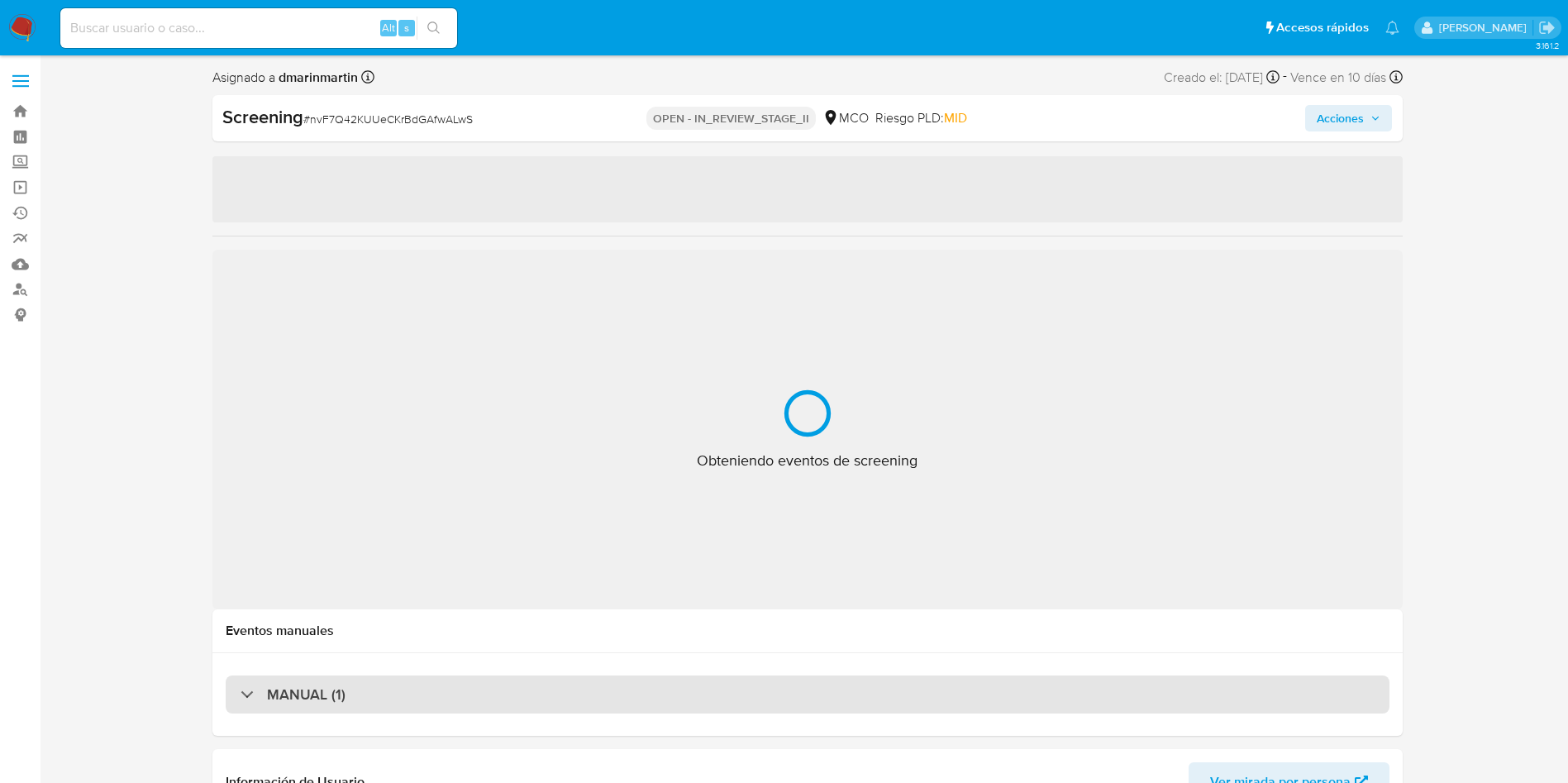
select select "10"
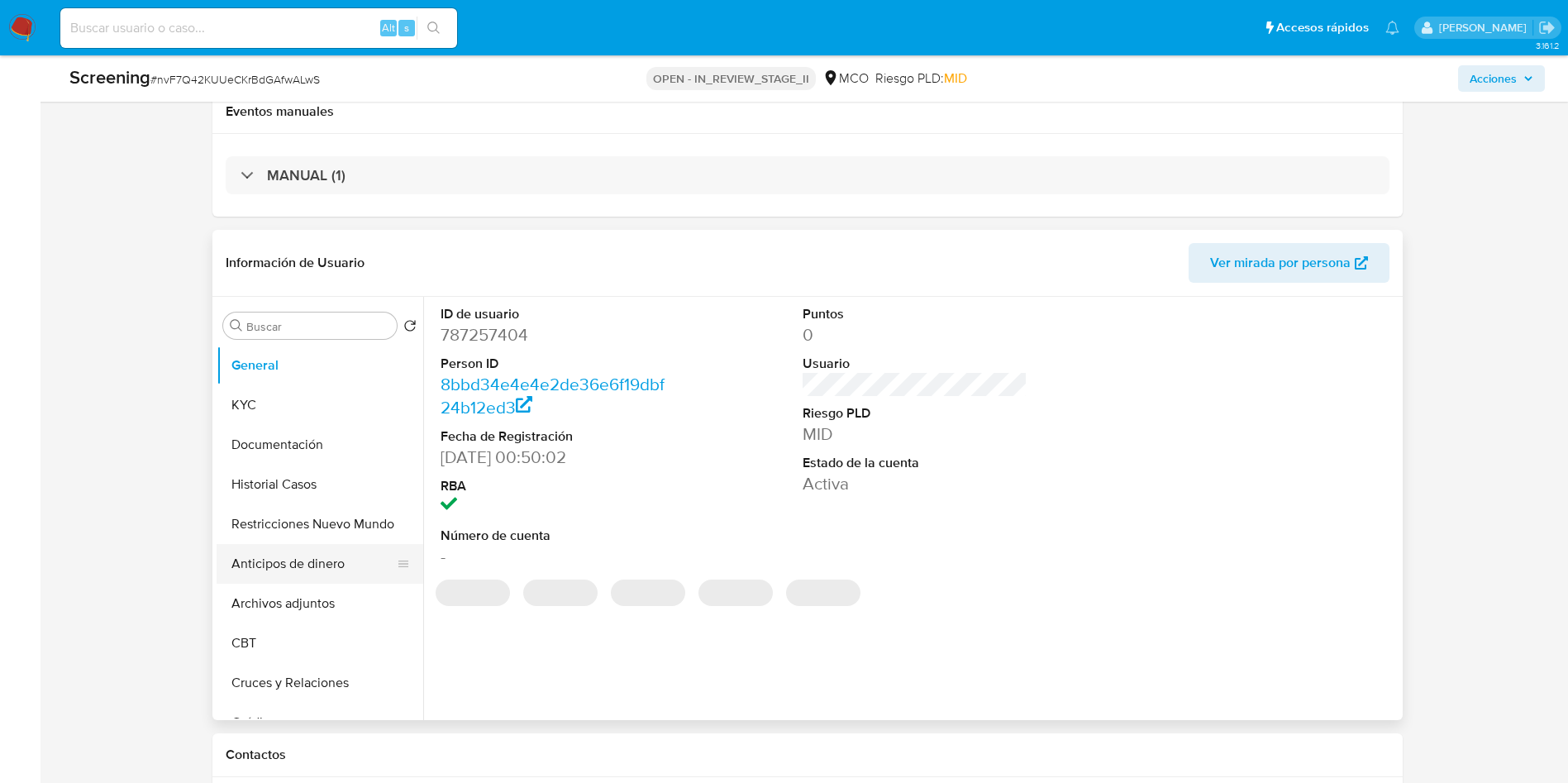
scroll to position [372, 0]
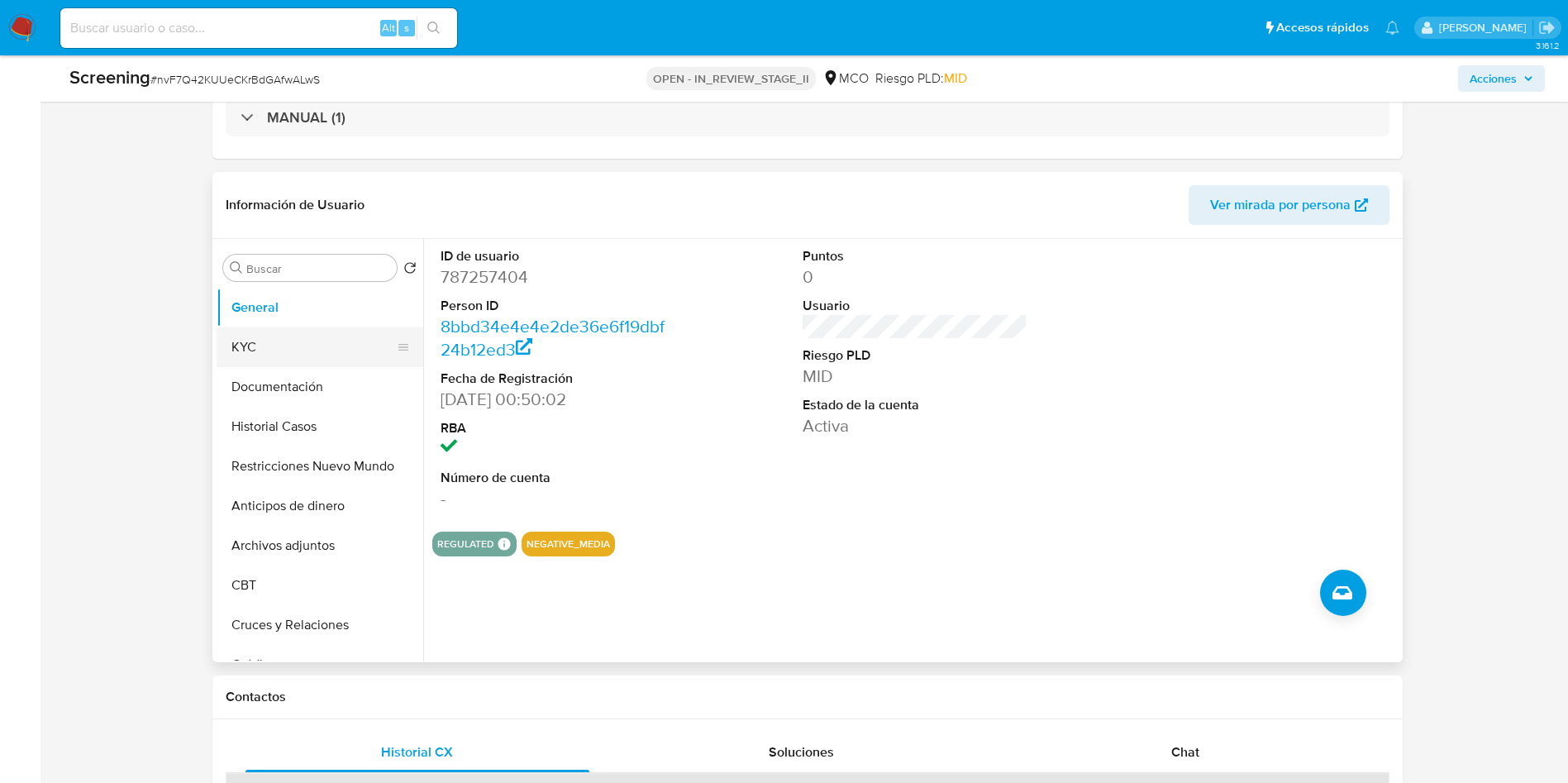
drag, startPoint x: 287, startPoint y: 347, endPoint x: 317, endPoint y: 340, distance: 30.8
click at [287, 346] on button "KYC" at bounding box center [313, 347] width 194 height 40
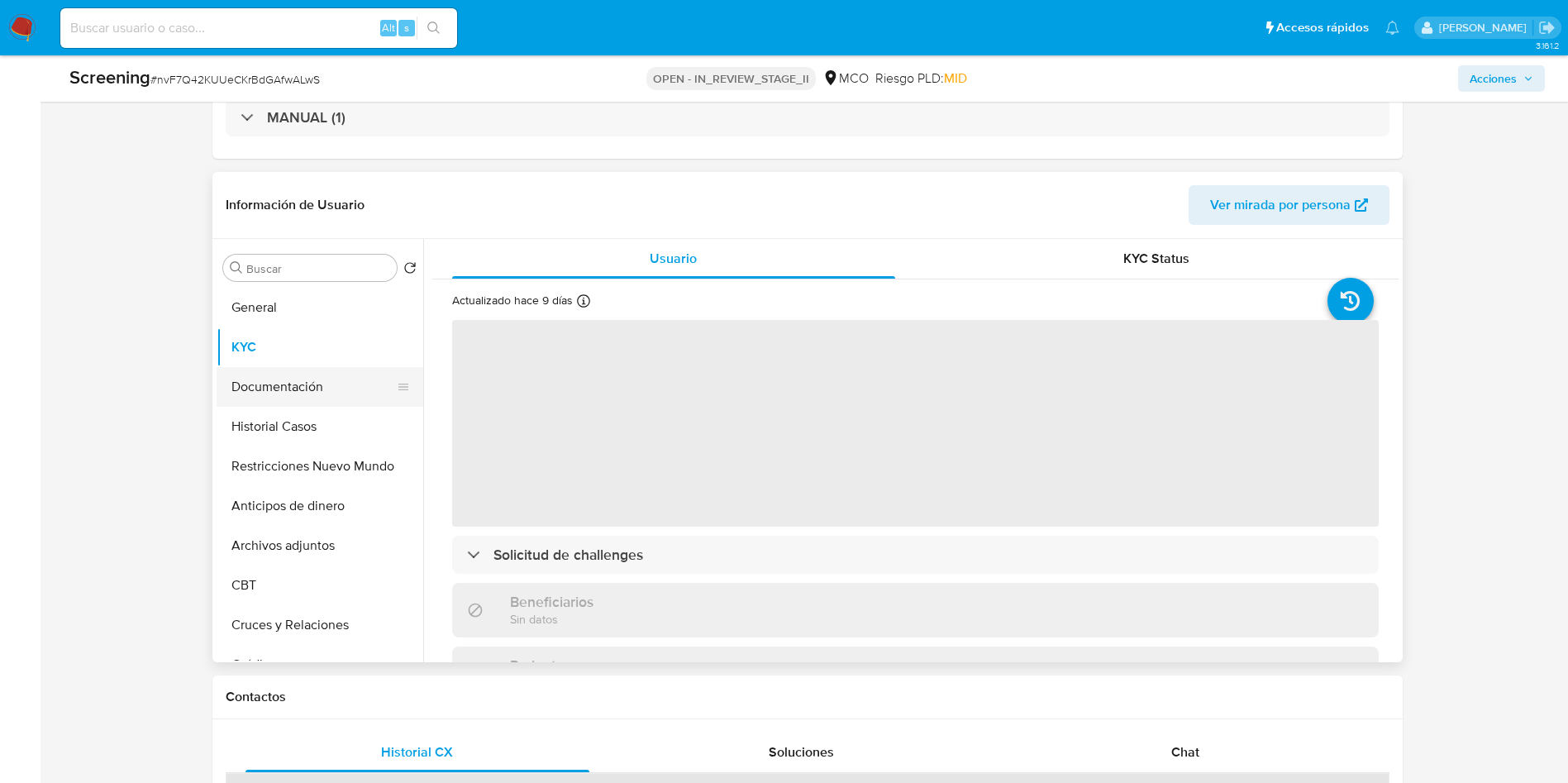
click at [338, 386] on button "Documentación" at bounding box center [313, 387] width 194 height 40
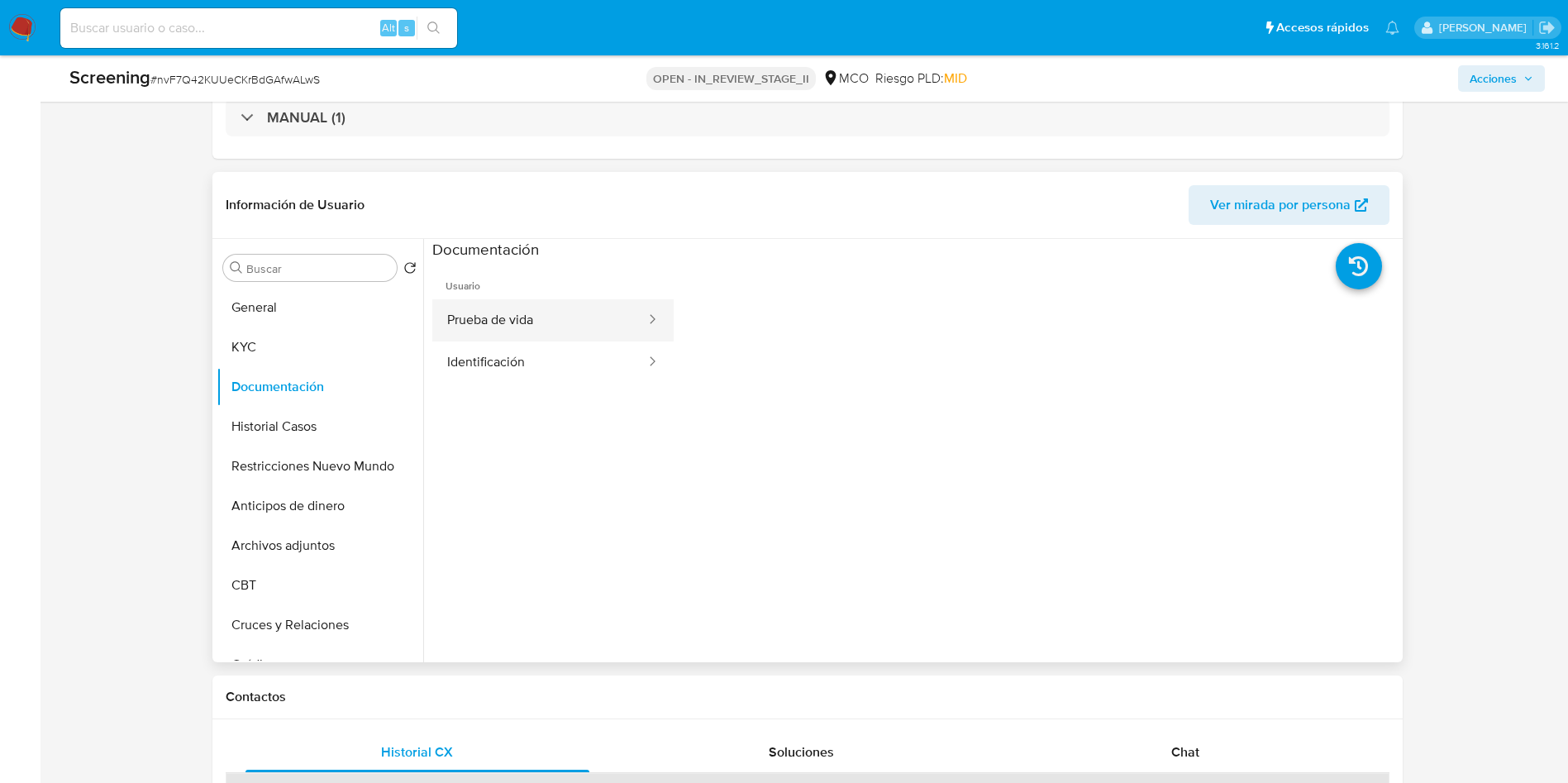
click at [582, 316] on button "Prueba de vida" at bounding box center [540, 320] width 215 height 42
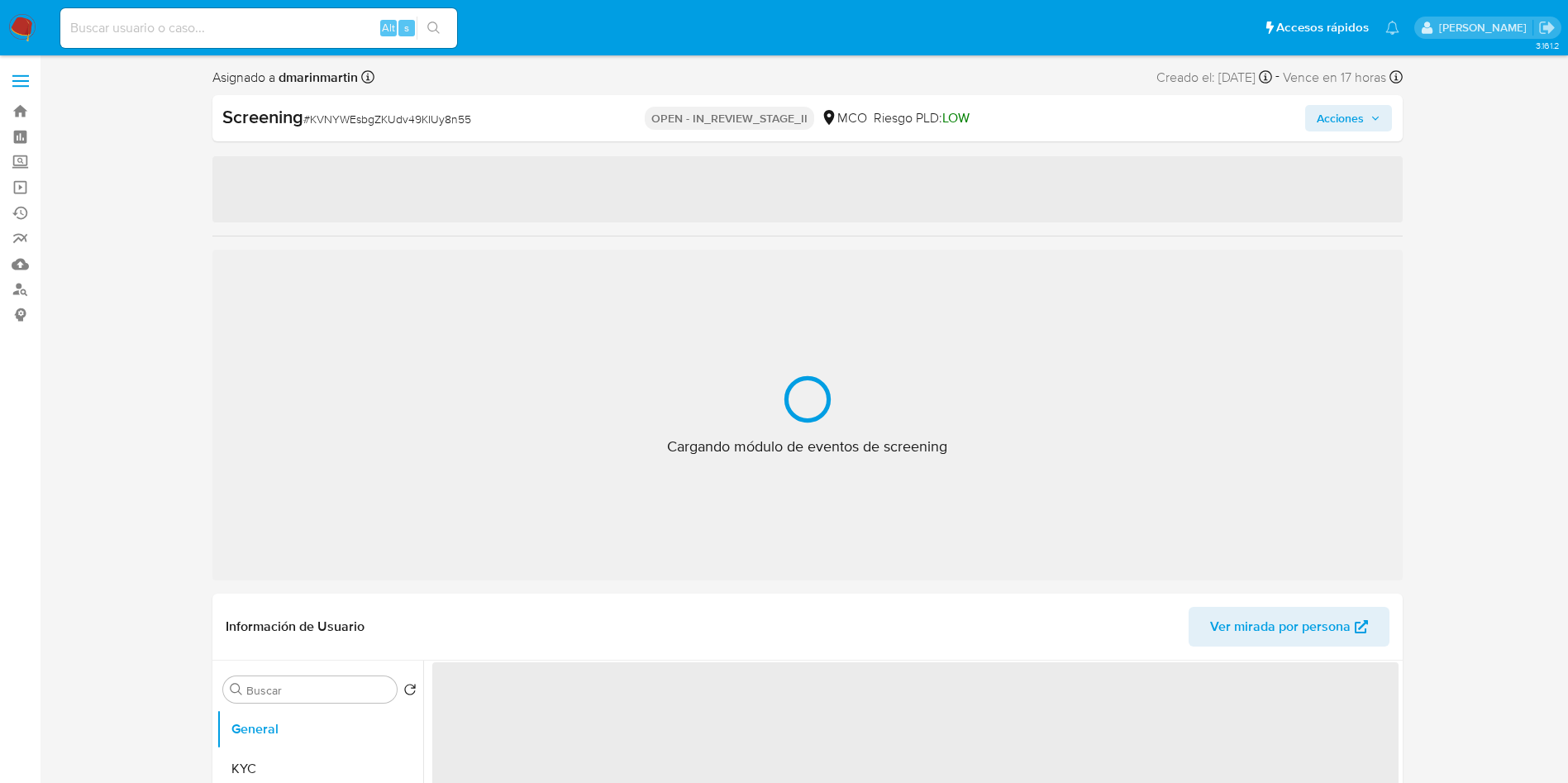
select select "10"
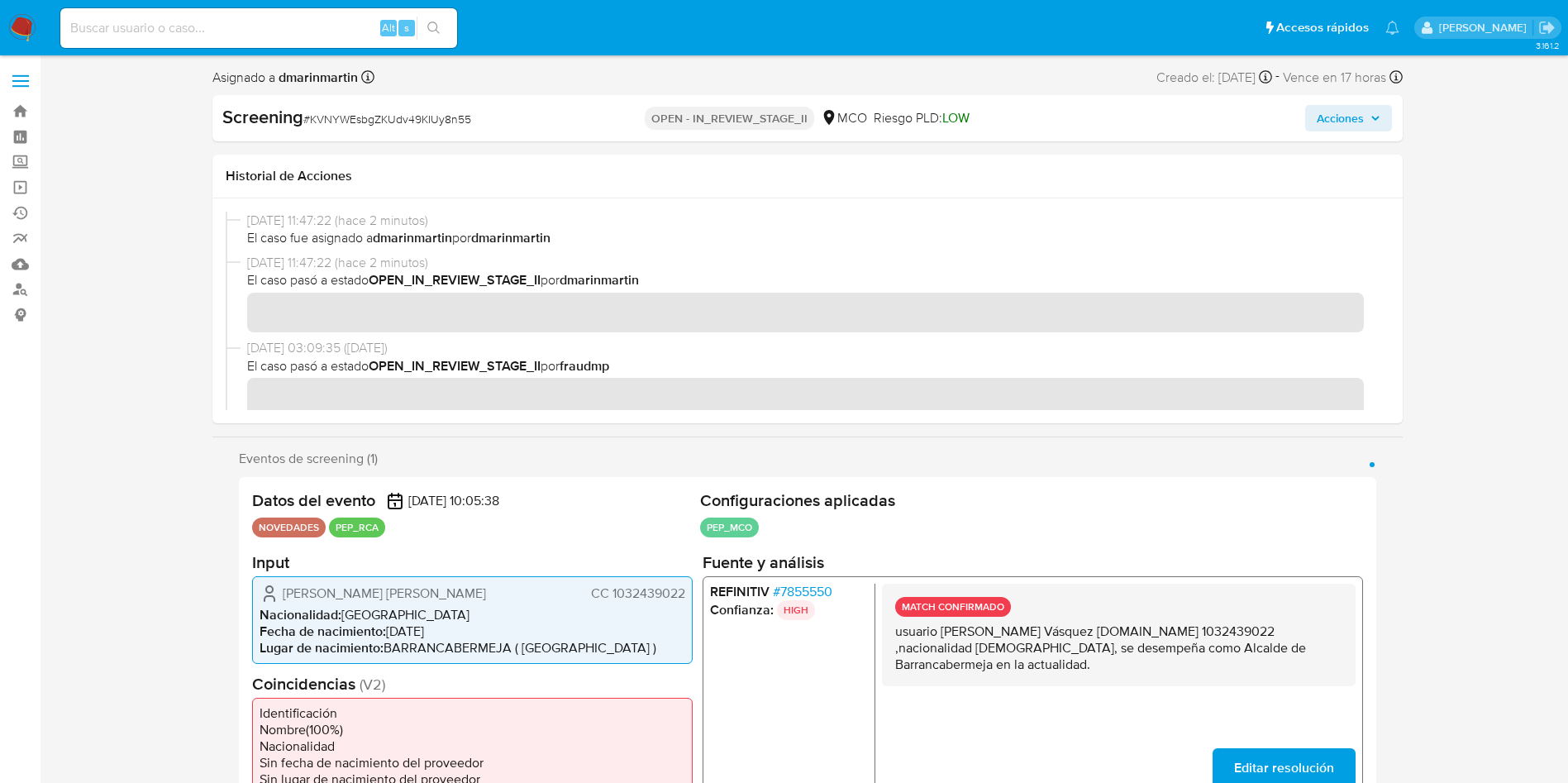
click at [1355, 125] on span "Acciones" at bounding box center [1340, 118] width 47 height 26
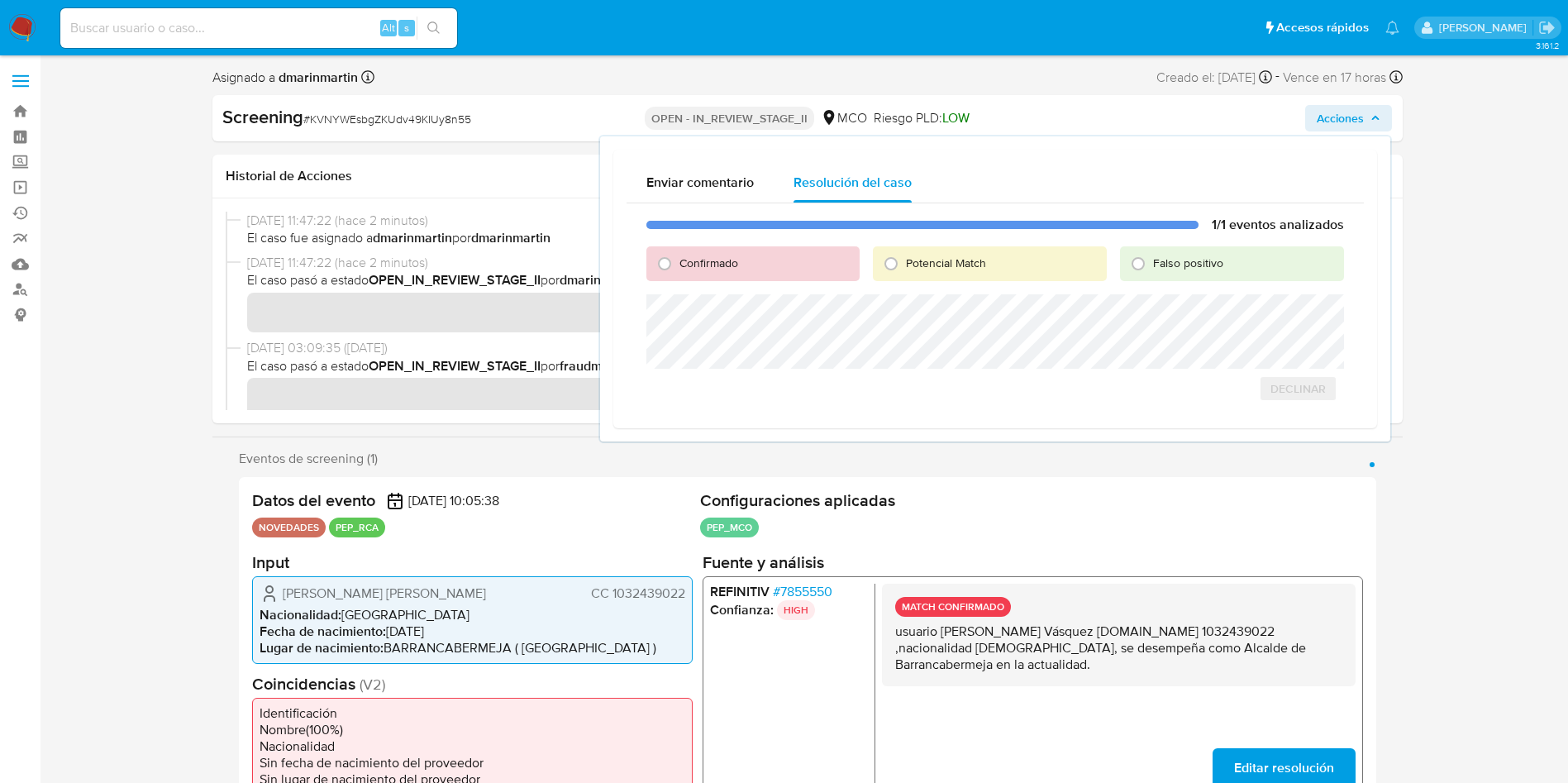
click at [698, 258] on span "Confirmado" at bounding box center [709, 263] width 59 height 16
click at [678, 258] on input "Confirmado" at bounding box center [664, 264] width 26 height 26
radio input "true"
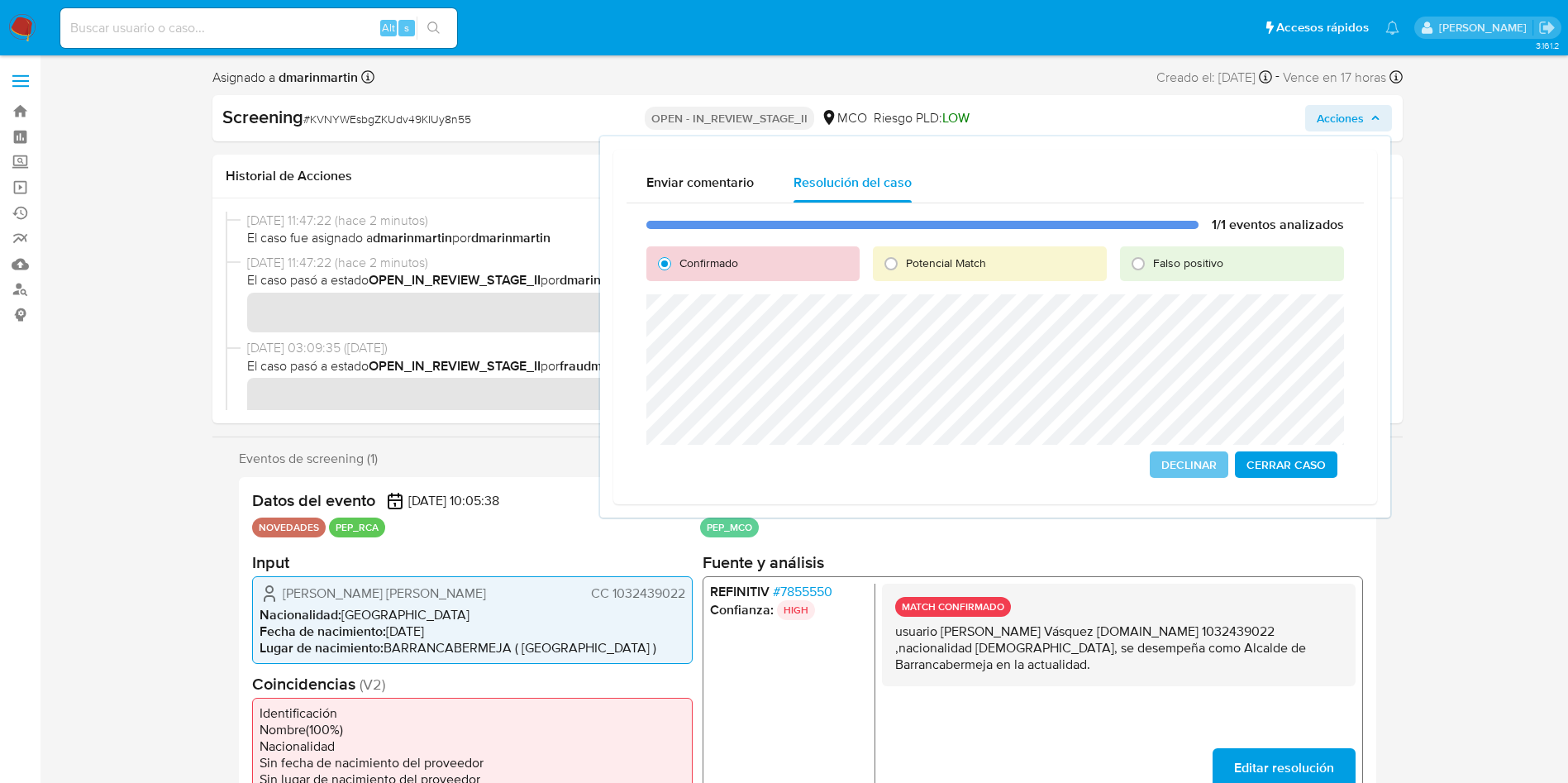
click at [1305, 462] on span "Cerrar Caso" at bounding box center [1286, 464] width 79 height 23
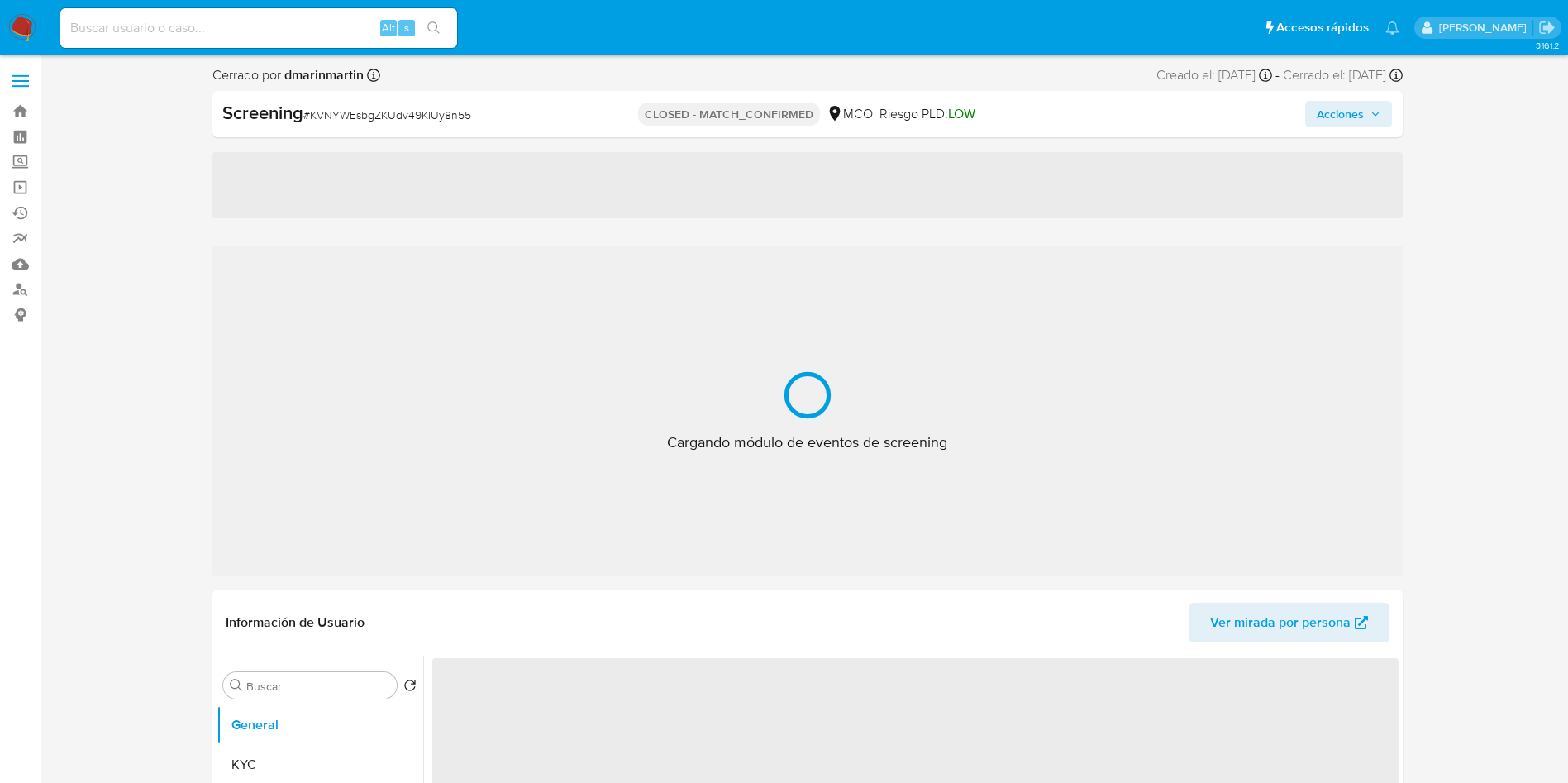
select select "10"
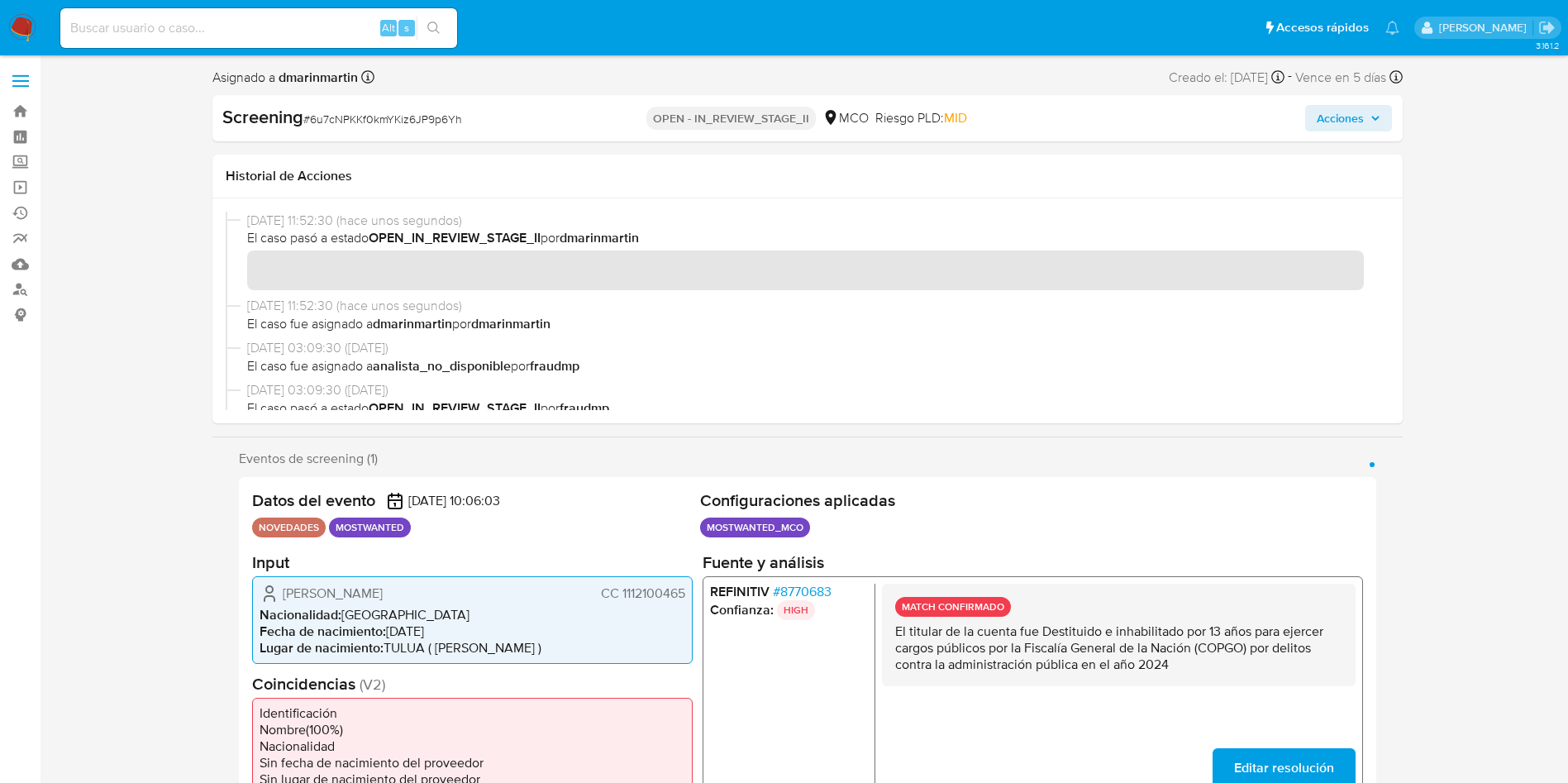
drag, startPoint x: 1345, startPoint y: 116, endPoint x: 1335, endPoint y: 123, distance: 12.2
click at [1345, 117] on span "Acciones" at bounding box center [1340, 118] width 47 height 26
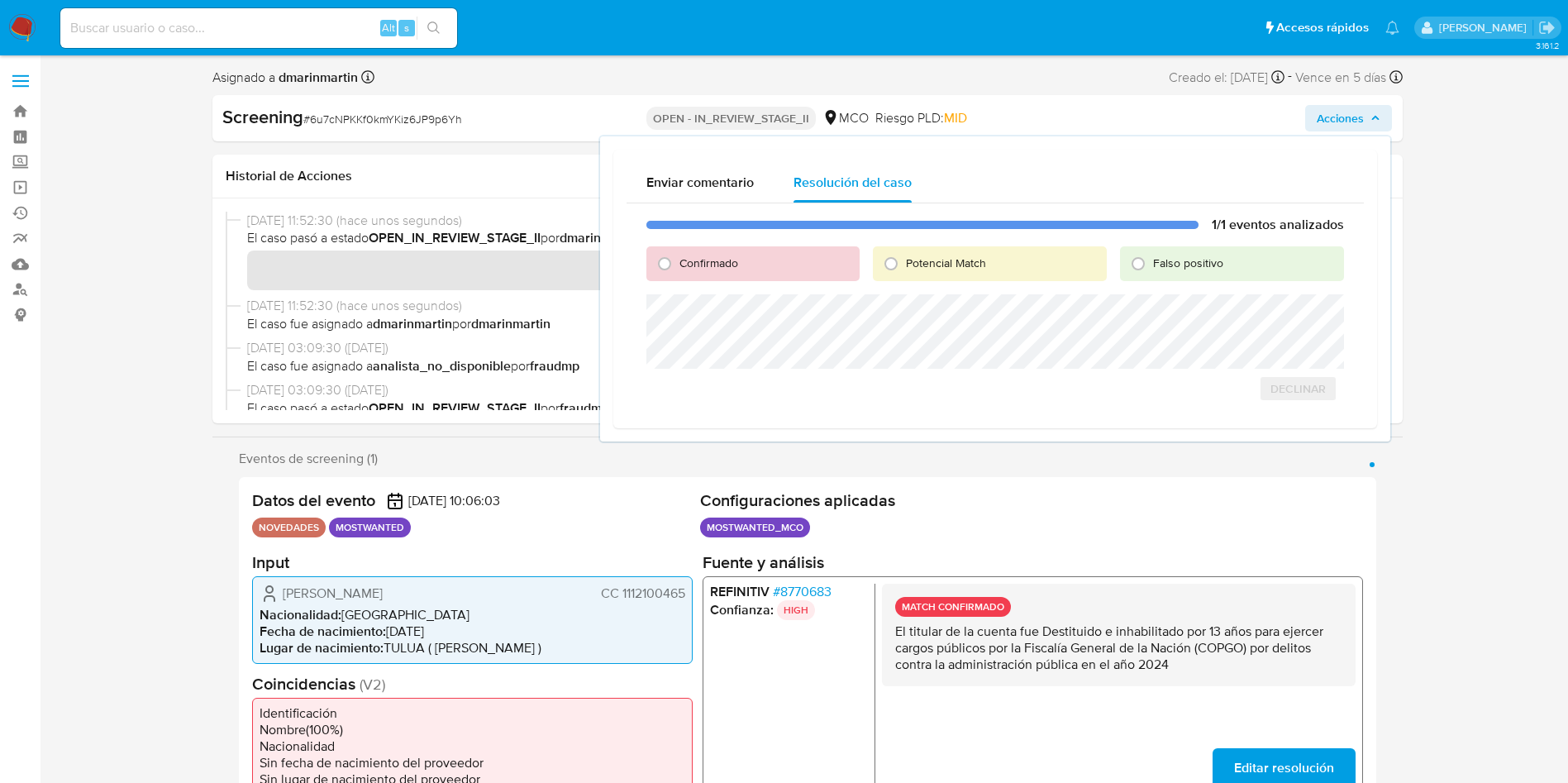
click at [692, 264] on span "Confirmado" at bounding box center [709, 263] width 59 height 16
click at [678, 264] on input "Confirmado" at bounding box center [664, 264] width 26 height 26
radio input "true"
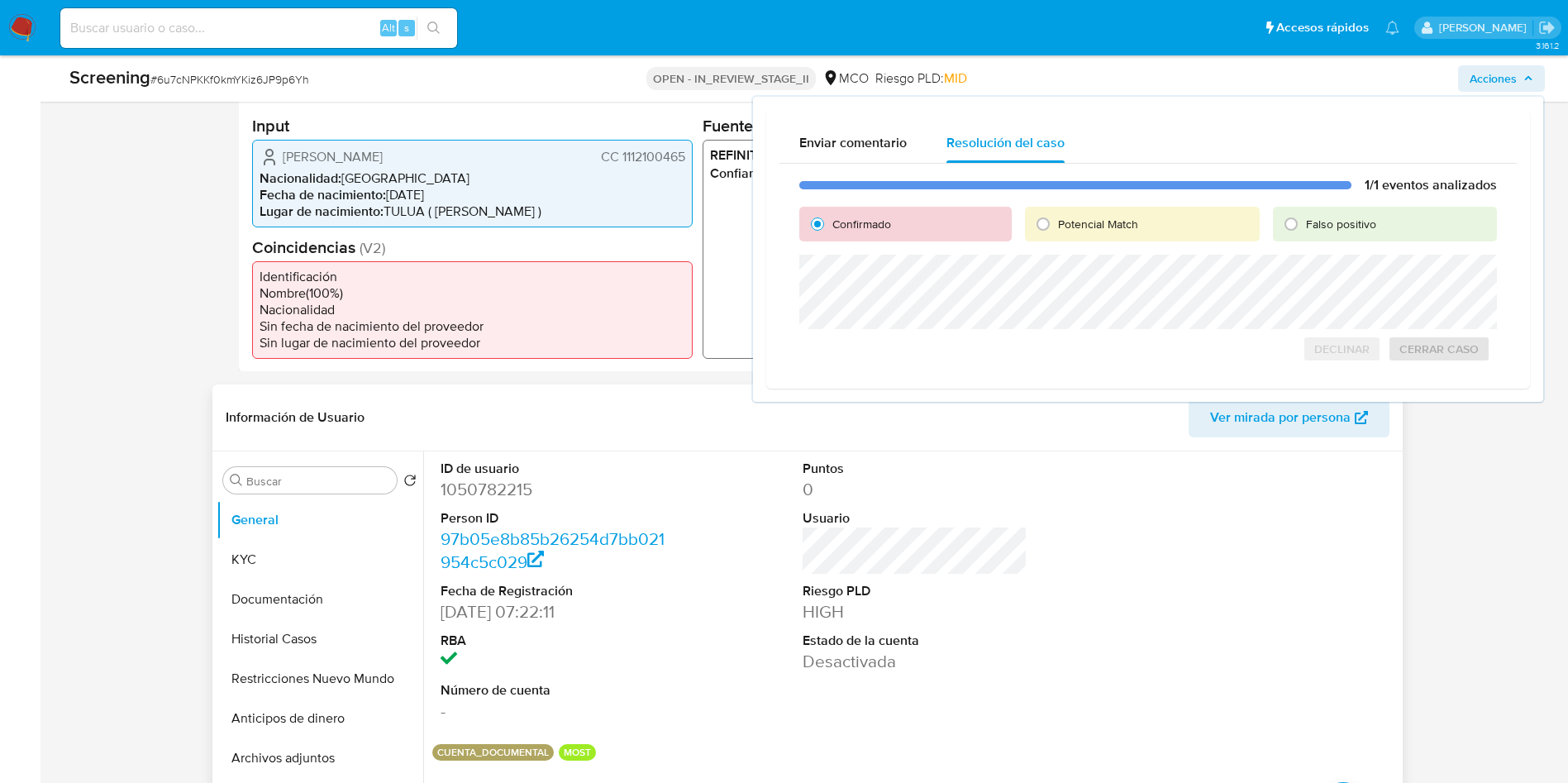
scroll to position [496, 0]
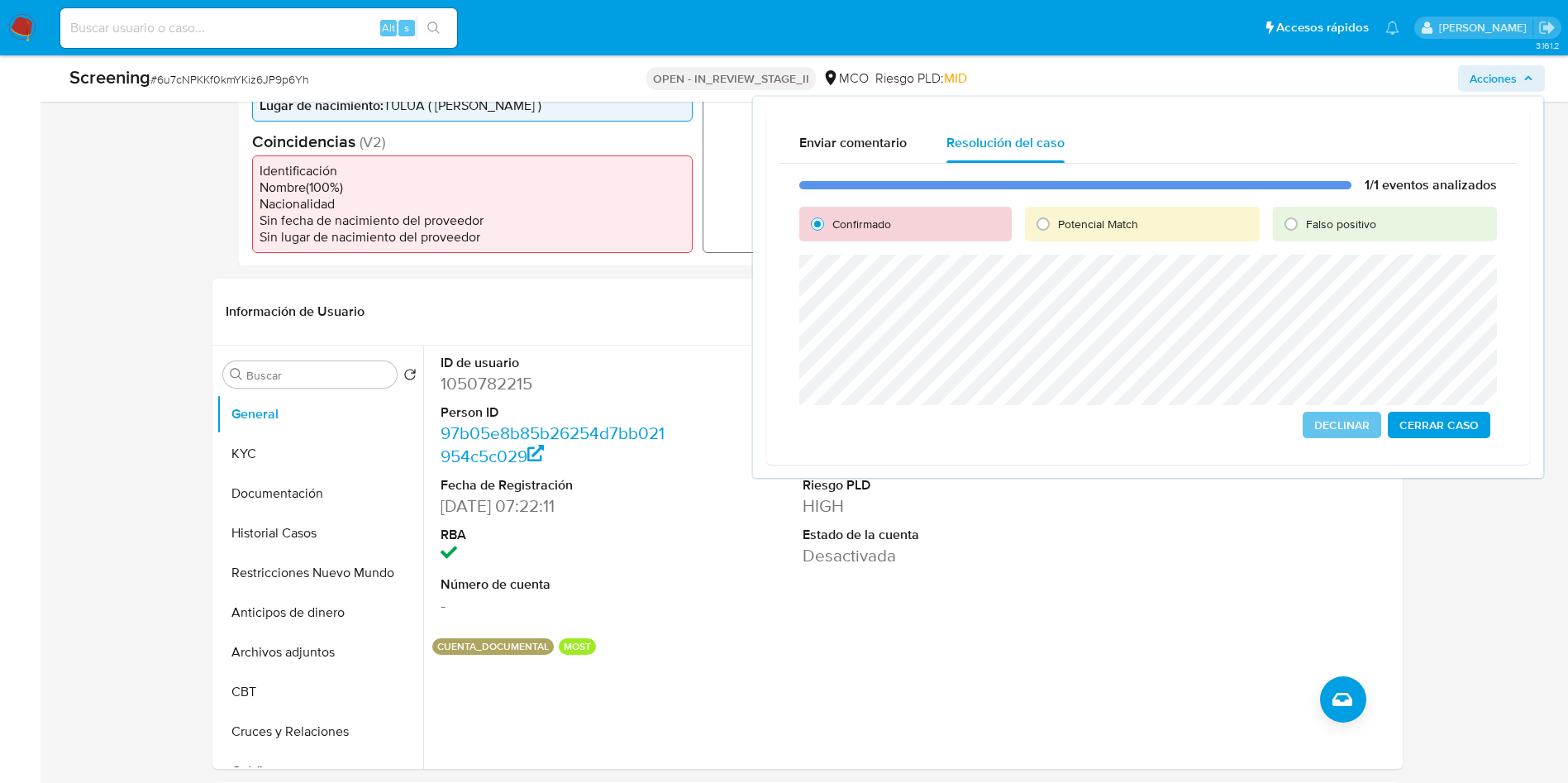
click at [1443, 429] on span "Cerrar Caso" at bounding box center [1439, 425] width 79 height 23
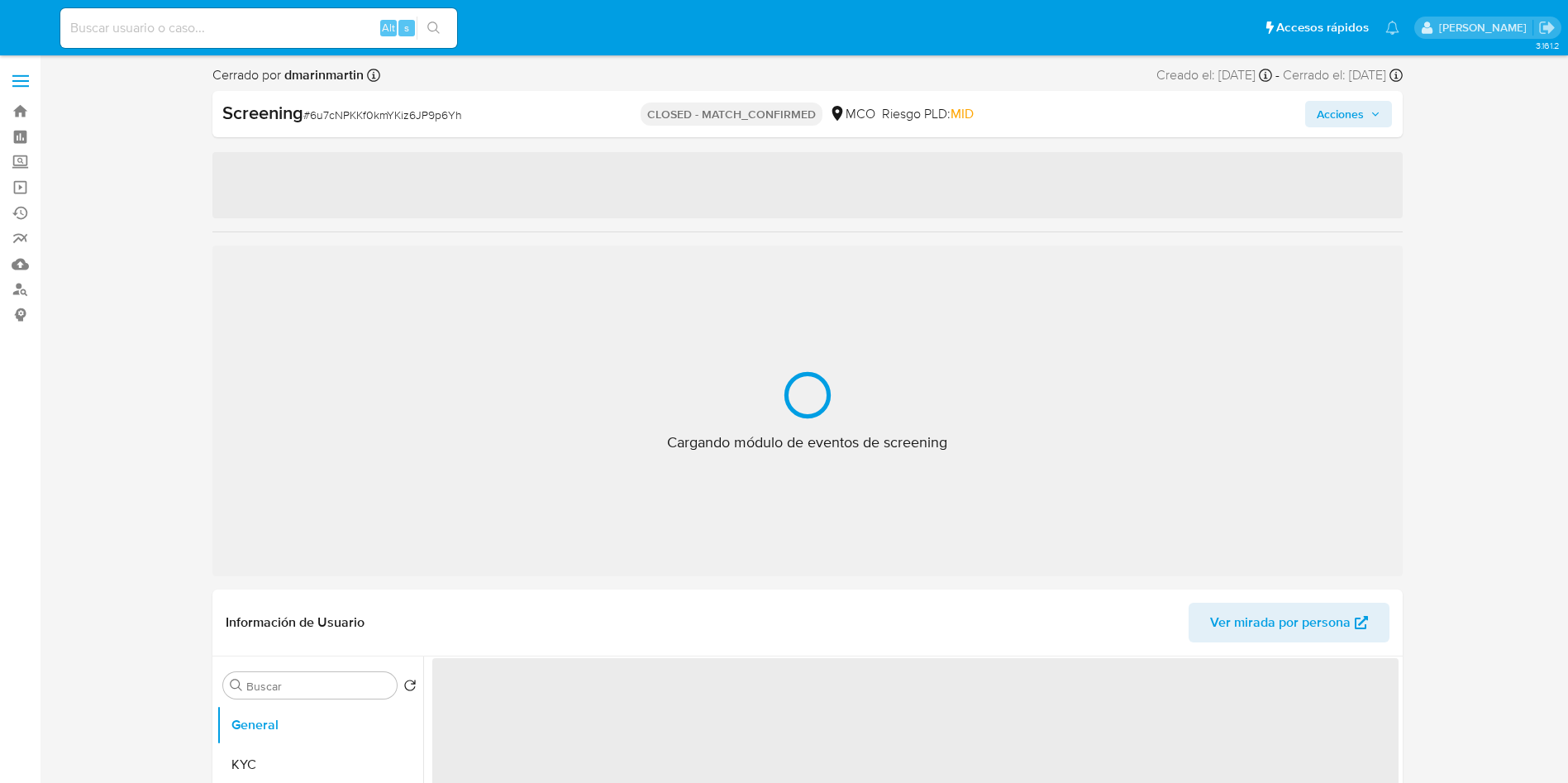
select select "10"
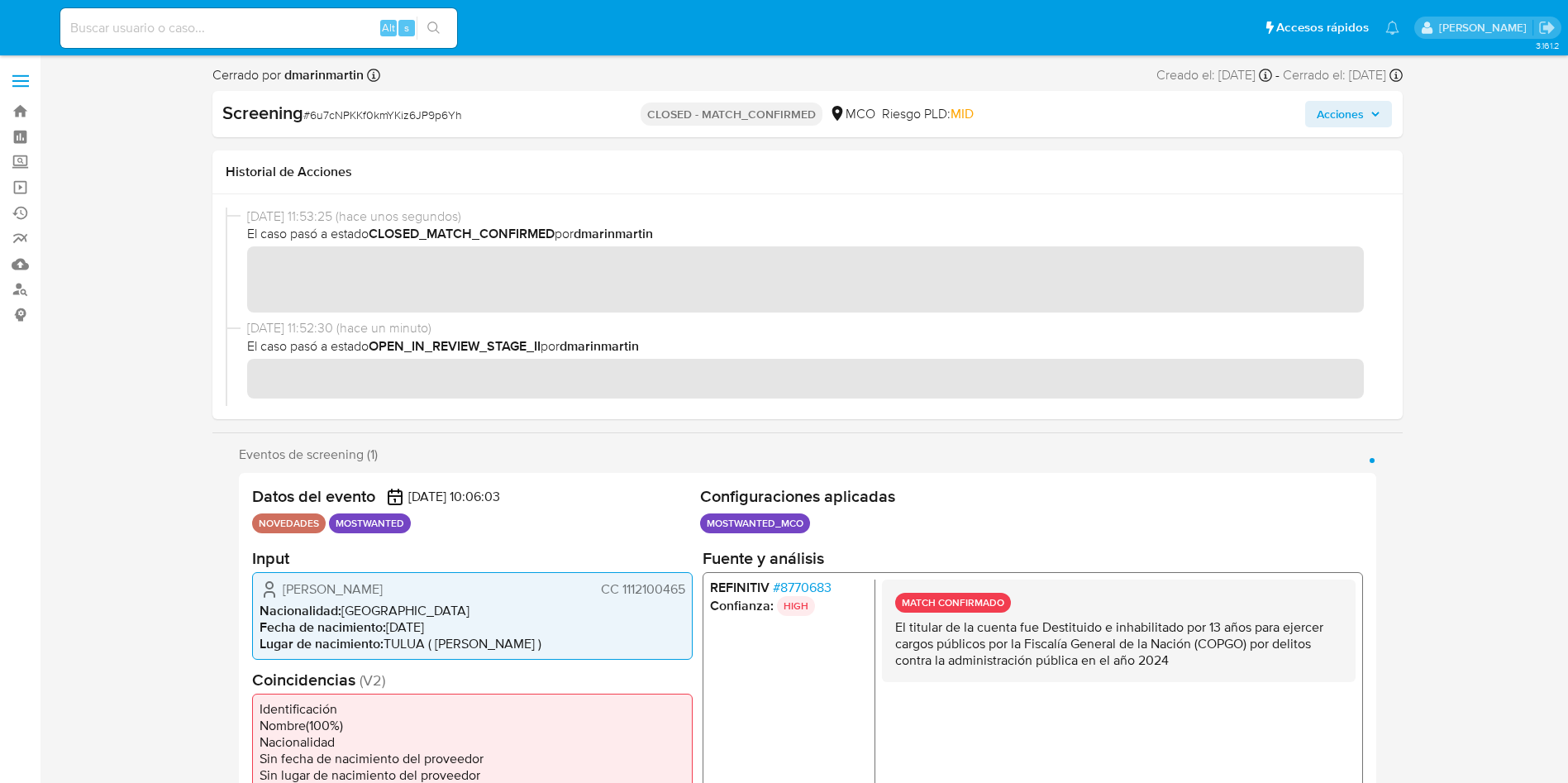
scroll to position [60, 0]
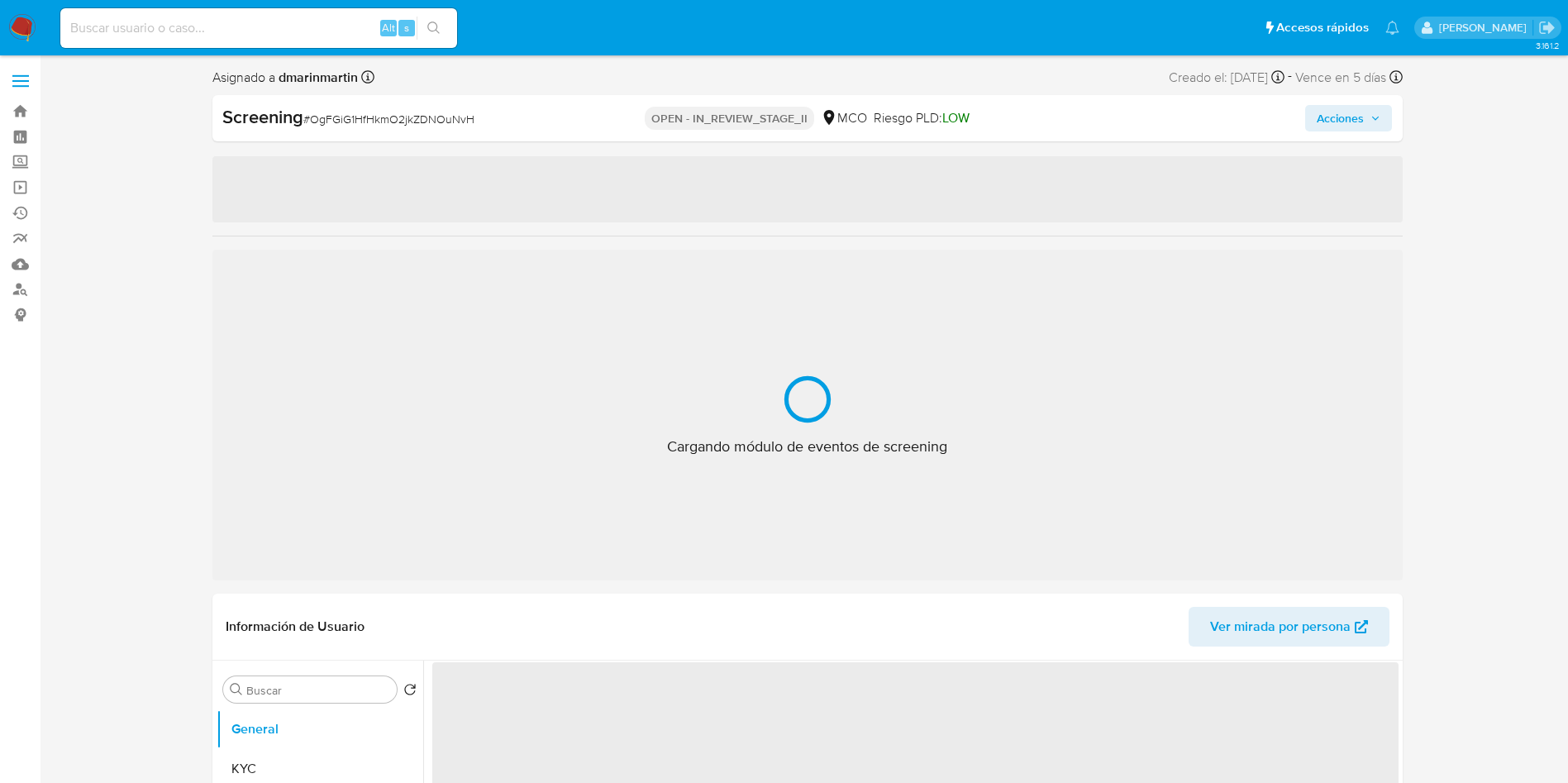
select select "10"
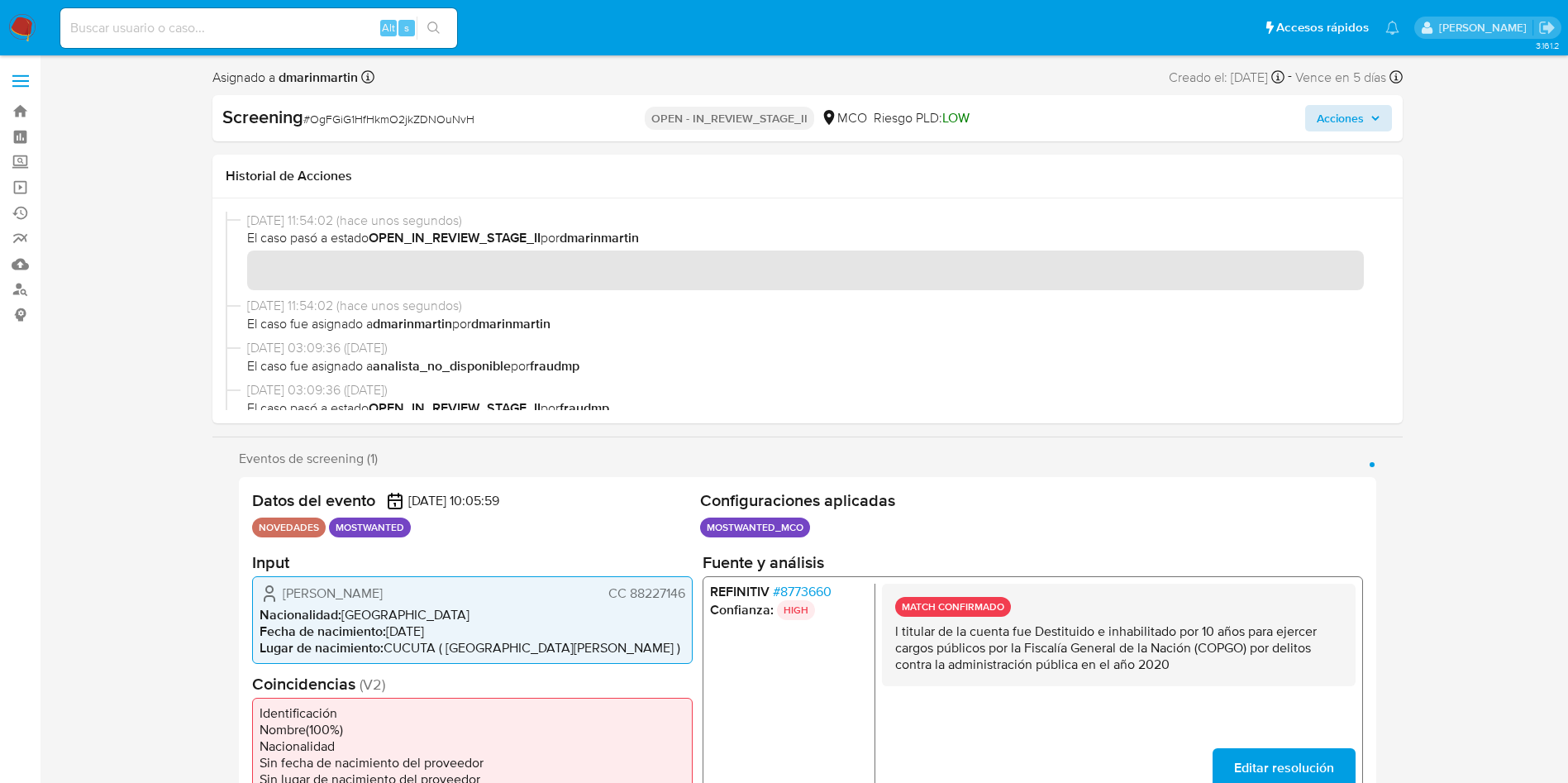
drag, startPoint x: 1386, startPoint y: 86, endPoint x: 1365, endPoint y: 124, distance: 43.4
click at [1382, 96] on div "Asignado a dmarinmartin Asignado el: [DATE] 05:55:28 Creado el: [DATE] Creado e…" at bounding box center [807, 104] width 1190 height 75
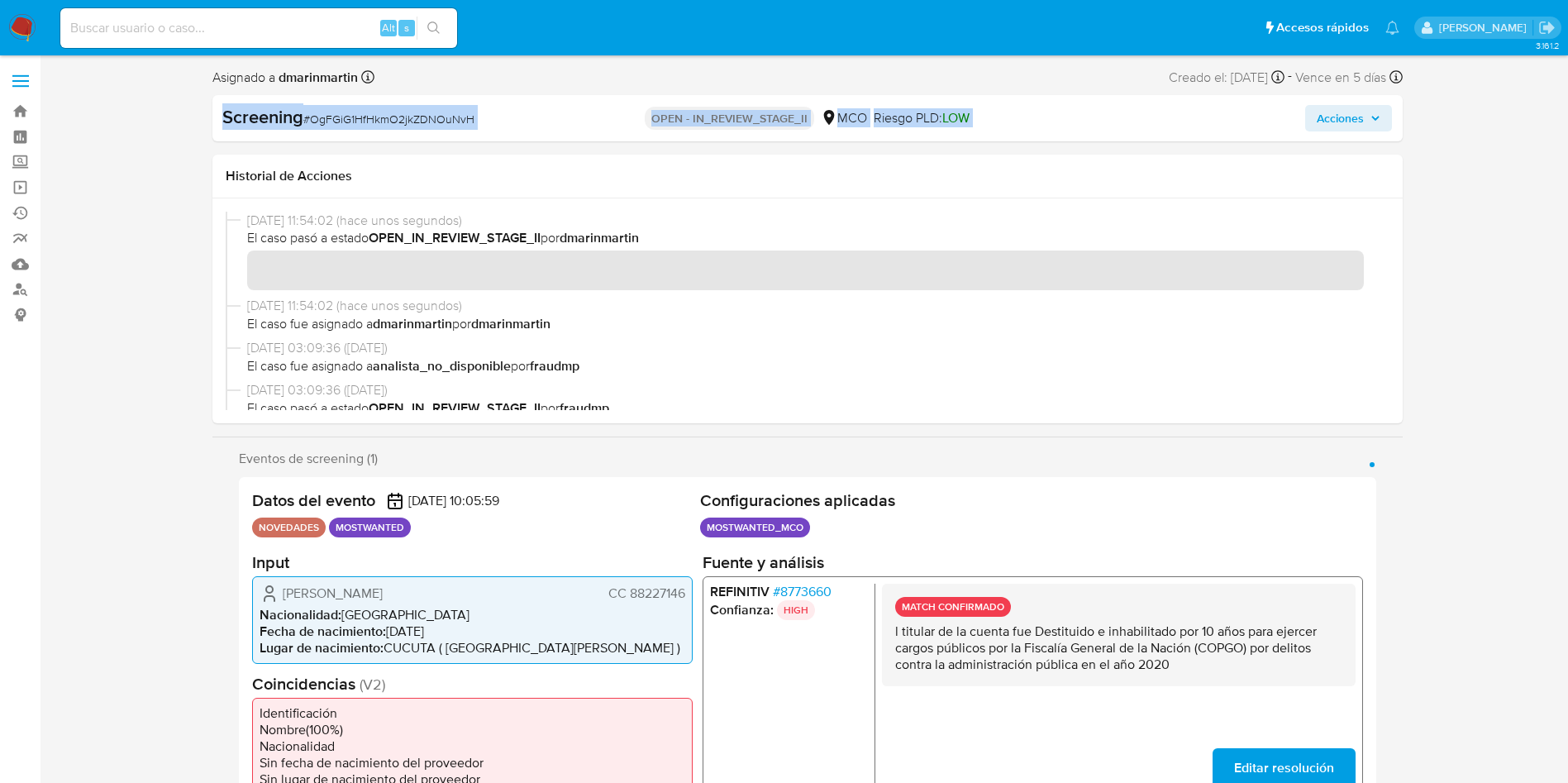
click at [1358, 127] on span "Acciones" at bounding box center [1349, 118] width 64 height 23
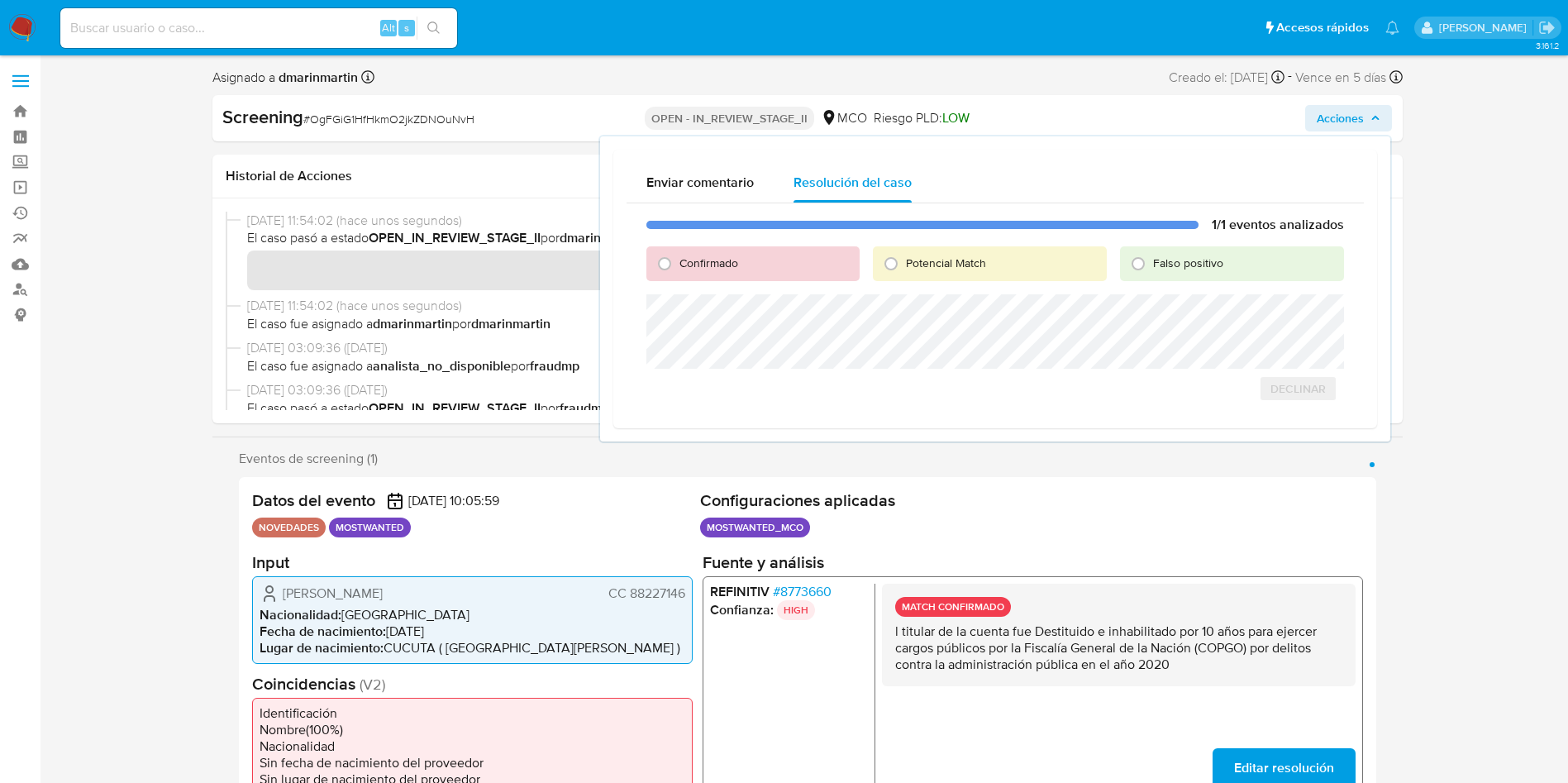
drag, startPoint x: 746, startPoint y: 266, endPoint x: 651, endPoint y: 283, distance: 96.5
click at [715, 271] on div "Confirmado" at bounding box center [752, 264] width 212 height 35
click at [686, 271] on div "Confirmado" at bounding box center [752, 264] width 212 height 35
click at [716, 269] on span "Confirmado" at bounding box center [709, 263] width 59 height 16
click at [678, 269] on input "Confirmado" at bounding box center [664, 264] width 26 height 26
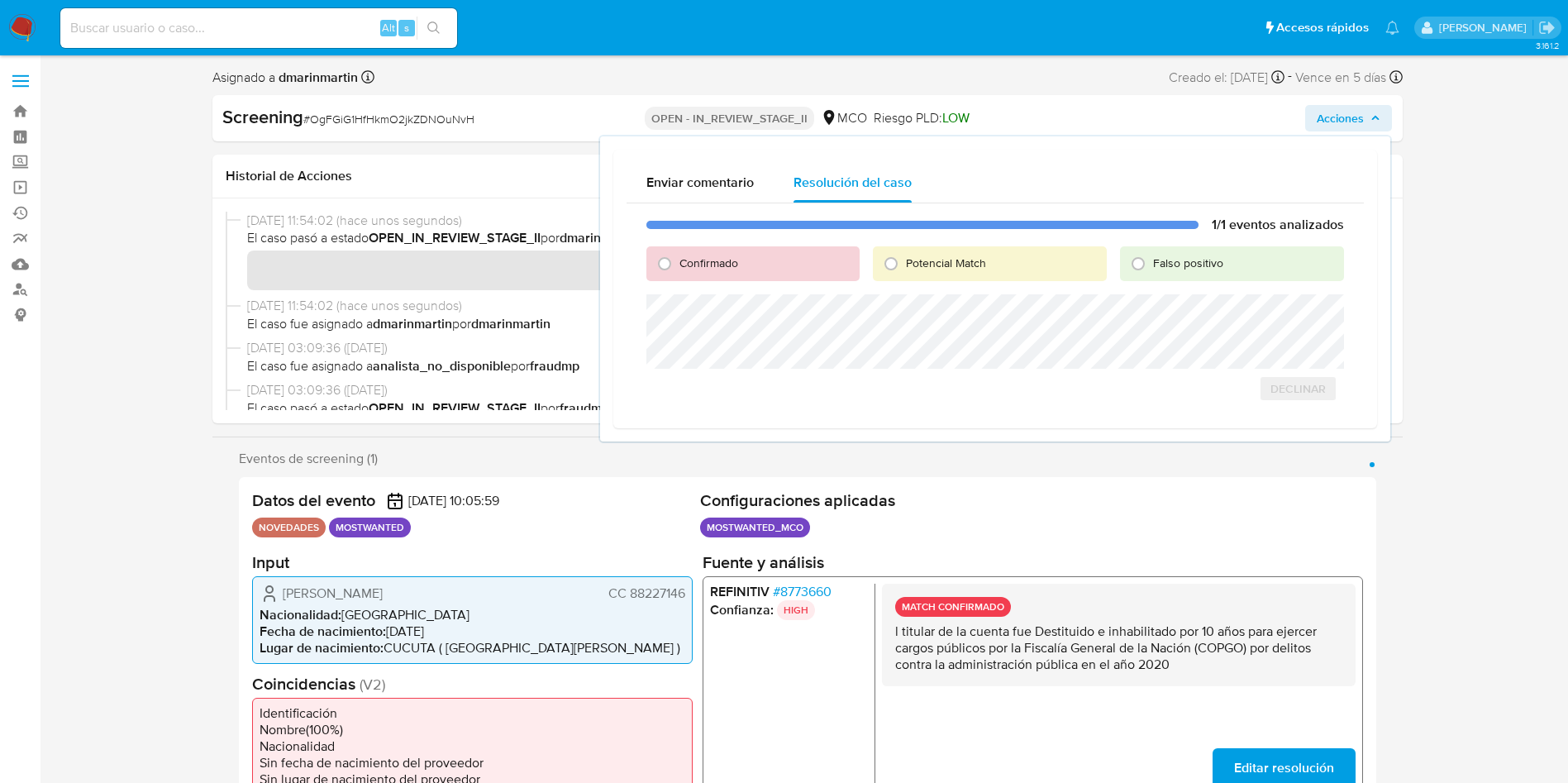
radio input "true"
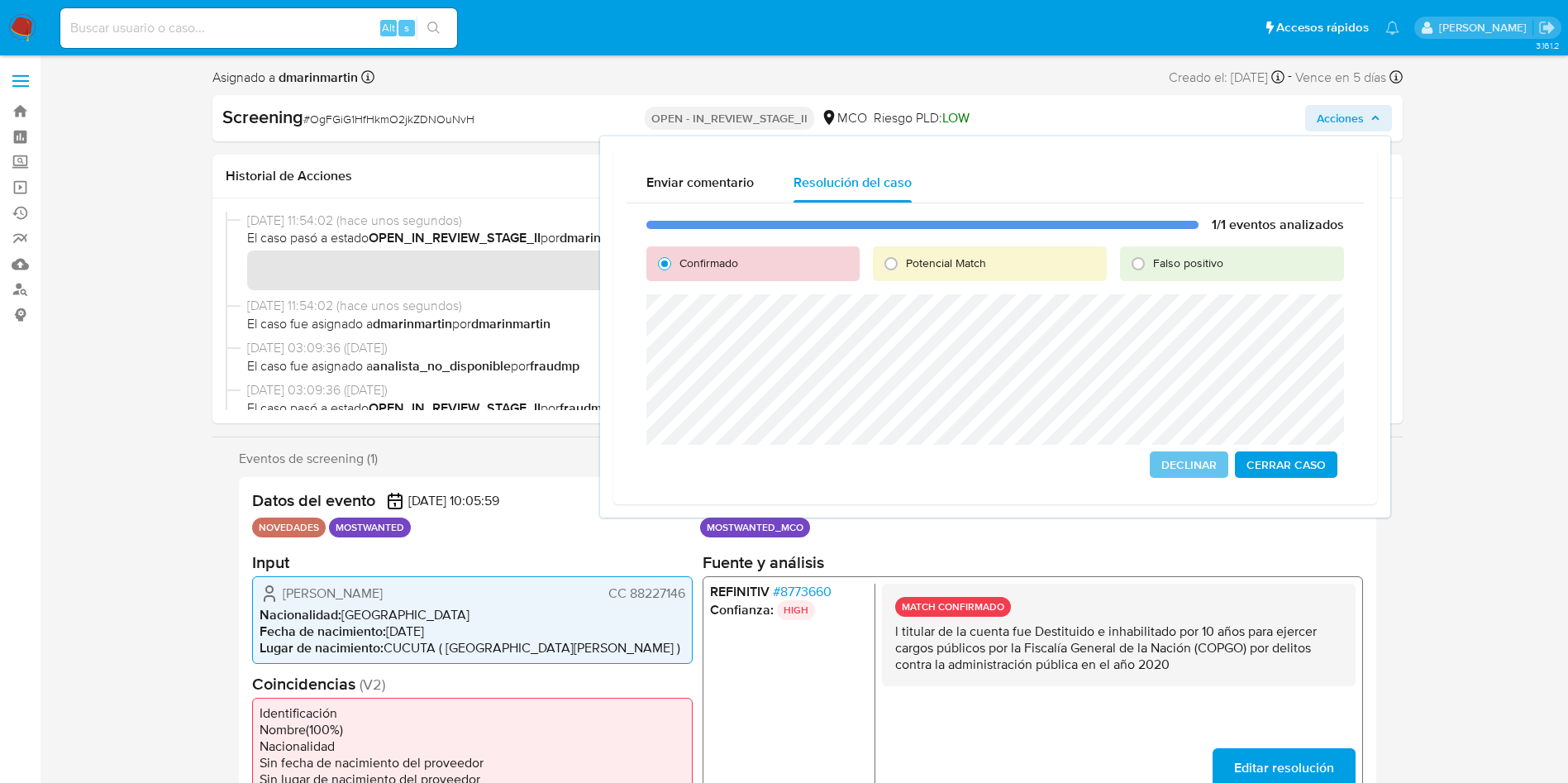
click at [1293, 463] on span "Cerrar Caso" at bounding box center [1286, 464] width 79 height 23
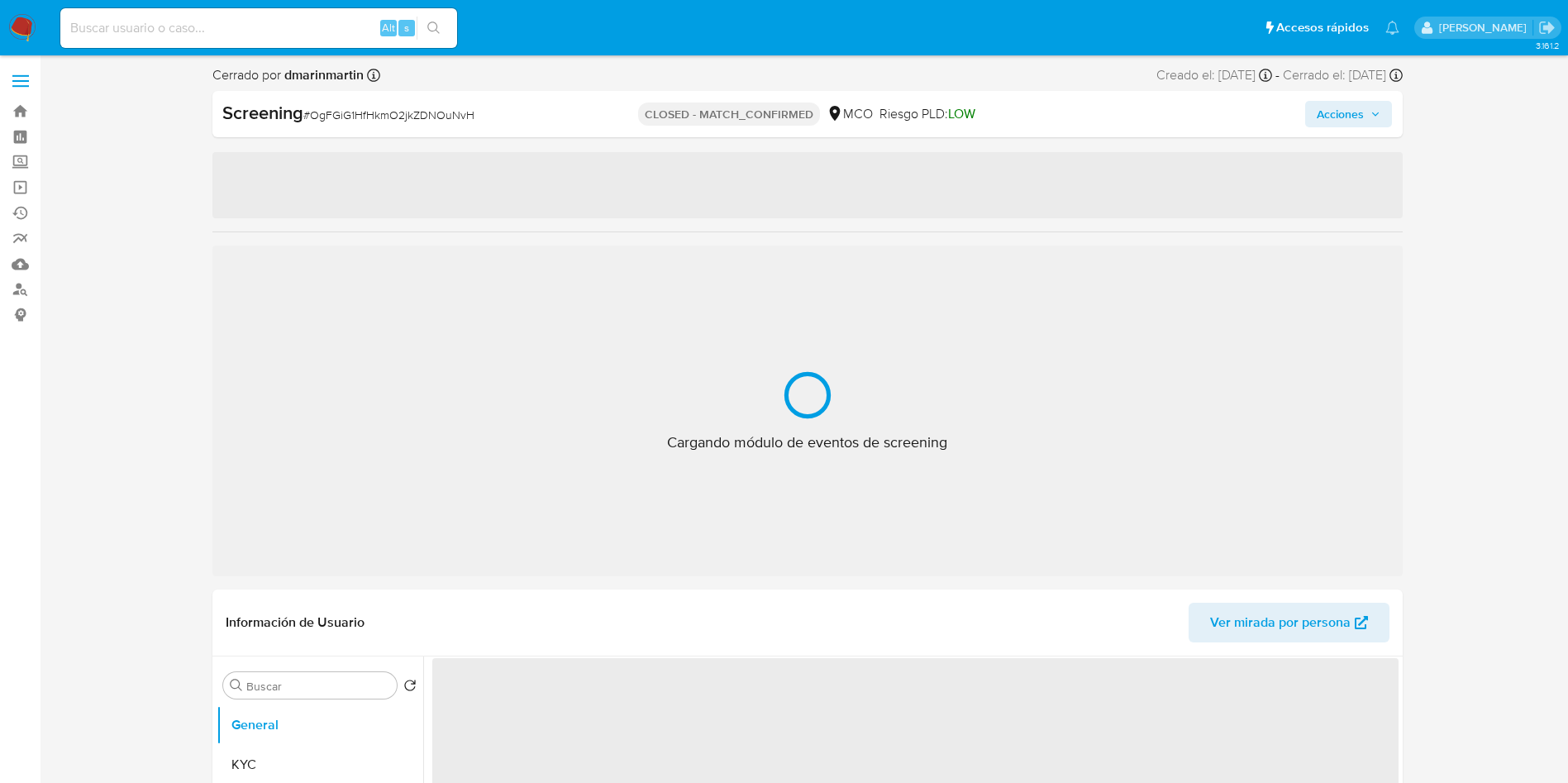
select select "10"
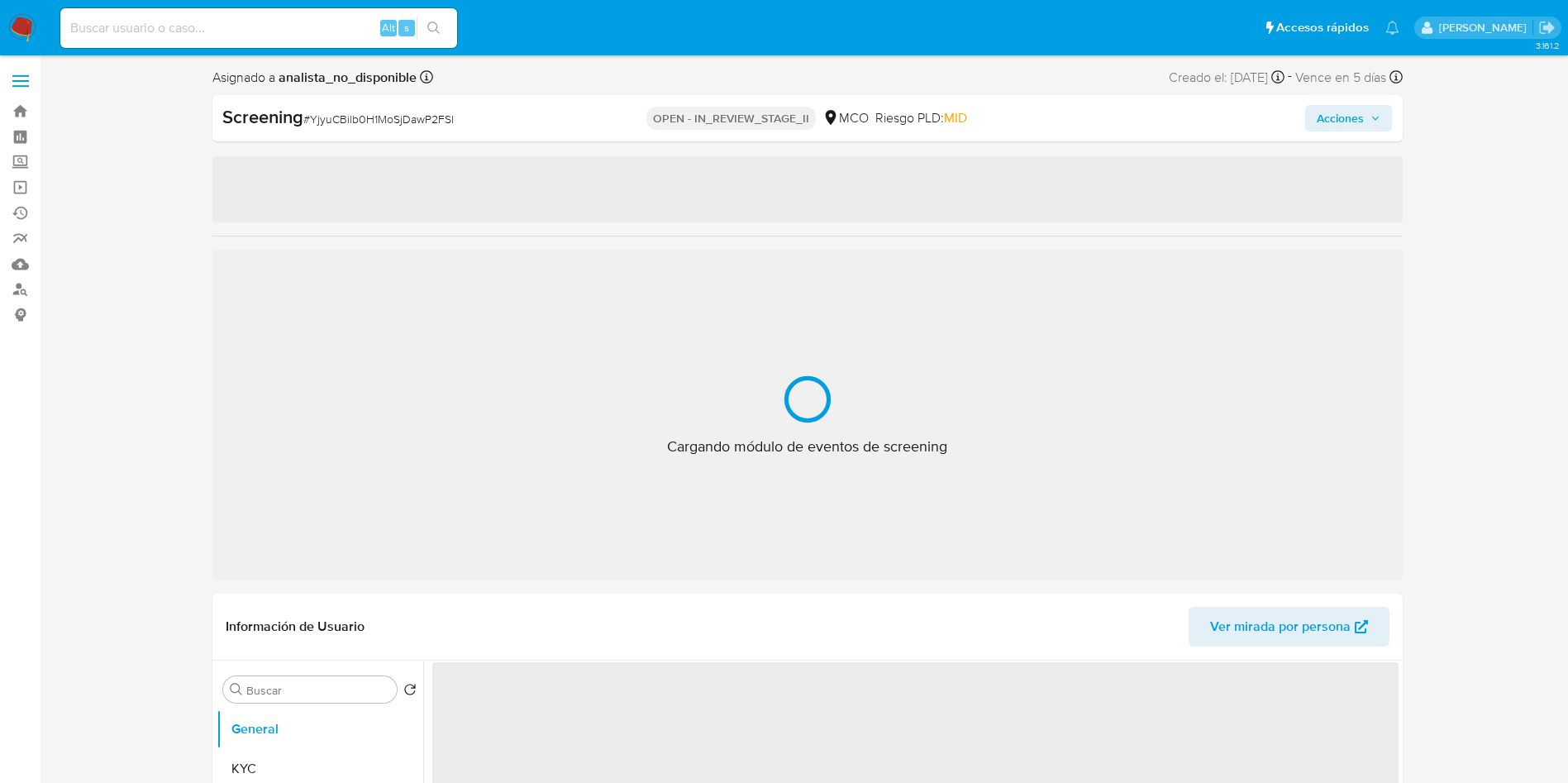
select select "10"
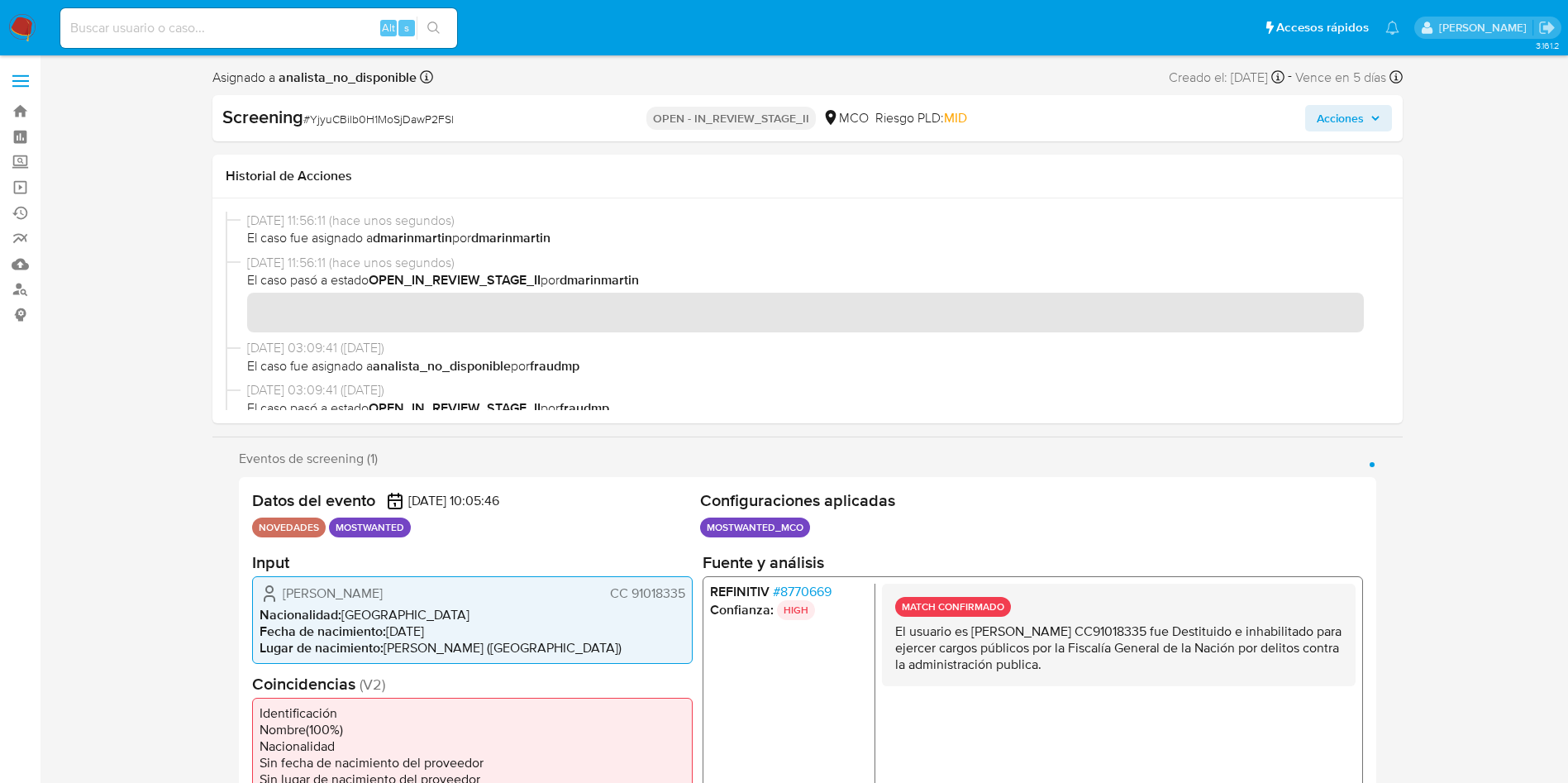
drag, startPoint x: 1382, startPoint y: 116, endPoint x: 1369, endPoint y: 128, distance: 17.7
click at [1382, 118] on button "Acciones" at bounding box center [1349, 118] width 87 height 26
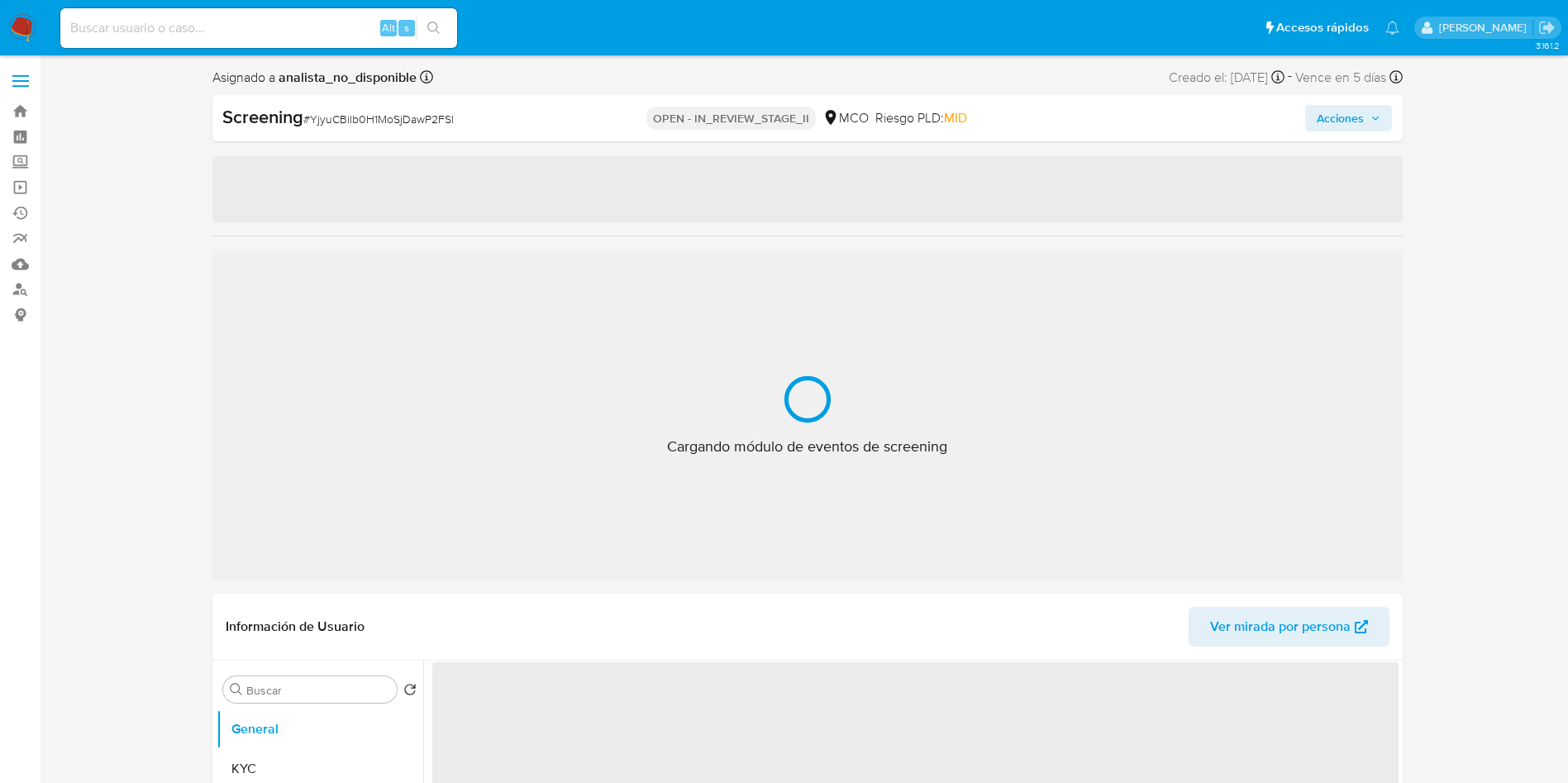
select select "10"
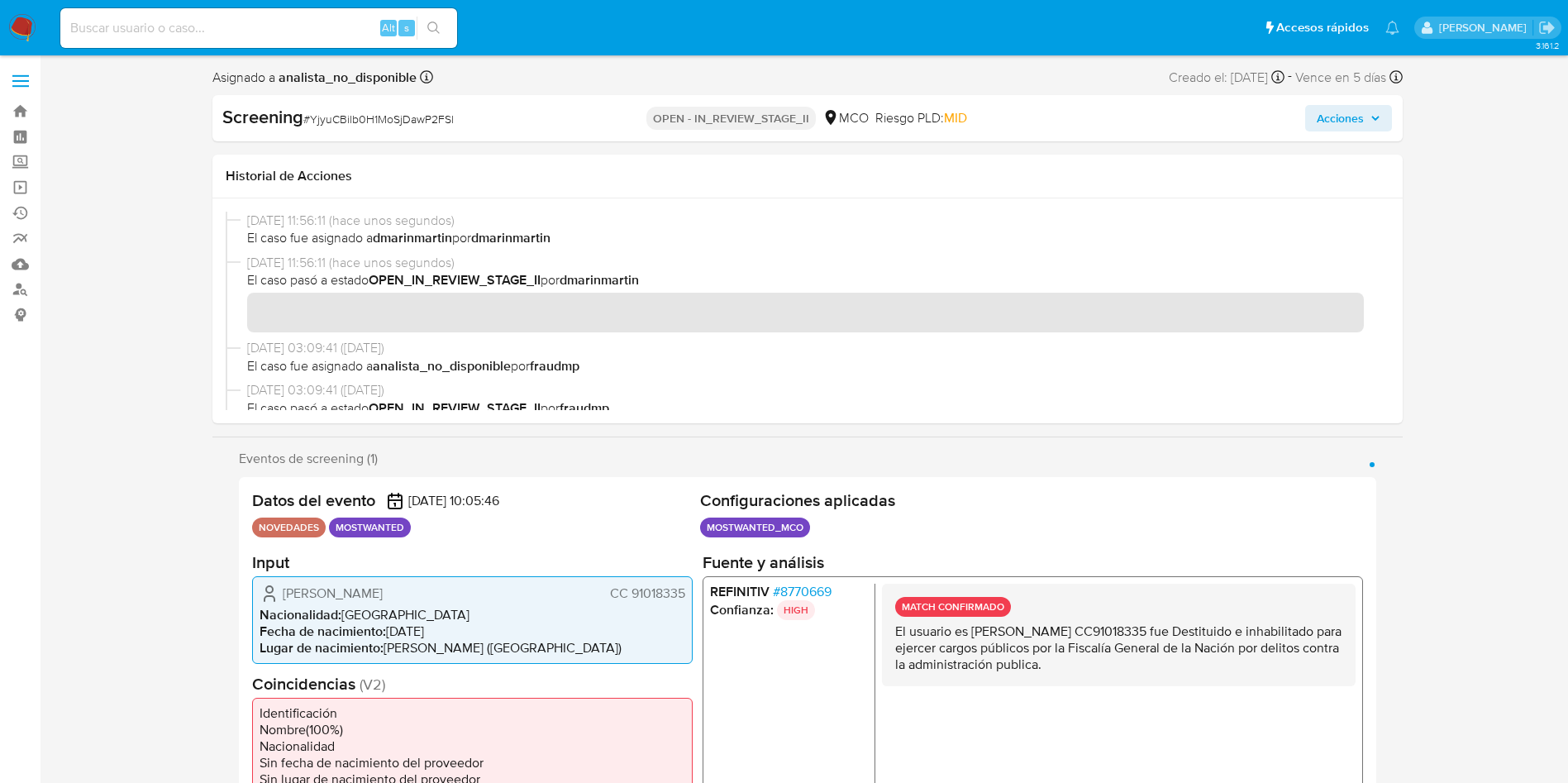
click at [1354, 101] on div "Screening # YjyuCBilb0H1MoSjDawP2FSl OPEN - IN_REVIEW_STAGE_II MCO Riesgo PLD: …" at bounding box center [807, 119] width 1190 height 46
click at [1356, 110] on span "Acciones" at bounding box center [1340, 118] width 47 height 26
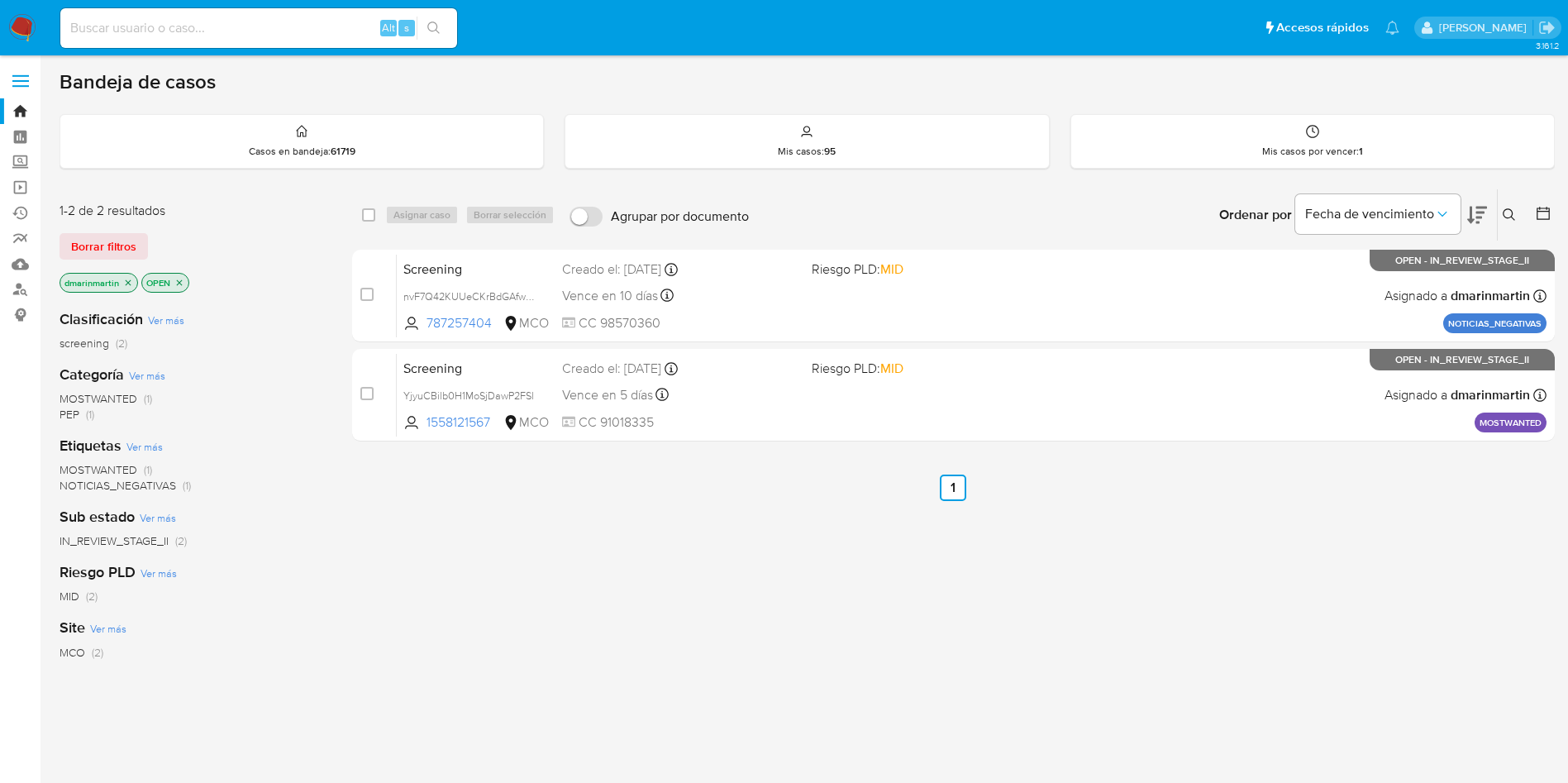
click at [1516, 223] on button at bounding box center [1512, 214] width 27 height 20
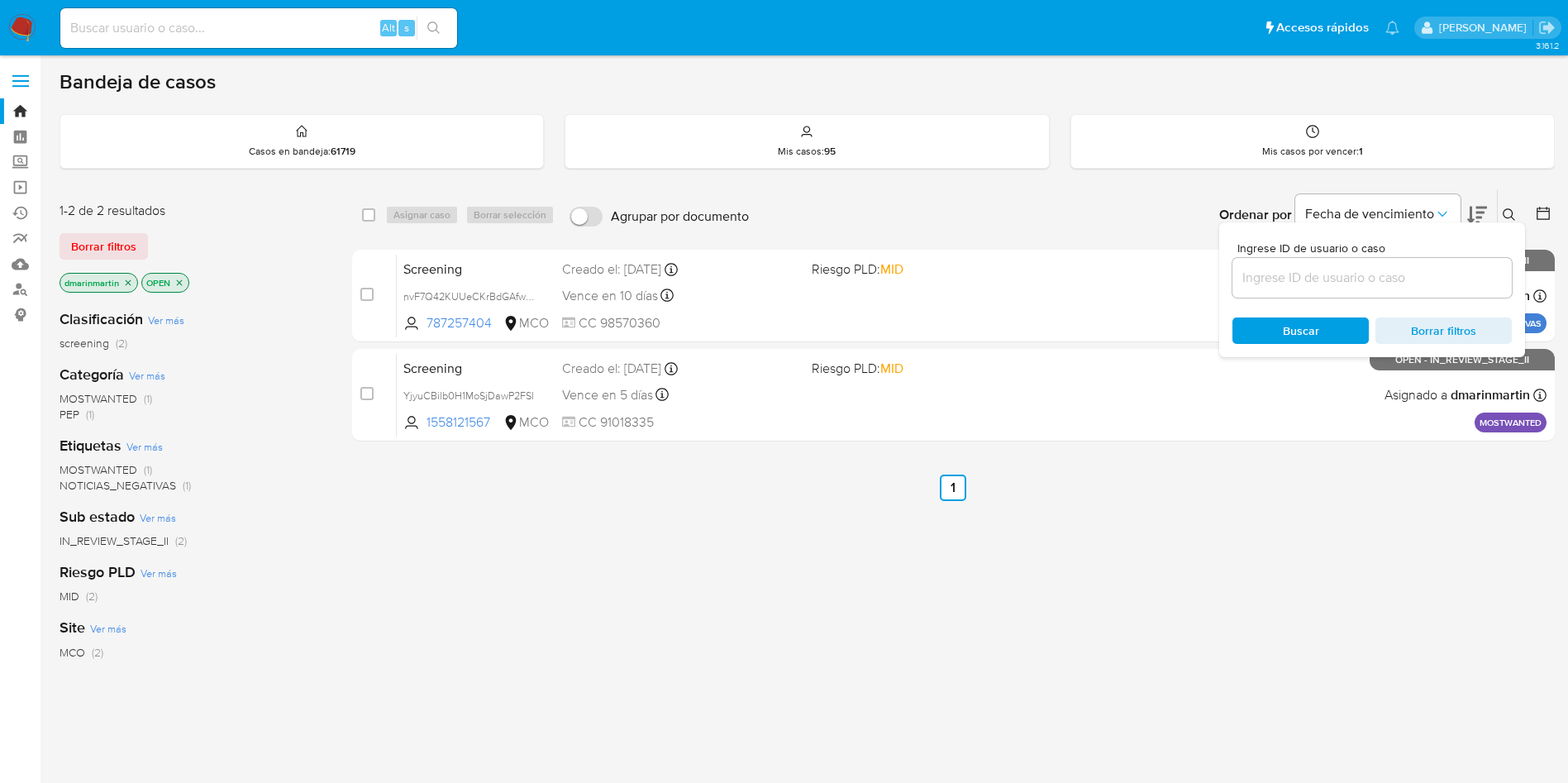
click at [1357, 264] on div at bounding box center [1373, 278] width 280 height 40
click at [1345, 281] on input at bounding box center [1373, 277] width 280 height 21
paste input "Gv9w3j7mgP8DLubgRpEKspbM"
type input "Gv9w3j7mgP8DLubgRpEKspbM"
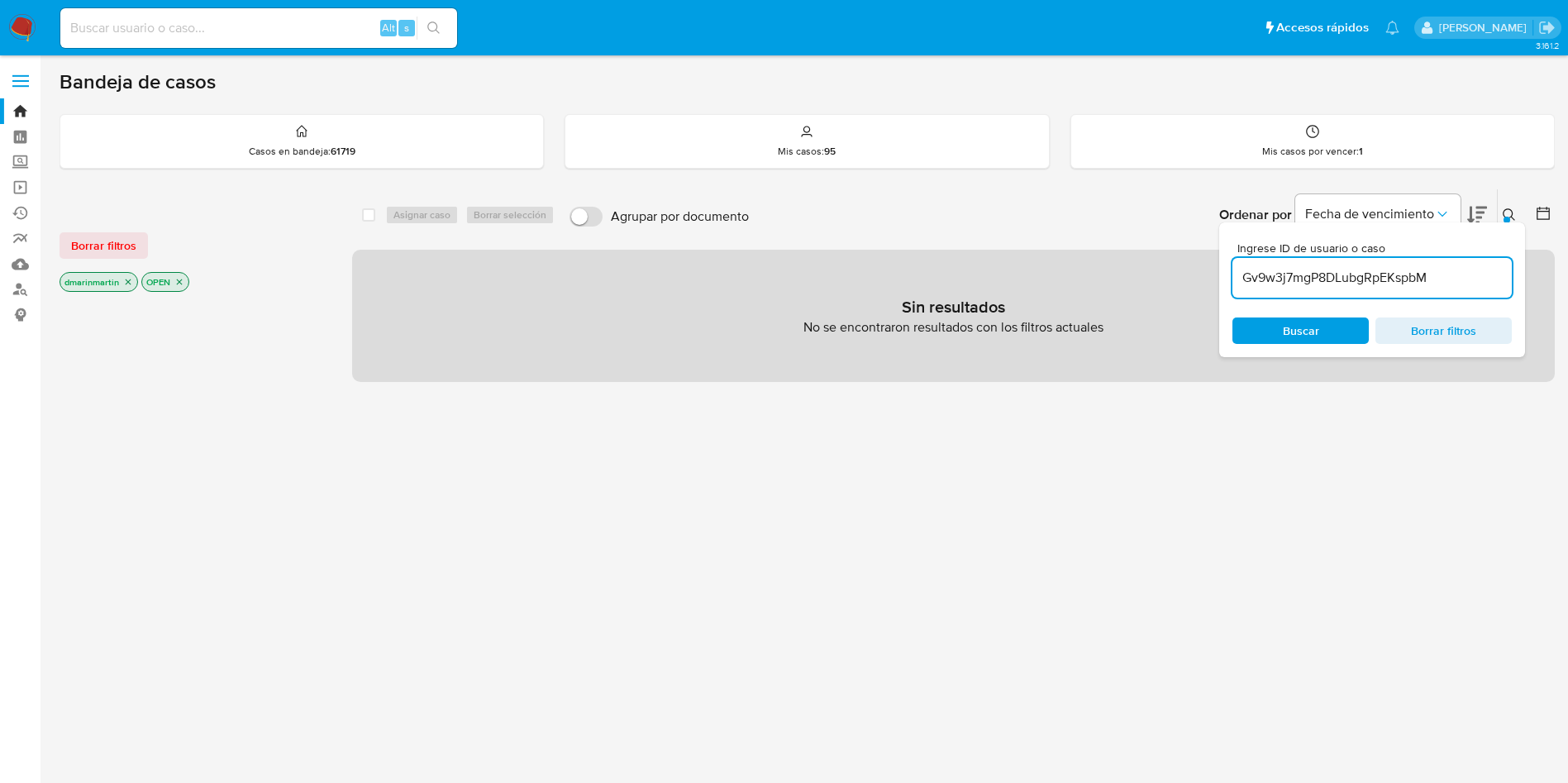
click at [128, 279] on icon "close-filter" at bounding box center [128, 282] width 10 height 10
click at [100, 284] on icon "close-filter" at bounding box center [98, 282] width 6 height 6
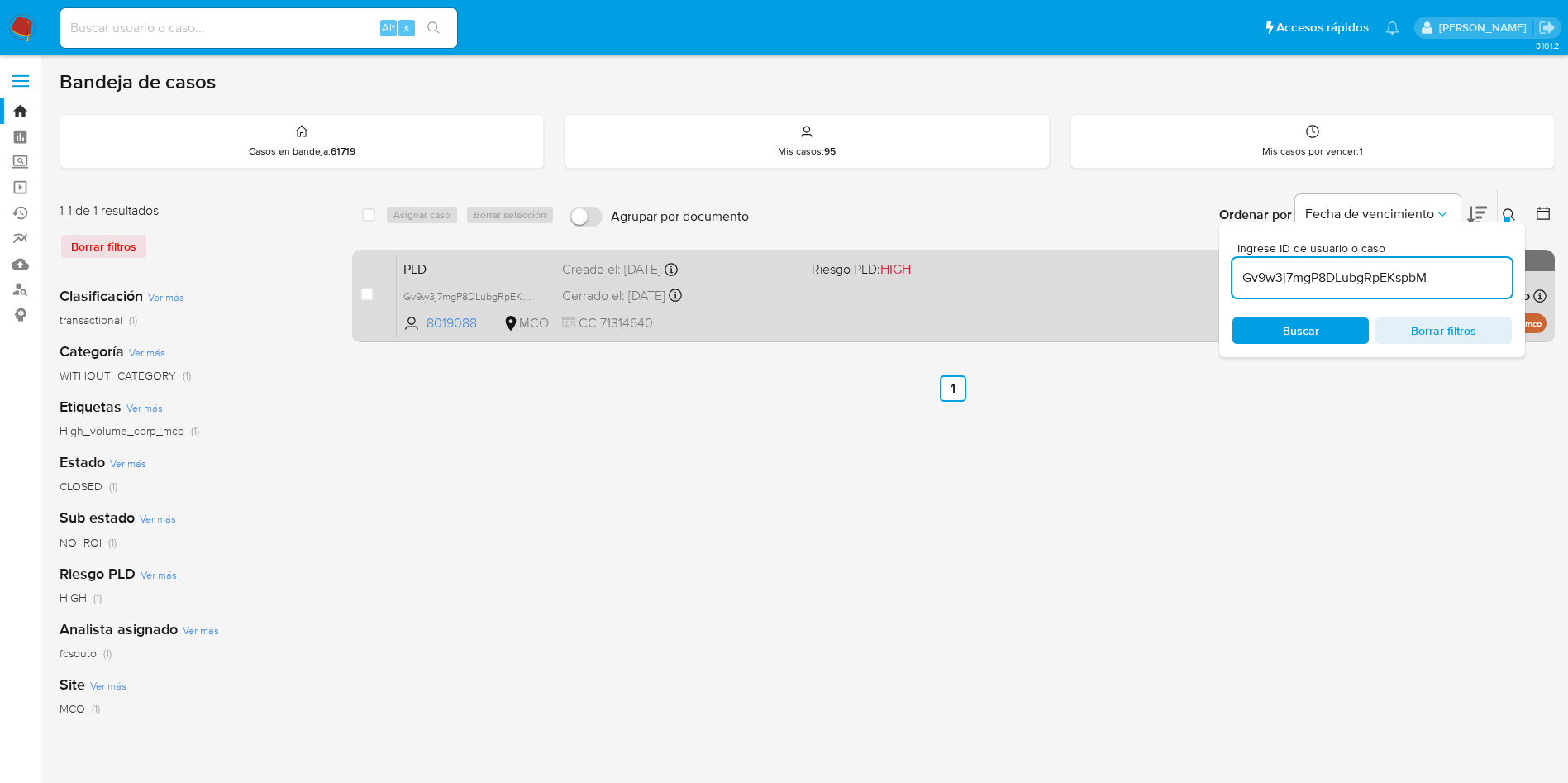
click at [824, 308] on div "PLD Gv9w3j7mgP8DLubgRpEKspbM 8019088 MCO Riesgo PLD: HIGH Creado el: 12/07/2025…" at bounding box center [971, 296] width 1150 height 84
click at [814, 303] on div "PLD Gv9w3j7mgP8DLubgRpEKspbM 8019088 MCO Riesgo PLD: HIGH Creado el: 12/07/2025…" at bounding box center [971, 296] width 1150 height 84
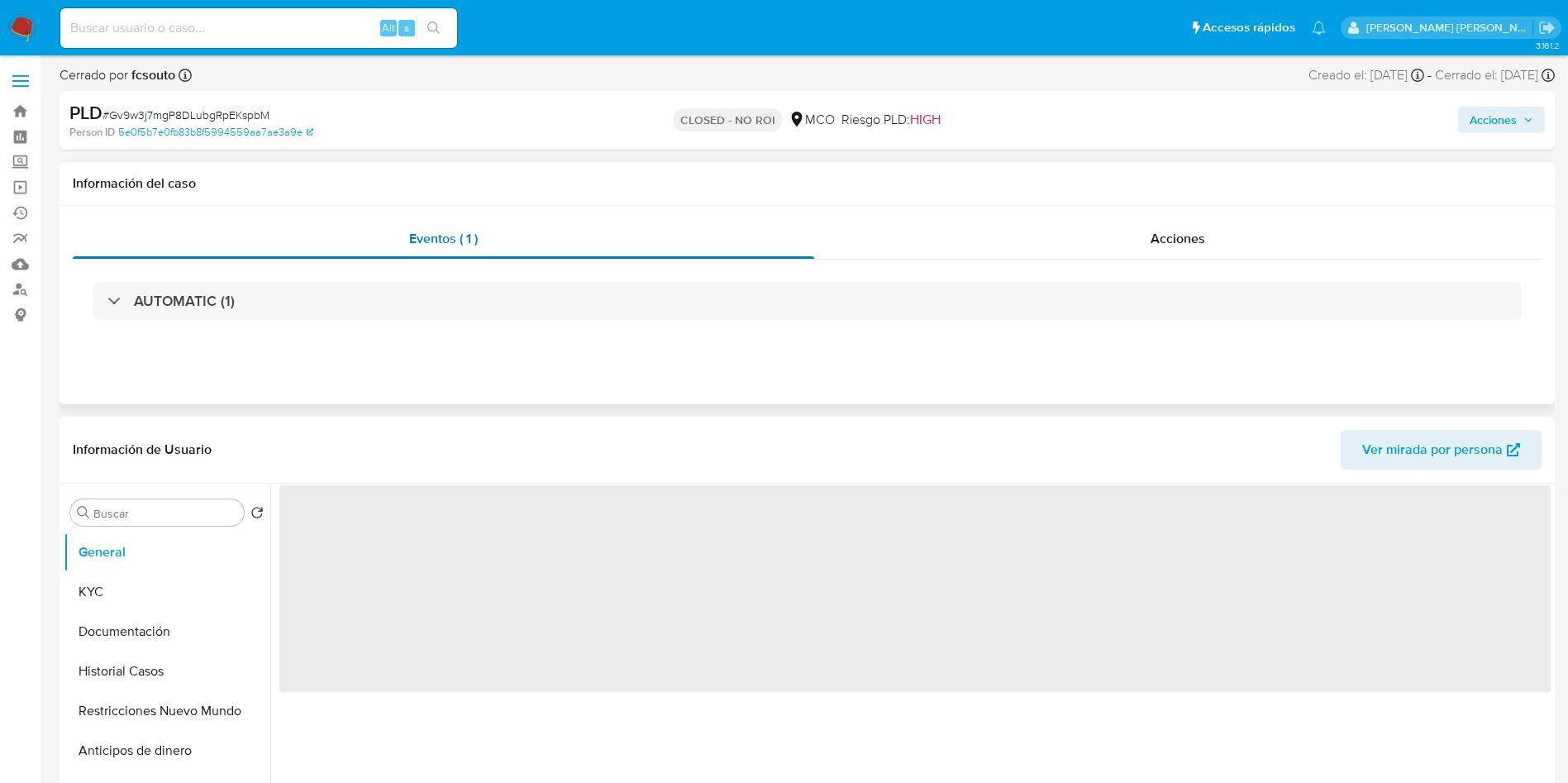
select select "10"
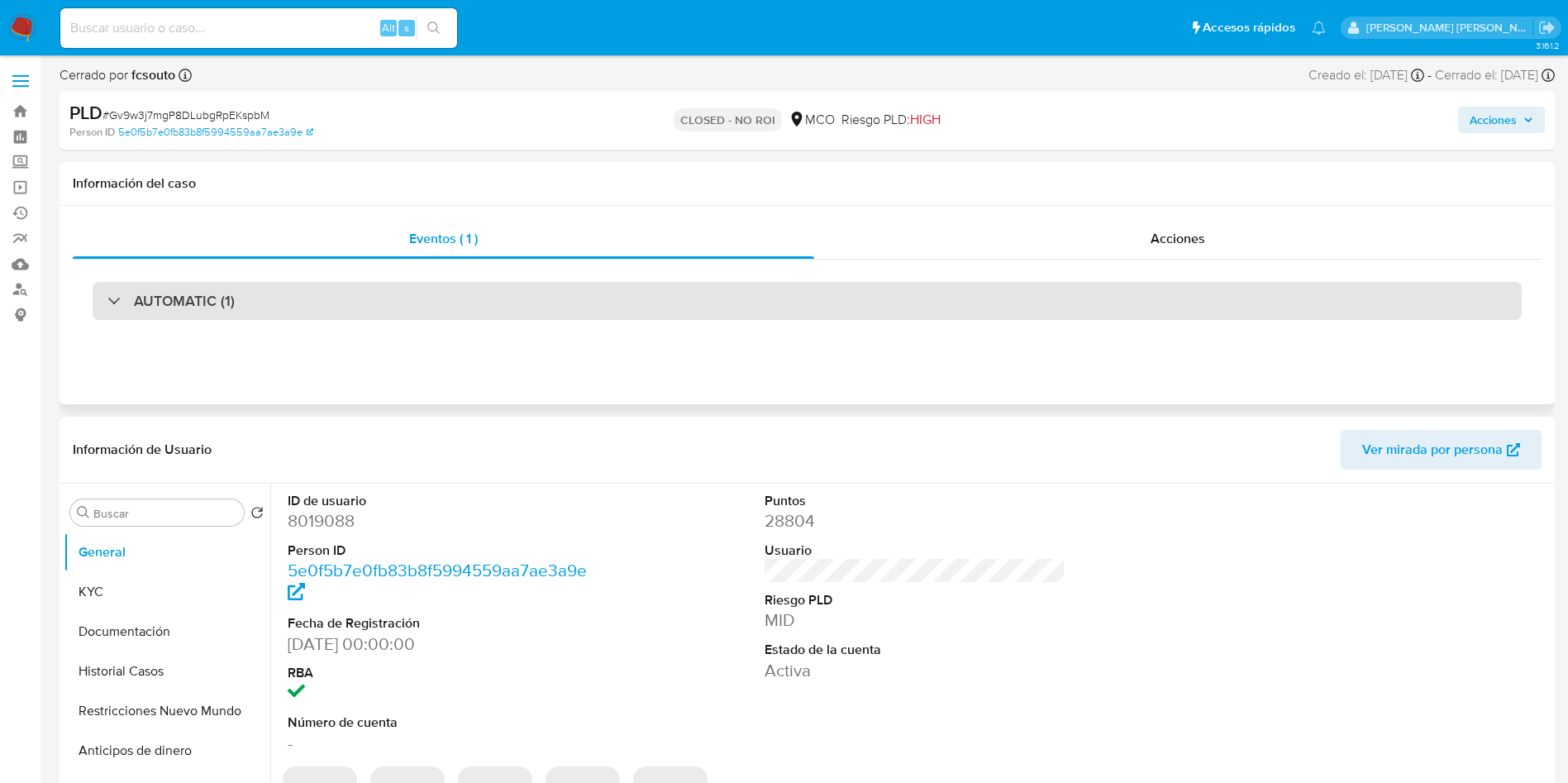
drag, startPoint x: 110, startPoint y: 295, endPoint x: 231, endPoint y: 311, distance: 122.1
click at [113, 296] on div "AUTOMATIC (1)" at bounding box center [171, 300] width 127 height 18
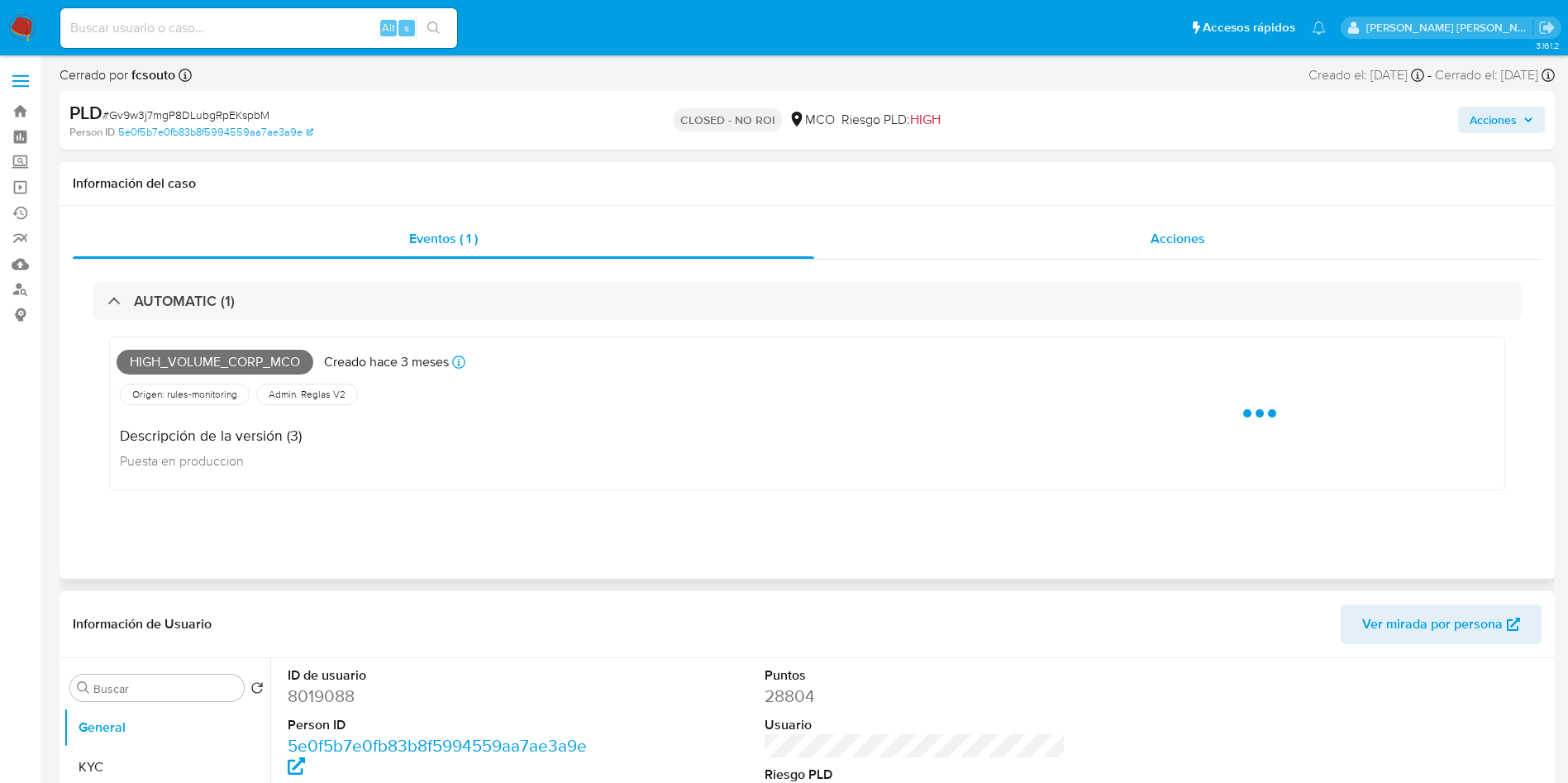
click at [1102, 236] on div "Acciones" at bounding box center [1177, 239] width 727 height 40
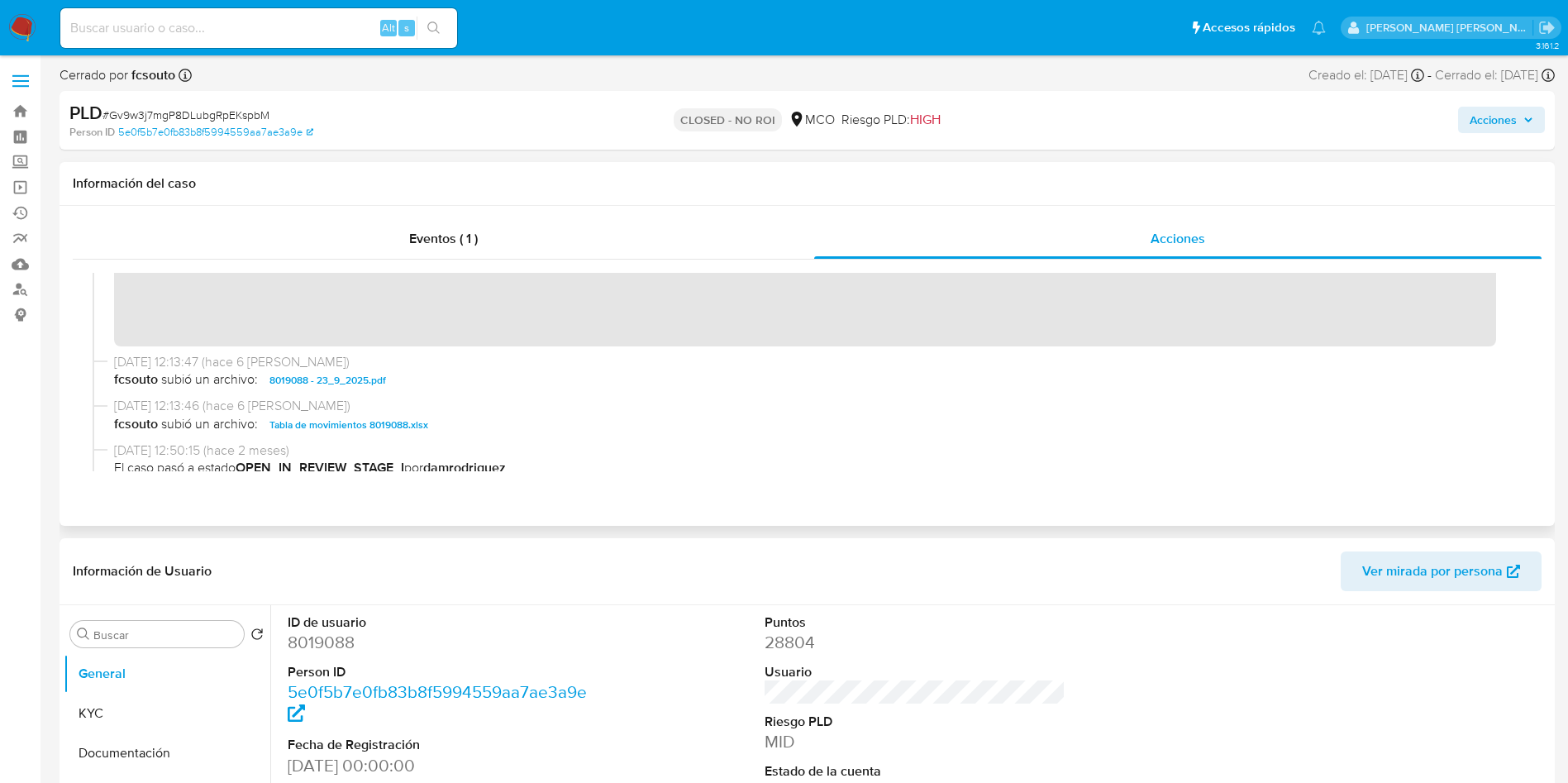
scroll to position [124, 0]
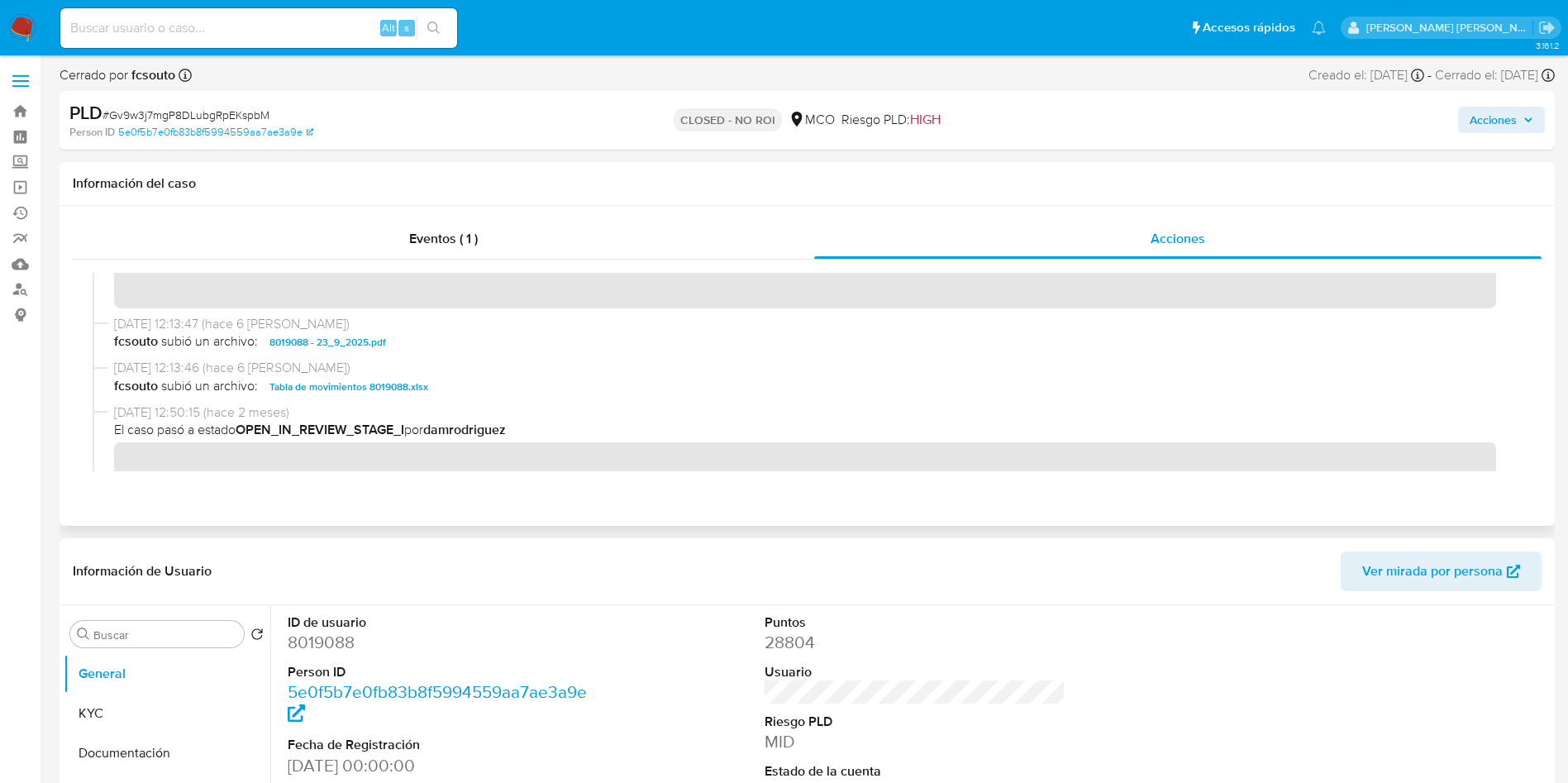
click at [328, 345] on span "8019088 - 23_9_2025.pdf" at bounding box center [327, 342] width 117 height 20
click at [337, 381] on span "Tabla de movimientos 8019088.xlsx" at bounding box center [349, 386] width 159 height 20
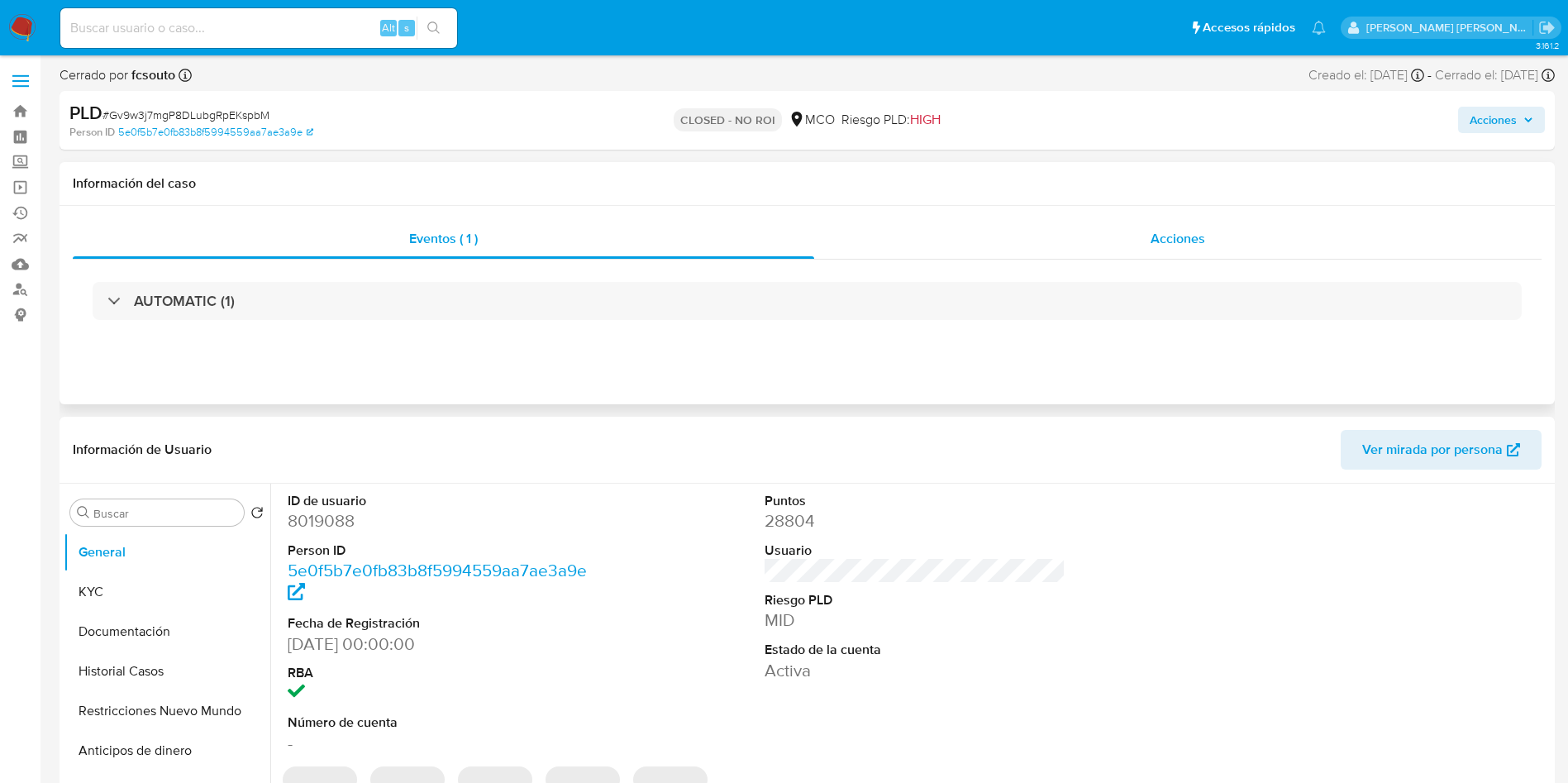
select select "10"
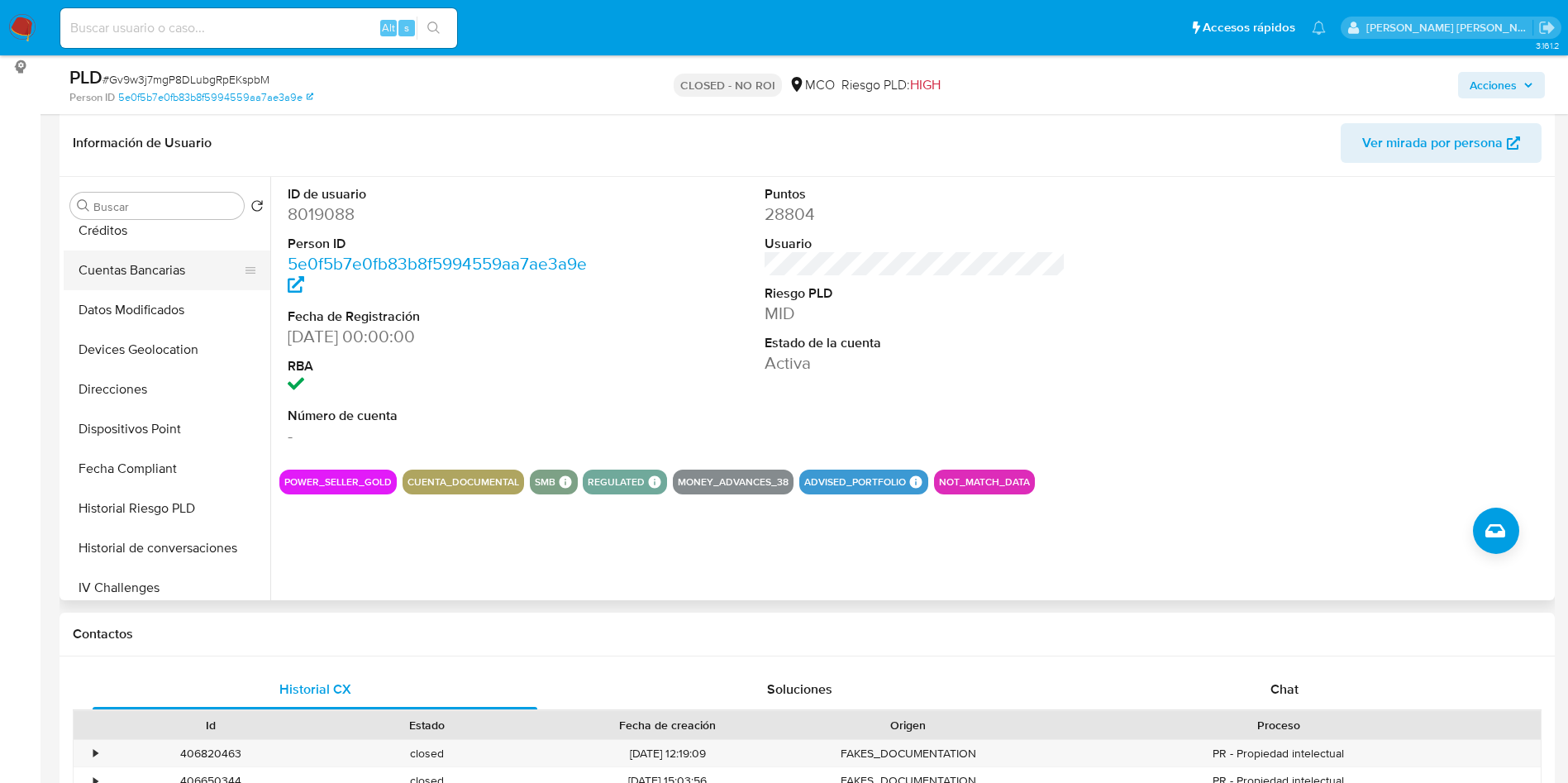
scroll to position [248, 0]
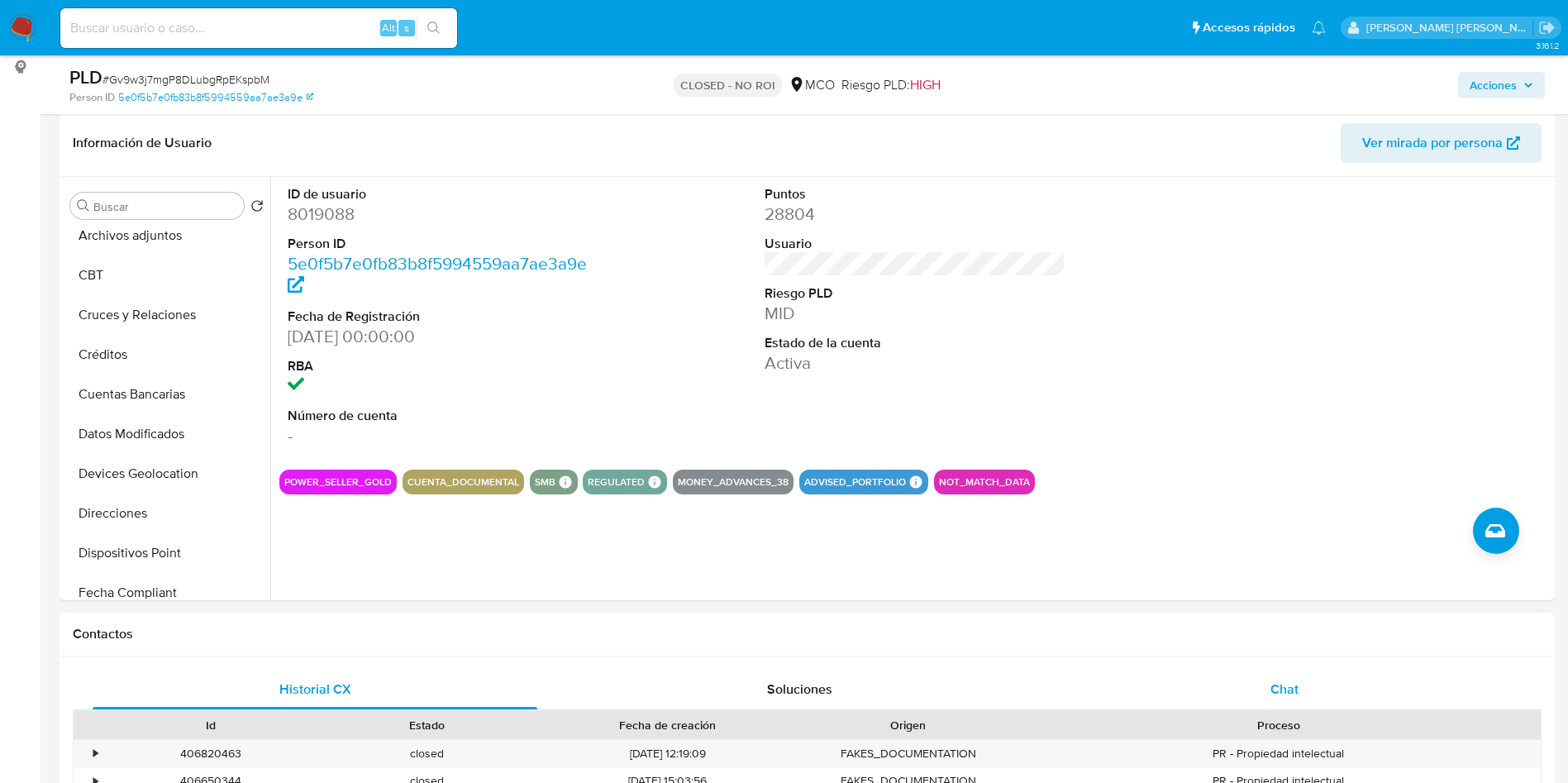
drag, startPoint x: 1295, startPoint y: 697, endPoint x: 1271, endPoint y: 673, distance: 33.9
click at [1295, 696] on span "Chat" at bounding box center [1284, 689] width 28 height 19
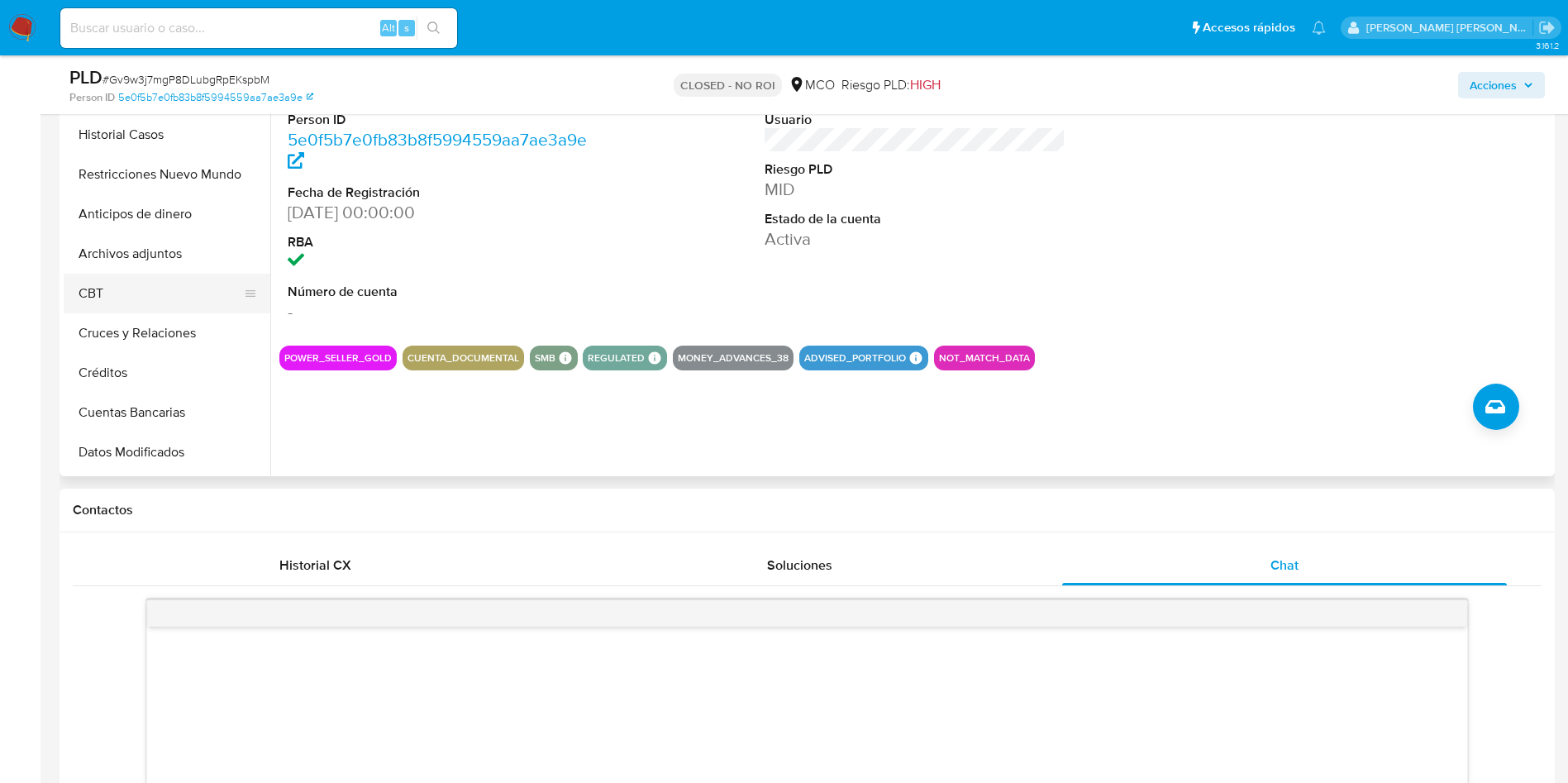
scroll to position [0, 0]
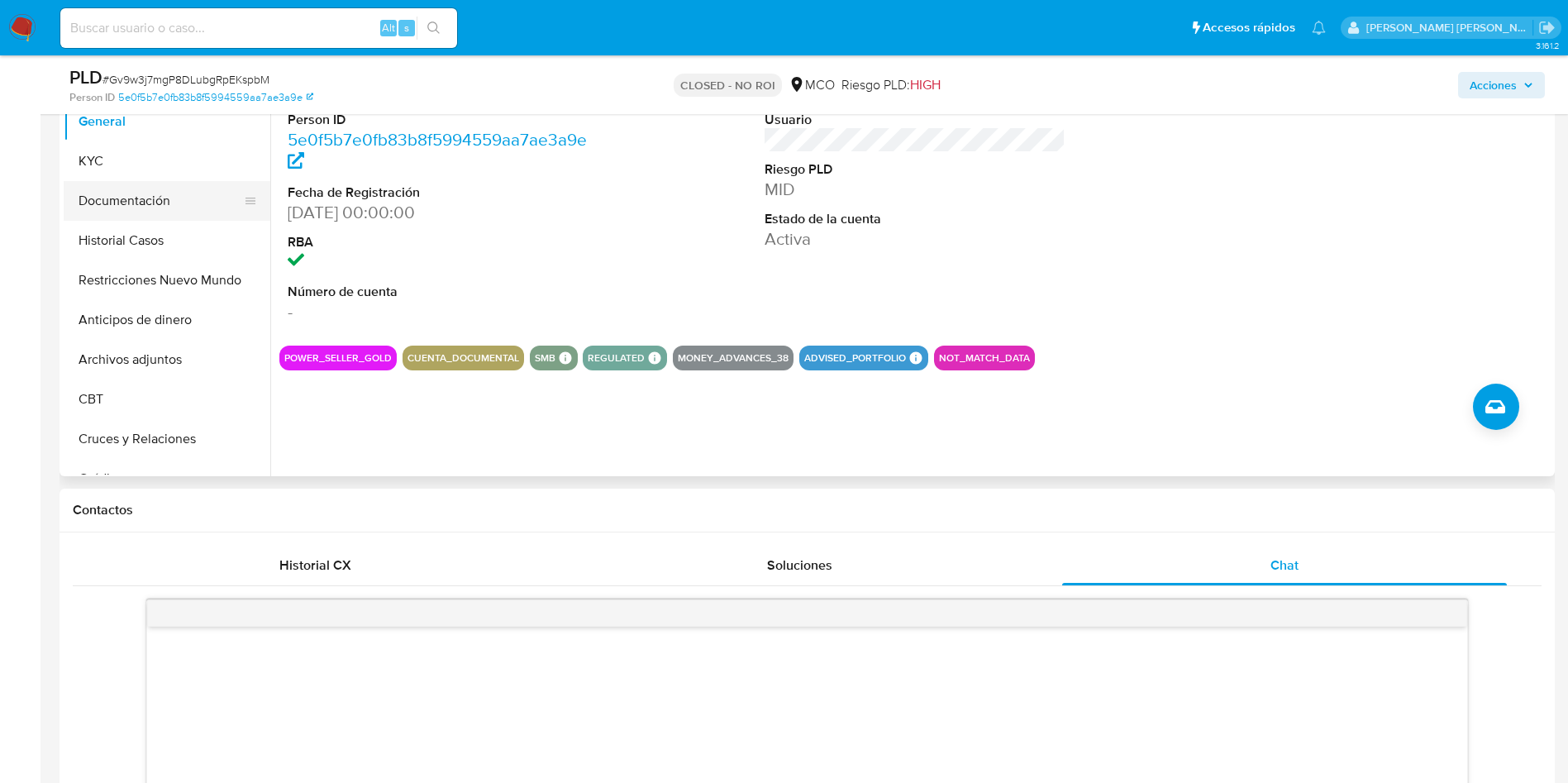
click at [139, 200] on button "Documentación" at bounding box center [160, 200] width 194 height 40
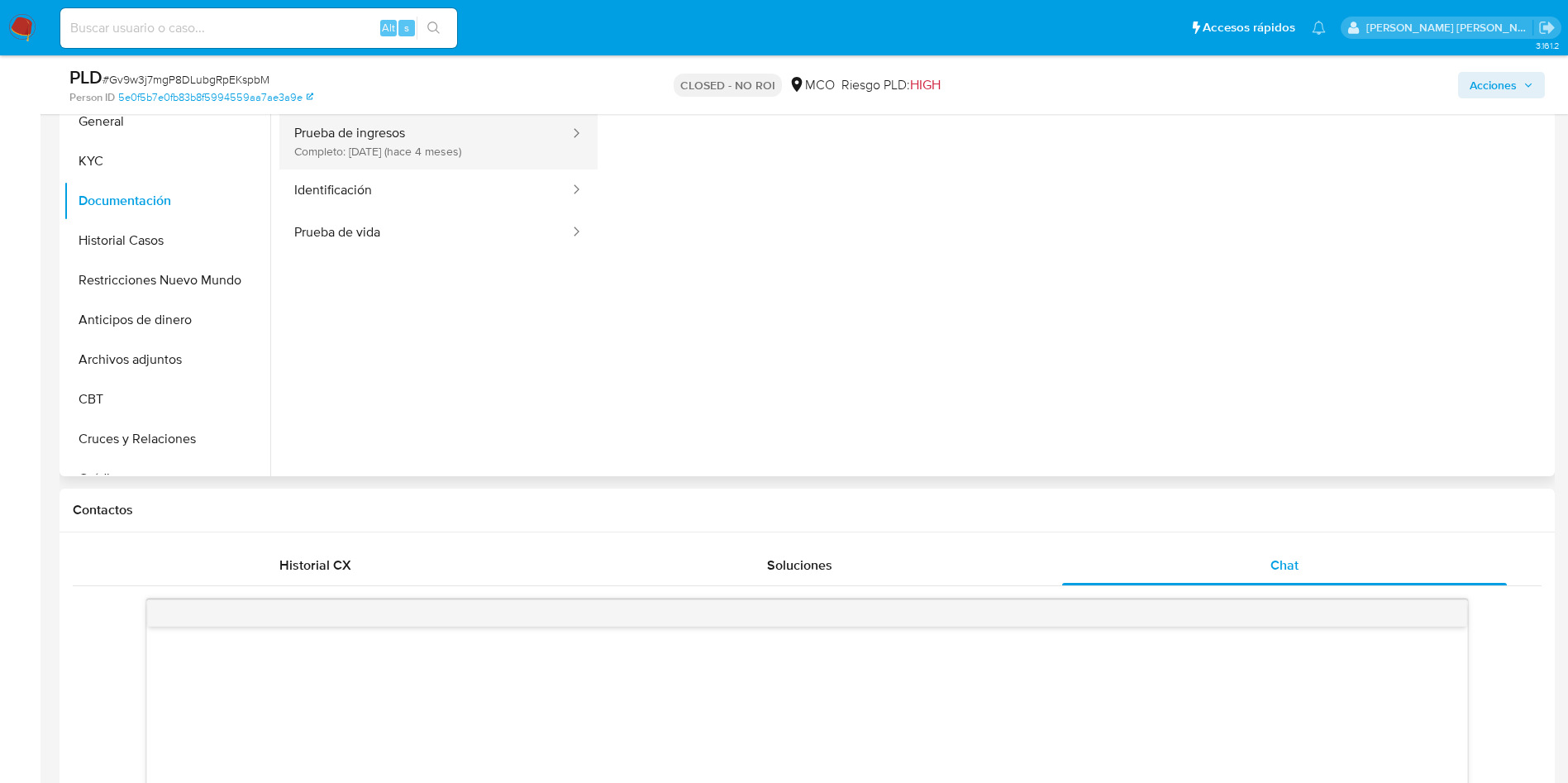
click at [507, 138] on button "Prueba de ingresos Completo: 28/05/2025 (hace 4 meses)" at bounding box center [425, 142] width 292 height 56
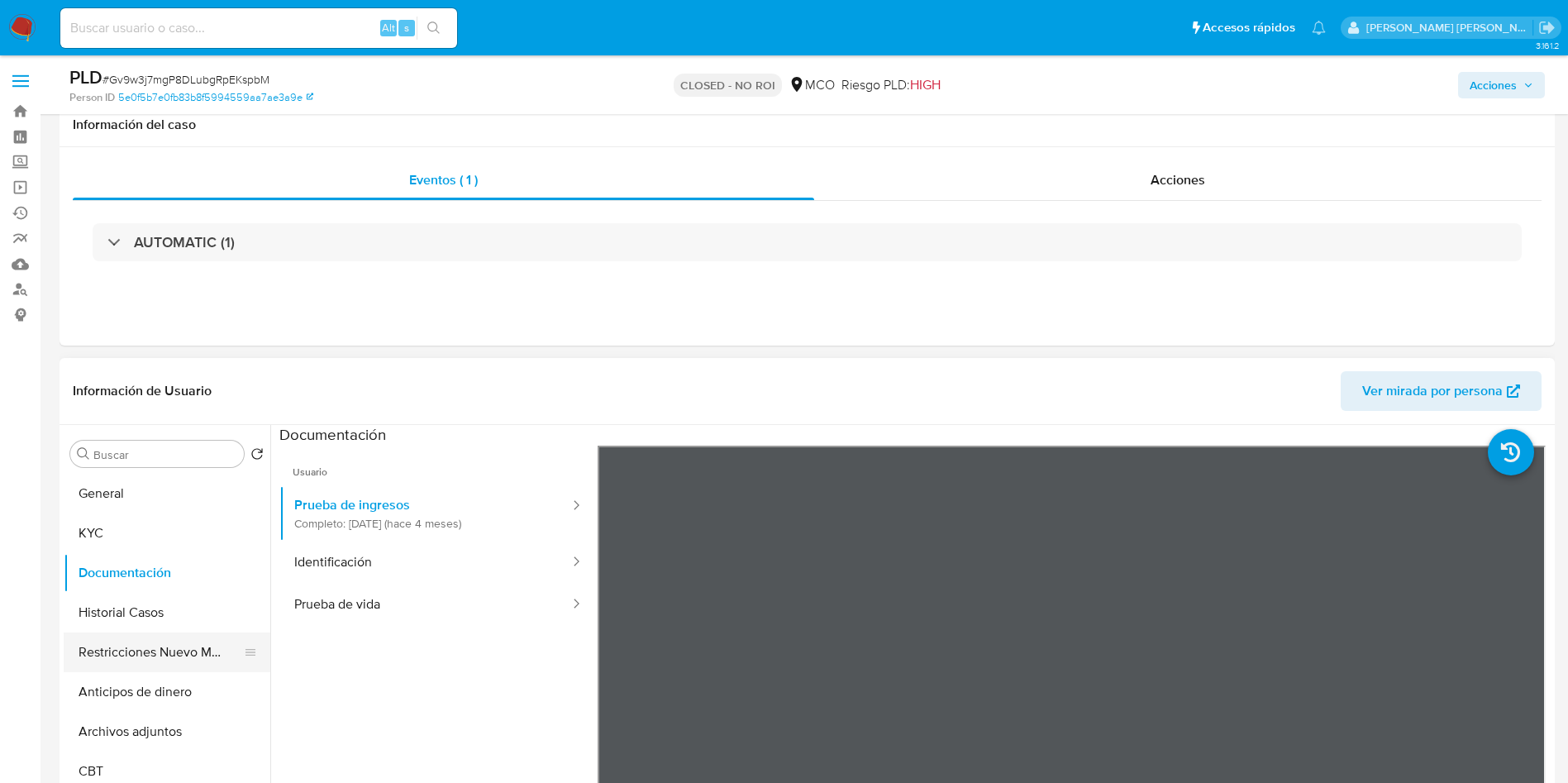
scroll to position [248, 0]
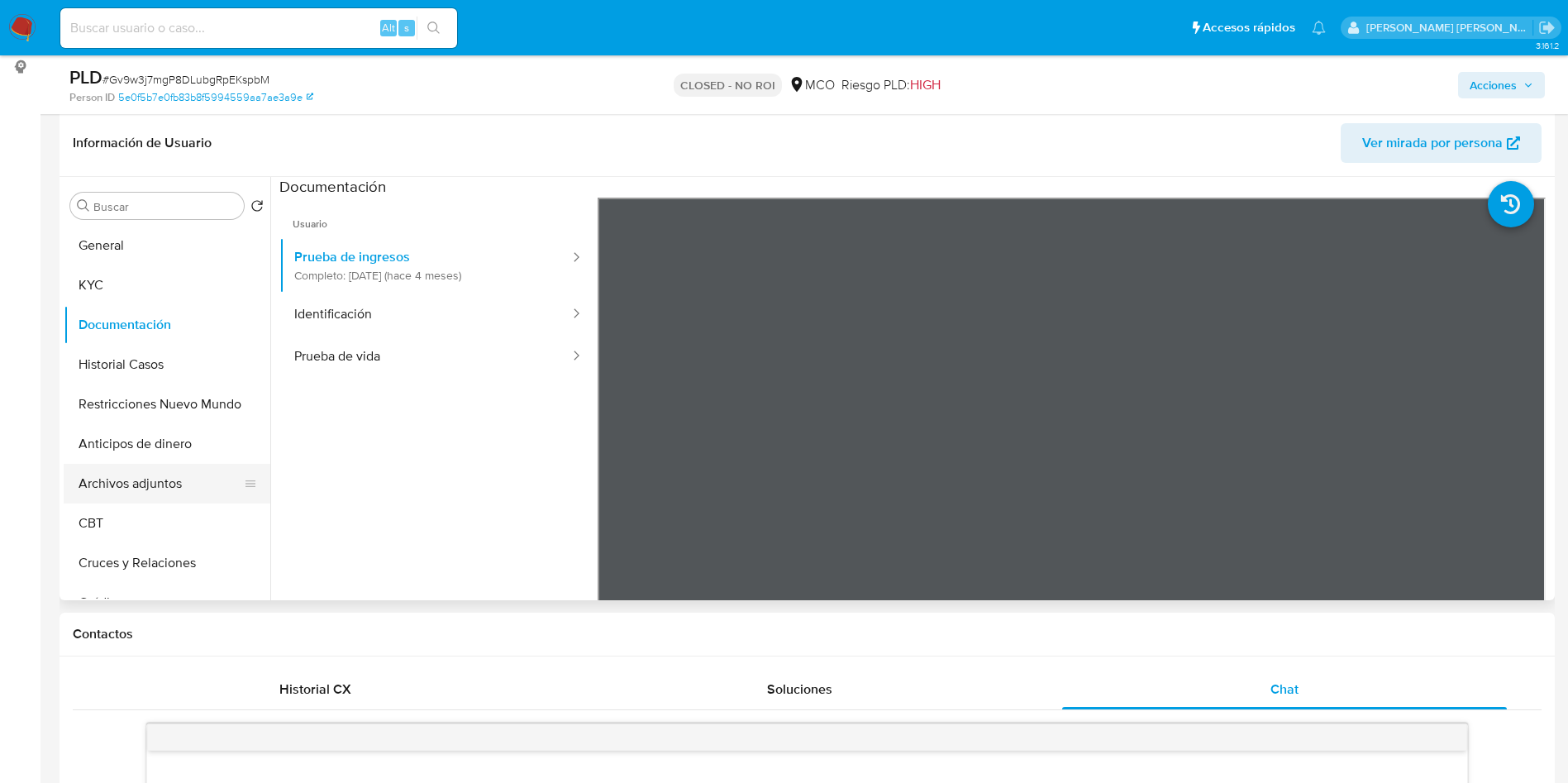
click at [160, 492] on button "Archivos adjuntos" at bounding box center [160, 484] width 194 height 40
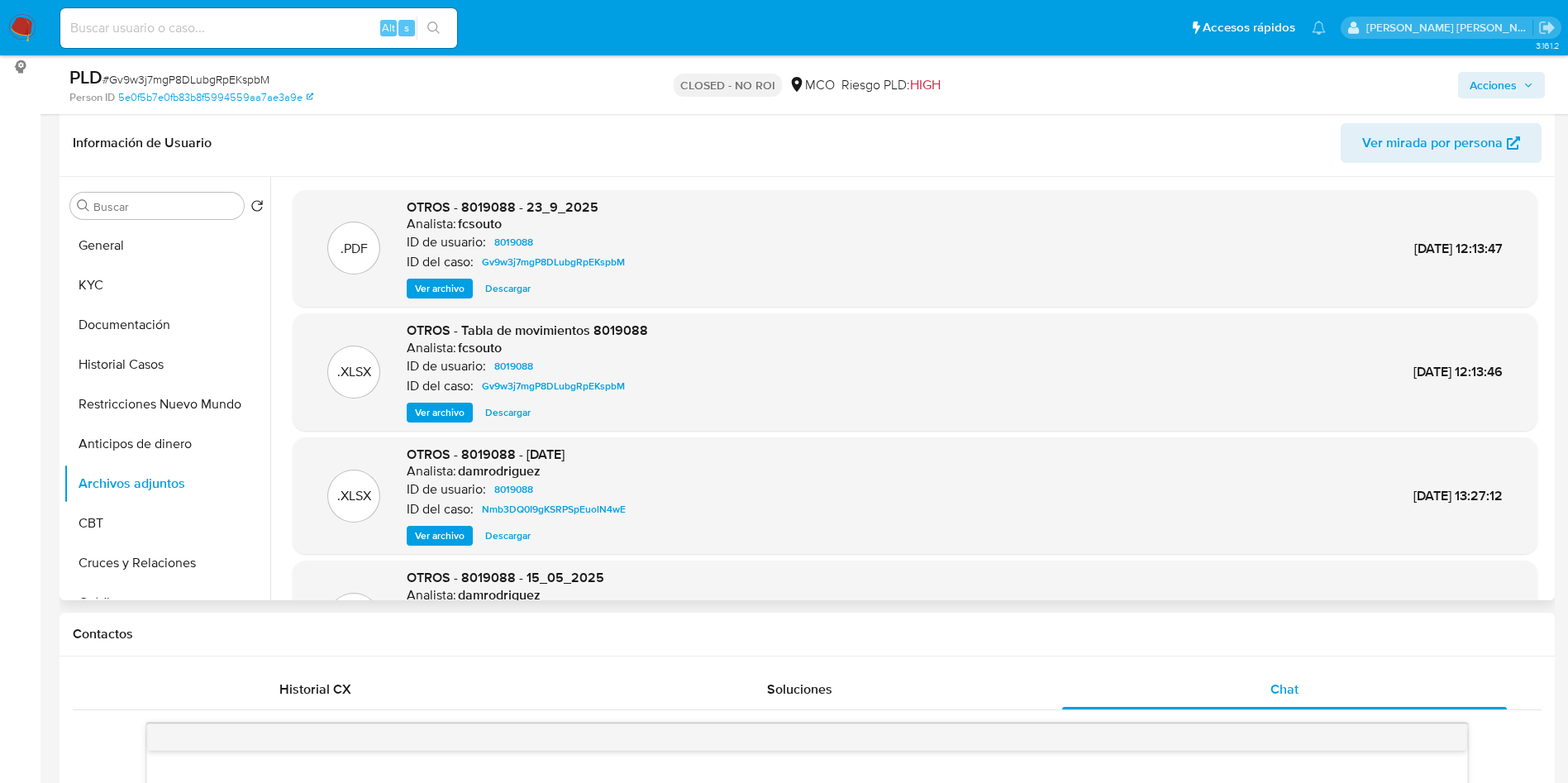
click at [429, 290] on span "Ver archivo" at bounding box center [440, 288] width 49 height 16
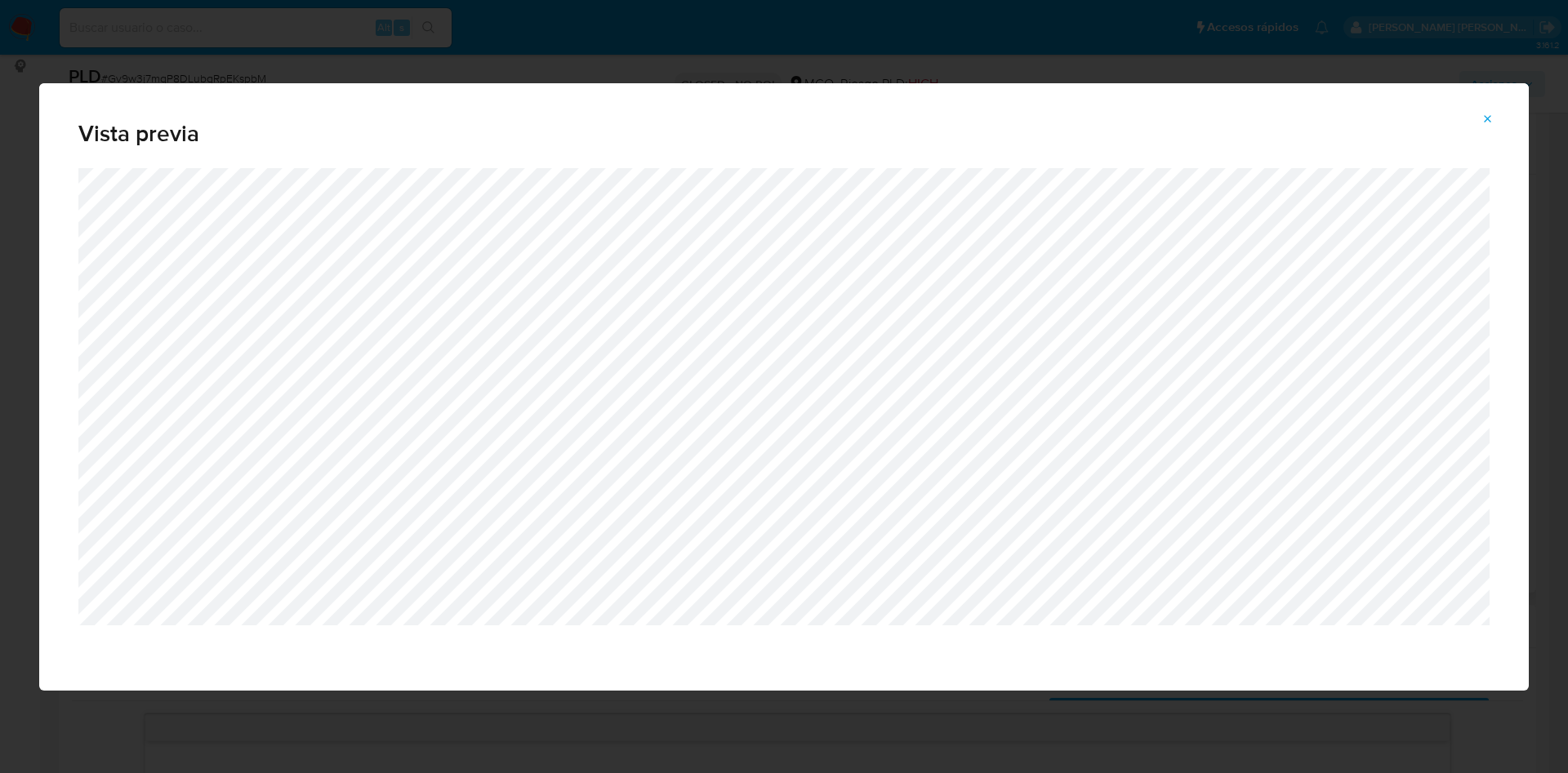
click at [1480, 129] on button "Attachment preview" at bounding box center [1487, 119] width 36 height 26
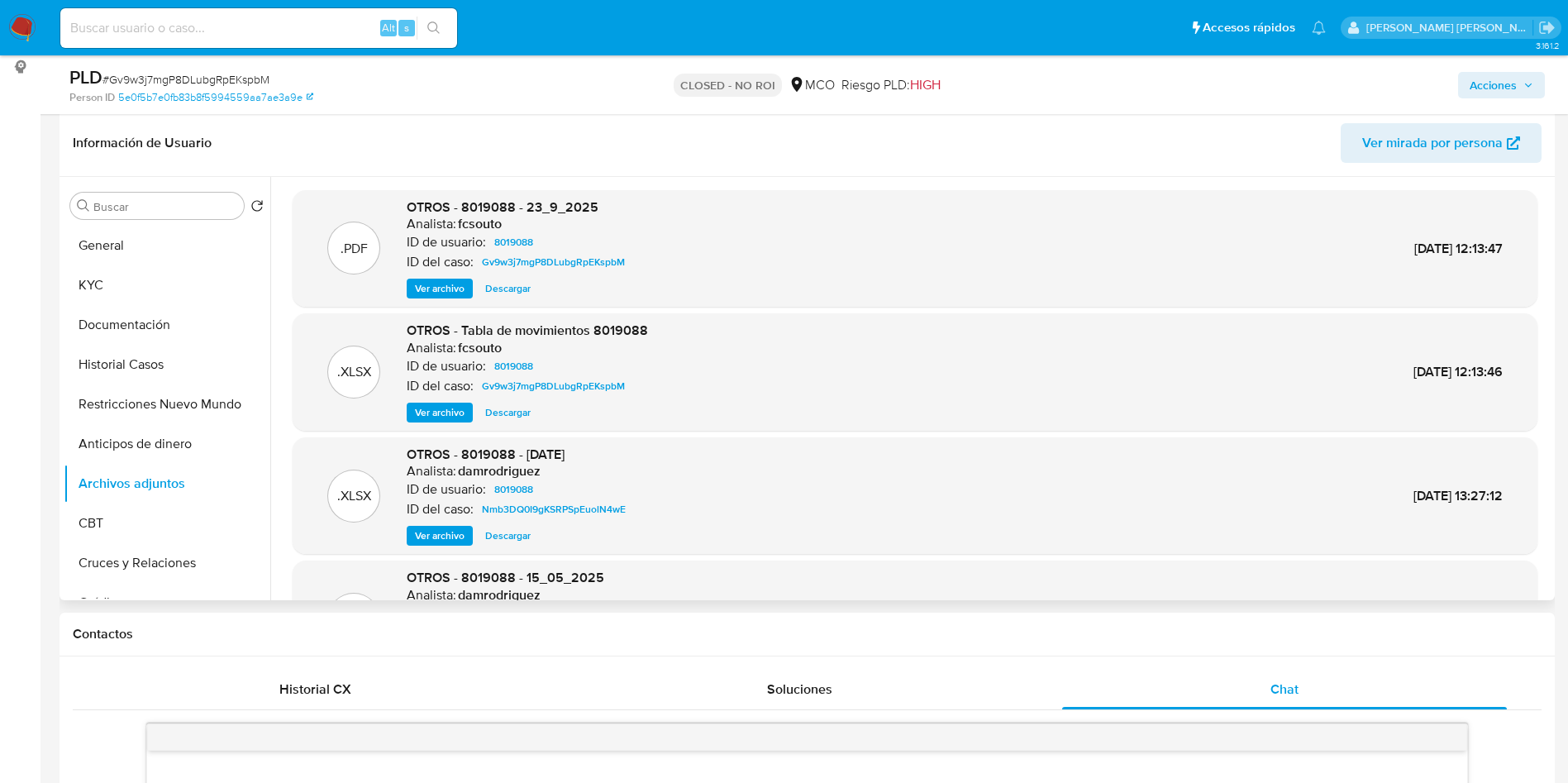
click at [431, 415] on span "Ver archivo" at bounding box center [440, 412] width 49 height 16
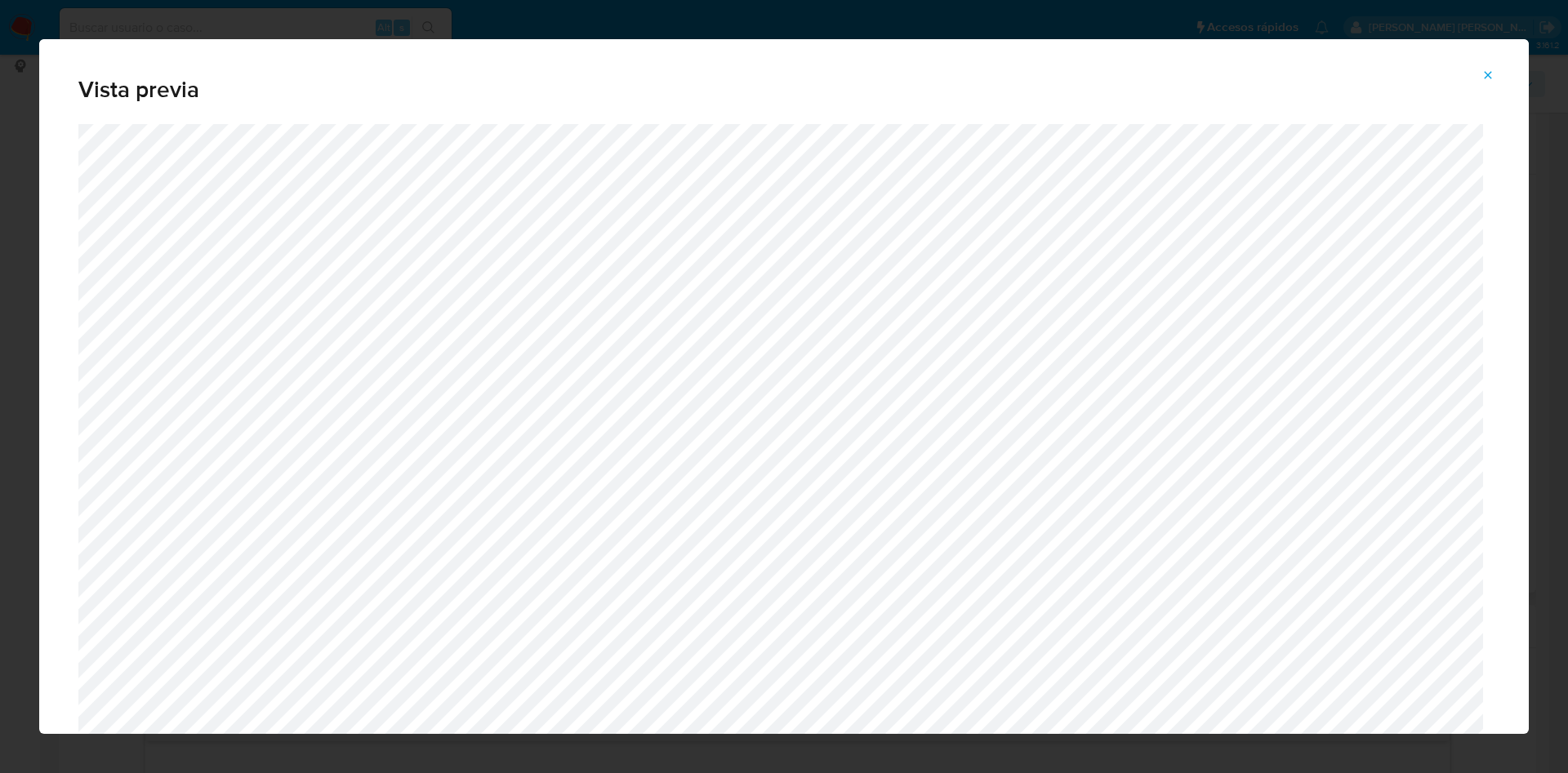
drag, startPoint x: 1489, startPoint y: 71, endPoint x: 1179, endPoint y: 150, distance: 319.9
click at [1478, 72] on button "Attachment preview" at bounding box center [1487, 75] width 36 height 26
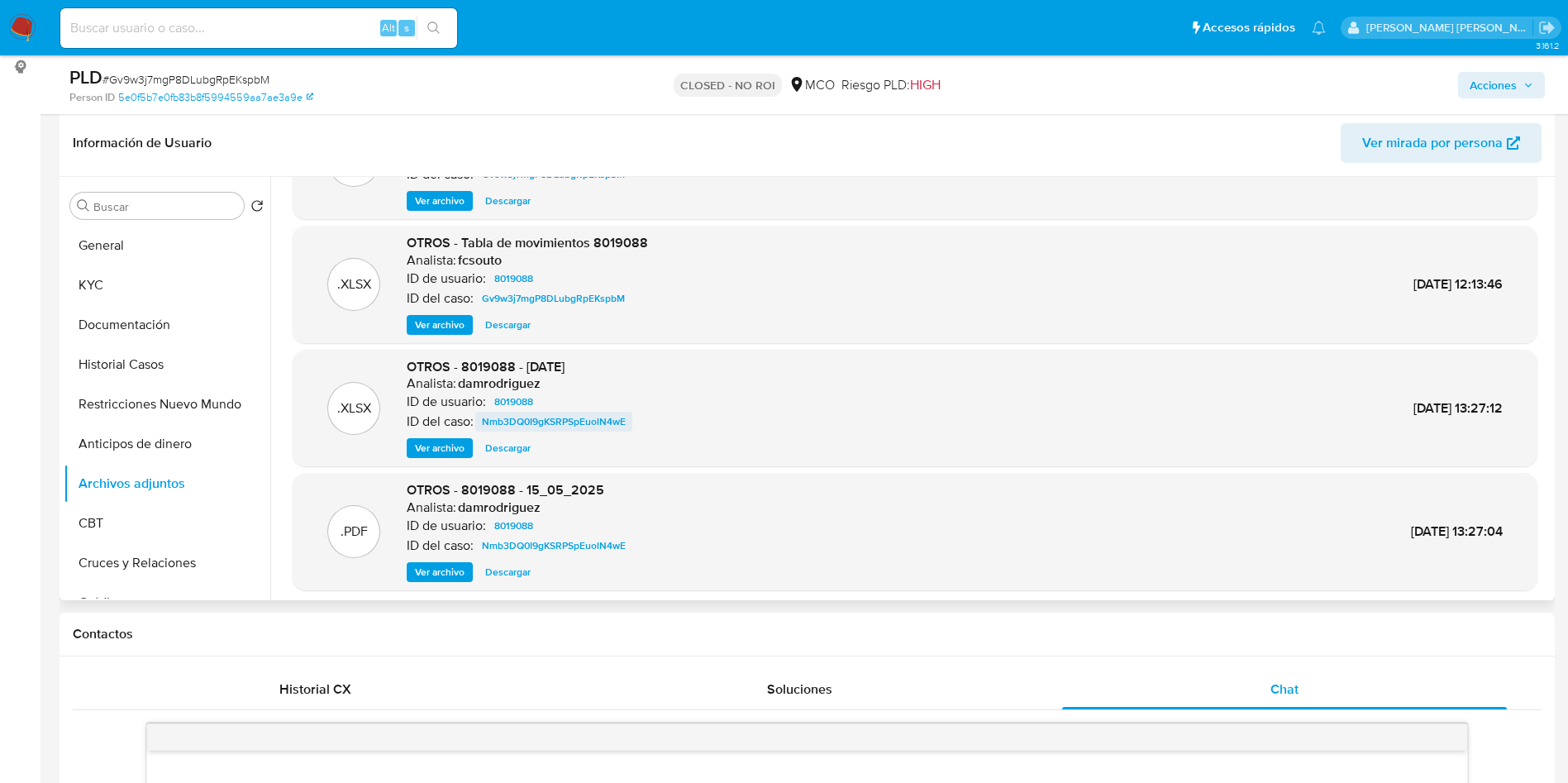
scroll to position [124, 0]
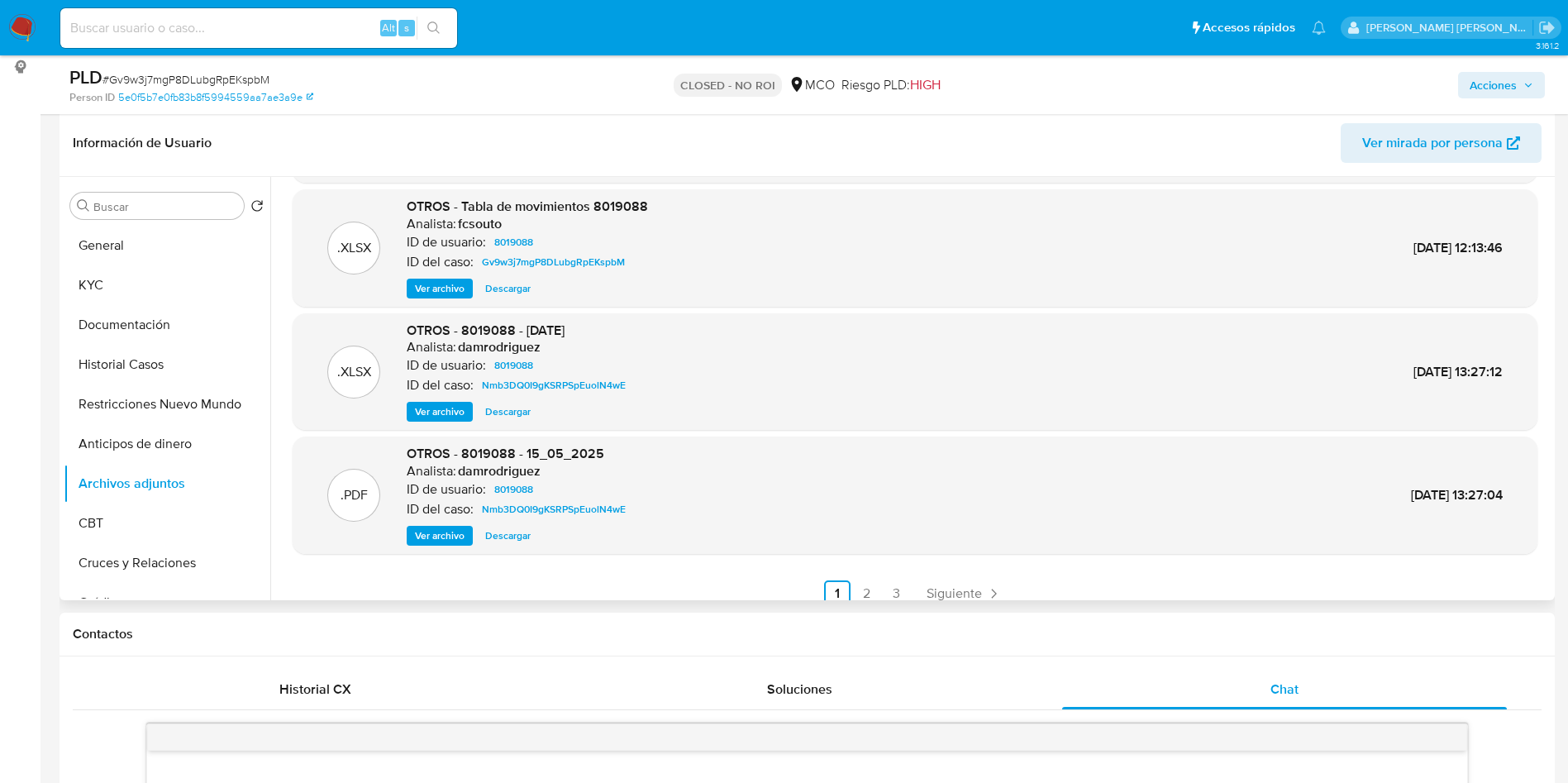
click at [447, 419] on span "Ver archivo" at bounding box center [440, 411] width 49 height 16
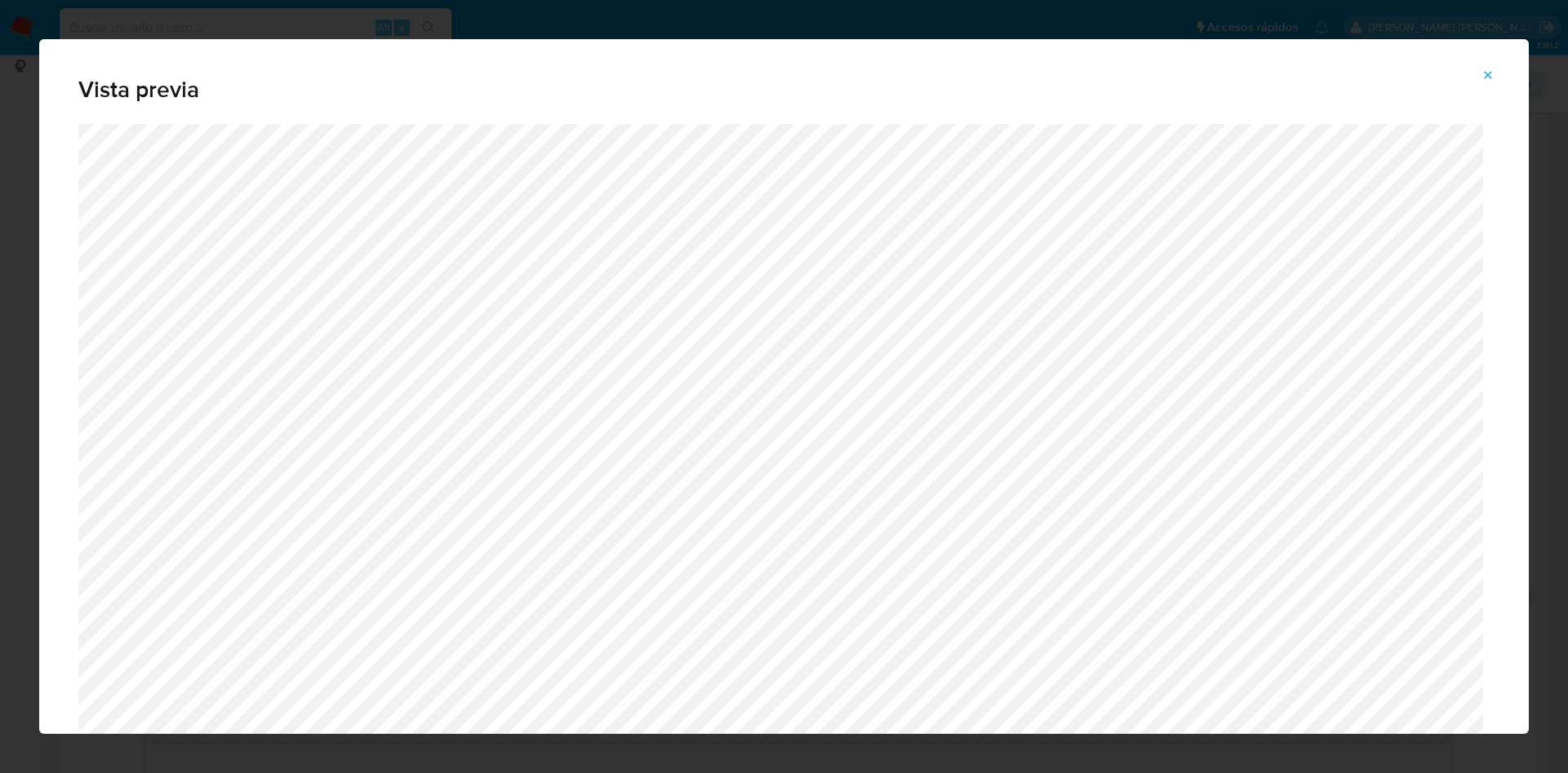
click at [1483, 74] on icon "Attachment preview" at bounding box center [1488, 75] width 13 height 13
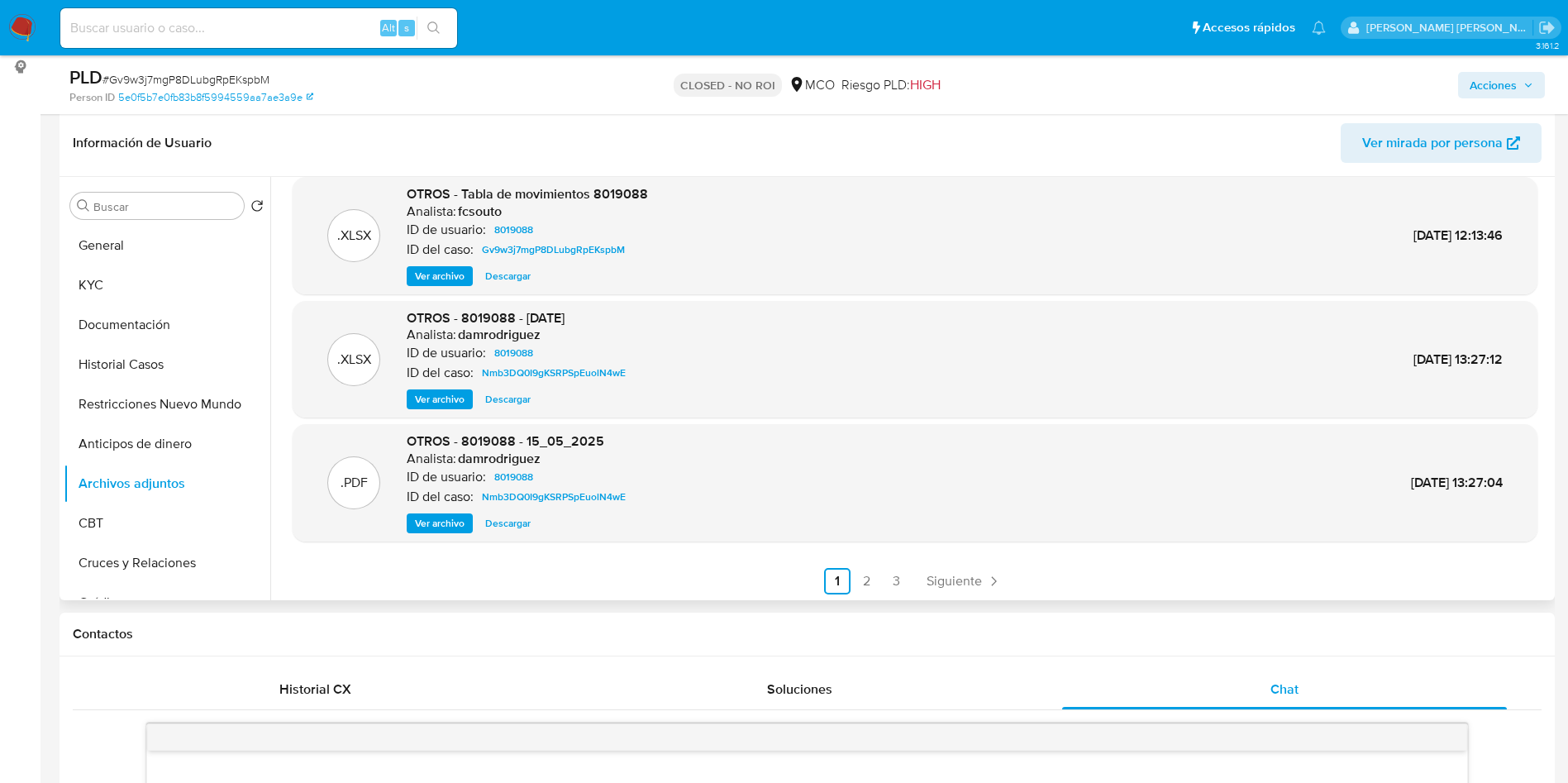
scroll to position [139, 0]
drag, startPoint x: 435, startPoint y: 526, endPoint x: 464, endPoint y: 542, distance: 33.1
click at [436, 528] on span "Ver archivo" at bounding box center [440, 520] width 49 height 16
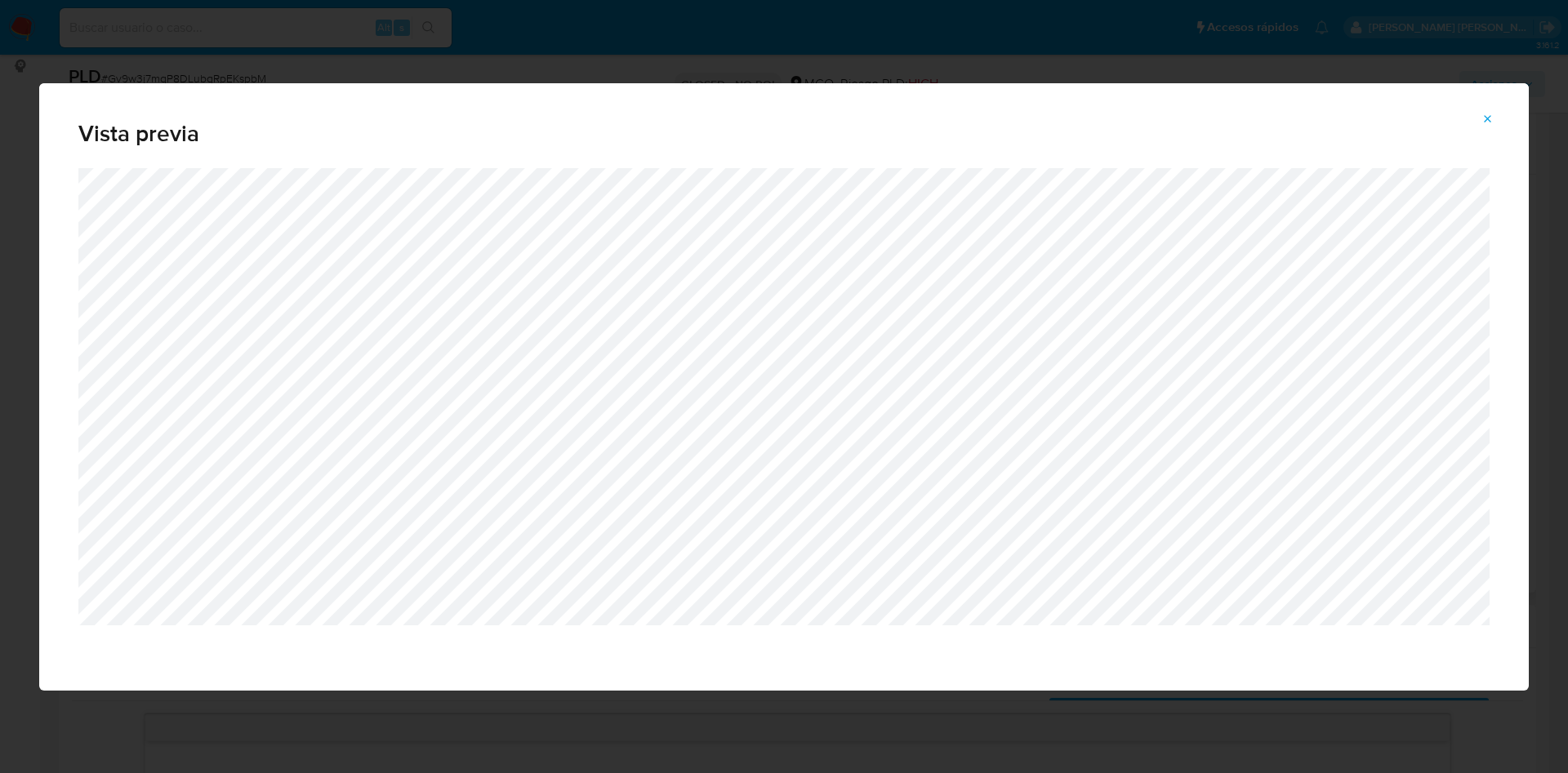
drag, startPoint x: 1491, startPoint y: 121, endPoint x: 1201, endPoint y: 165, distance: 293.3
click at [1485, 121] on icon "Attachment preview" at bounding box center [1488, 119] width 8 height 8
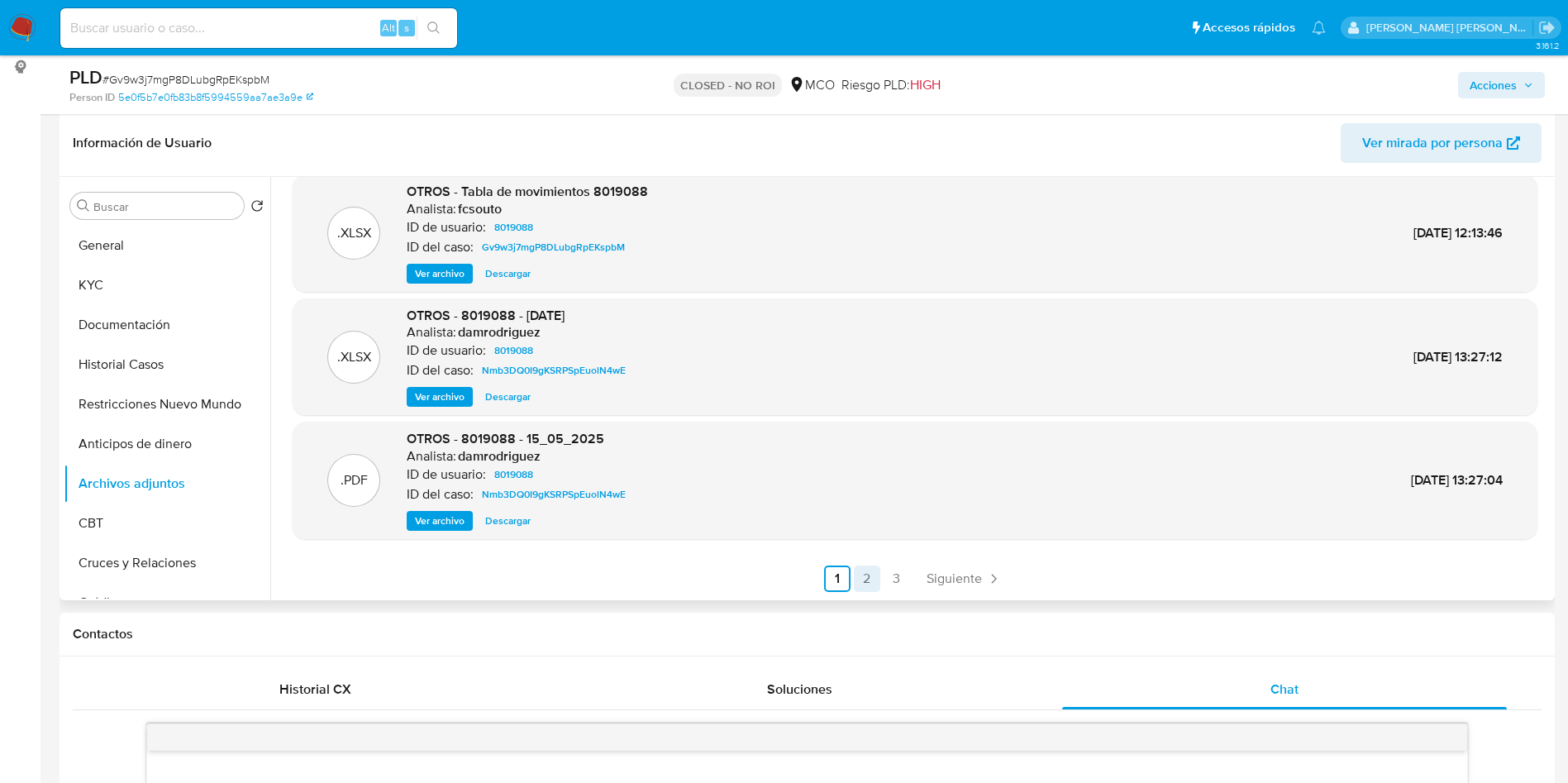
click at [861, 574] on link "2" at bounding box center [867, 578] width 26 height 26
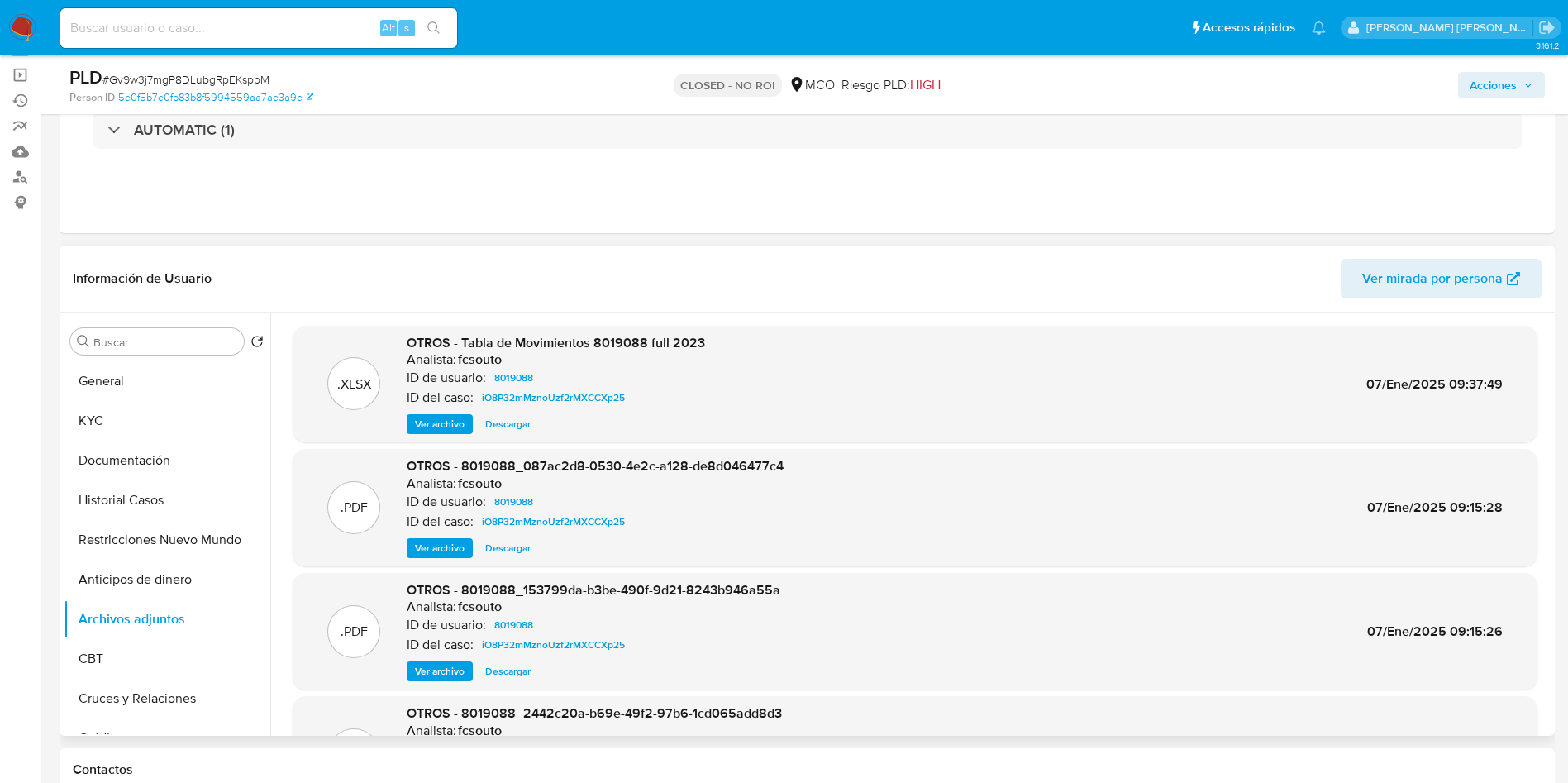
scroll to position [248, 0]
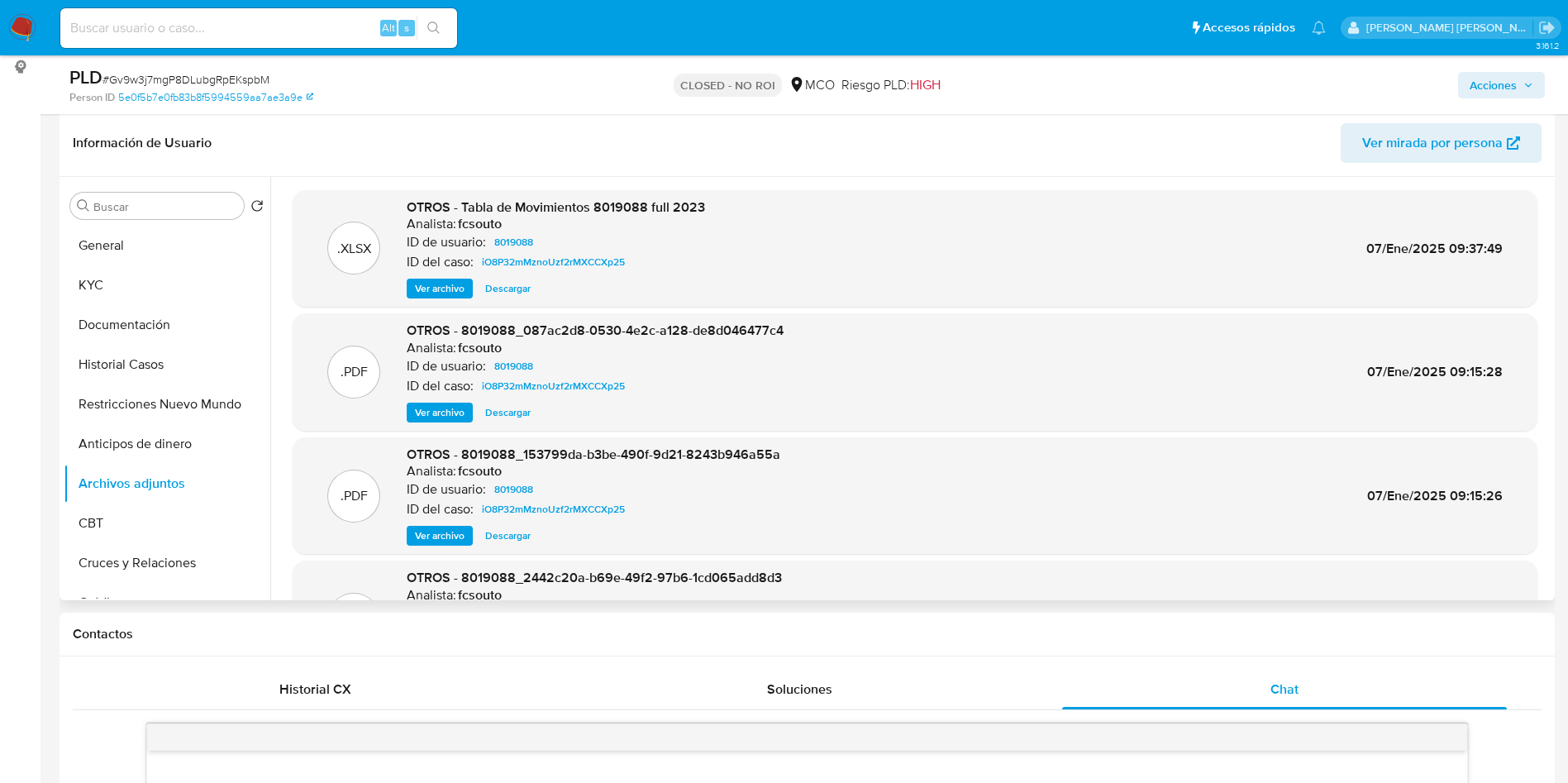
click at [1429, 131] on span "Ver mirada por persona" at bounding box center [1432, 142] width 141 height 40
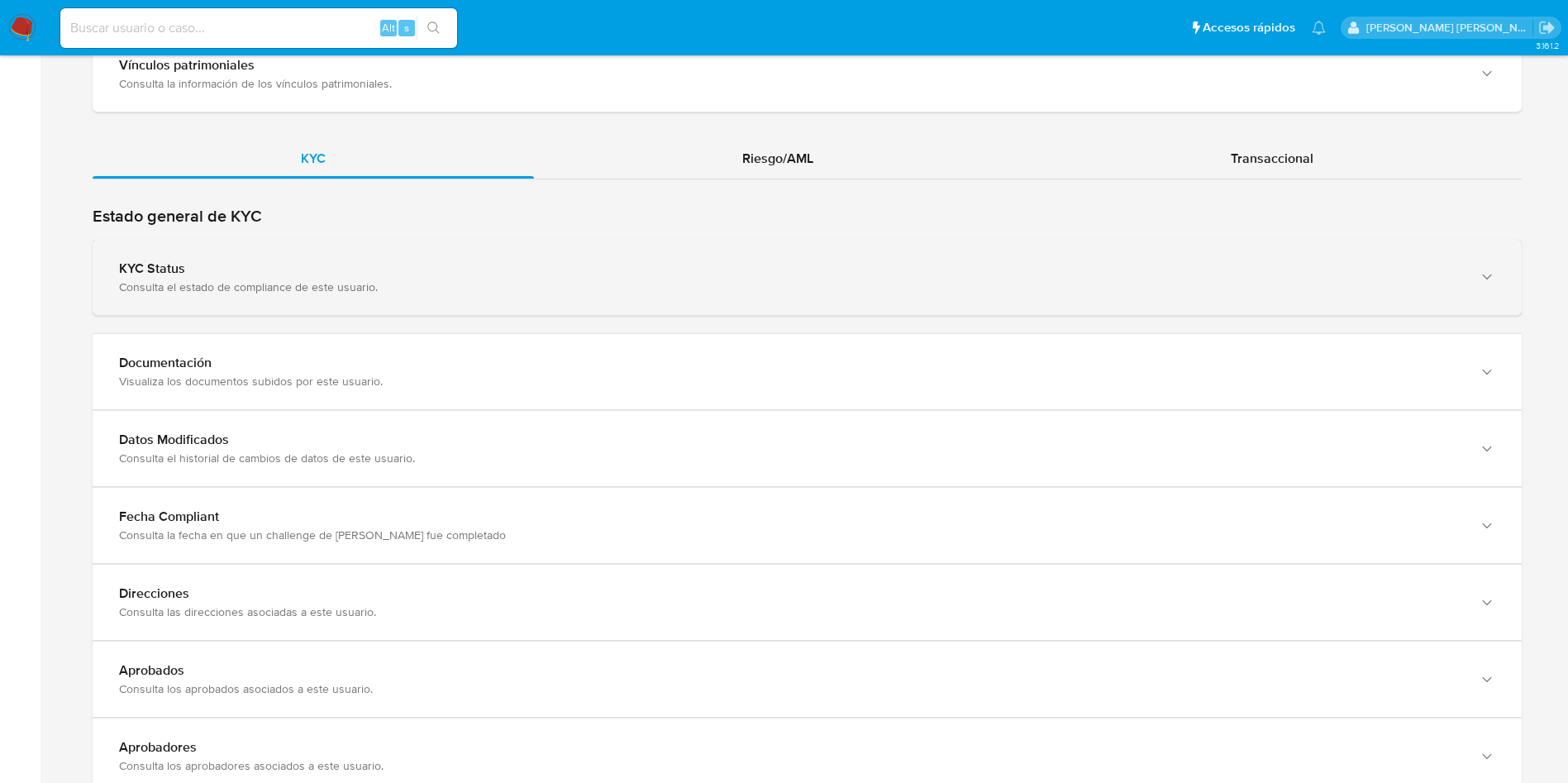
scroll to position [1488, 0]
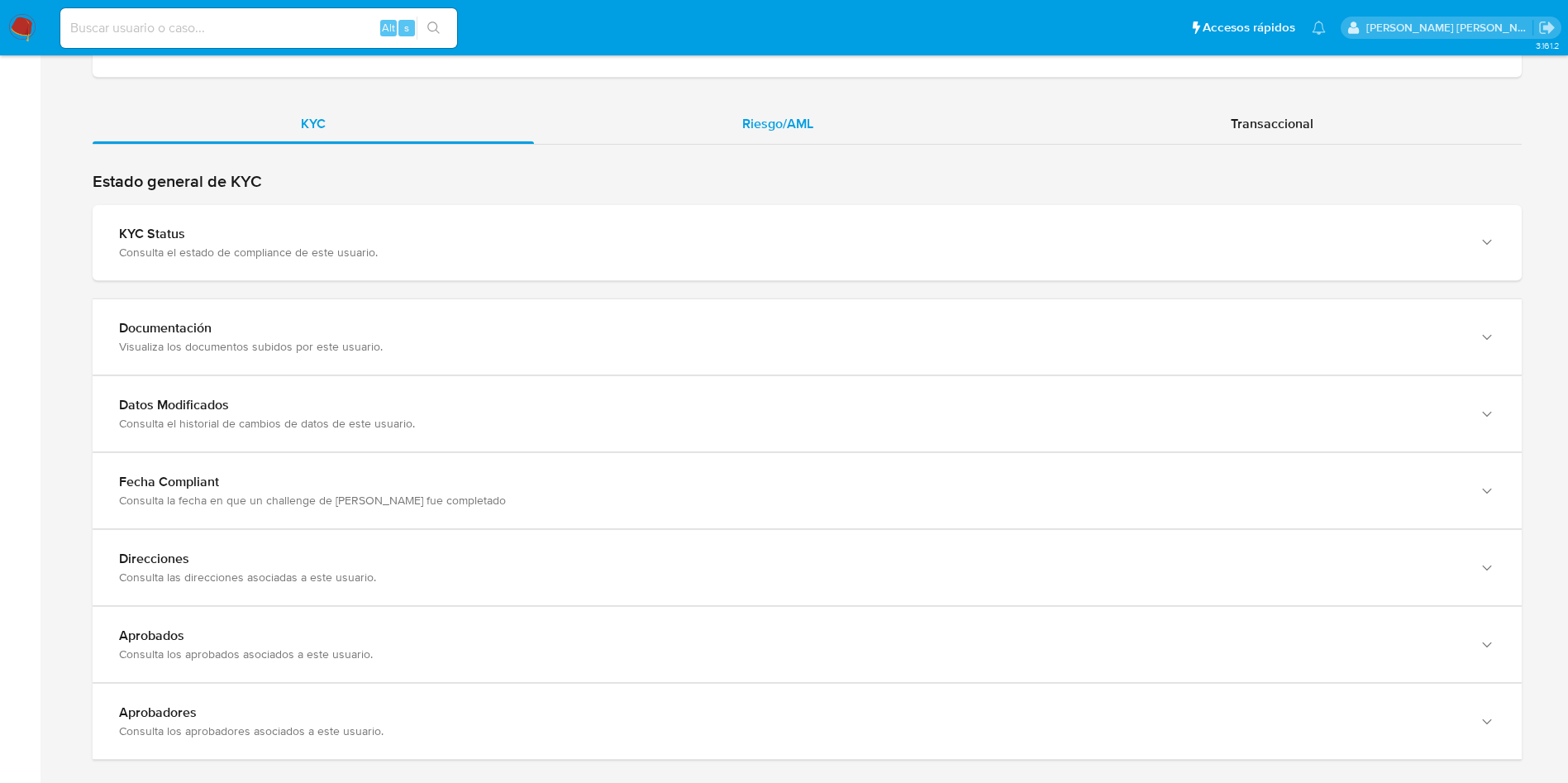
click at [782, 121] on span "Riesgo/AML" at bounding box center [778, 124] width 71 height 19
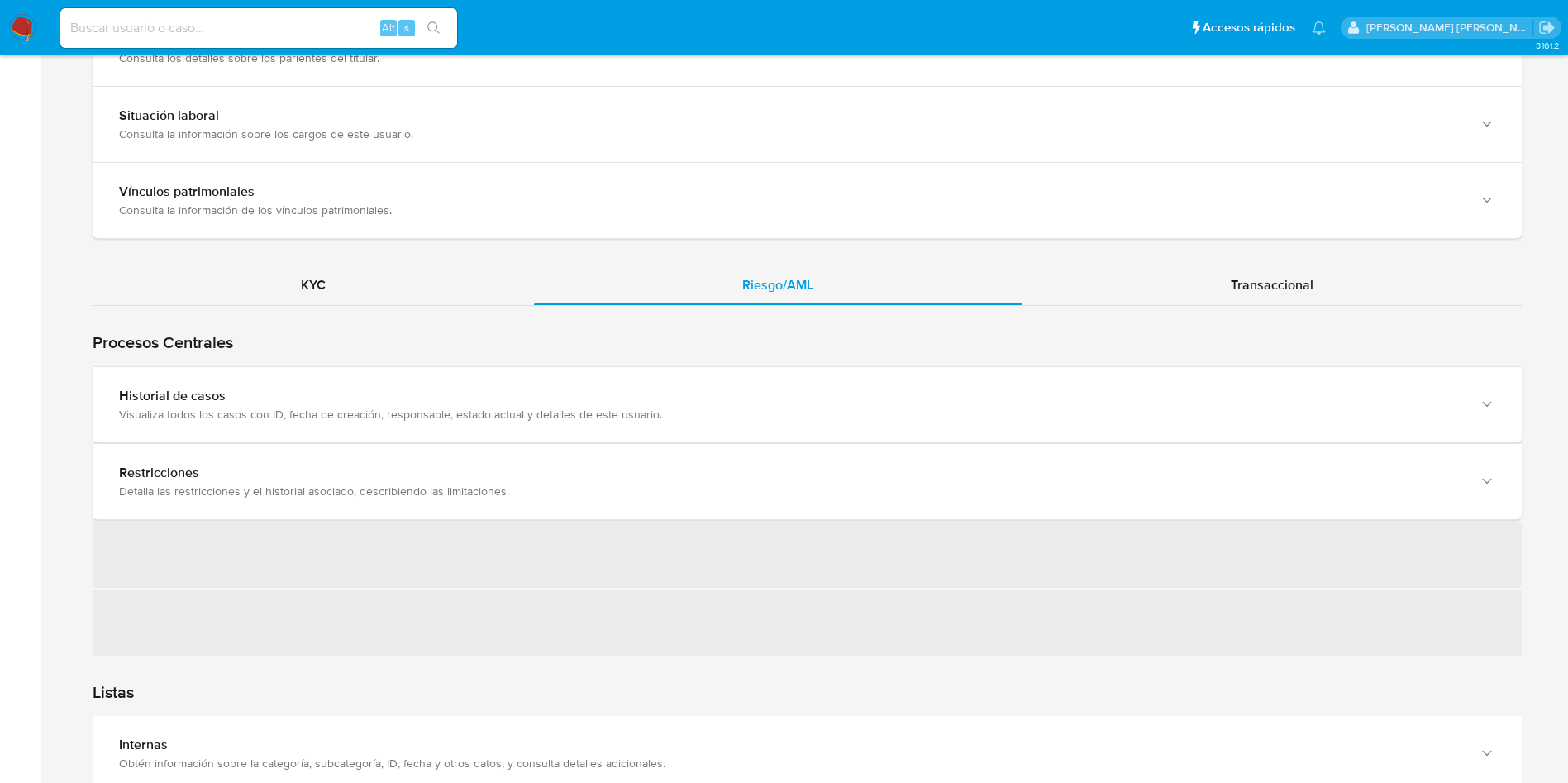
scroll to position [1365, 0]
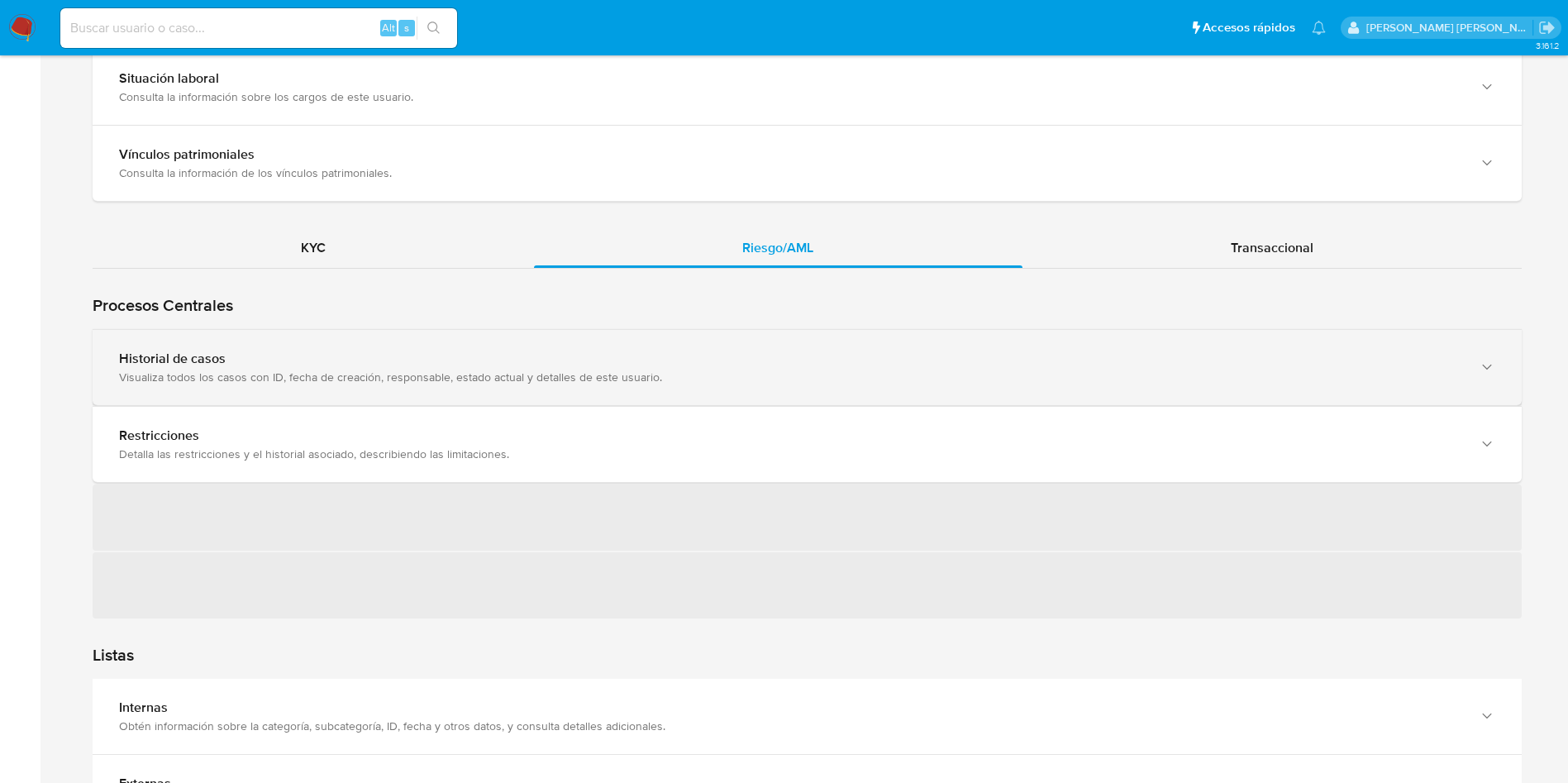
click at [298, 379] on div "Visualiza todos los casos con ID, fecha de creación, responsable, estado actual…" at bounding box center [791, 376] width 1344 height 14
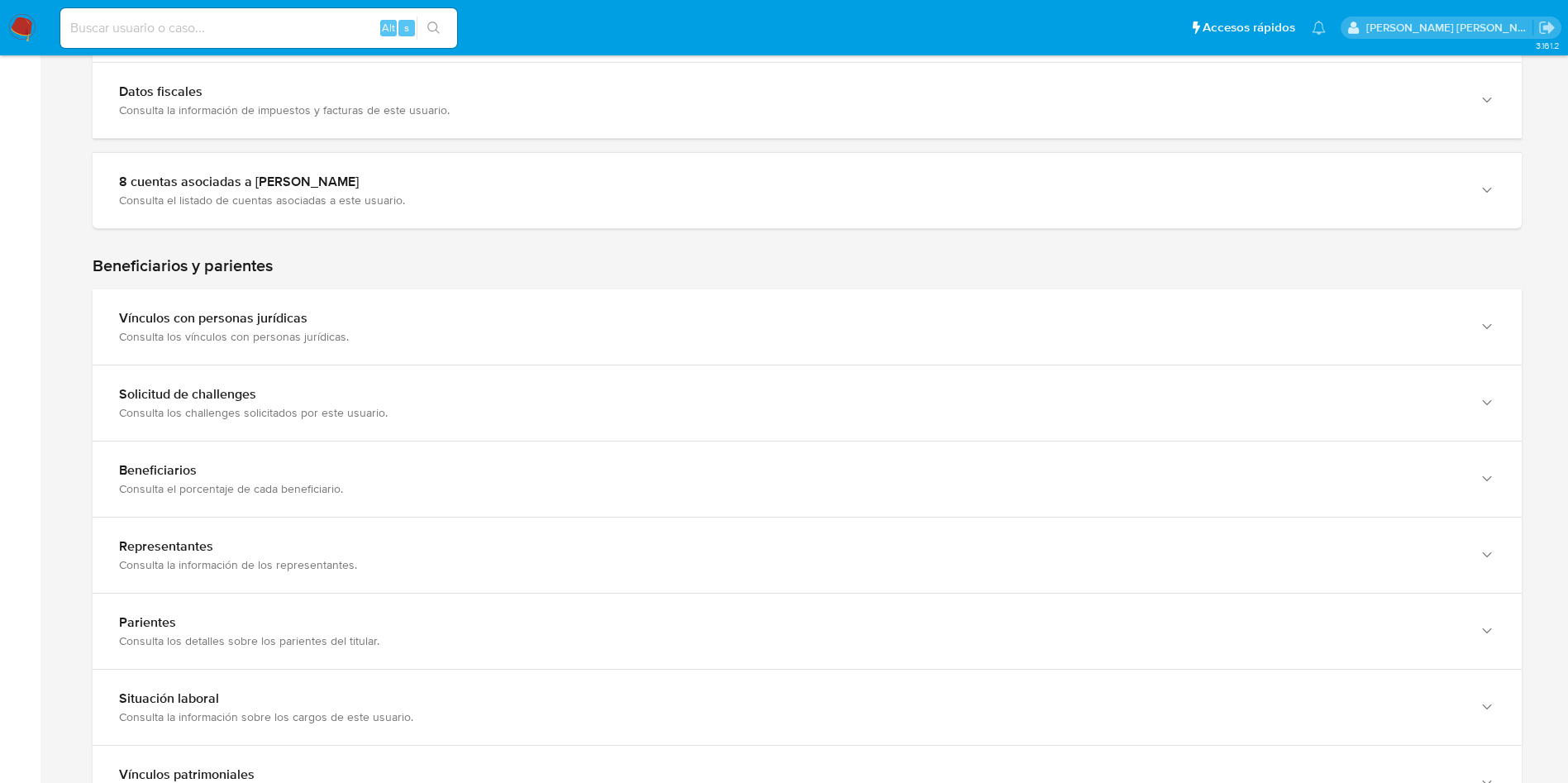
scroll to position [0, 0]
